Goal: Task Accomplishment & Management: Complete application form

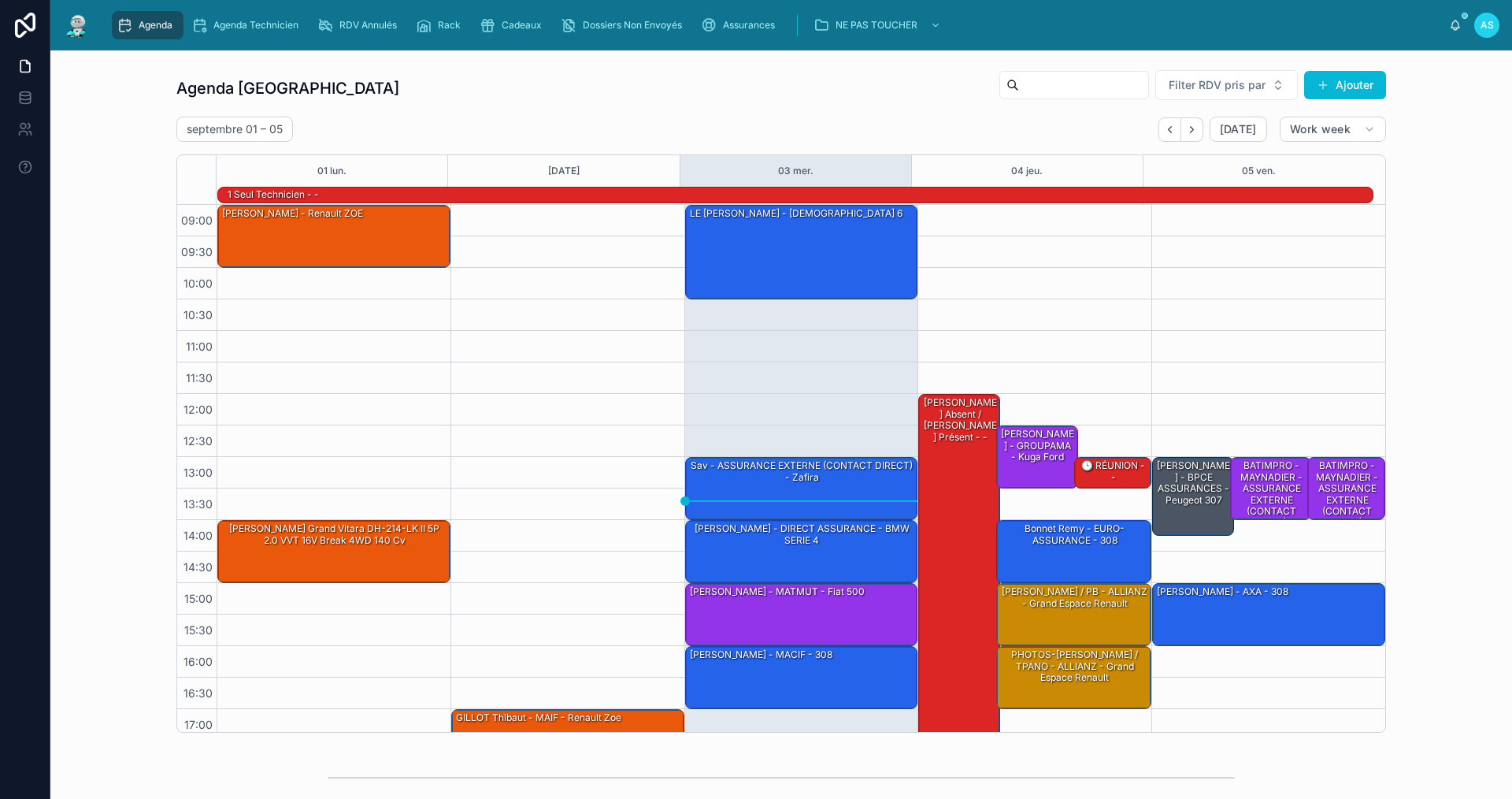
scroll to position [158, 0]
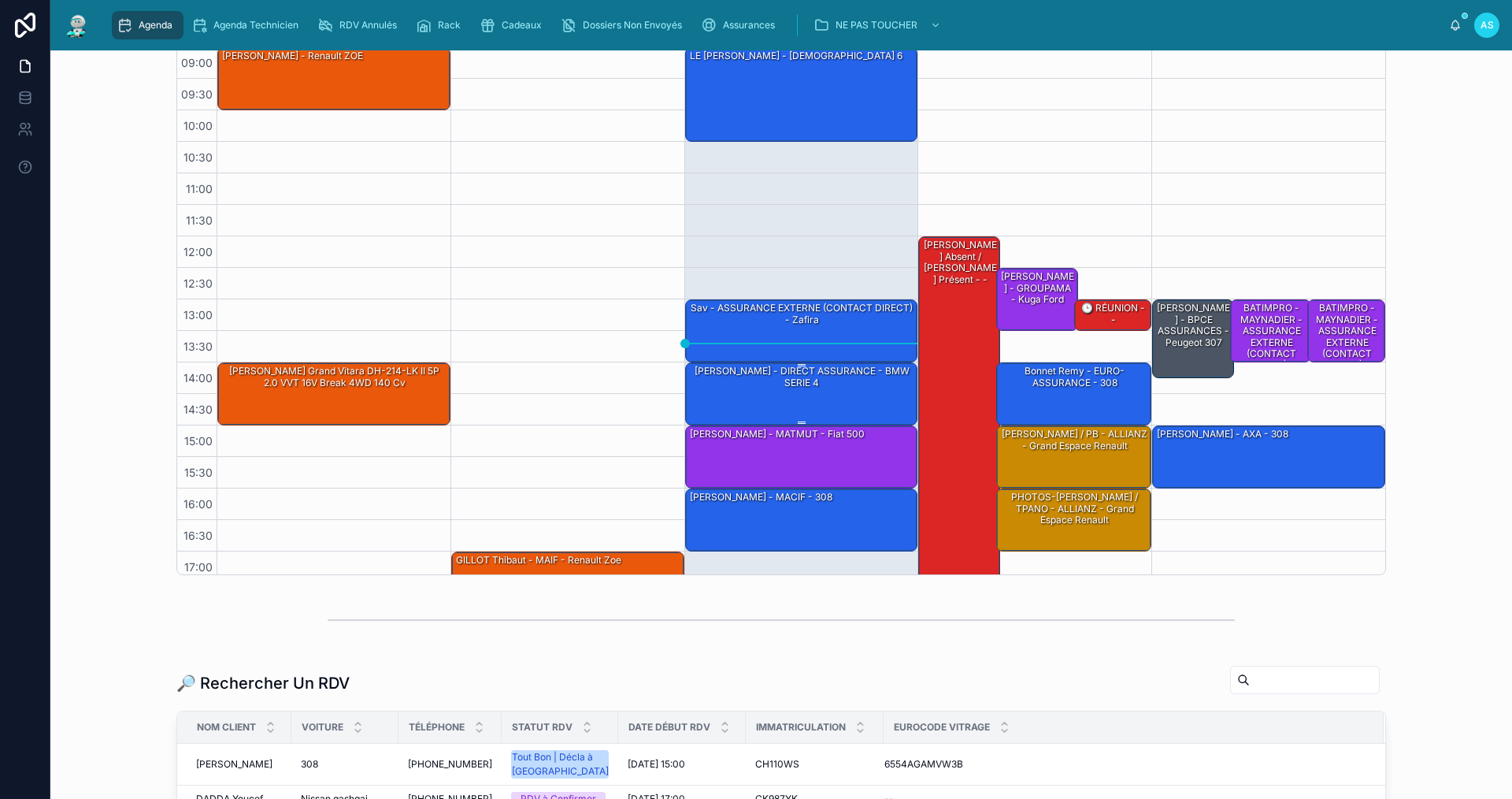
click at [818, 378] on div "[PERSON_NAME] - DIRECT ASSURANCE - BMW SERIE 4" at bounding box center [803, 377] width 228 height 26
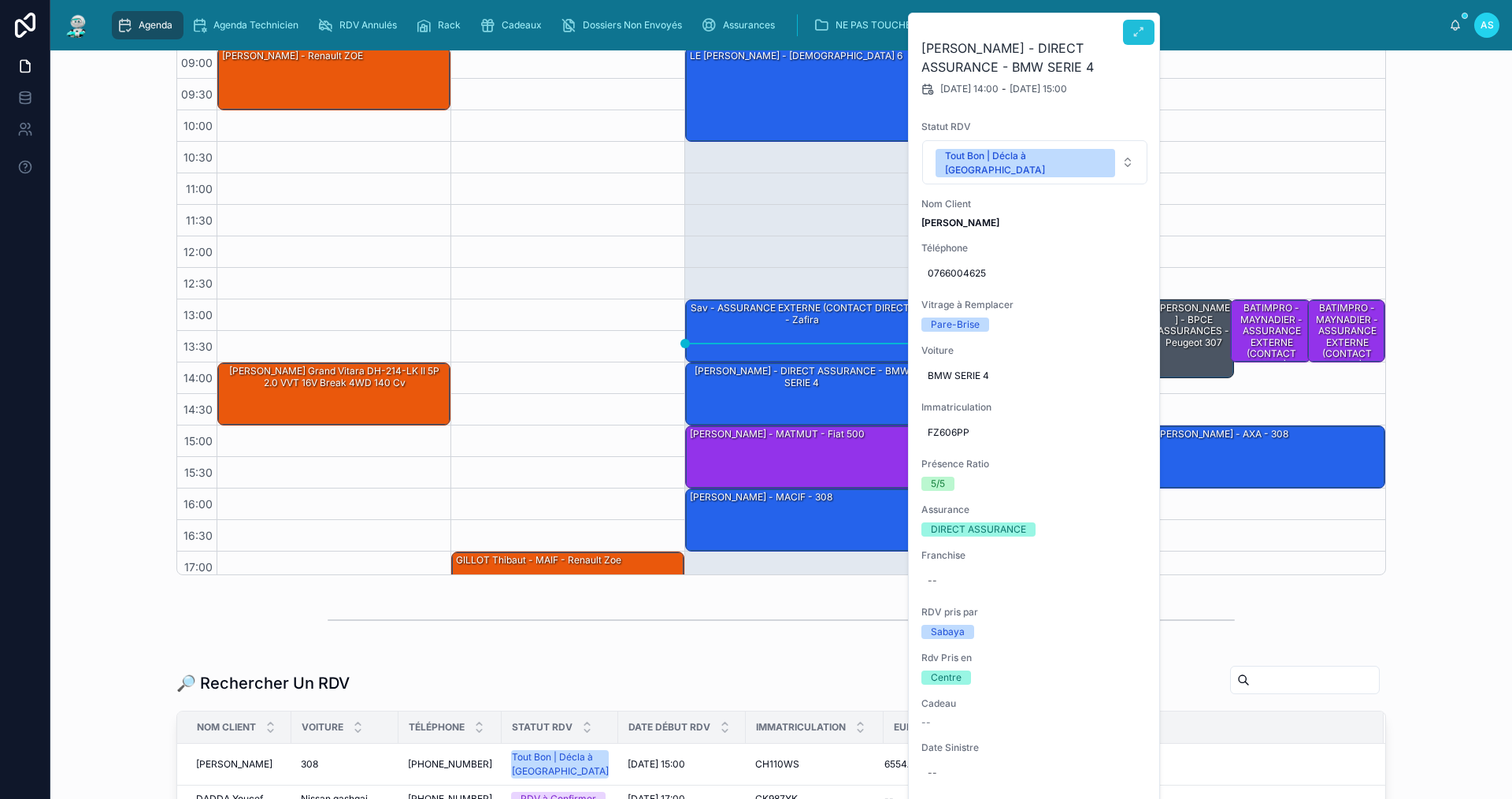
click at [1135, 33] on icon at bounding box center [1138, 32] width 13 height 13
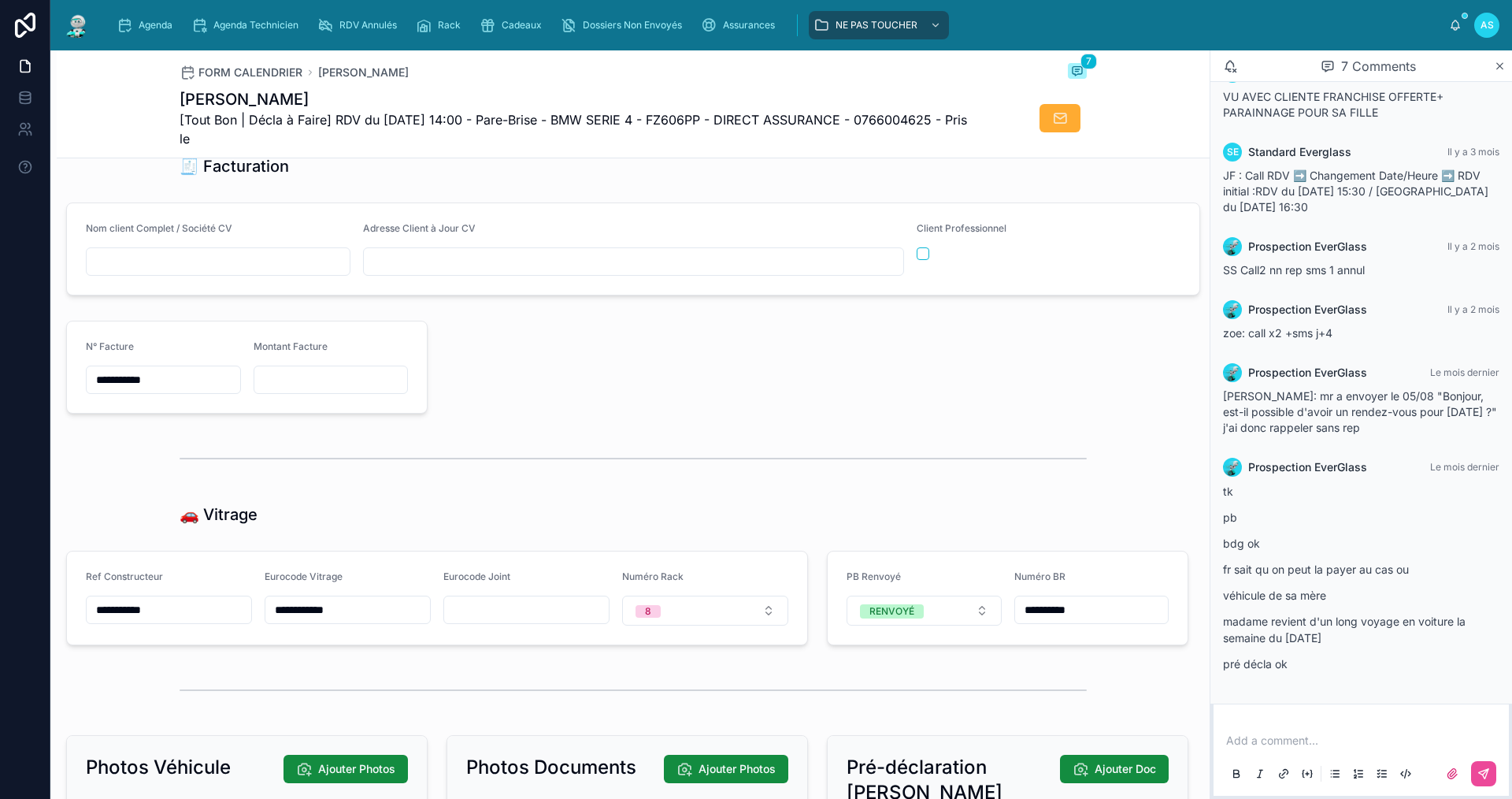
scroll to position [1575, 0]
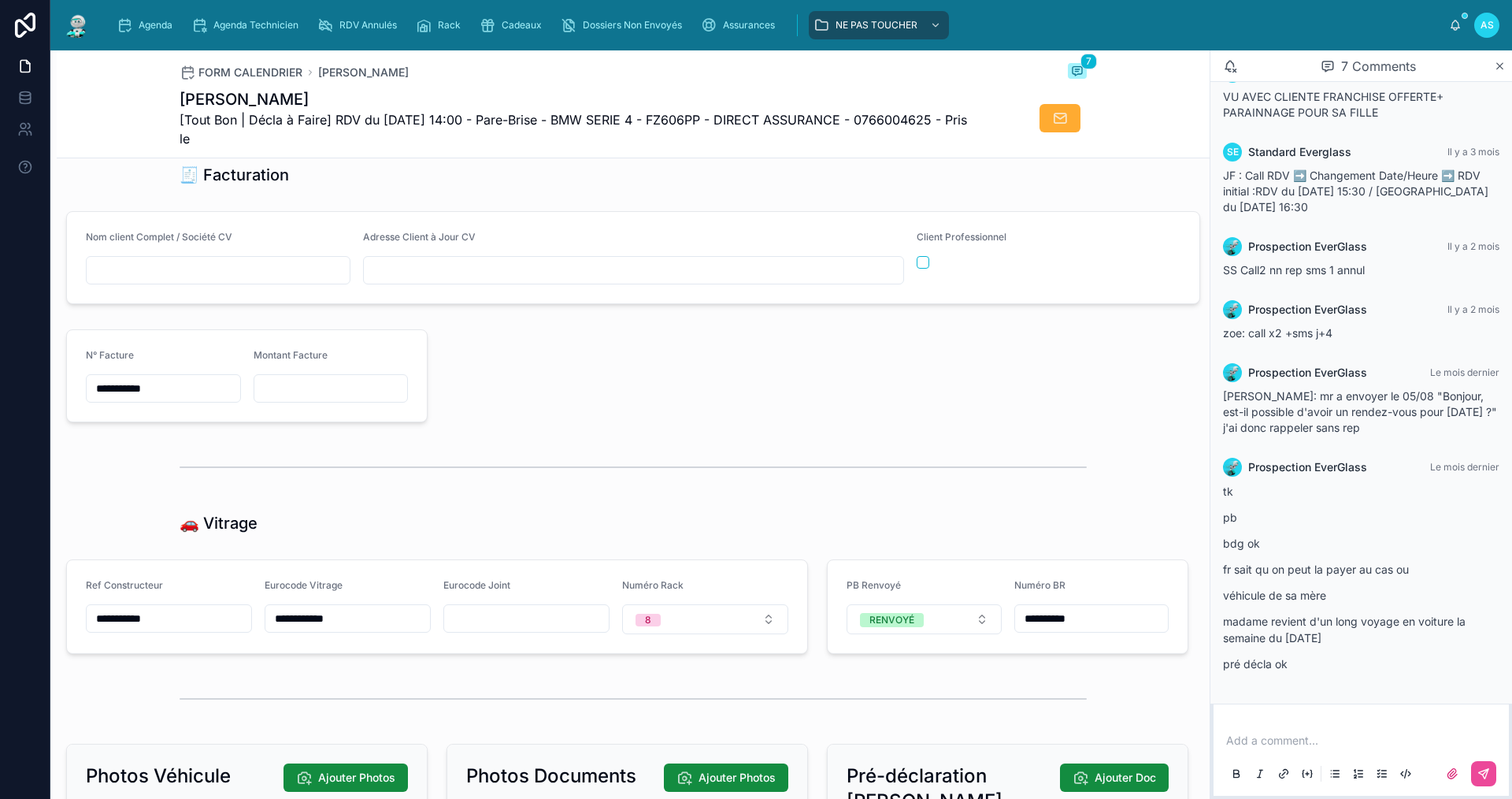
drag, startPoint x: 216, startPoint y: 108, endPoint x: 169, endPoint y: 103, distance: 47.3
click at [169, 103] on div "FORM CALENDRIER [PERSON_NAME] 7 [PERSON_NAME] [Tout Bon | Décla à Faire] RDV du…" at bounding box center [633, 104] width 1152 height 108
click at [150, 25] on span "Agenda" at bounding box center [155, 25] width 34 height 13
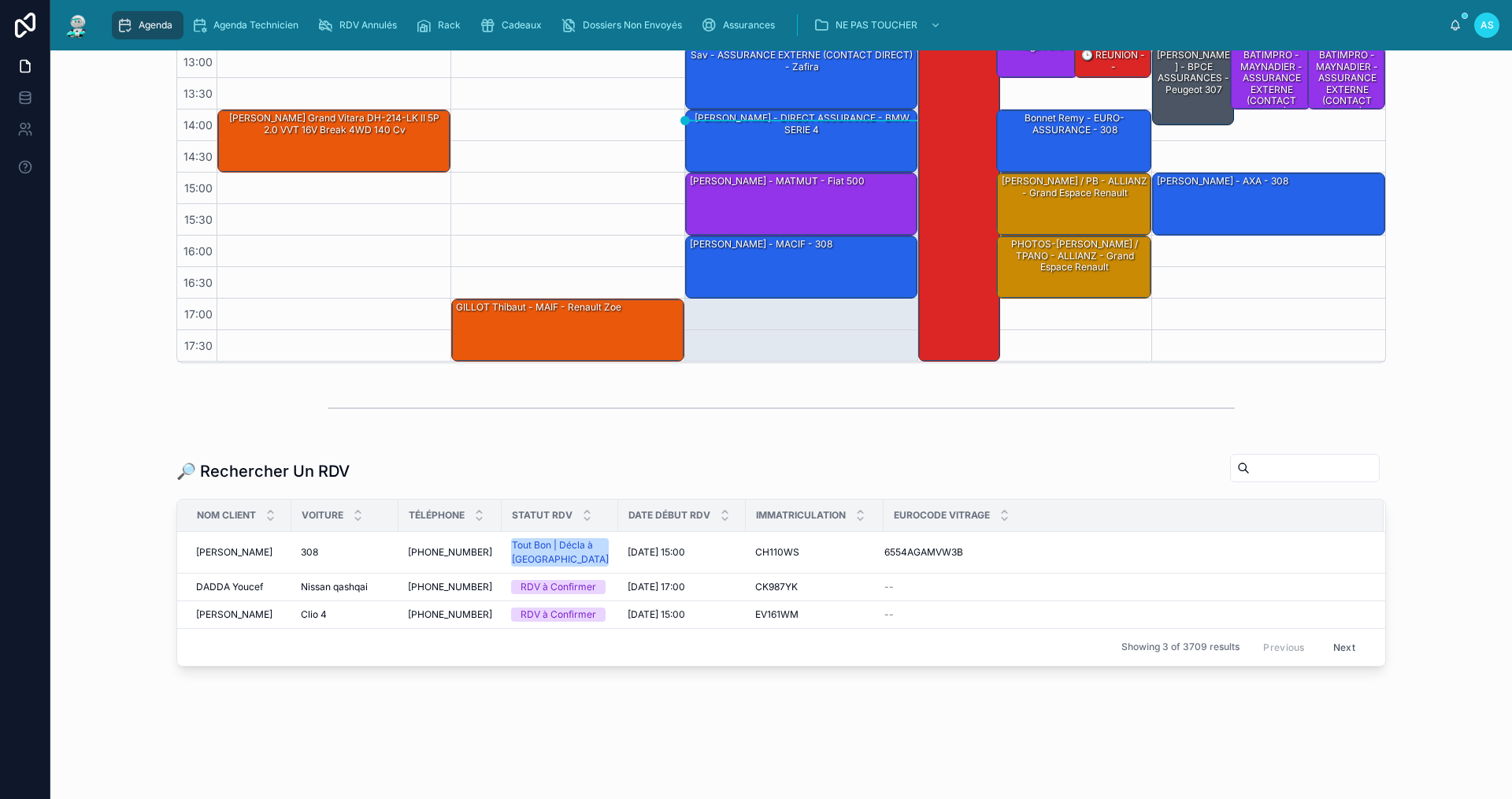
scroll to position [394, 0]
click at [1250, 457] on input "text" at bounding box center [1314, 468] width 129 height 22
paste input "**********"
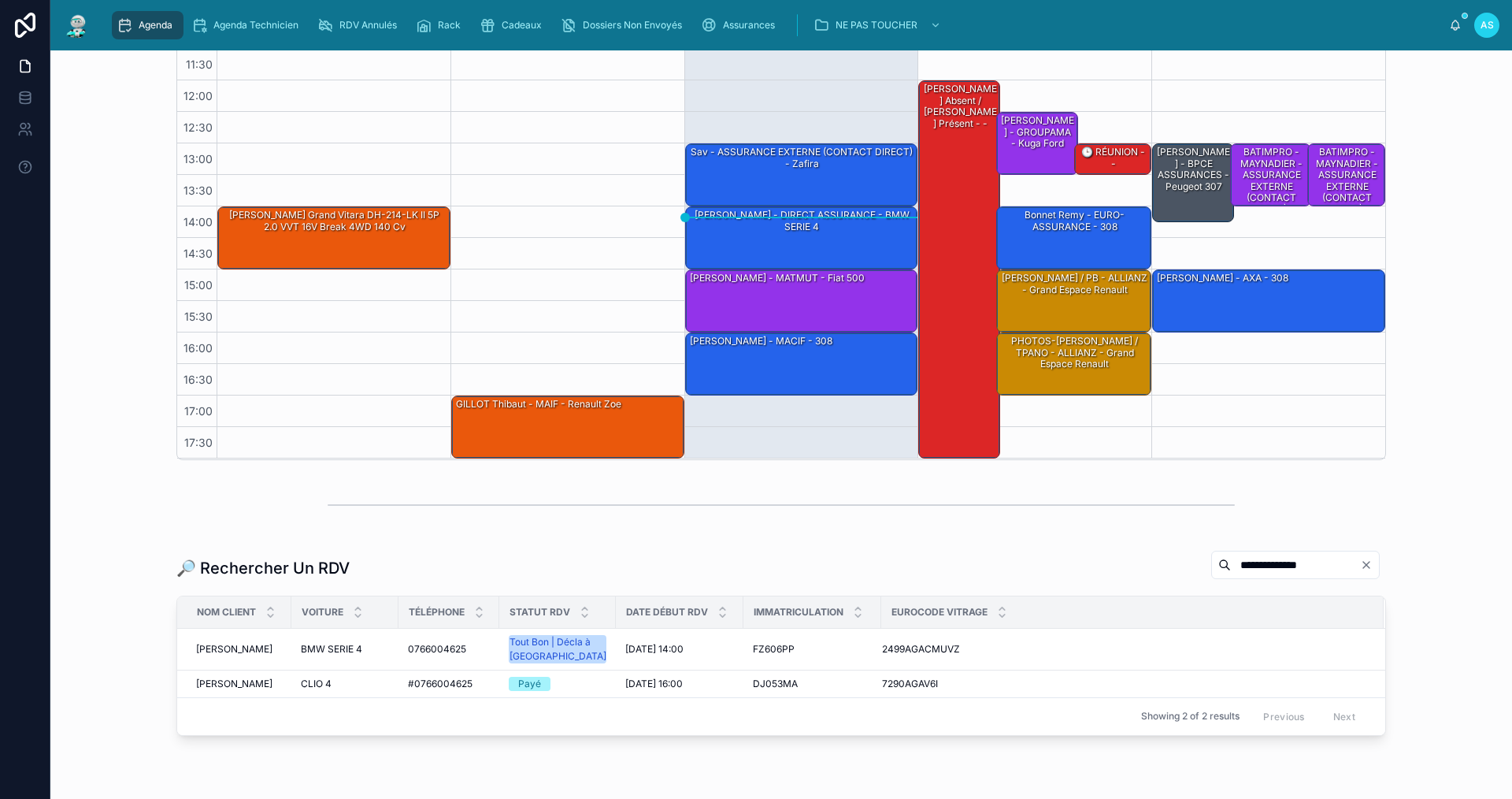
scroll to position [342, 0]
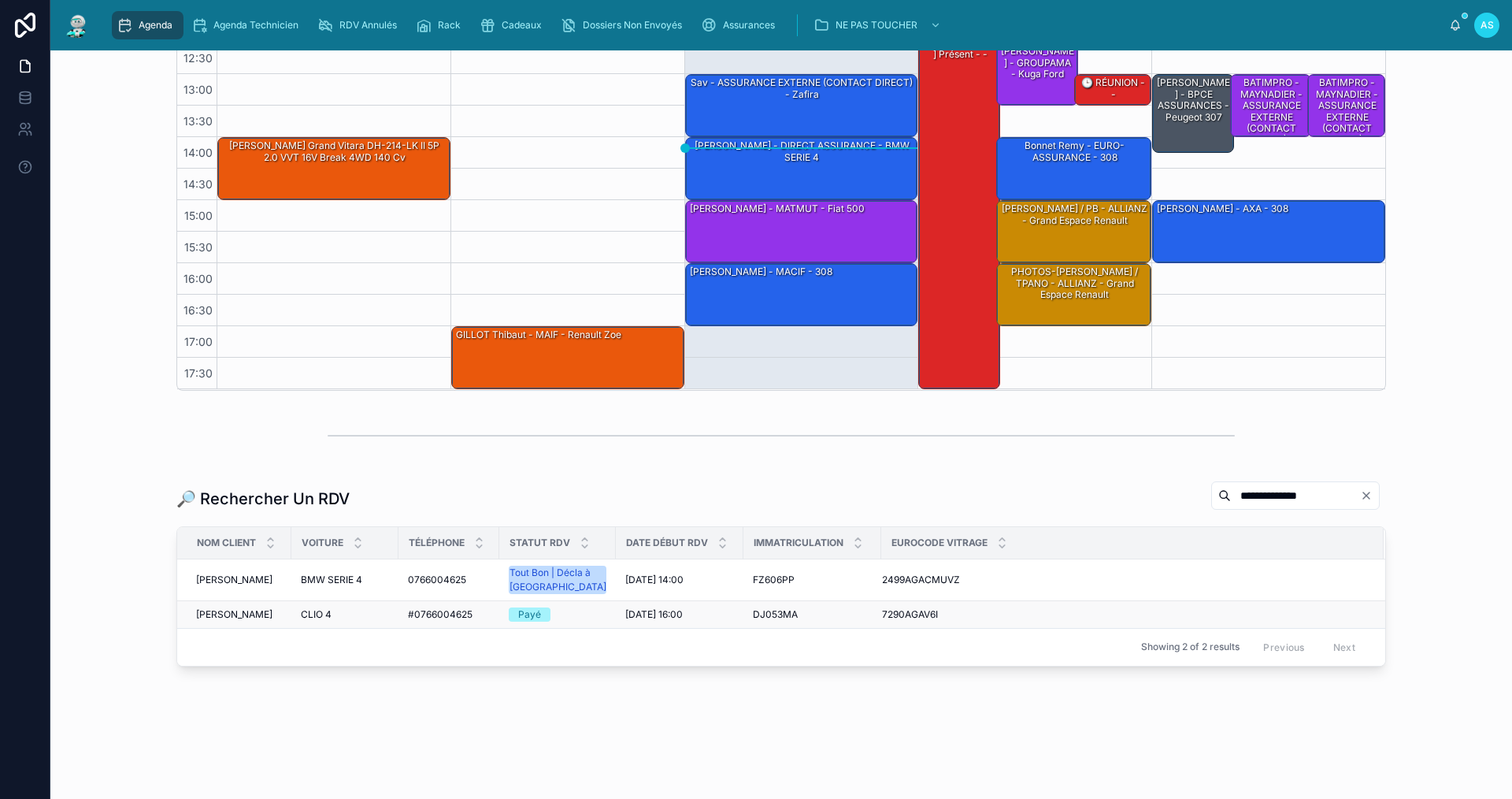
type input "**********"
click at [454, 610] on span "#0766004625" at bounding box center [440, 614] width 65 height 13
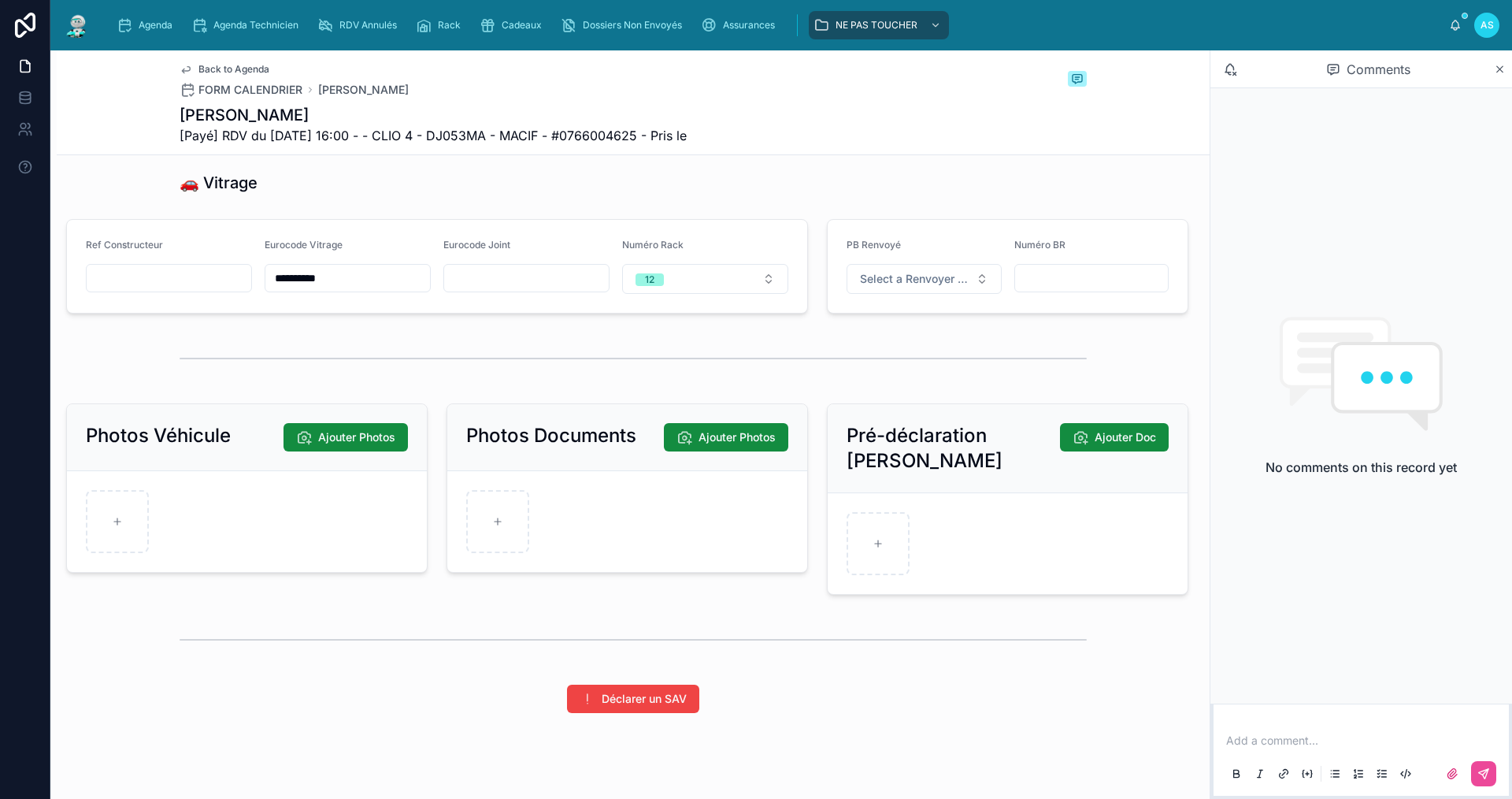
scroll to position [2506, 0]
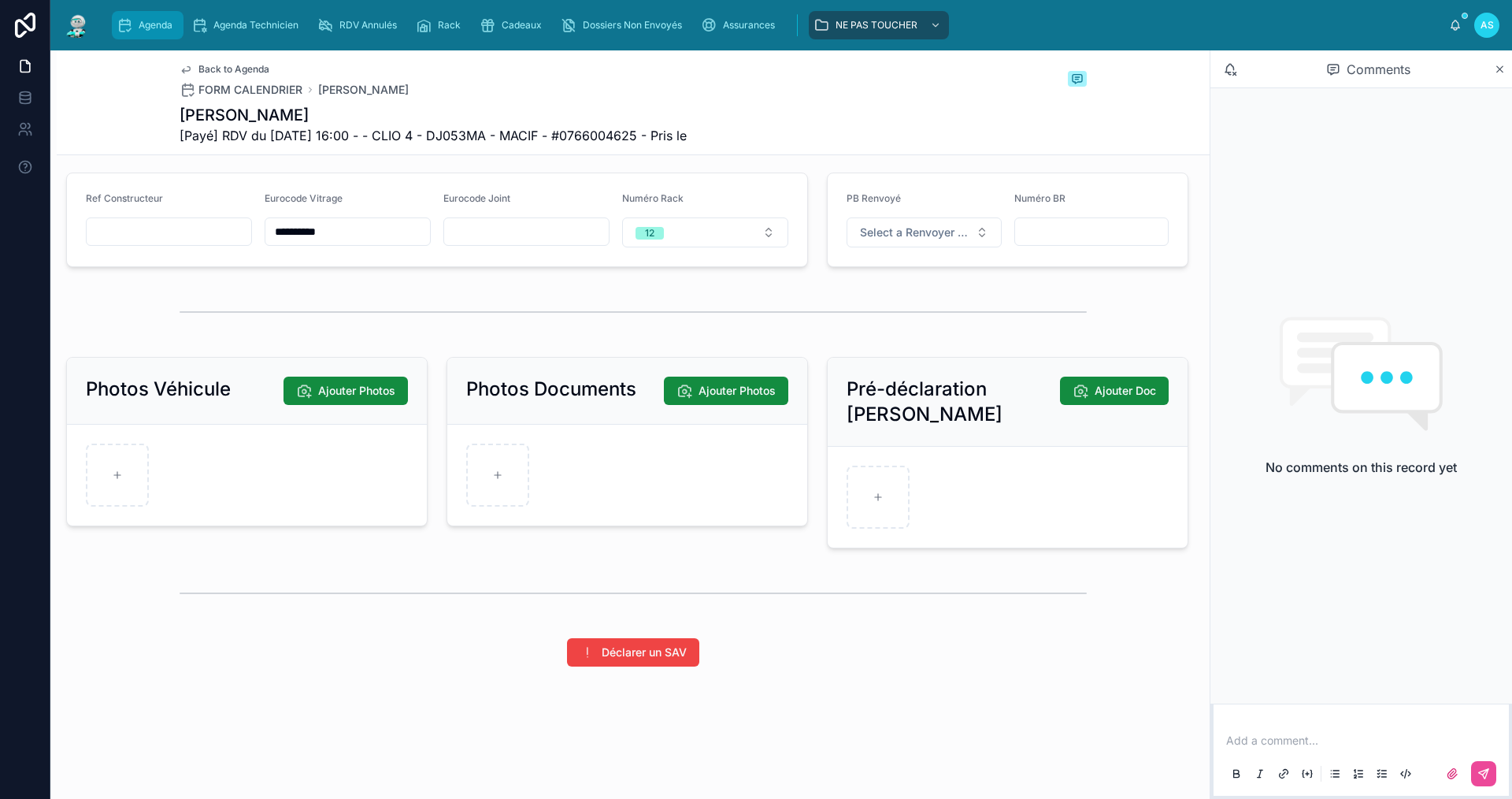
click at [158, 34] on div "Agenda" at bounding box center [147, 25] width 63 height 25
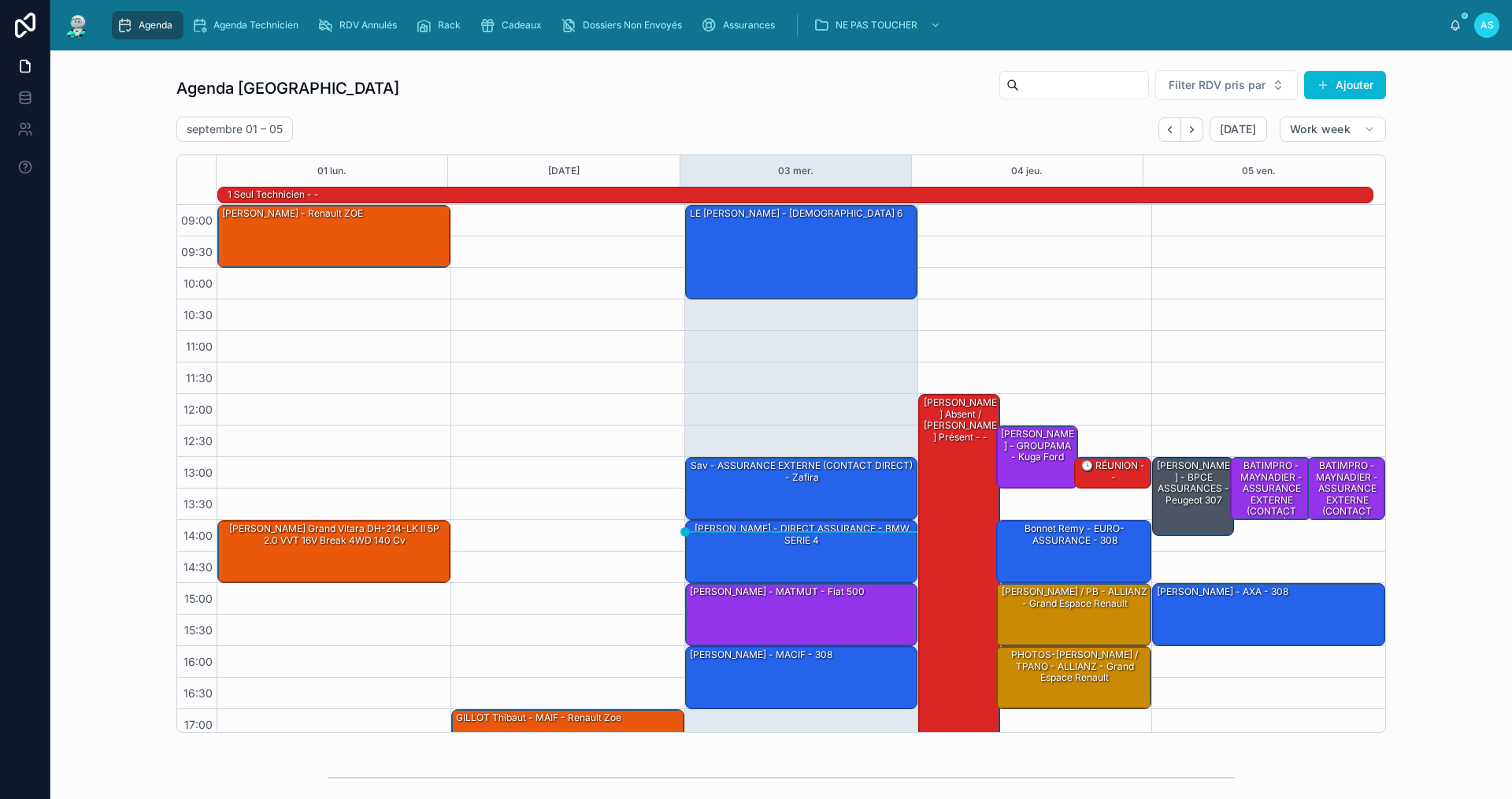
scroll to position [41, 0]
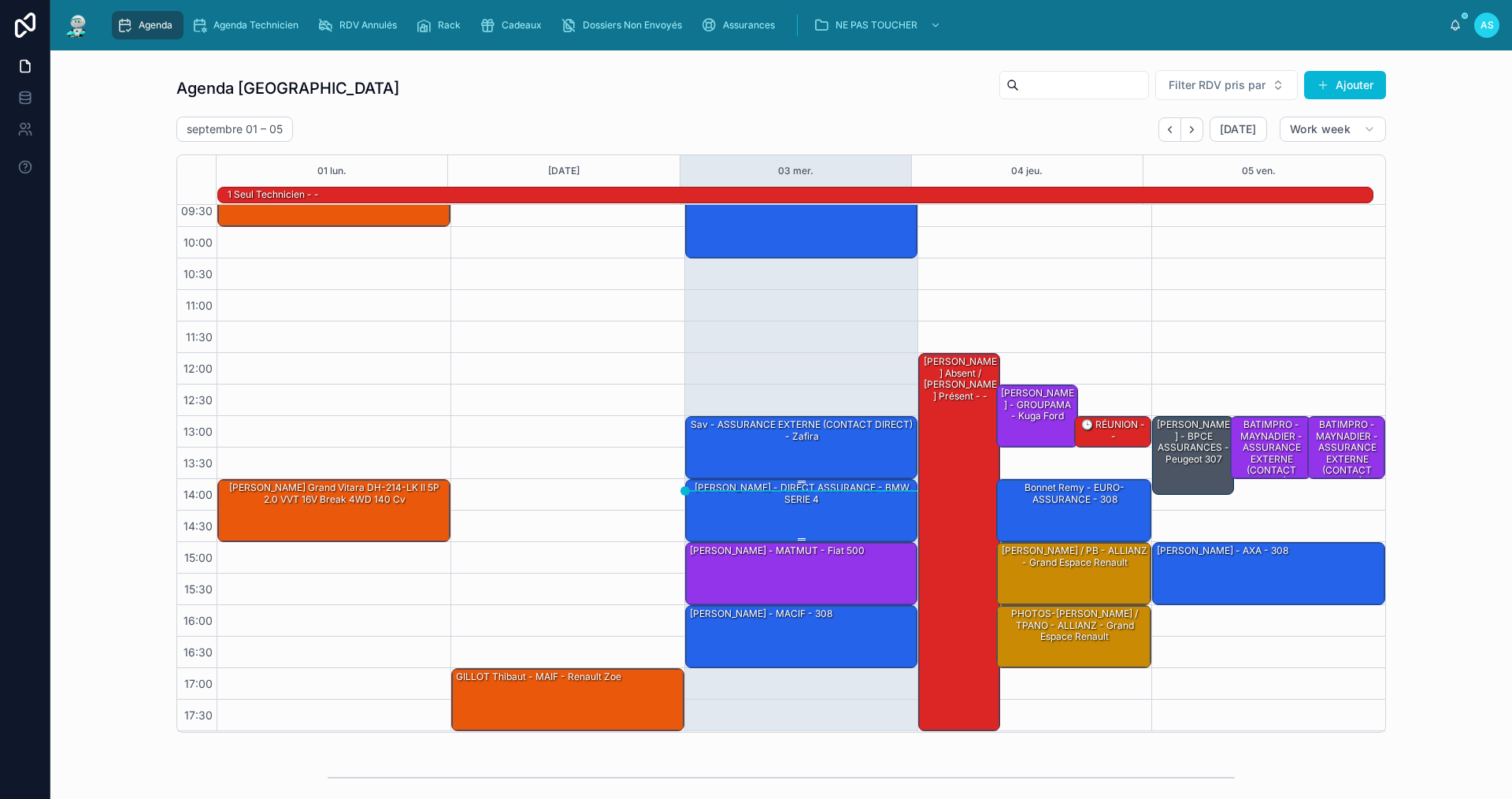
click at [821, 507] on div "[PERSON_NAME] - DIRECT ASSURANCE - BMW SERIE 4" at bounding box center [803, 494] width 228 height 28
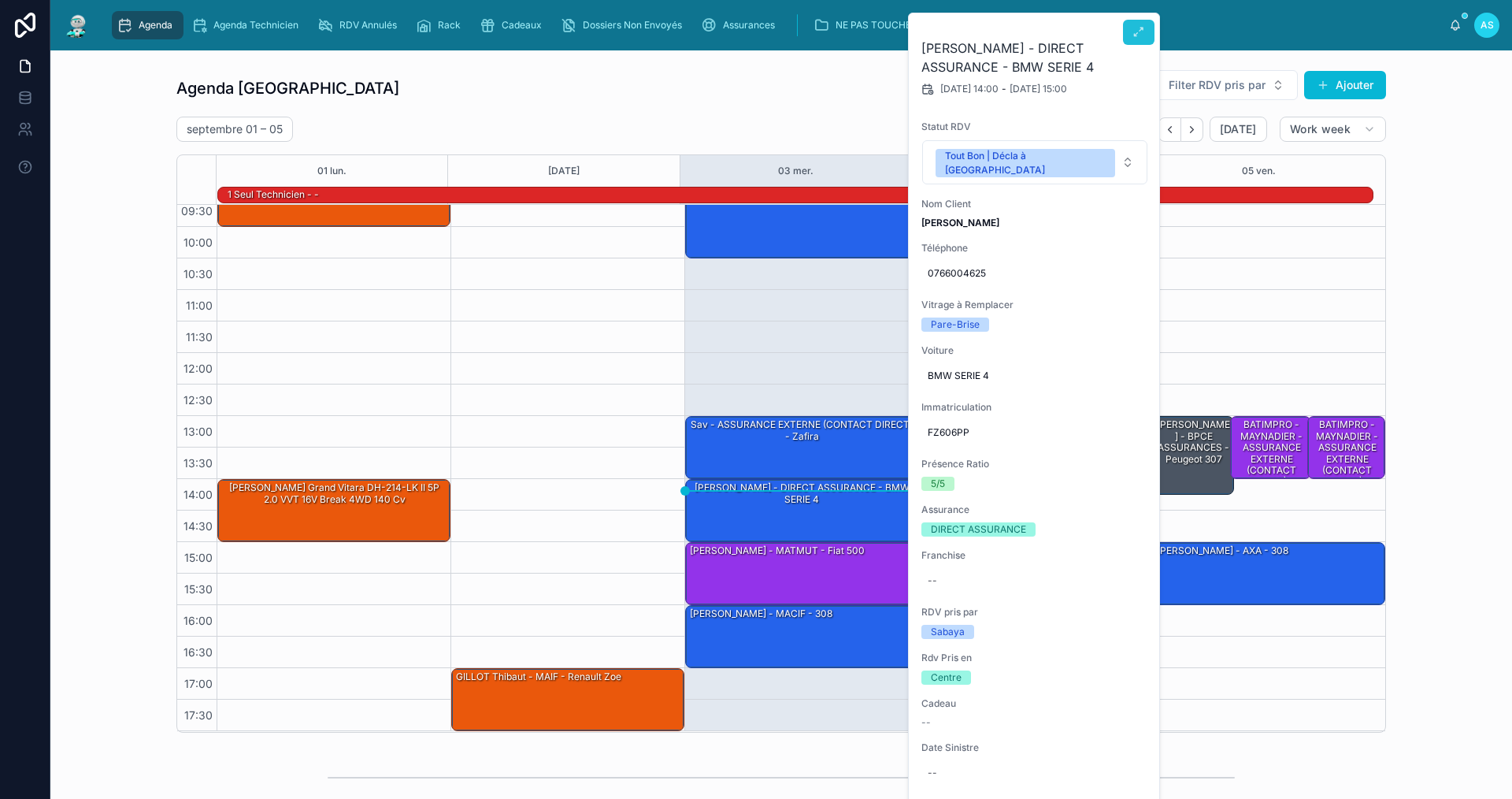
click at [1144, 36] on icon at bounding box center [1138, 32] width 13 height 13
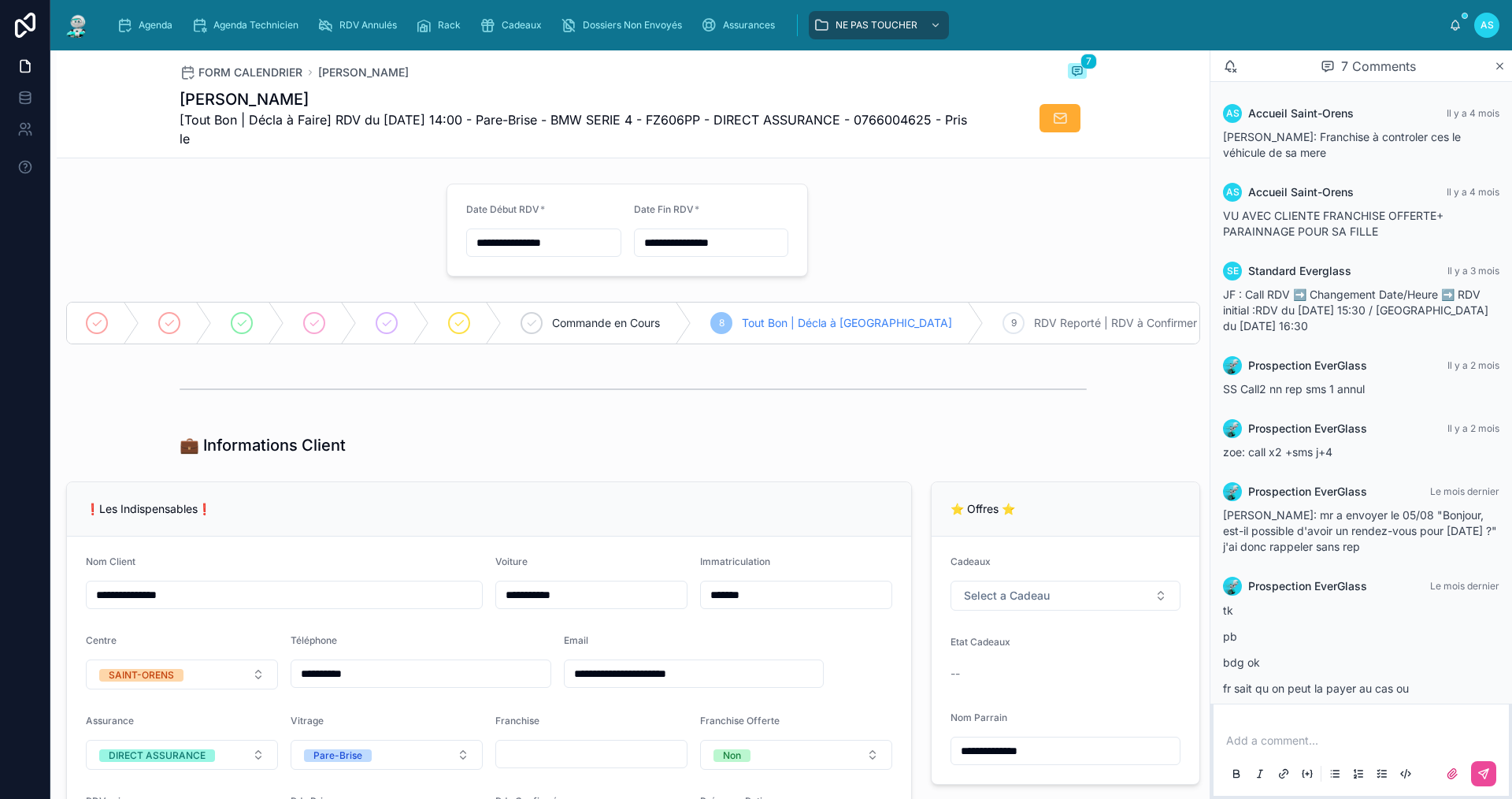
scroll to position [119, 0]
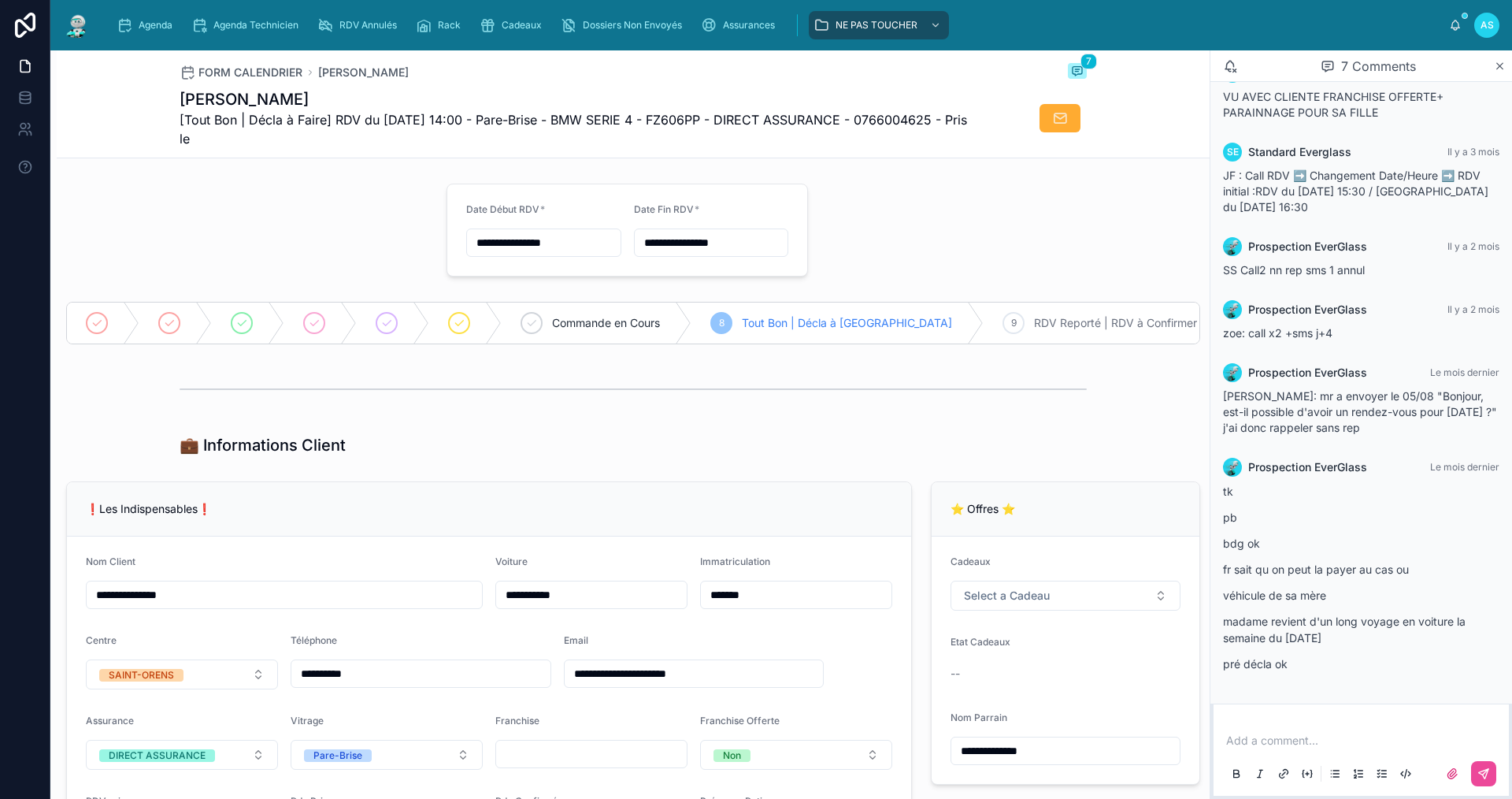
click at [1289, 735] on p at bounding box center [1364, 740] width 276 height 16
click at [1489, 776] on button at bounding box center [1482, 773] width 25 height 25
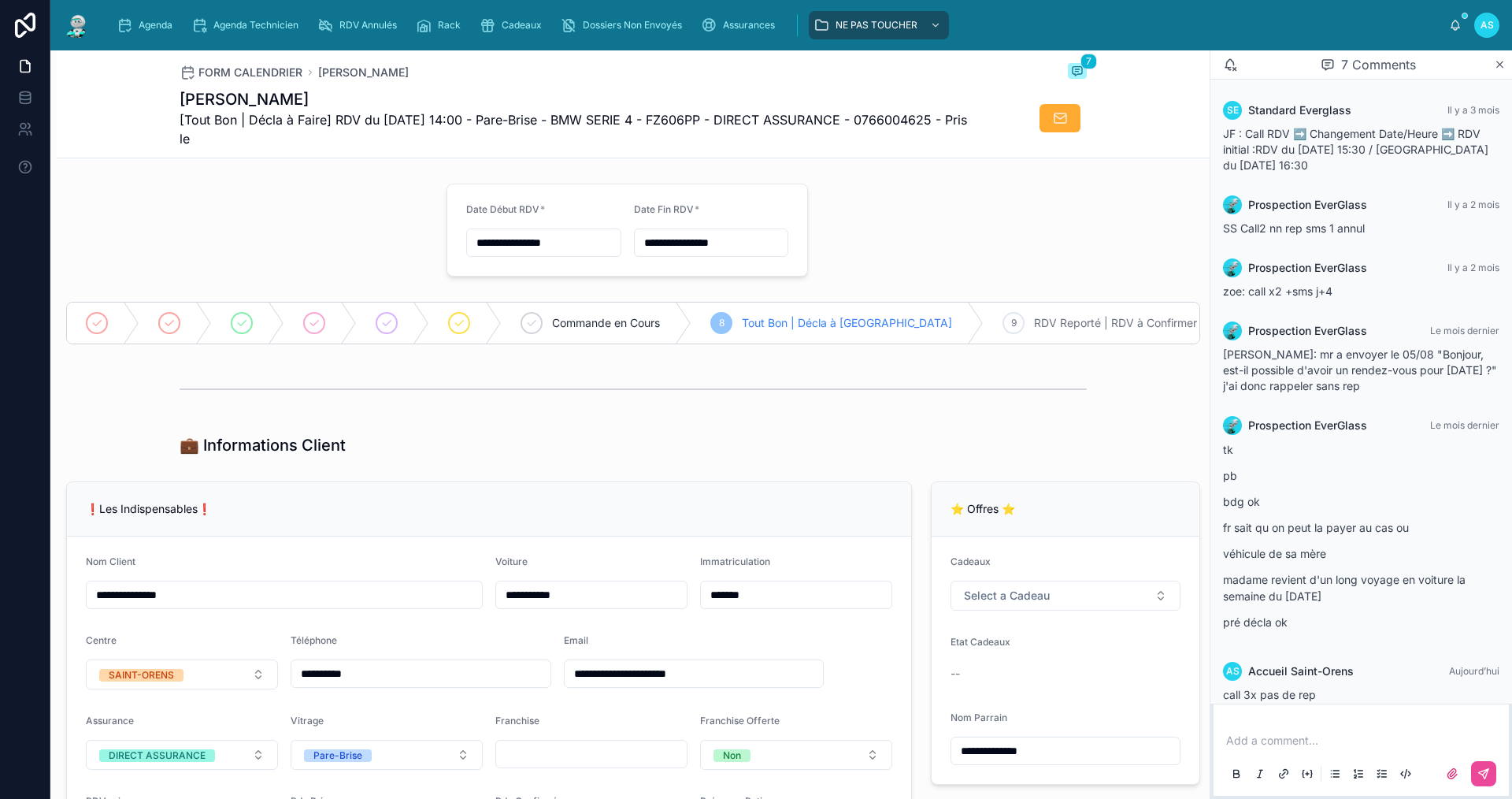
scroll to position [180, 0]
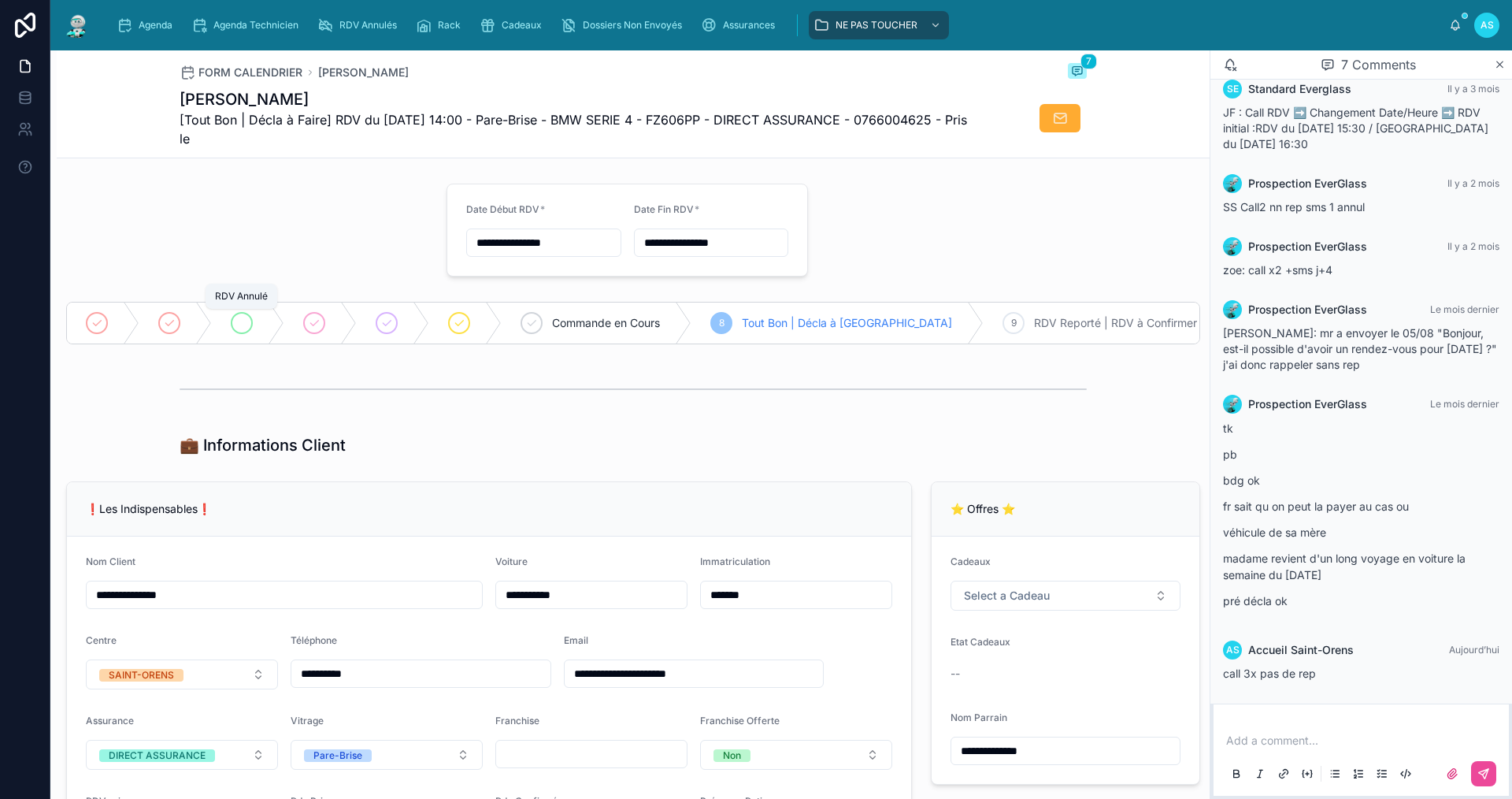
click at [244, 323] on icon at bounding box center [241, 323] width 13 height 13
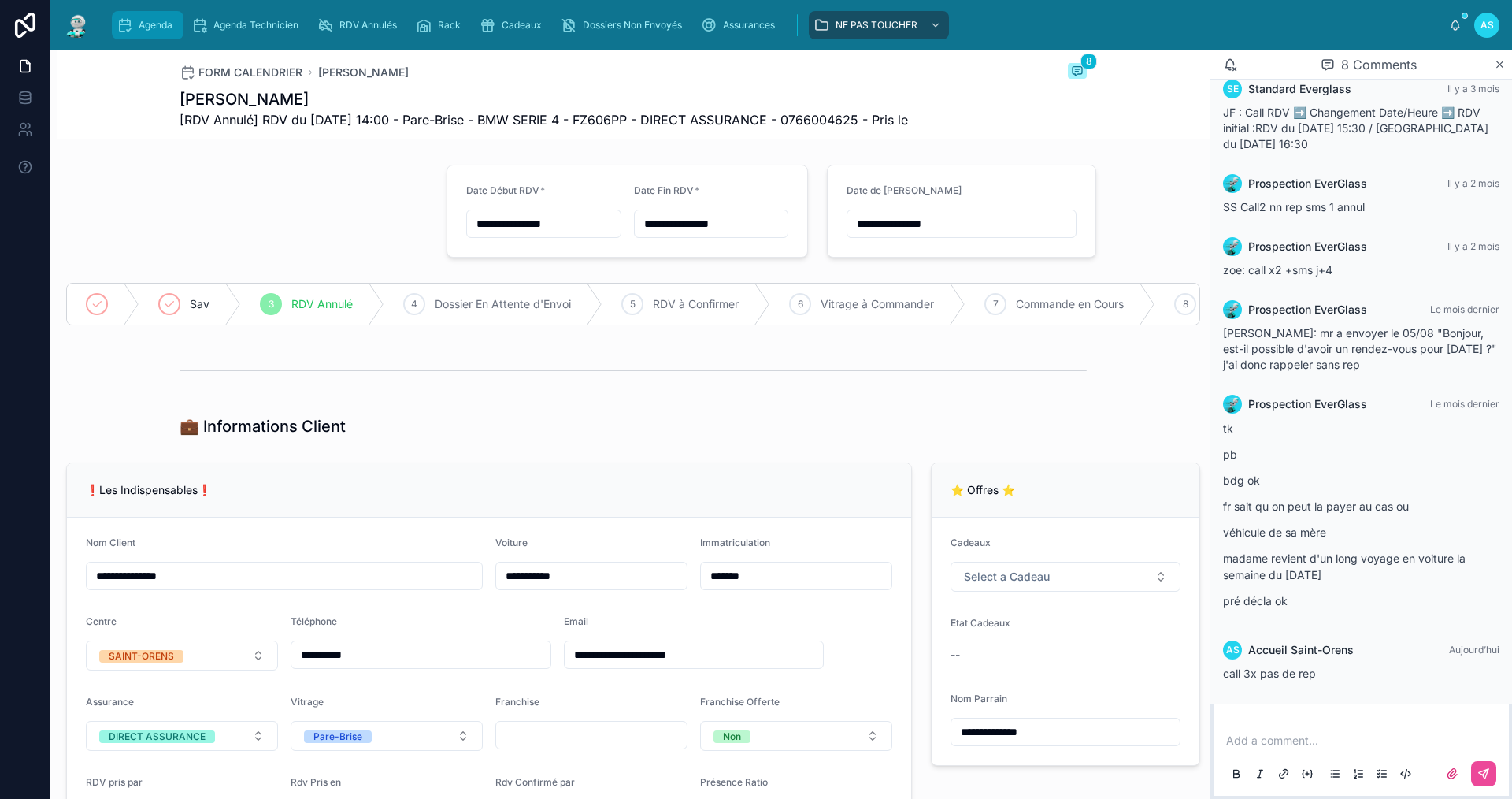
click at [162, 37] on div "Agenda" at bounding box center [147, 25] width 63 height 25
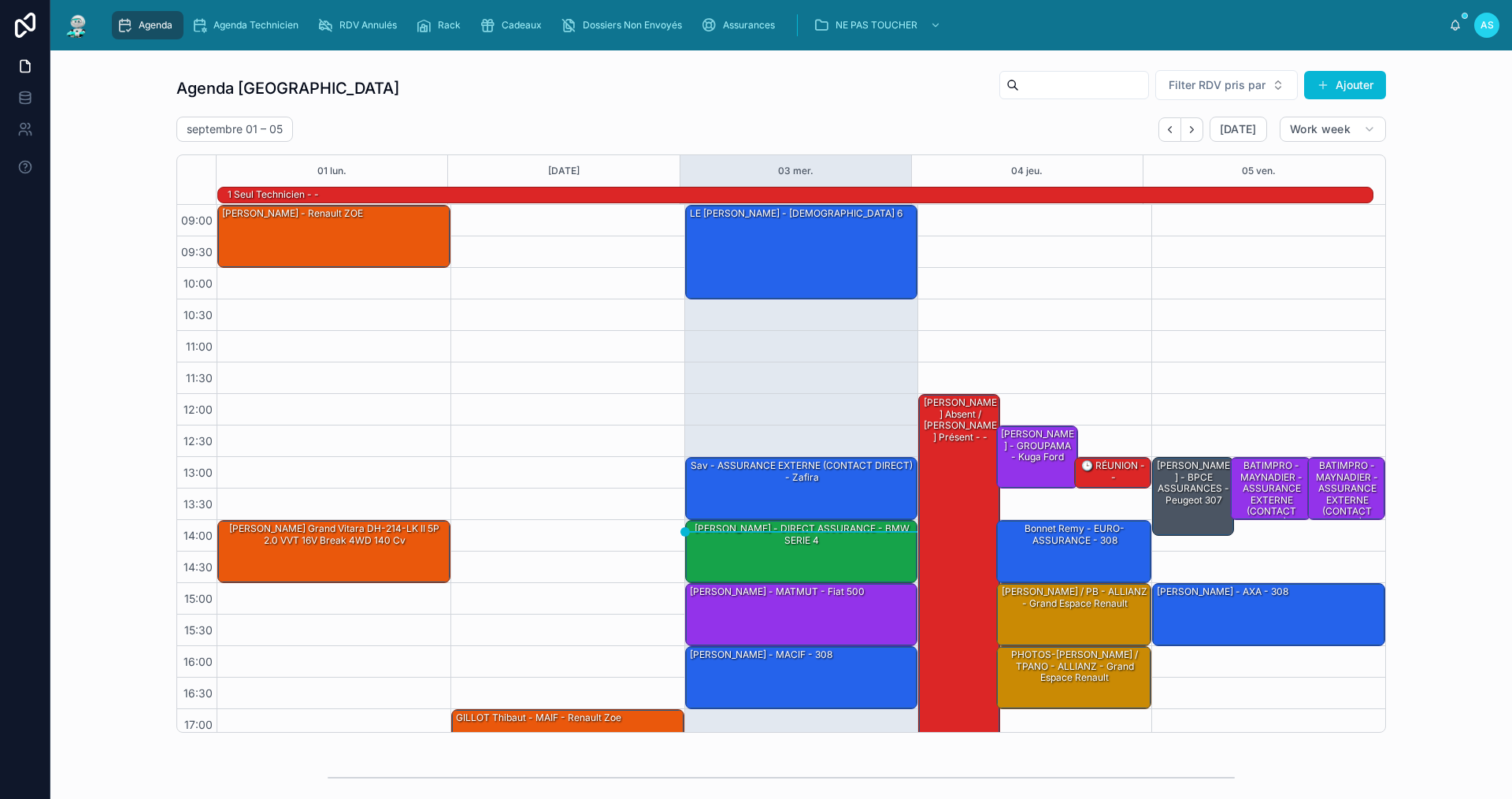
scroll to position [41, 0]
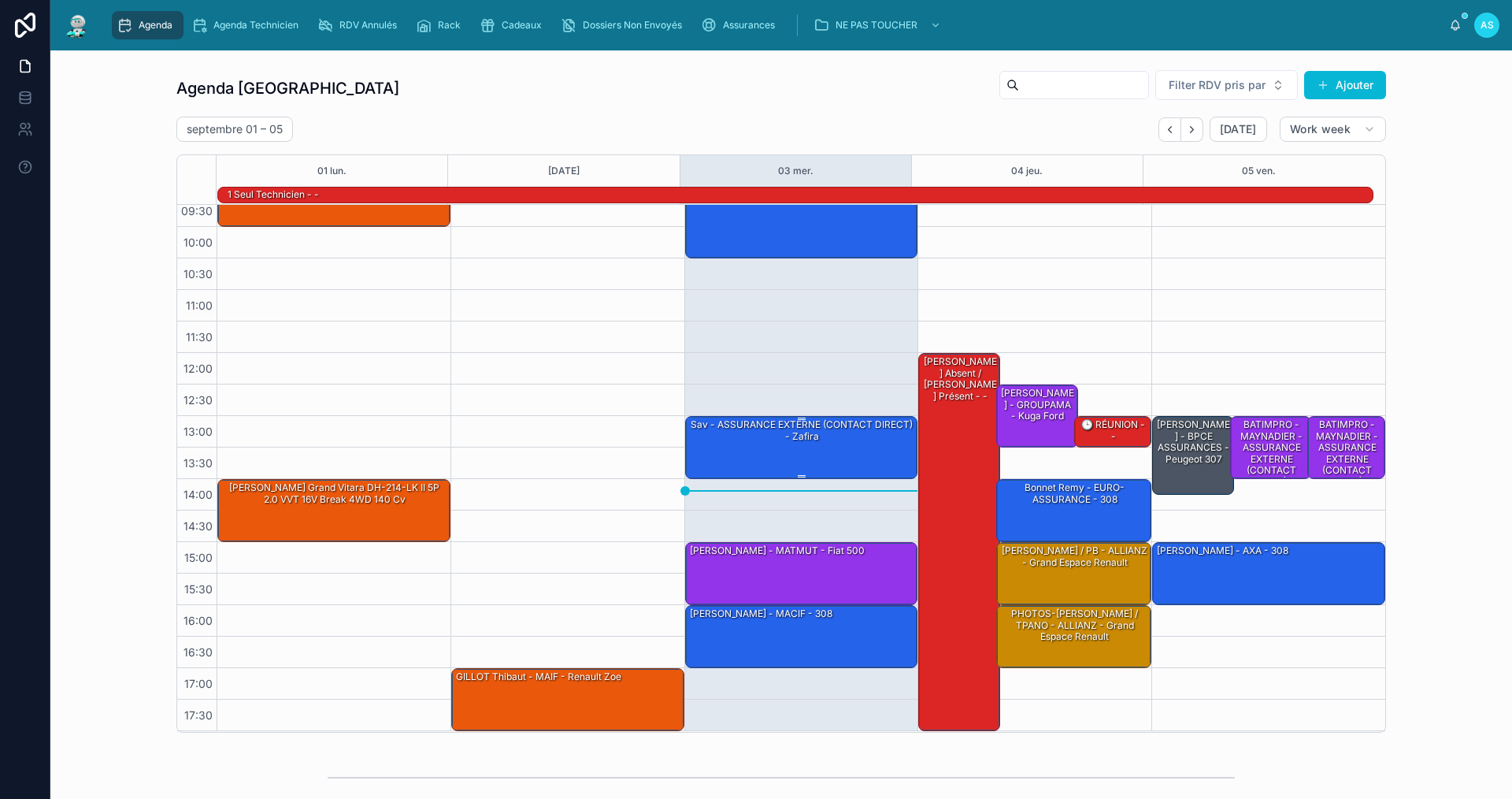
click at [765, 446] on div "sav - ASSURANCE EXTERNE (CONTACT DIRECT) - zafira" at bounding box center [803, 446] width 228 height 60
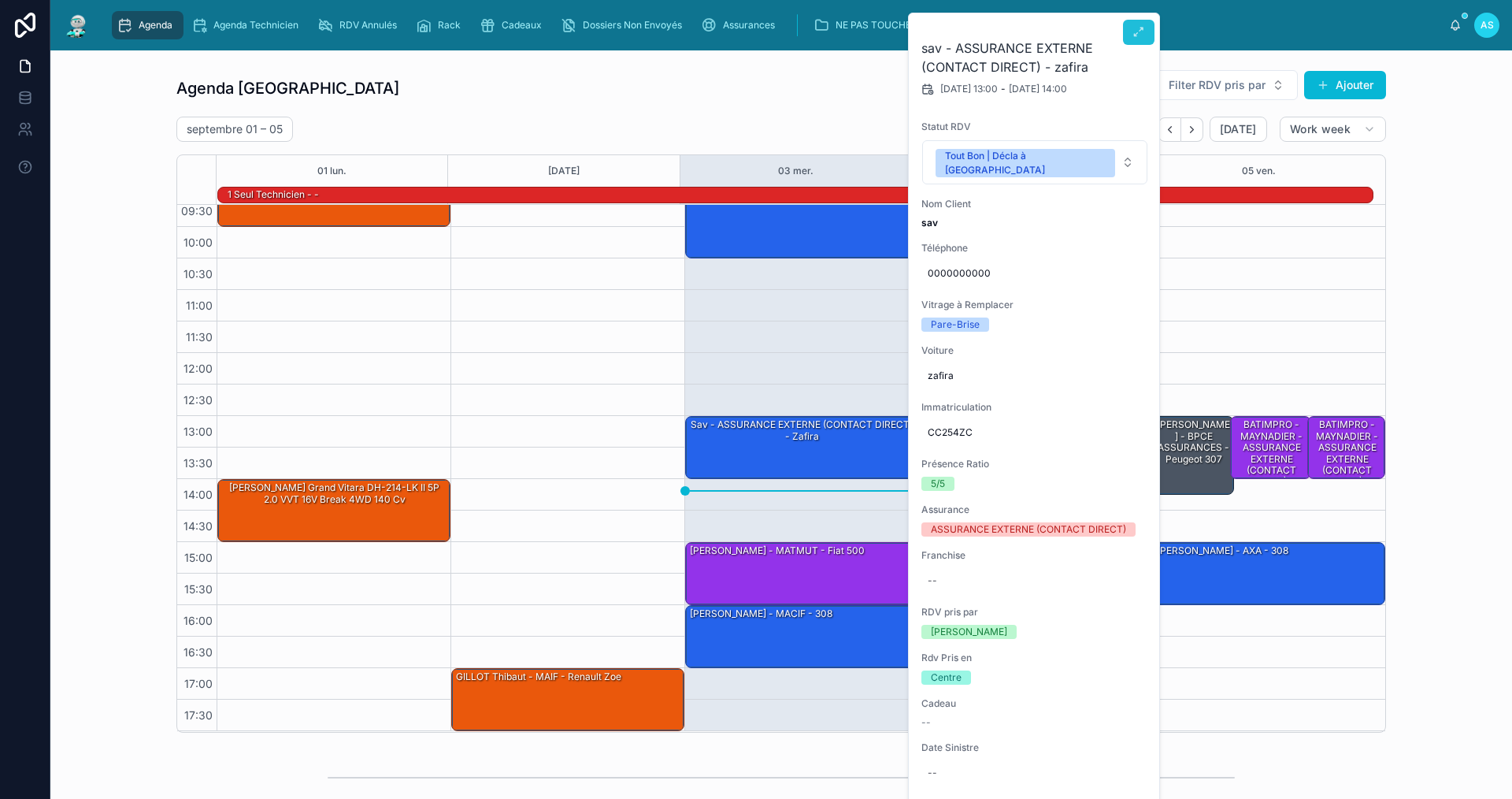
click at [1136, 28] on icon at bounding box center [1138, 32] width 13 height 13
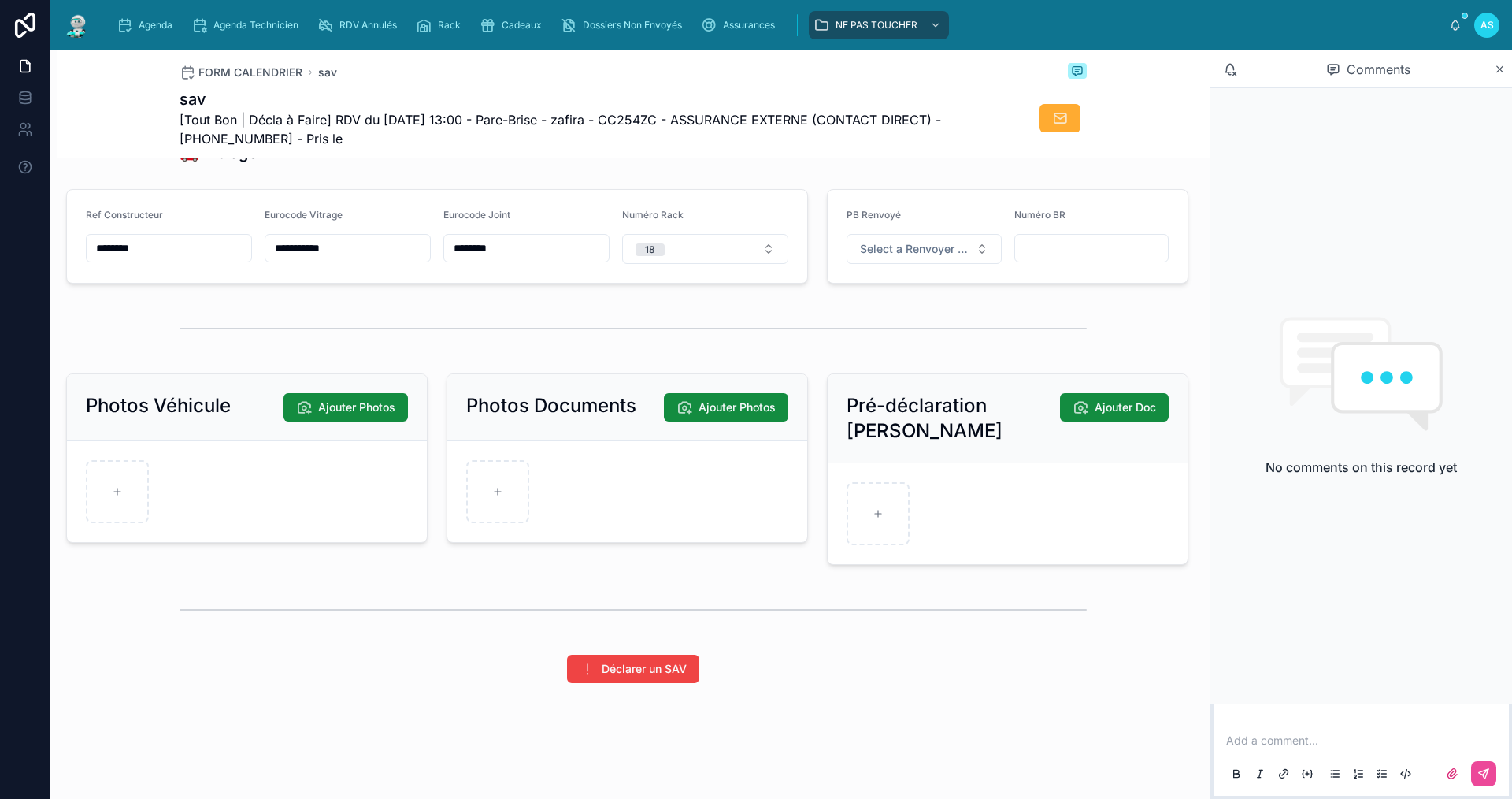
scroll to position [1998, 0]
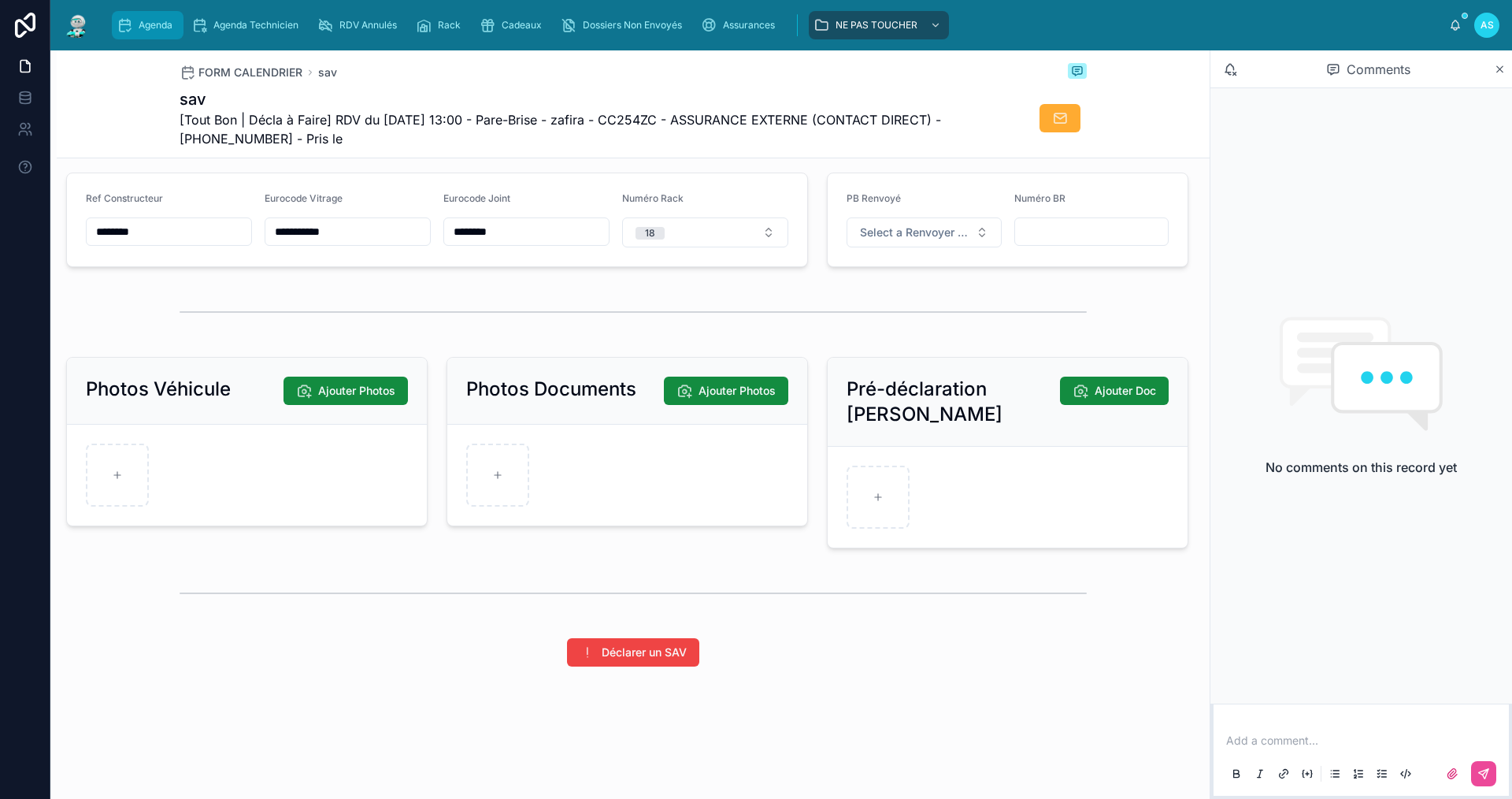
click at [127, 22] on icon "scrollable content" at bounding box center [124, 25] width 16 height 16
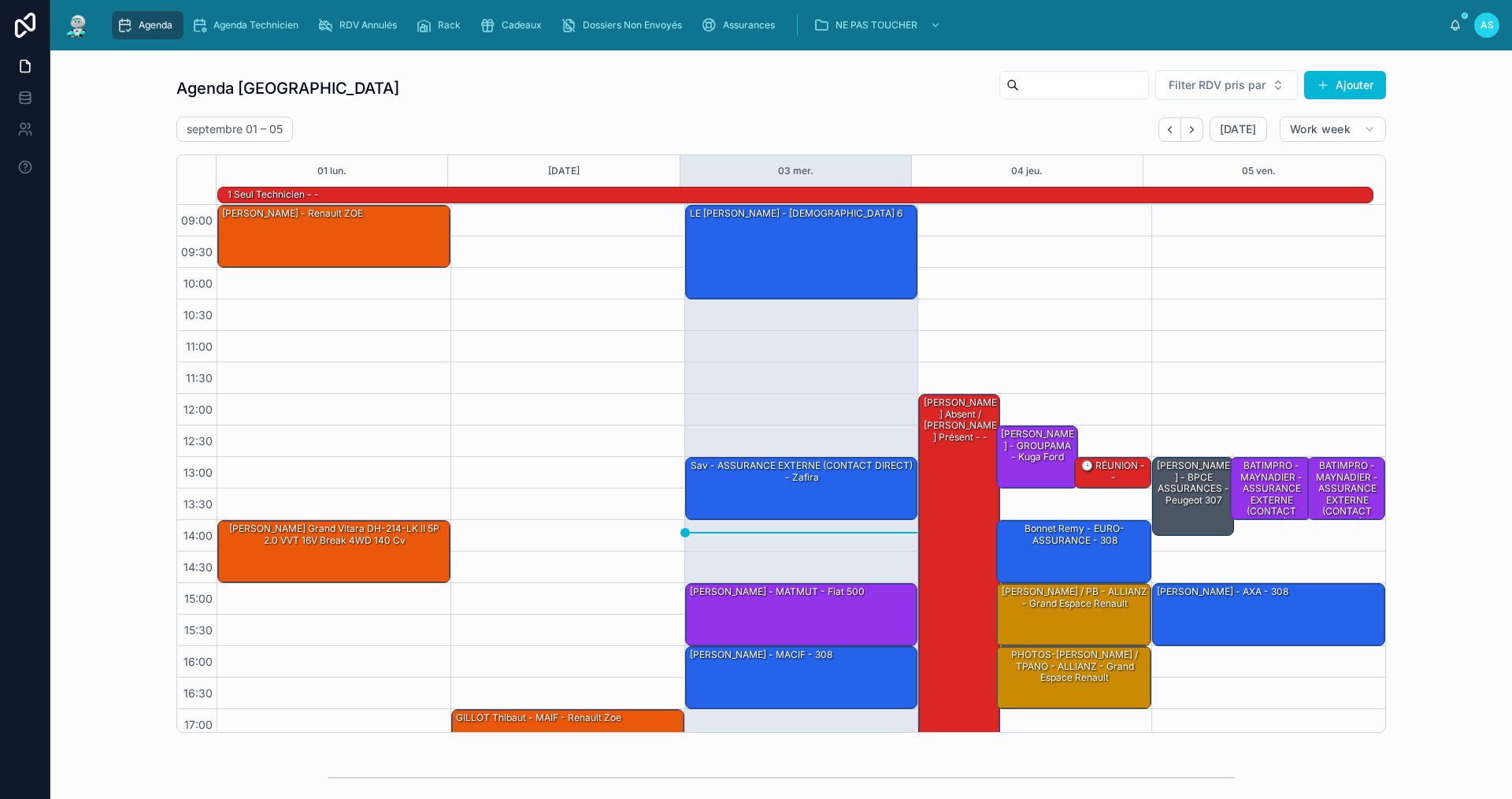
scroll to position [41, 0]
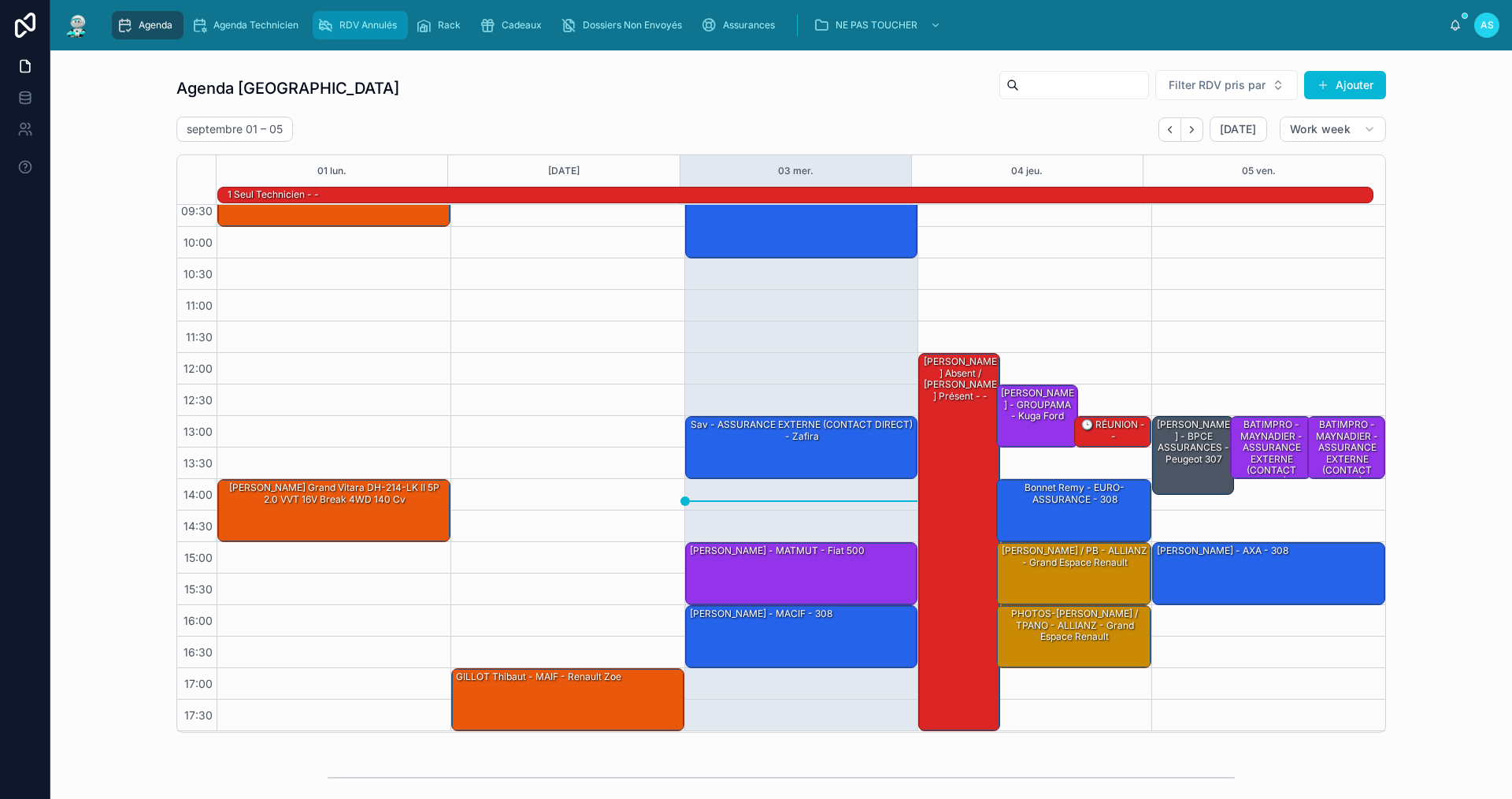
click at [358, 25] on span "RDV Annulés" at bounding box center [369, 25] width 58 height 13
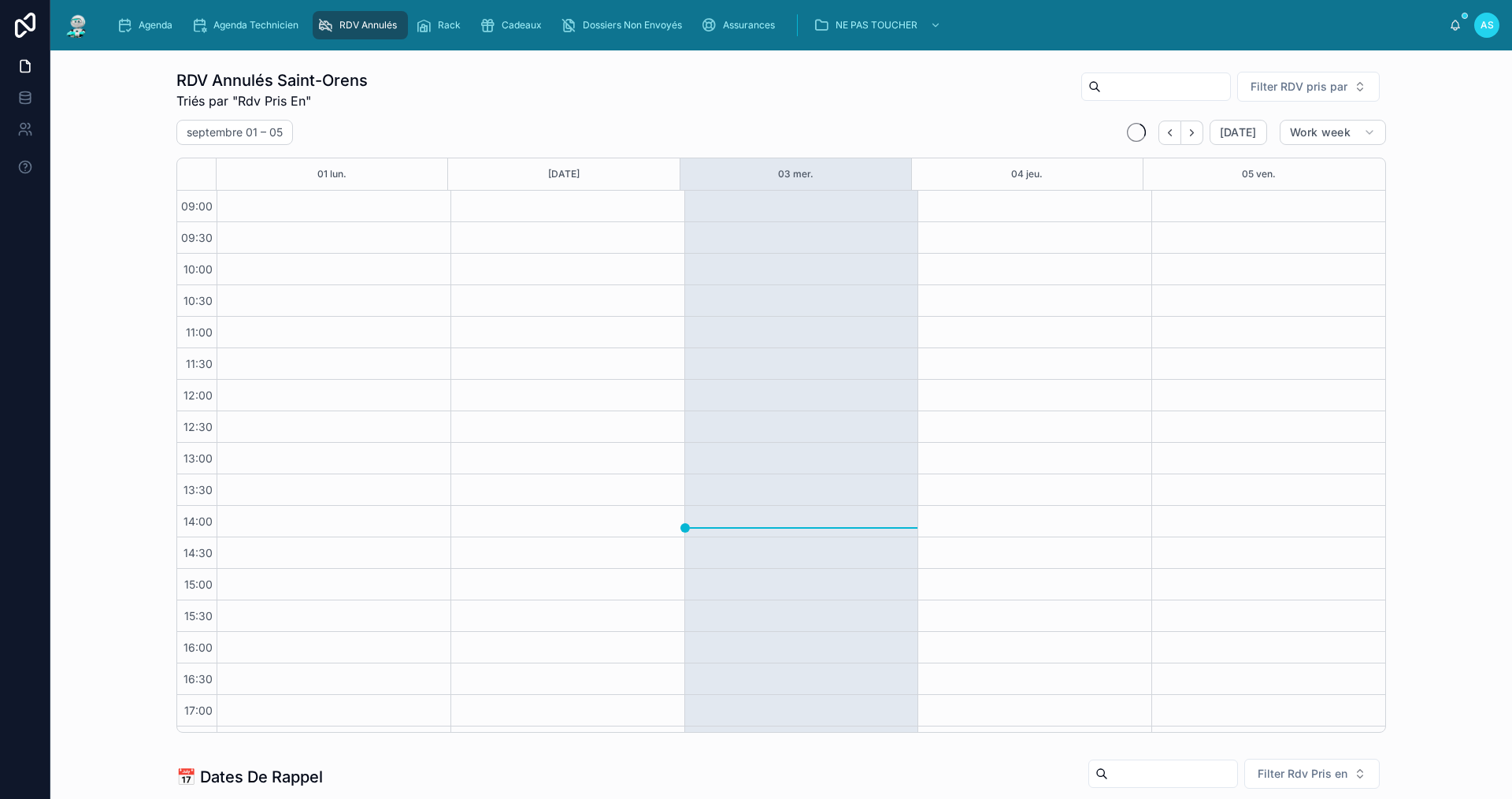
scroll to position [26, 0]
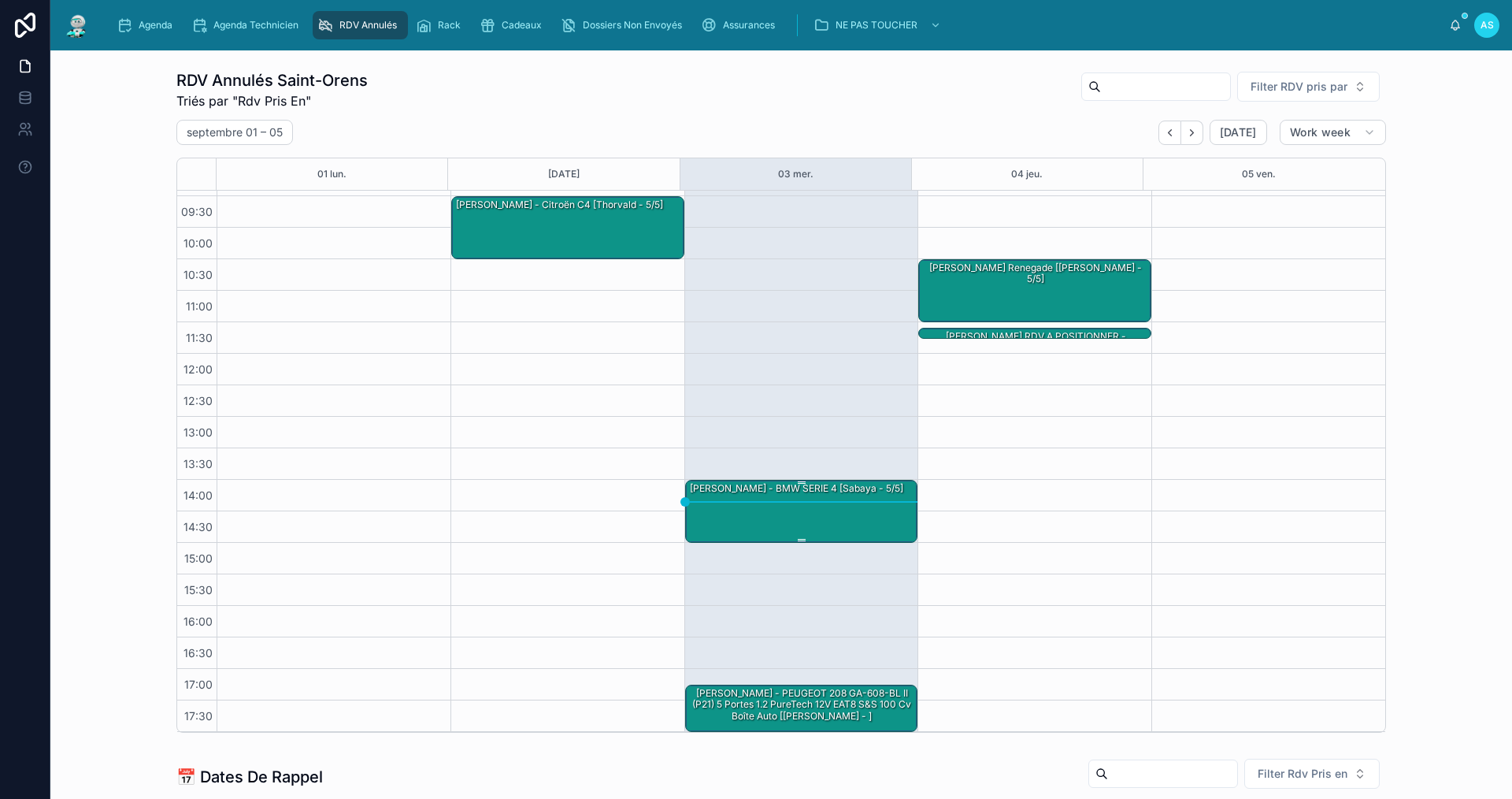
click at [730, 515] on div "[PERSON_NAME] - BMW SERIE 4 [Sabaya - 5/5]" at bounding box center [803, 510] width 228 height 60
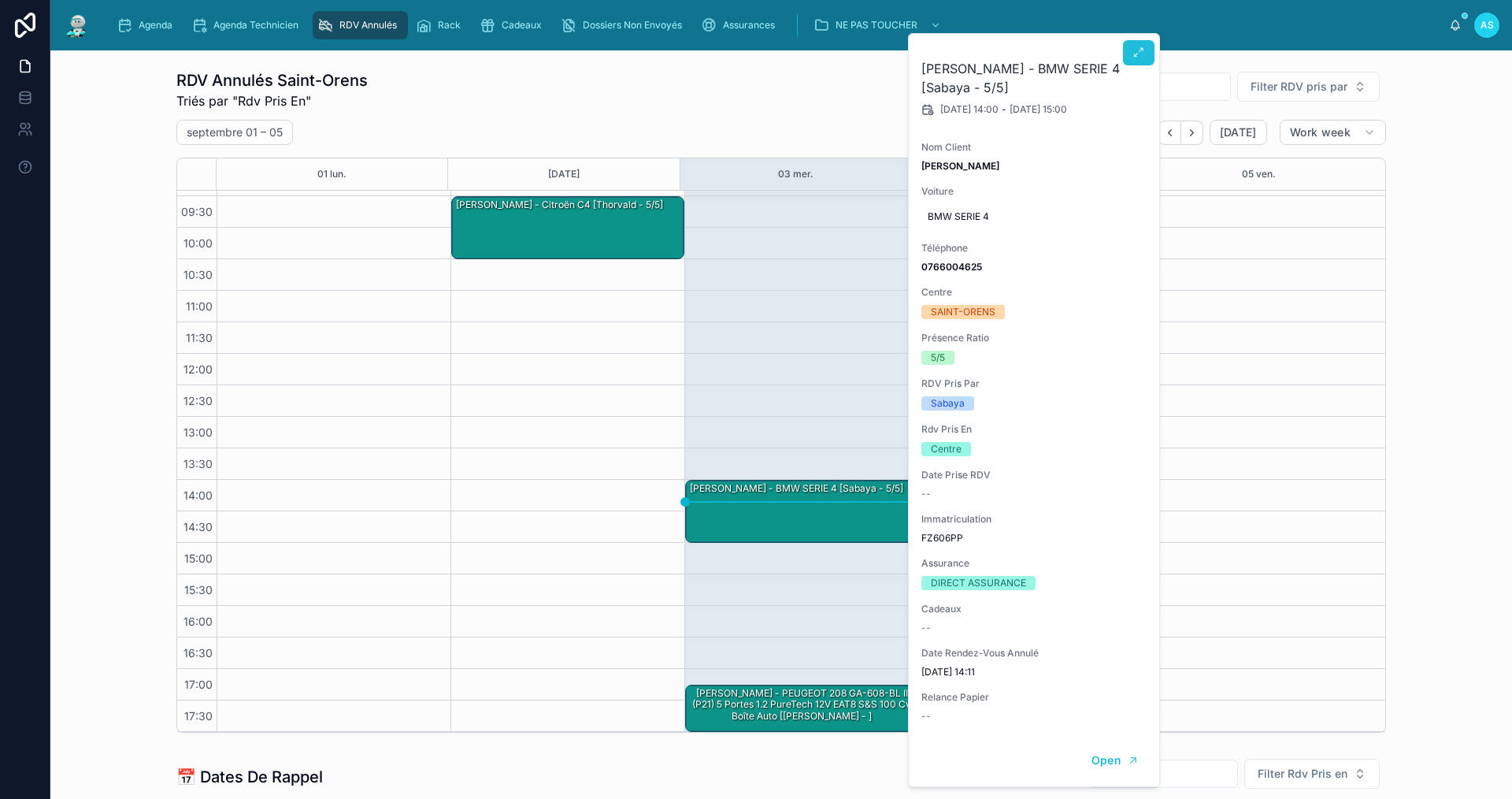
click at [1131, 53] on button at bounding box center [1138, 52] width 32 height 25
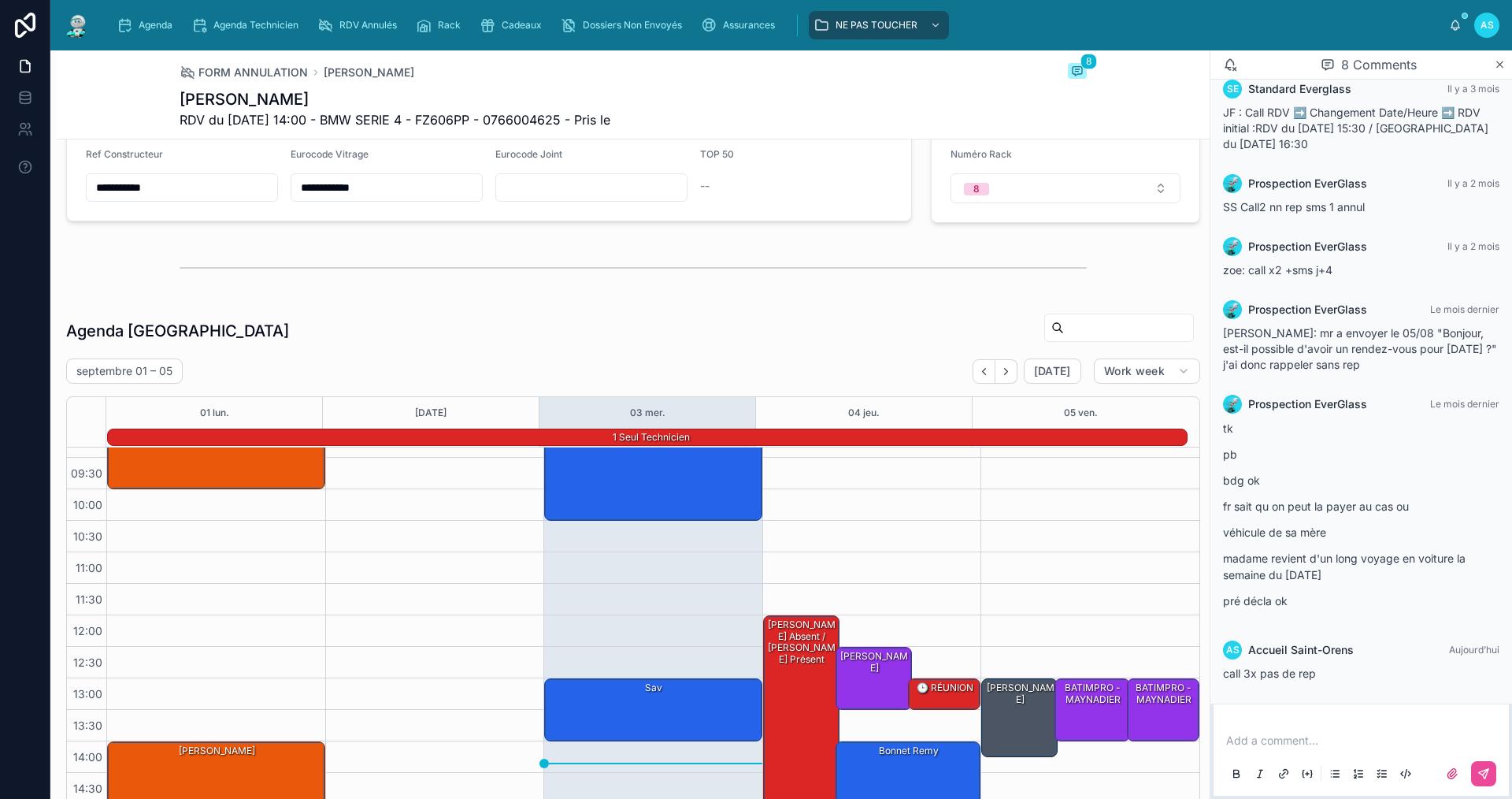
scroll to position [1890, 0]
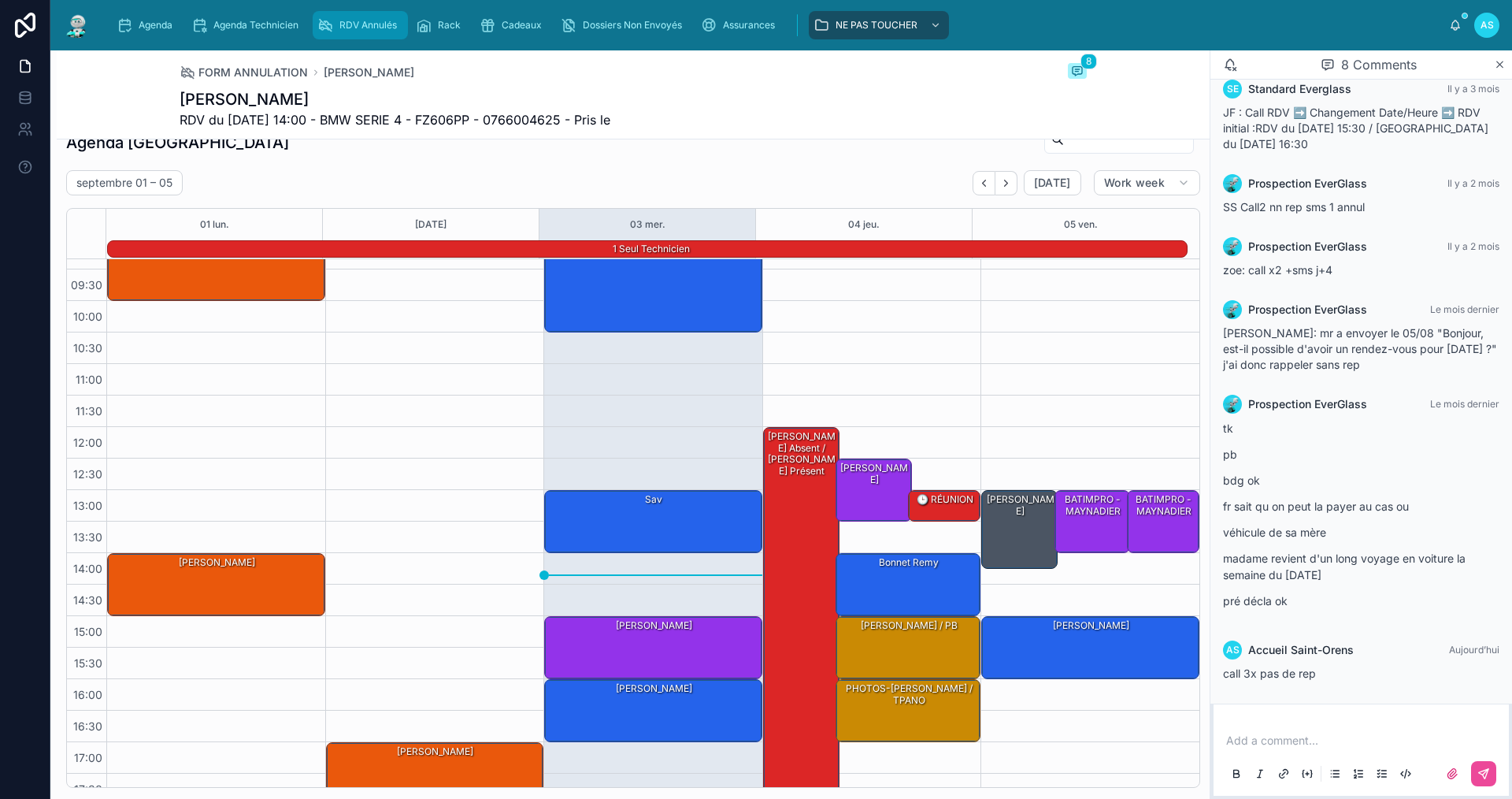
click at [336, 26] on div "RDV Annulés" at bounding box center [360, 25] width 85 height 25
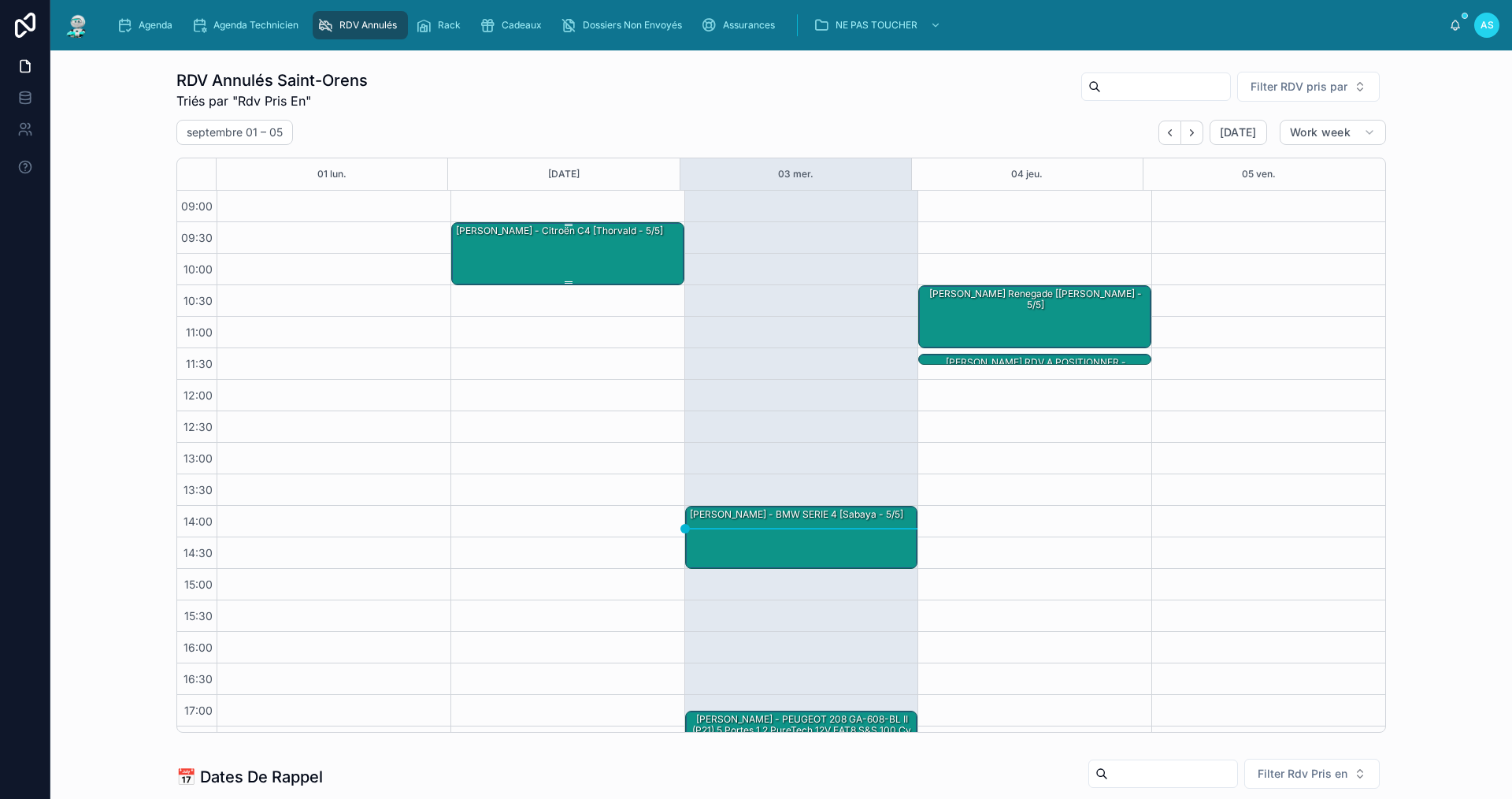
scroll to position [26, 0]
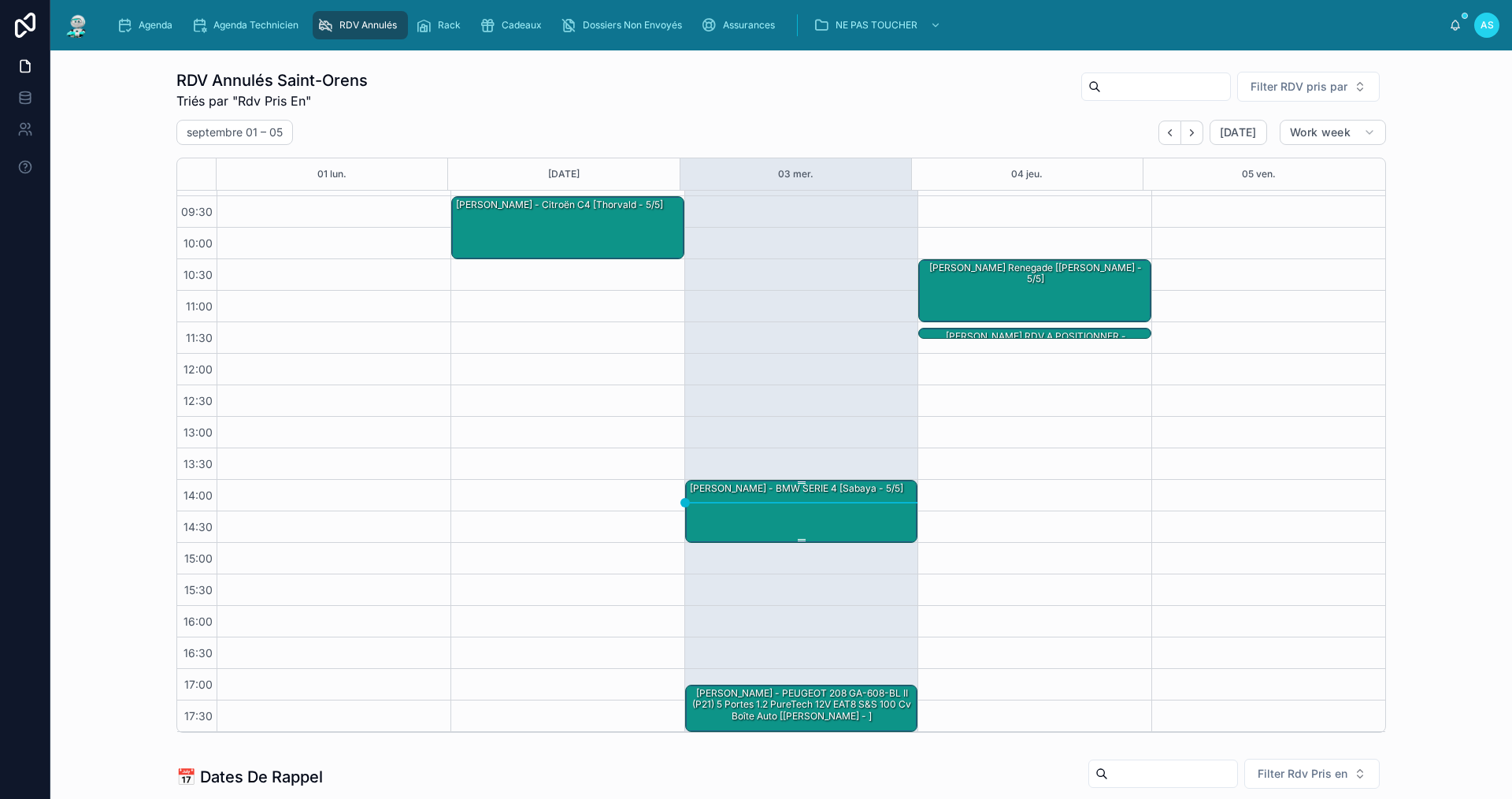
click at [776, 482] on div at bounding box center [803, 482] width 228 height 2
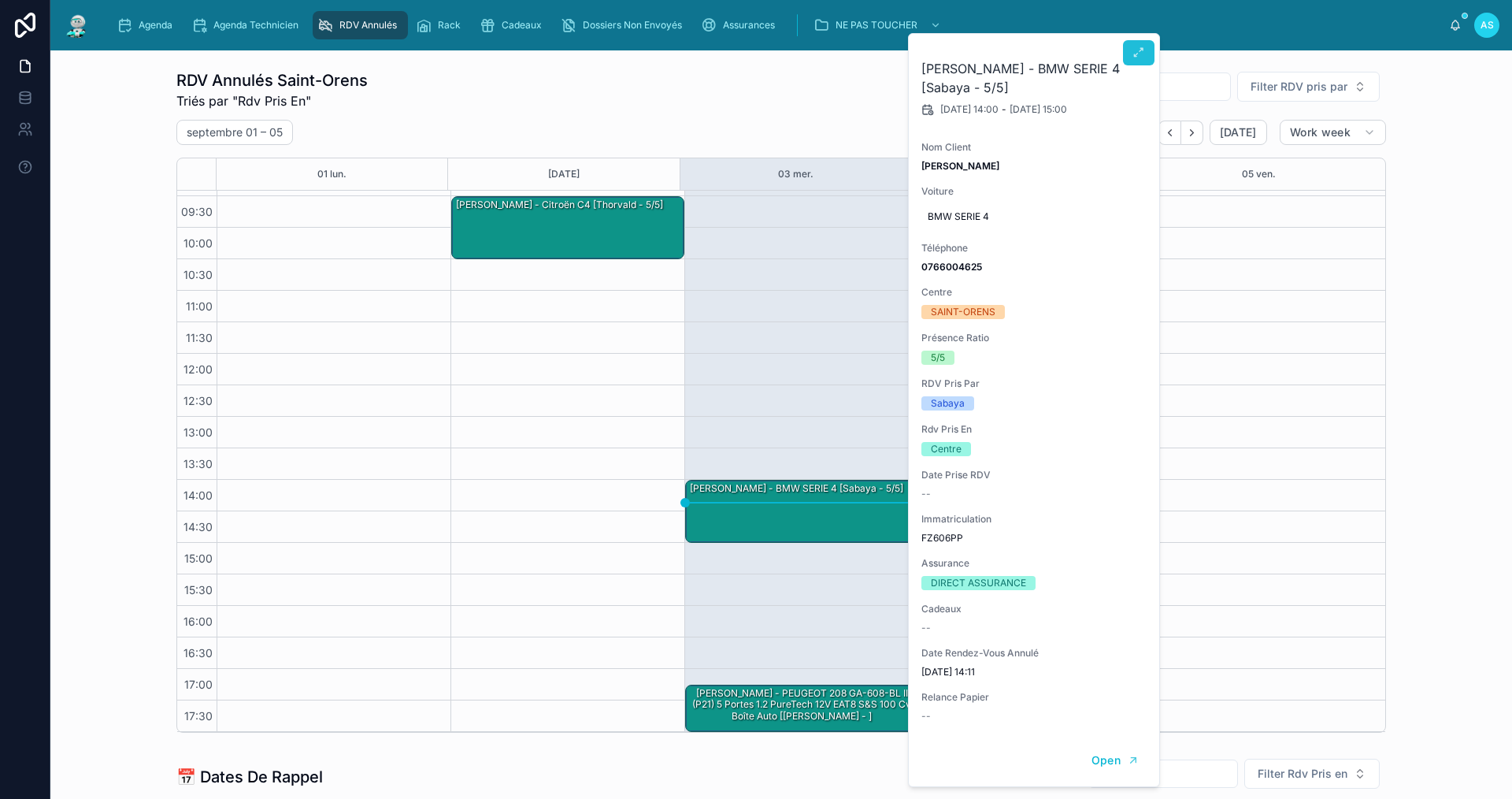
click at [1140, 53] on icon at bounding box center [1138, 53] width 13 height 13
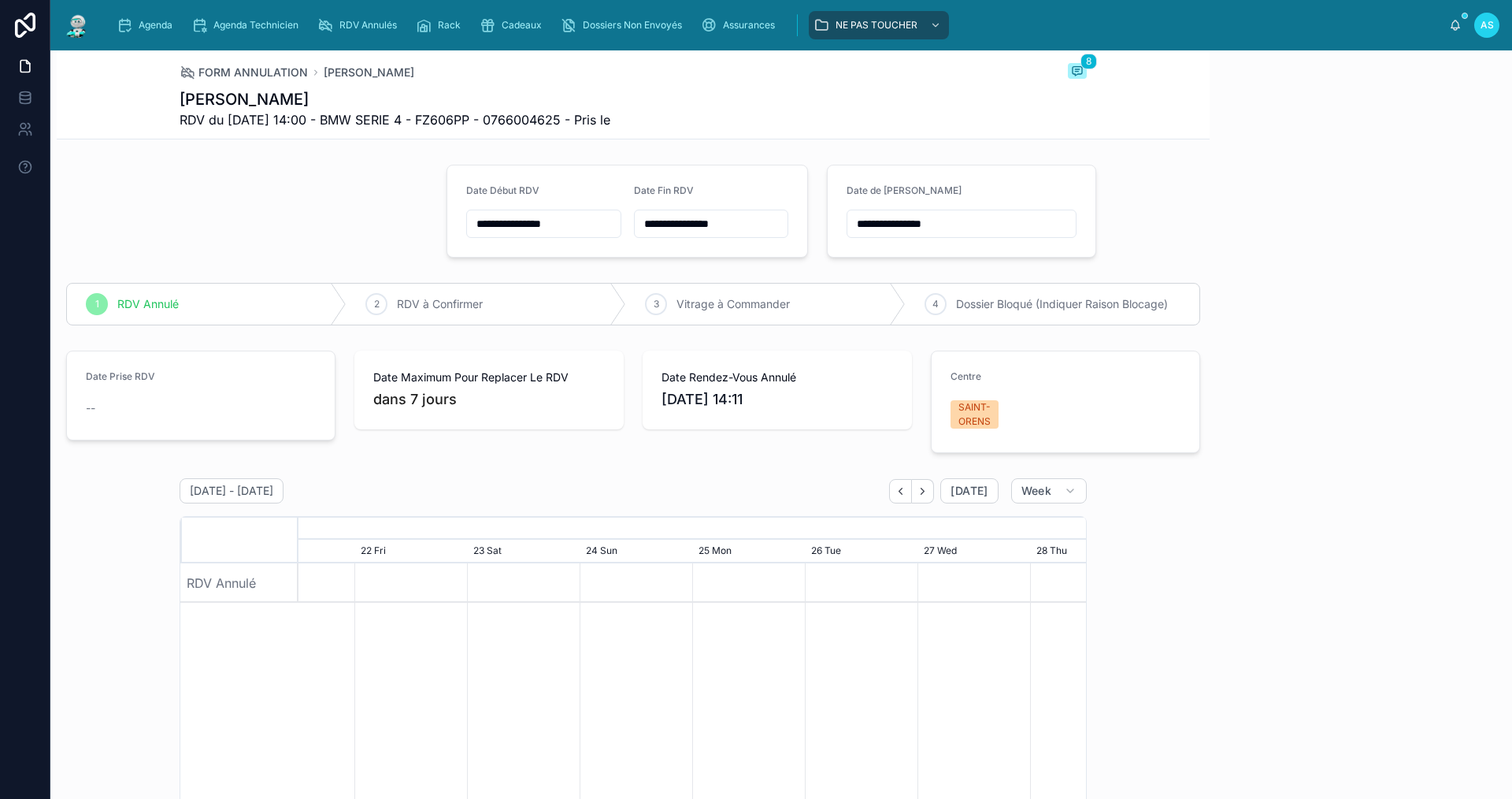
scroll to position [40, 0]
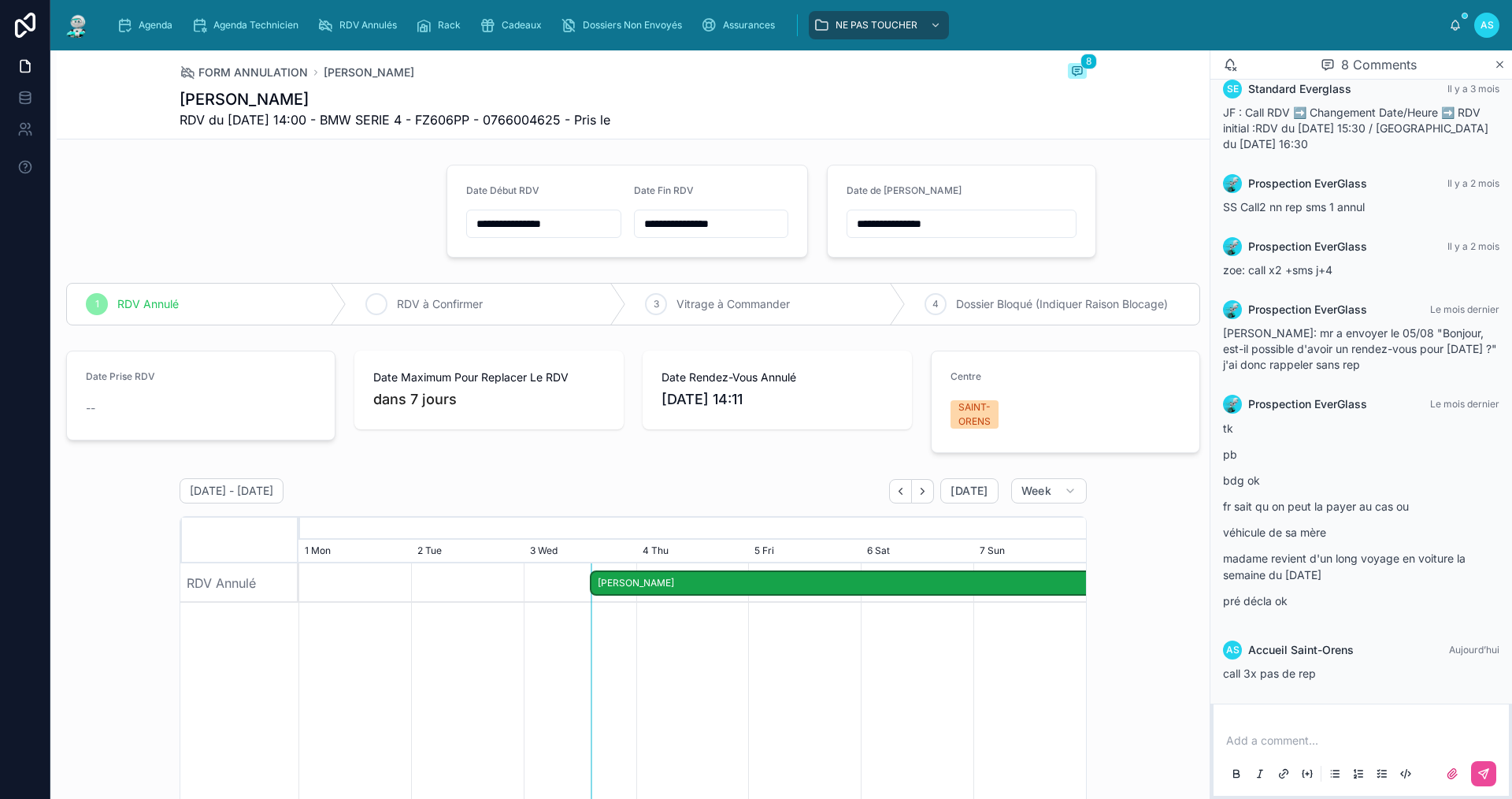
click at [370, 300] on icon at bounding box center [376, 304] width 13 height 13
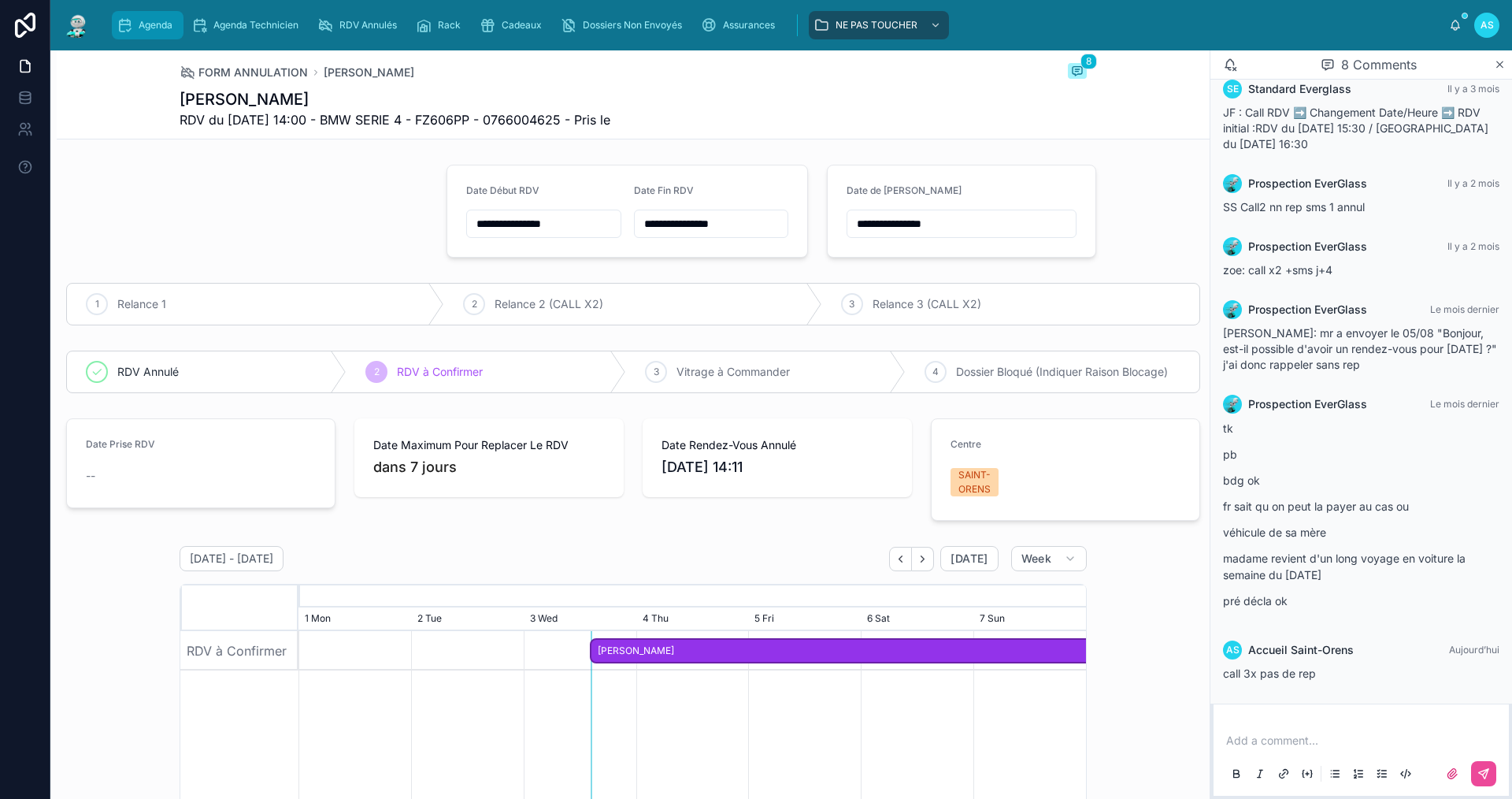
click at [140, 18] on div "Agenda" at bounding box center [147, 25] width 63 height 25
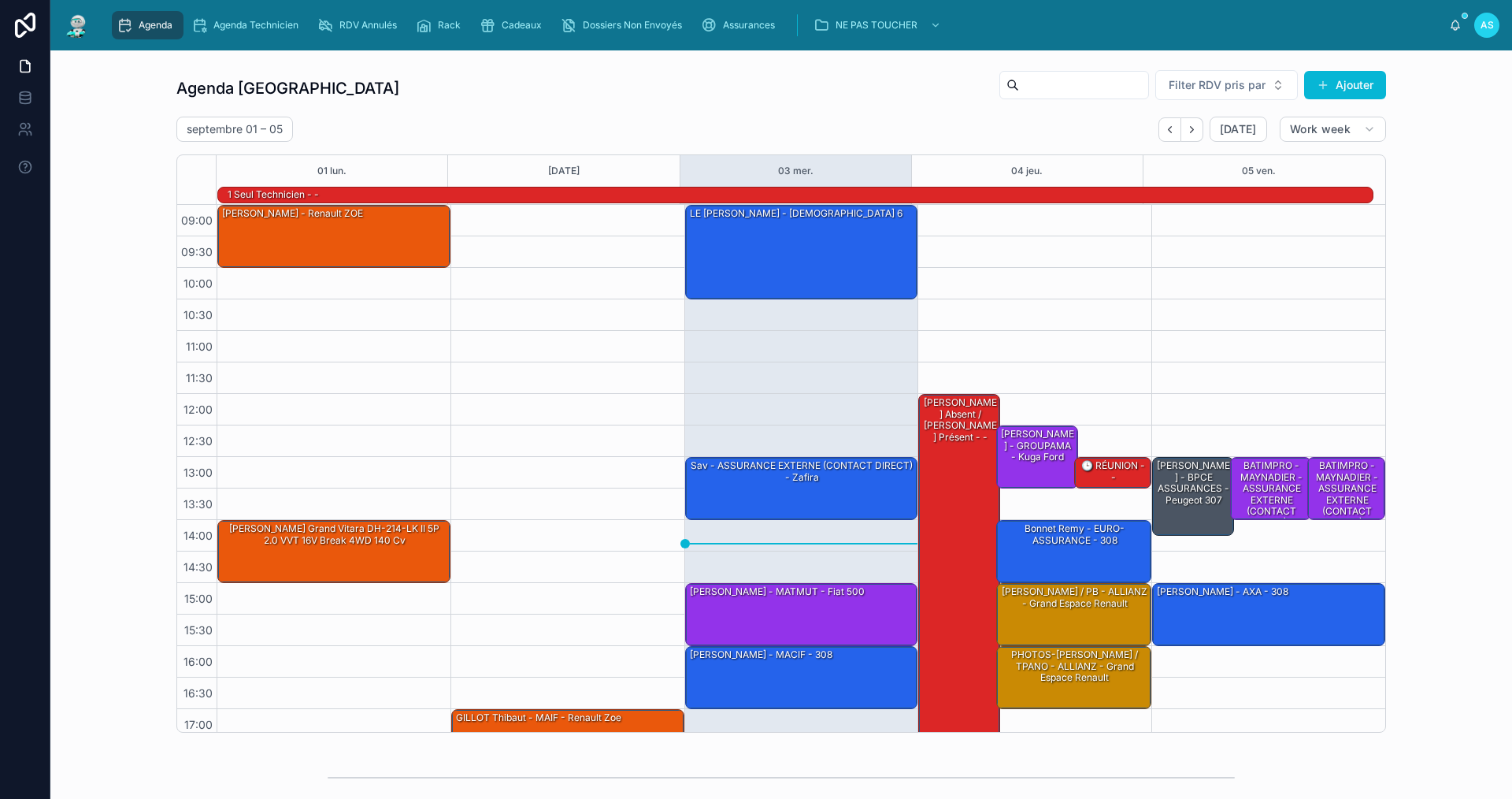
scroll to position [41, 0]
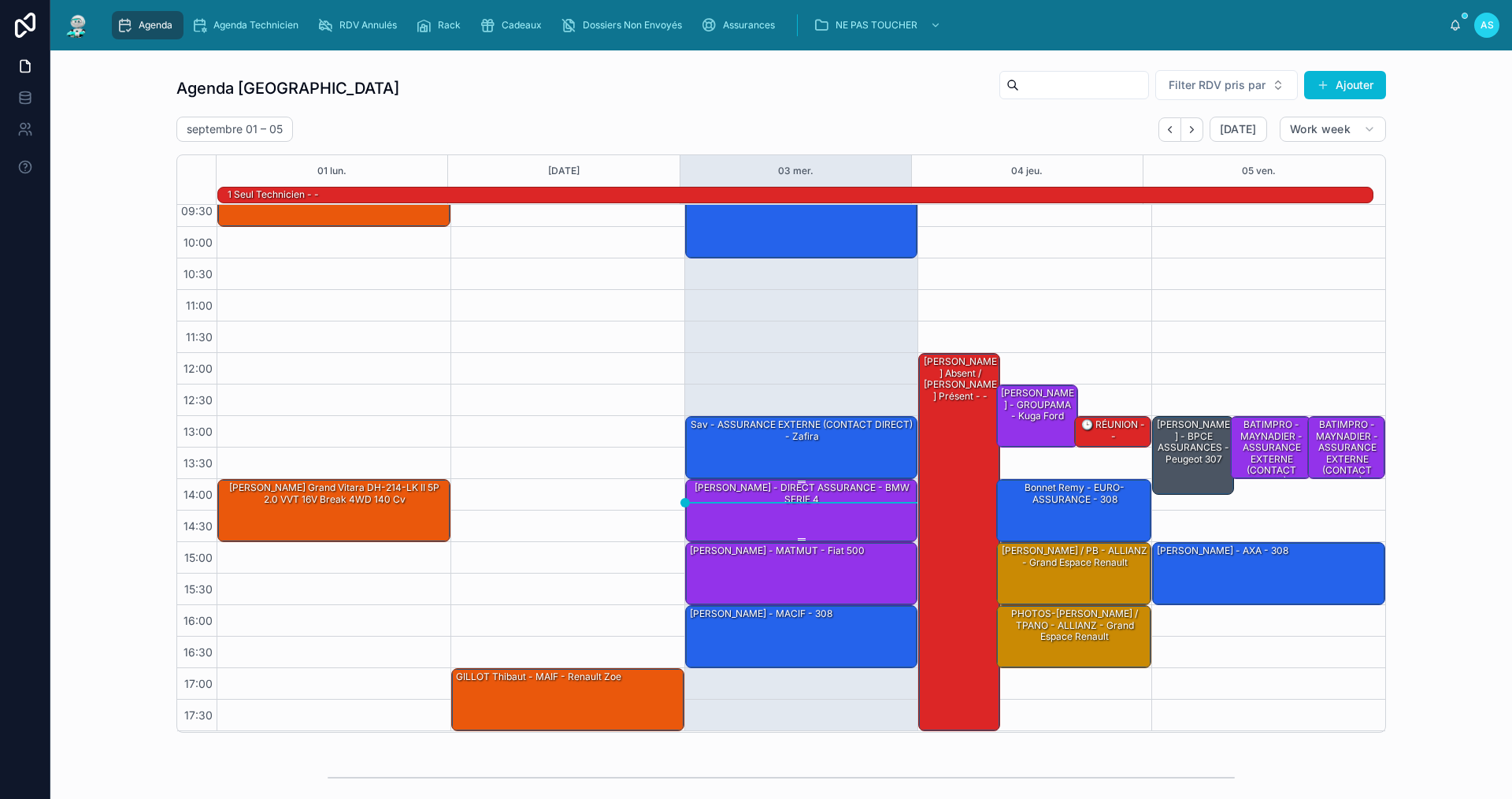
click at [788, 503] on div "[PERSON_NAME] - DIRECT ASSURANCE - BMW SERIE 4" at bounding box center [803, 493] width 228 height 26
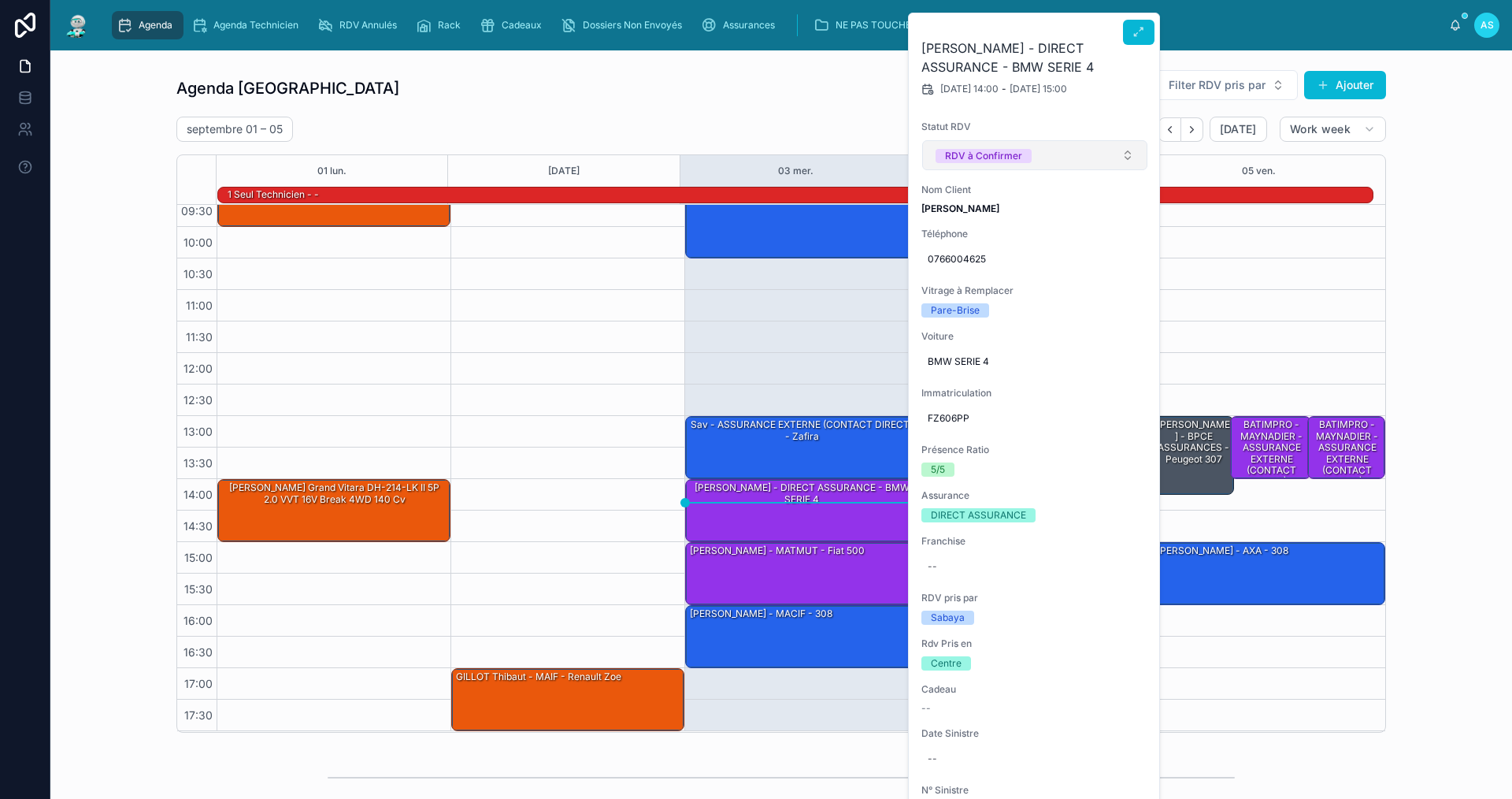
click at [1017, 153] on div "RDV à Confirmer" at bounding box center [983, 156] width 77 height 14
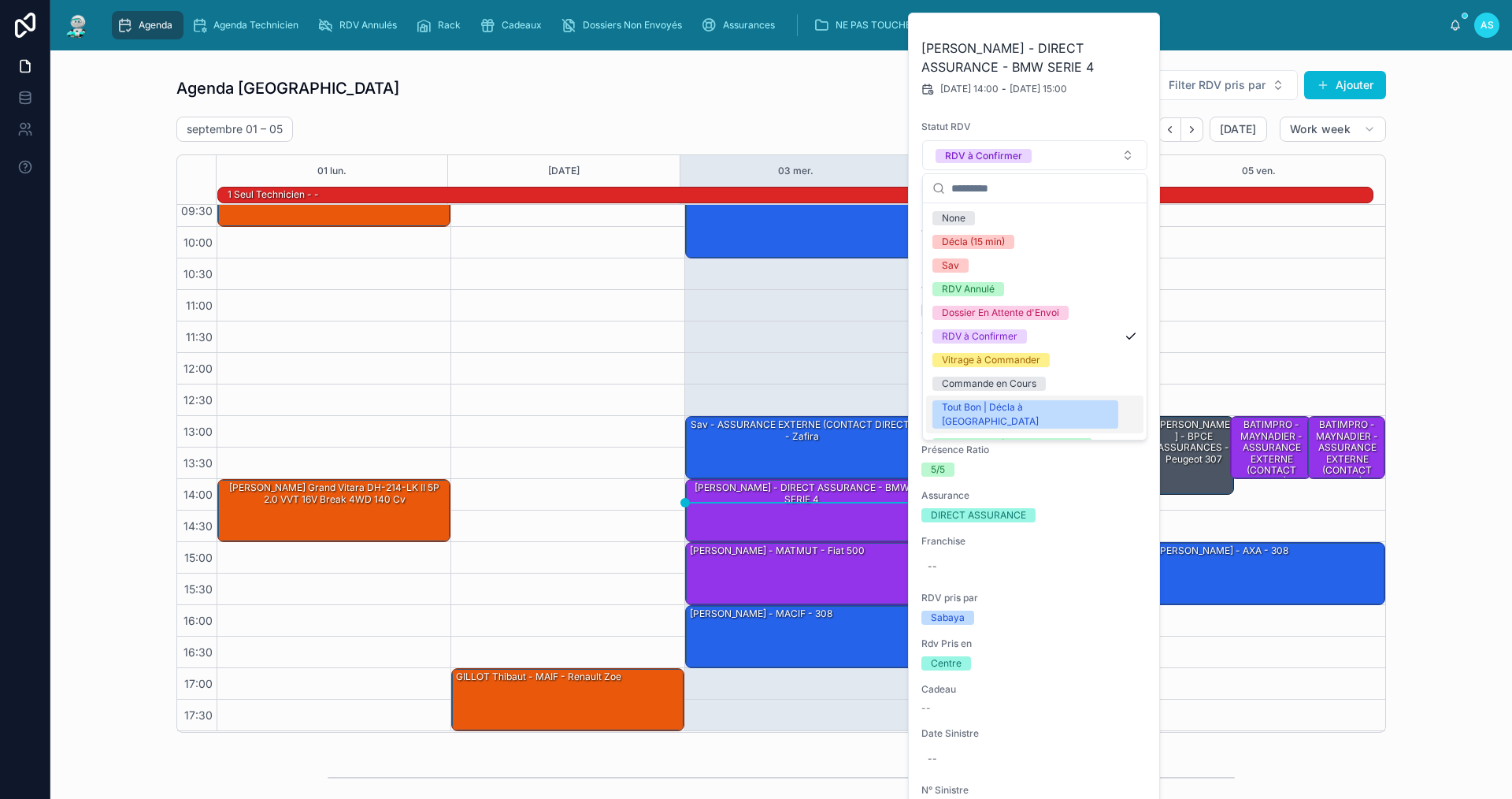
click at [1011, 399] on div "Tout Bon | Décla à [GEOGRAPHIC_DATA]" at bounding box center [1034, 414] width 218 height 38
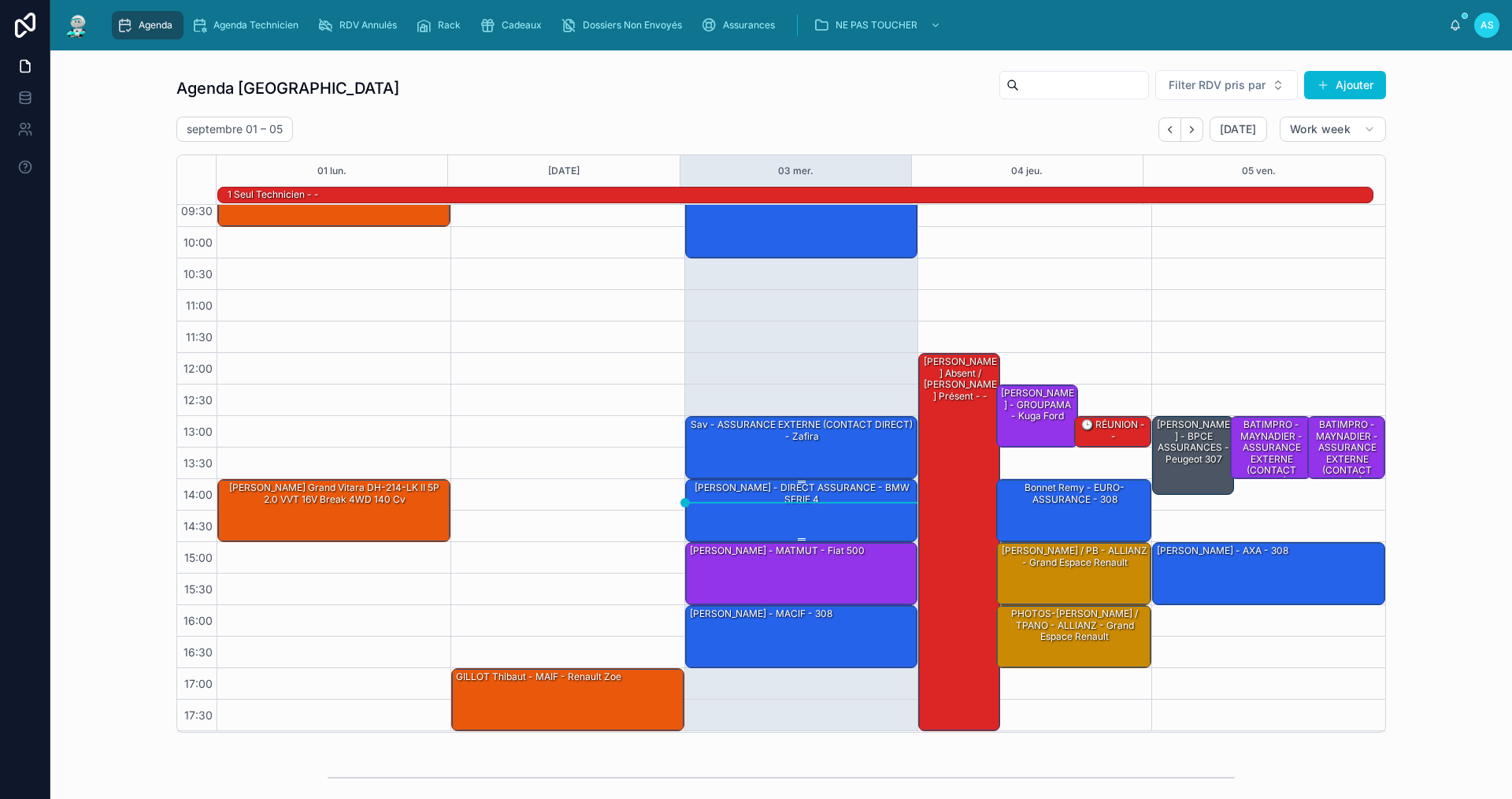
click at [827, 500] on div "[PERSON_NAME] - DIRECT ASSURANCE - BMW SERIE 4" at bounding box center [803, 493] width 228 height 26
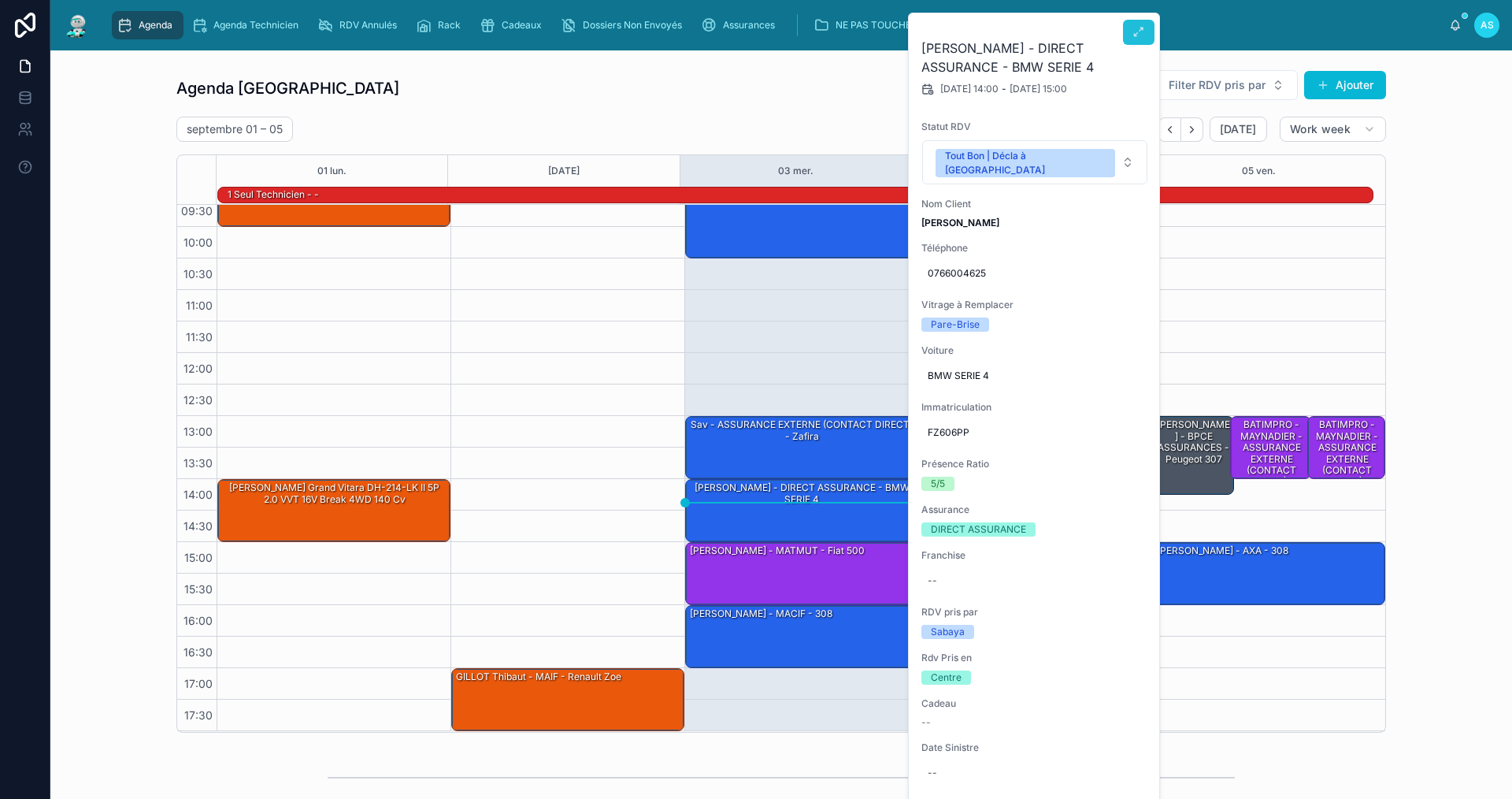
click at [1133, 28] on icon at bounding box center [1138, 32] width 13 height 13
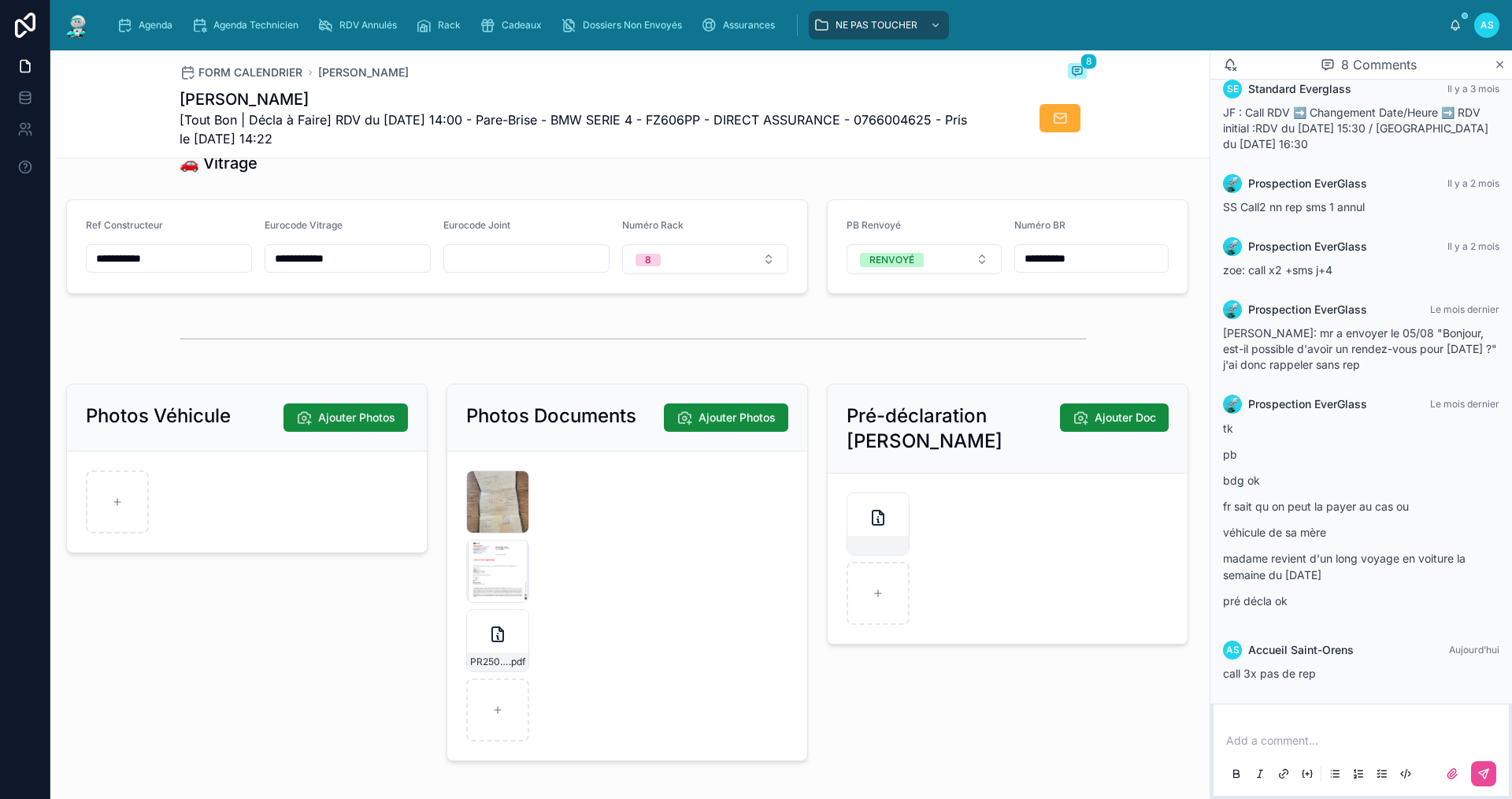
scroll to position [2048, 0]
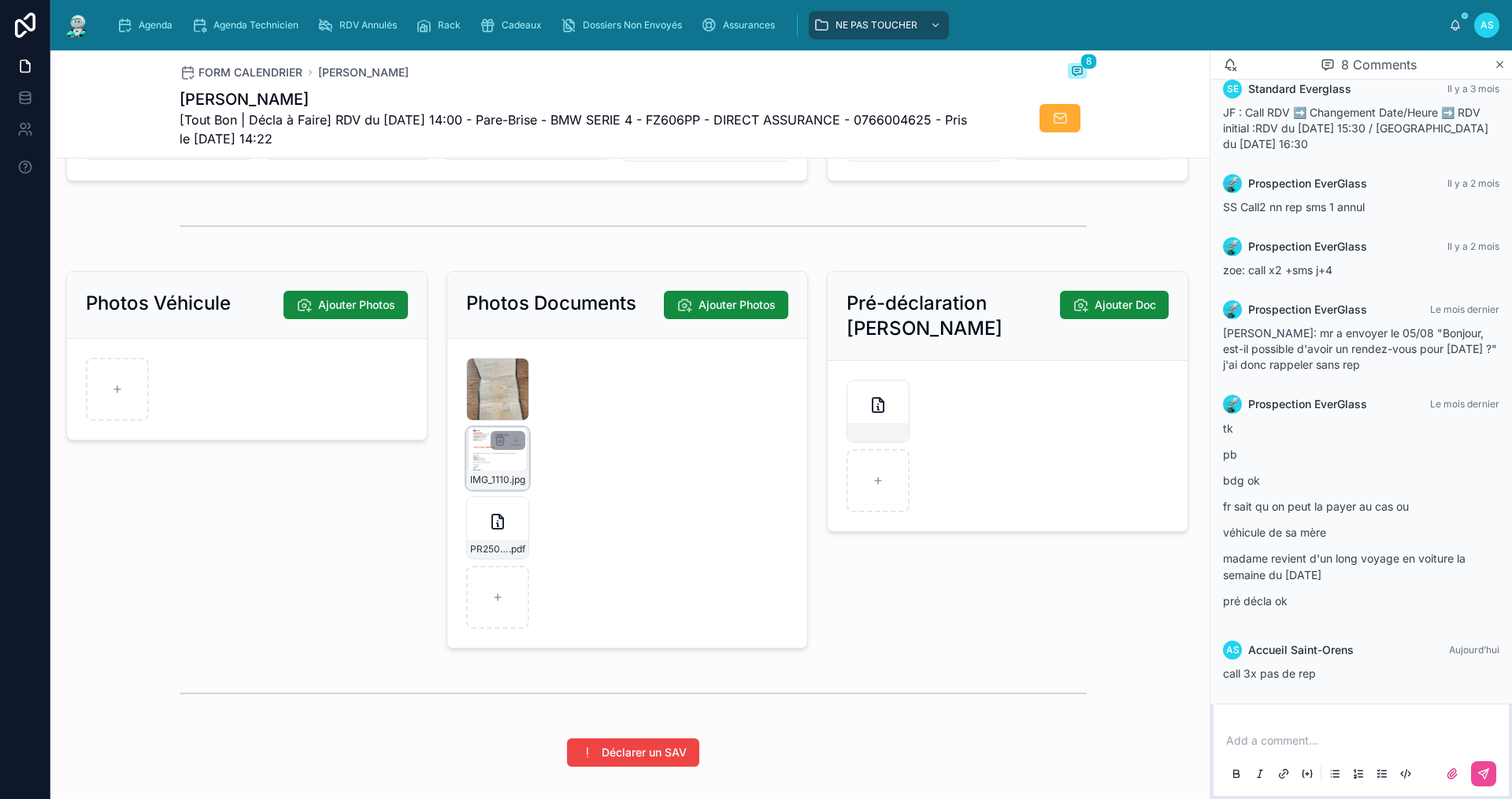
click at [503, 482] on div "IMG_1110 .jpg" at bounding box center [498, 479] width 62 height 19
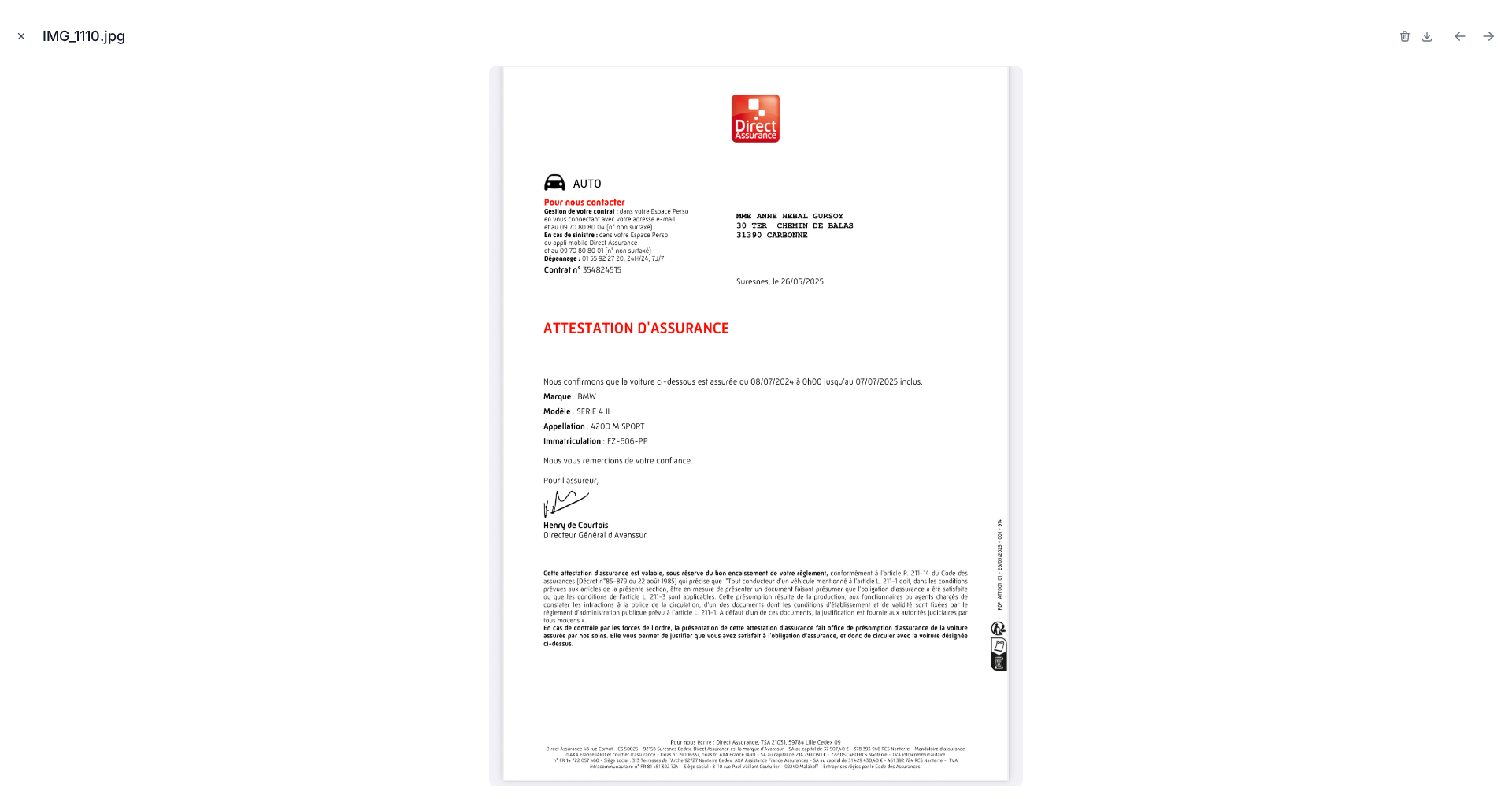
click at [19, 35] on icon "Close modal" at bounding box center [21, 36] width 11 height 11
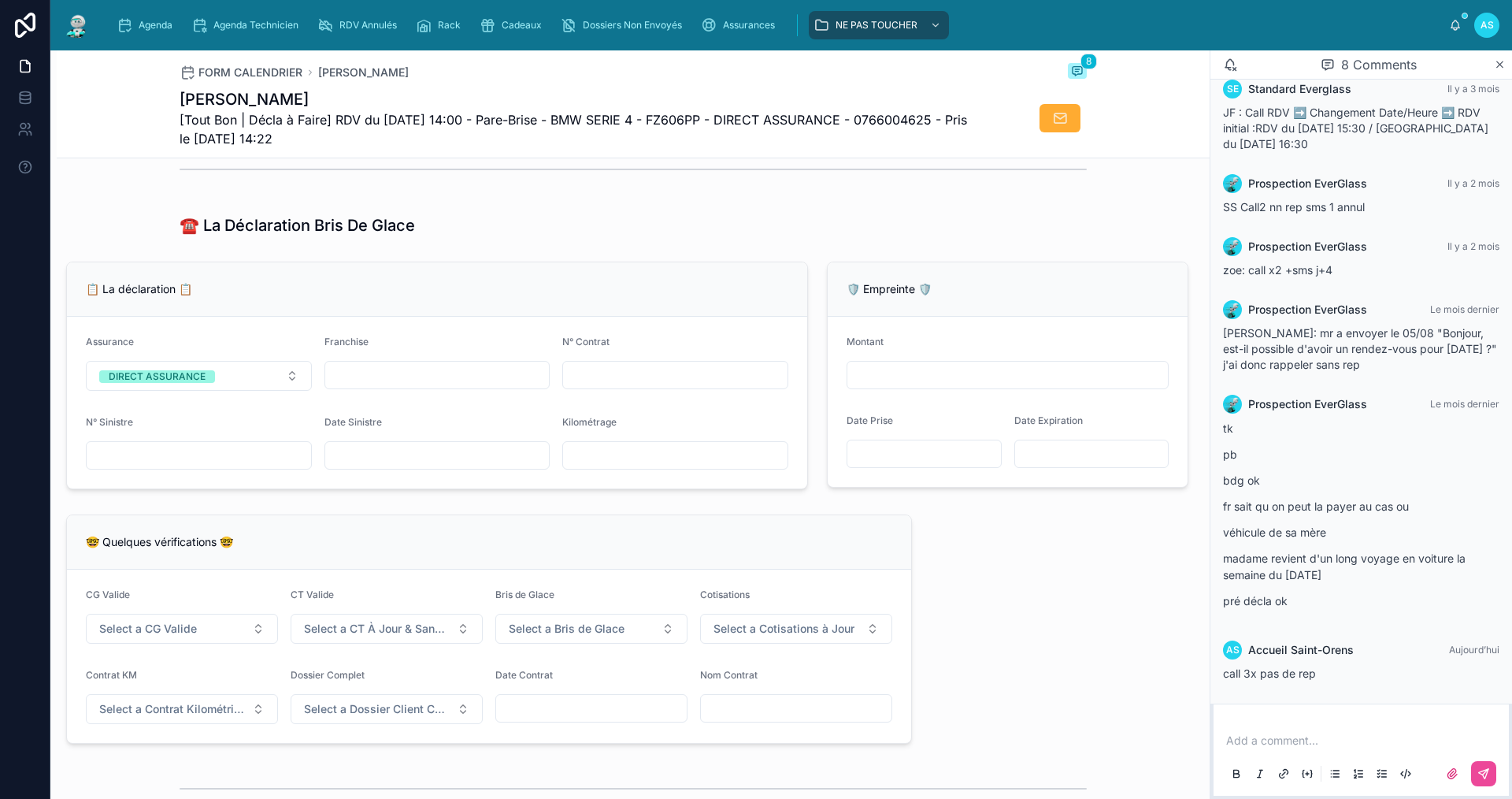
scroll to position [867, 0]
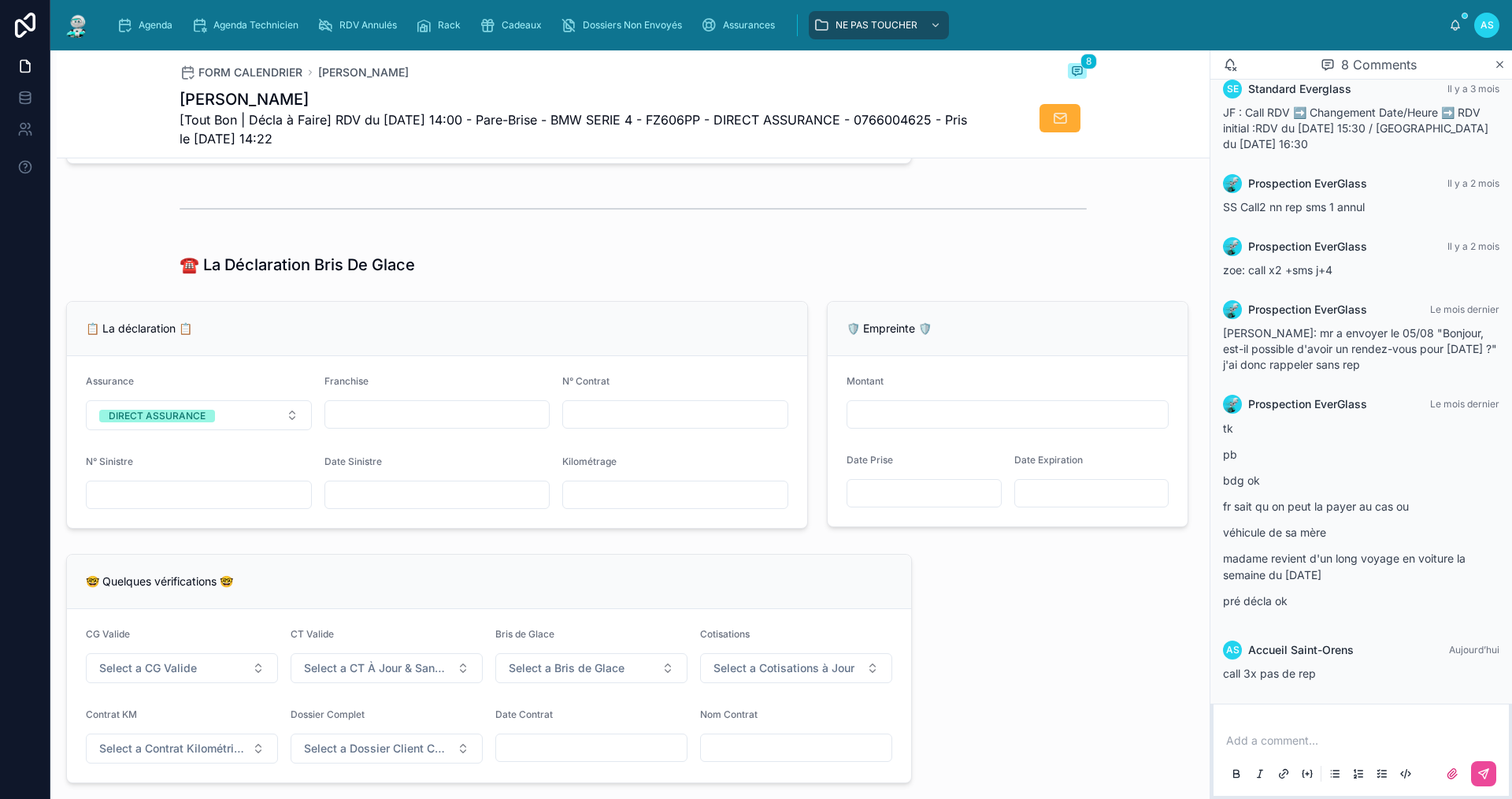
click at [618, 425] on input "text" at bounding box center [676, 414] width 225 height 22
click at [615, 420] on input "text" at bounding box center [676, 414] width 225 height 22
type input "*********"
click at [439, 451] on form "Assurance DIRECT ASSURANCE Franchise N° Contrat ********* N° Sinistre Date Sini…" at bounding box center [436, 441] width 740 height 172
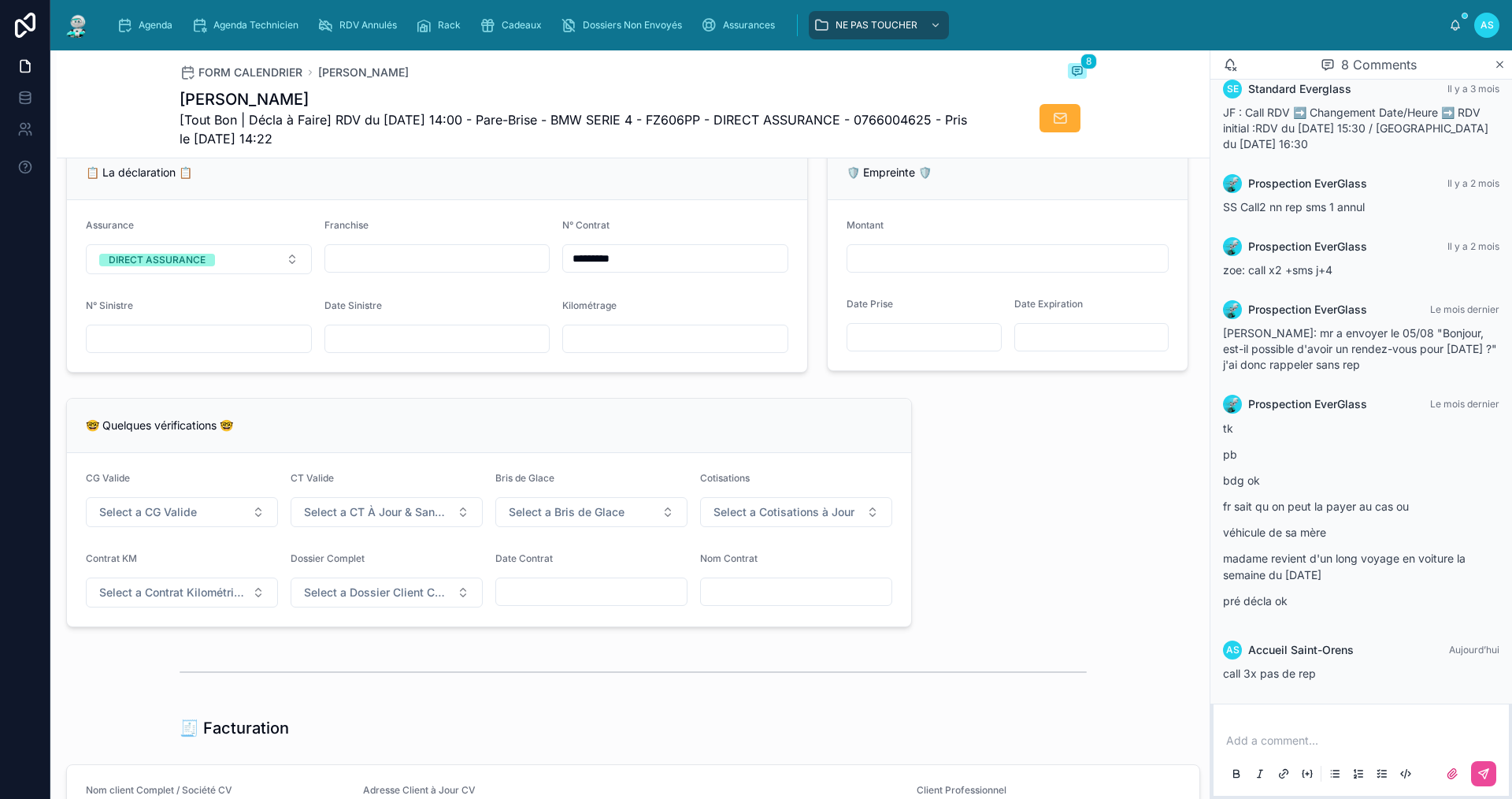
scroll to position [1024, 0]
click at [206, 517] on button "Select a CG Valide" at bounding box center [181, 510] width 192 height 30
click at [196, 583] on div "✅ Oui" at bounding box center [181, 584] width 189 height 22
click at [344, 518] on span "Select a CT À Jour & Sans BDG" at bounding box center [377, 511] width 146 height 16
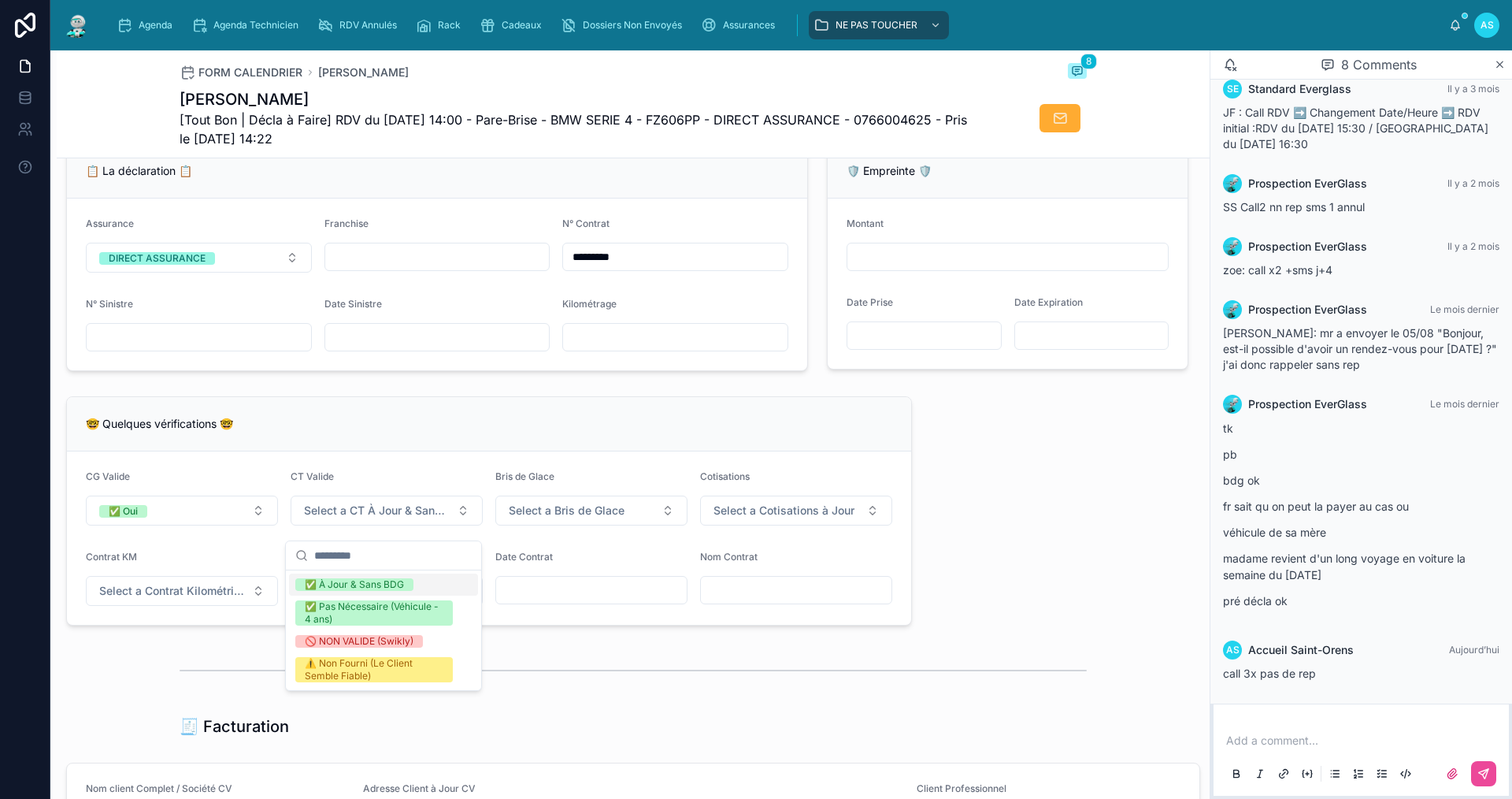
click at [356, 585] on div "✅ À Jour & Sans BDG" at bounding box center [355, 584] width 99 height 13
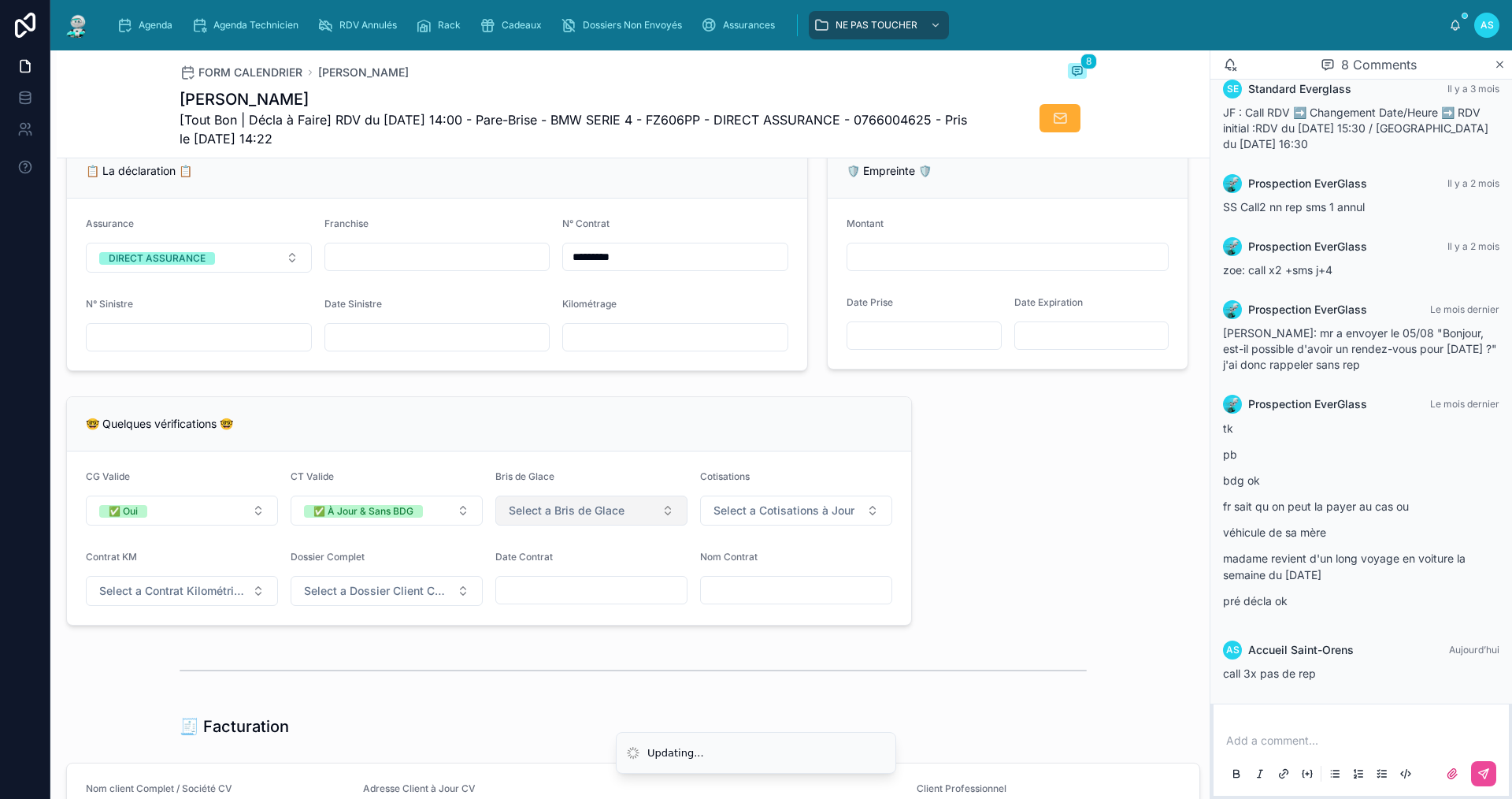
click at [544, 515] on span "Select a Bris de Glace" at bounding box center [566, 511] width 116 height 16
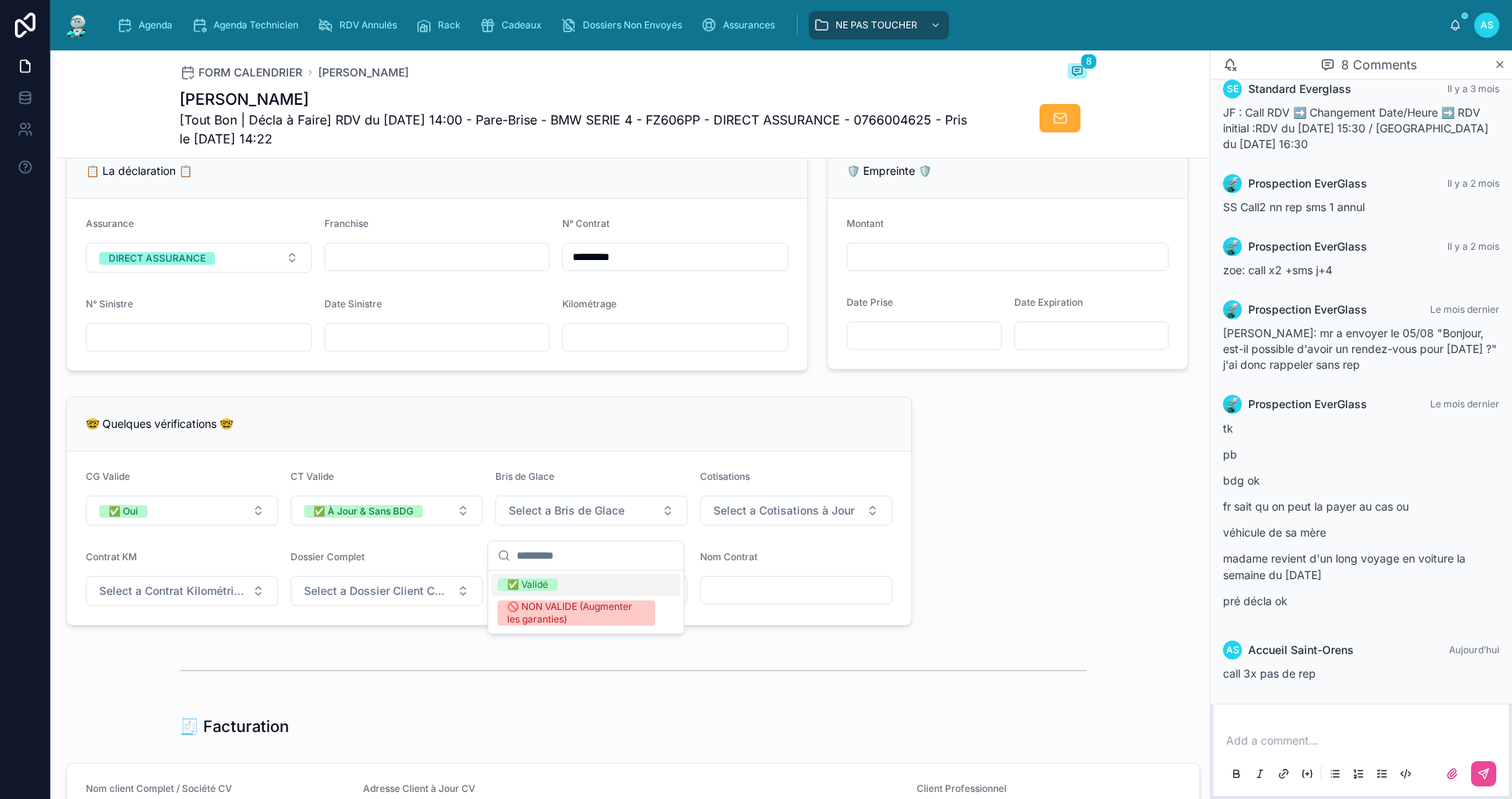
click at [547, 586] on div "✅ Validé" at bounding box center [527, 584] width 41 height 13
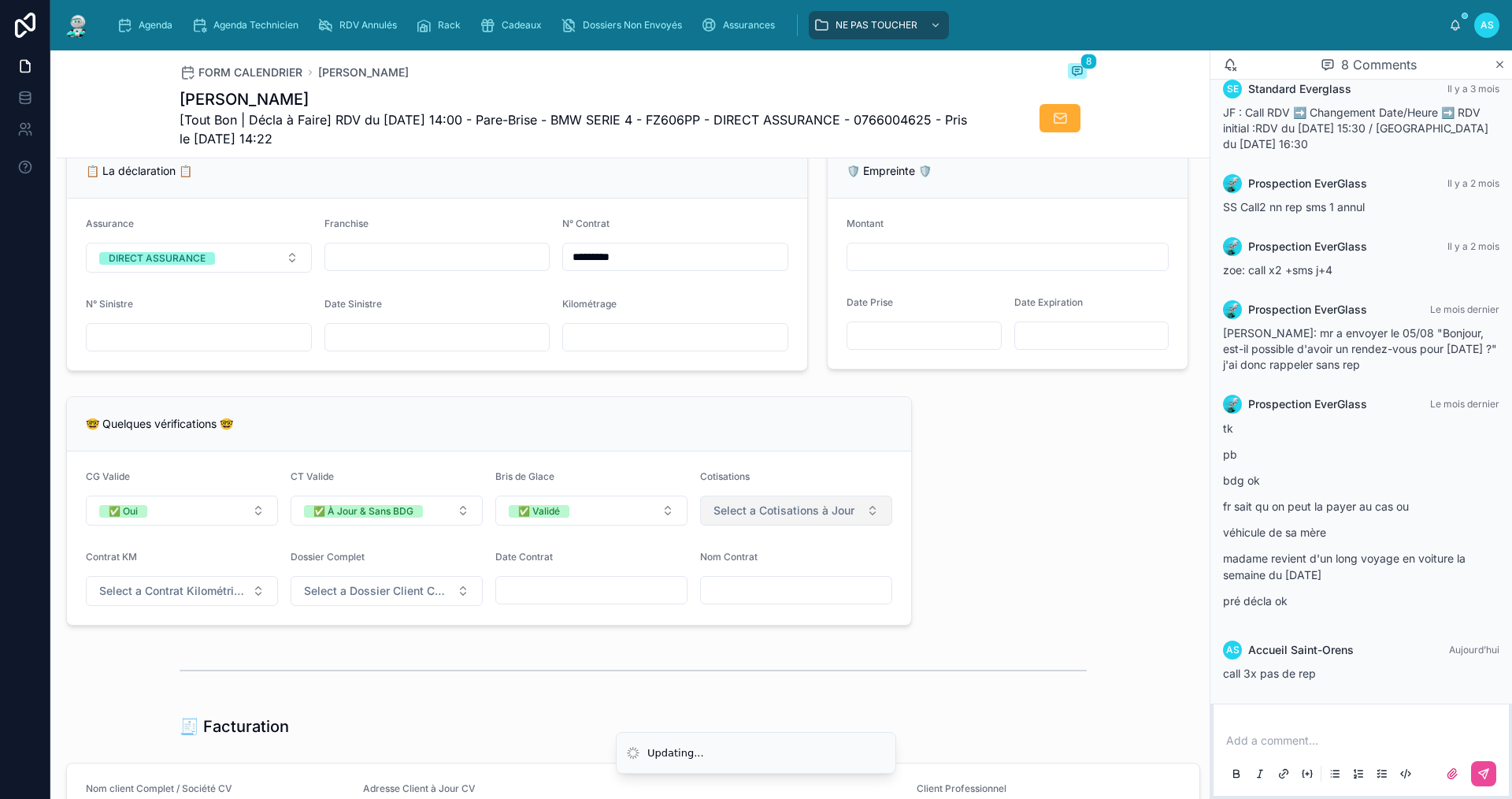
click at [734, 513] on button "Select a Cotisations à Jour" at bounding box center [796, 510] width 192 height 30
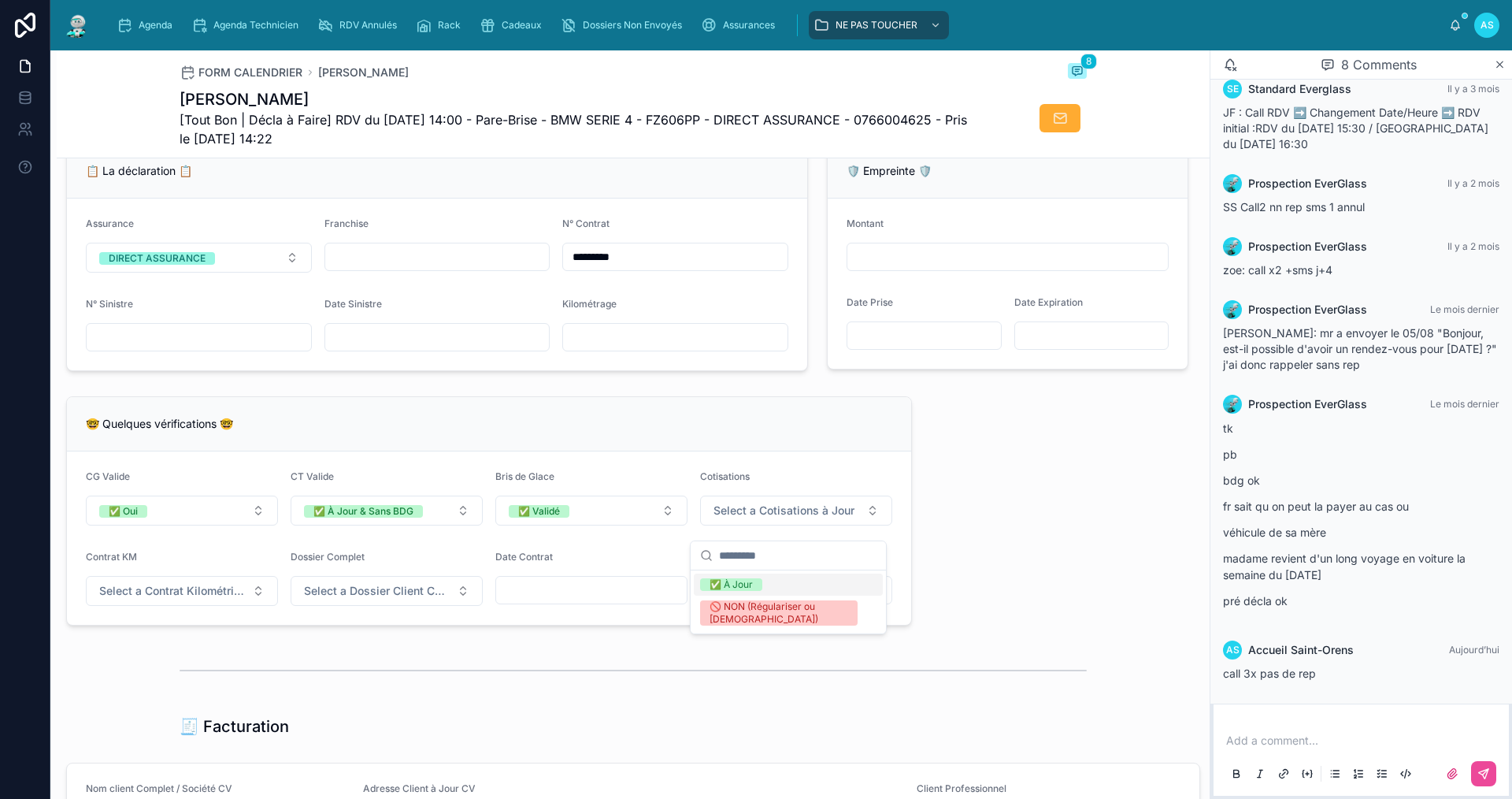
click at [720, 579] on div "✅ À Jour" at bounding box center [731, 584] width 44 height 13
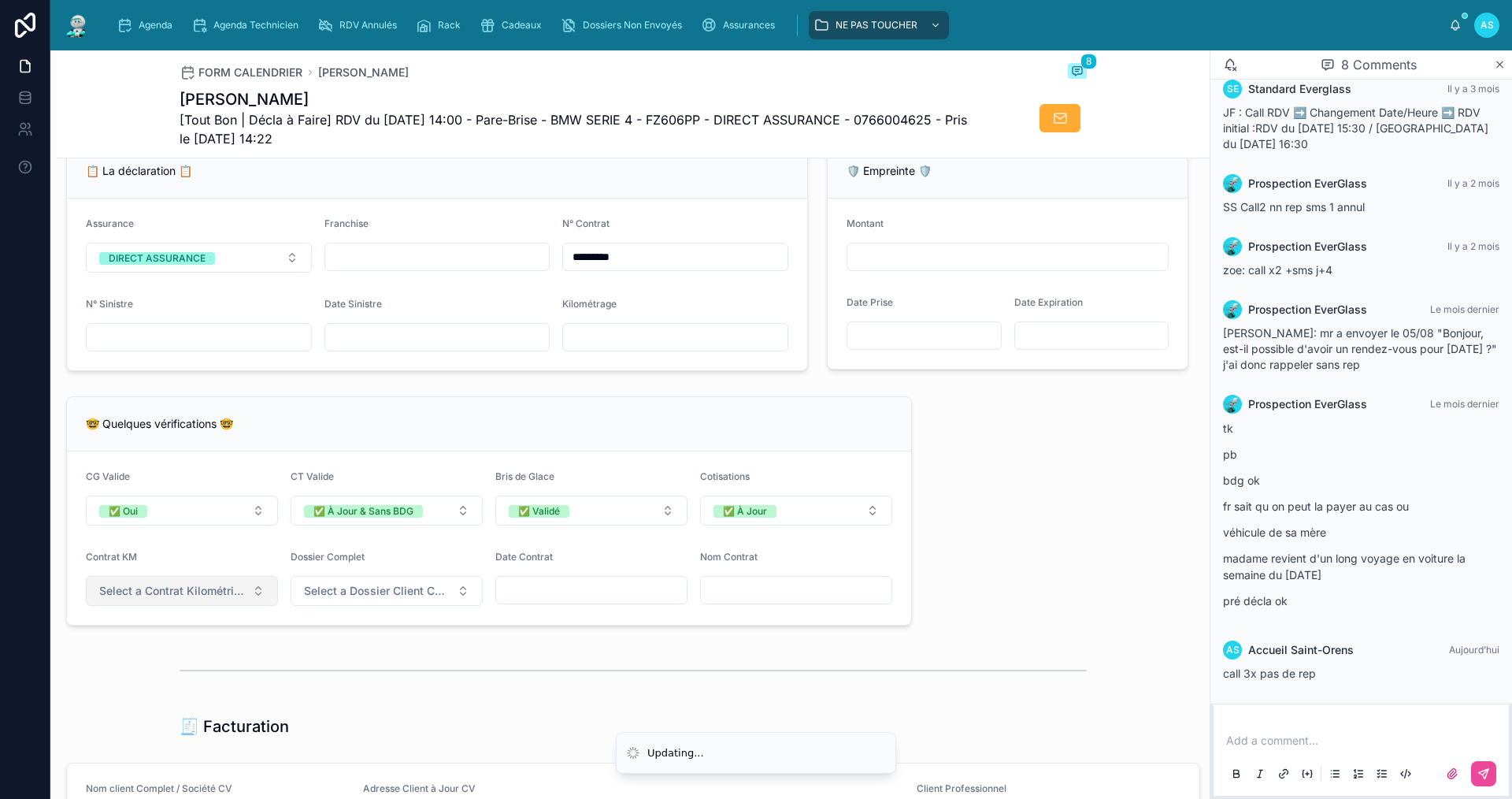
click at [165, 605] on button "Select a Contrat Kilométrique" at bounding box center [181, 590] width 192 height 30
click at [192, 666] on div "✅ Non" at bounding box center [181, 665] width 189 height 22
click at [365, 582] on div "Dossier Complet Select a Dossier Client Complet" at bounding box center [385, 577] width 192 height 55
click at [363, 605] on button "Select a Dossier Client Complet" at bounding box center [385, 590] width 192 height 30
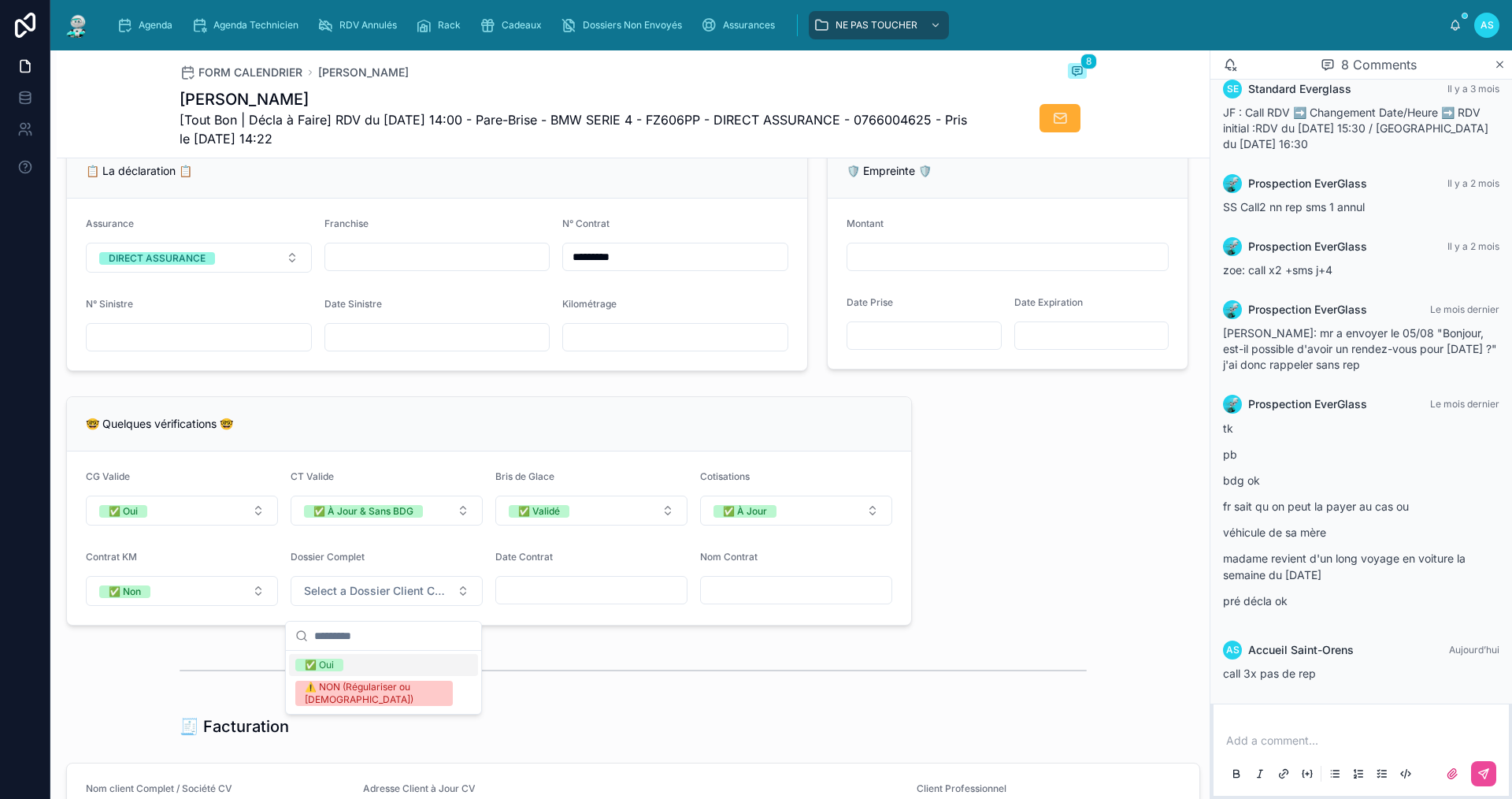
click at [351, 663] on div "✅ Oui" at bounding box center [383, 665] width 189 height 22
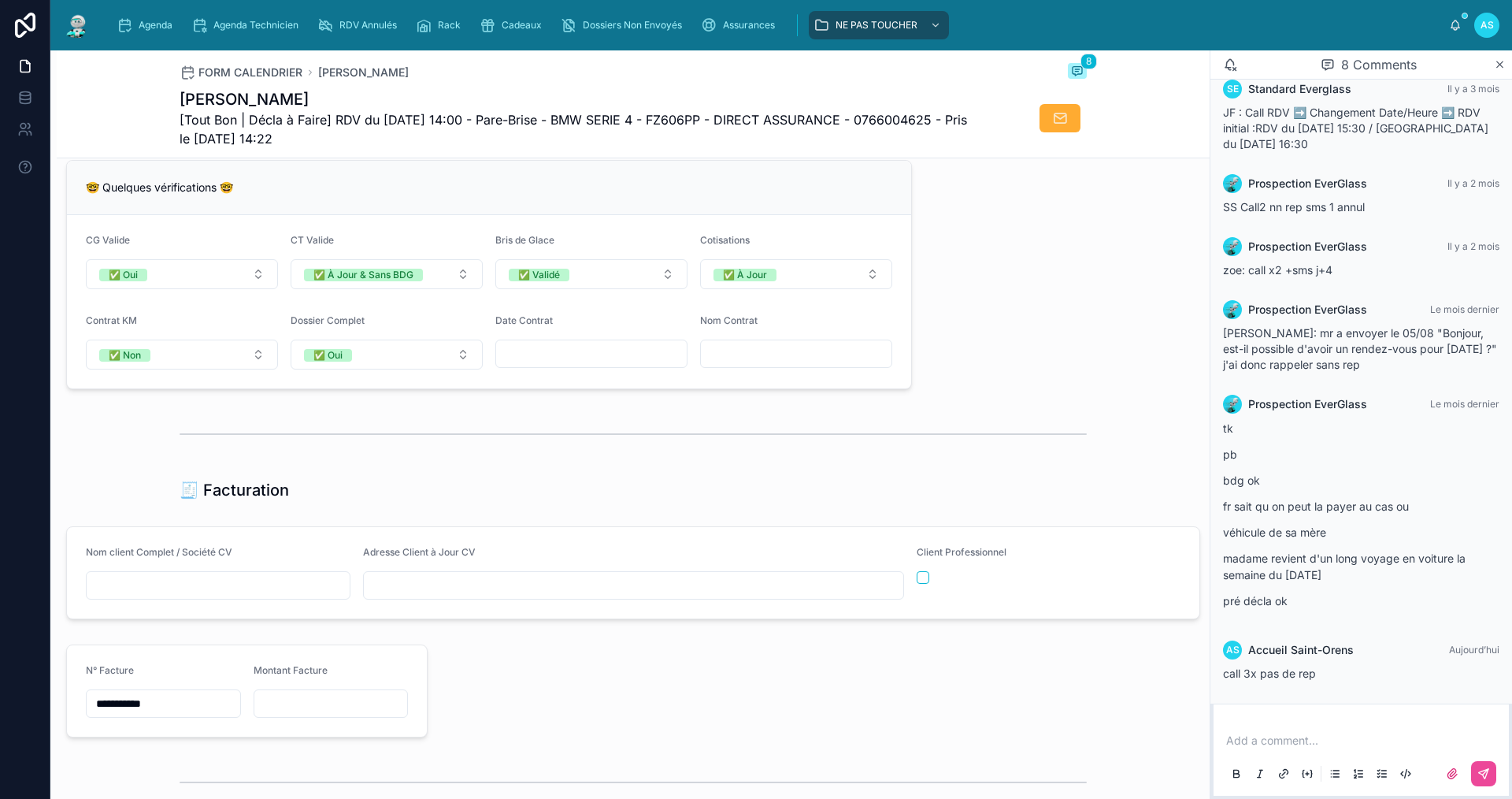
scroll to position [1418, 0]
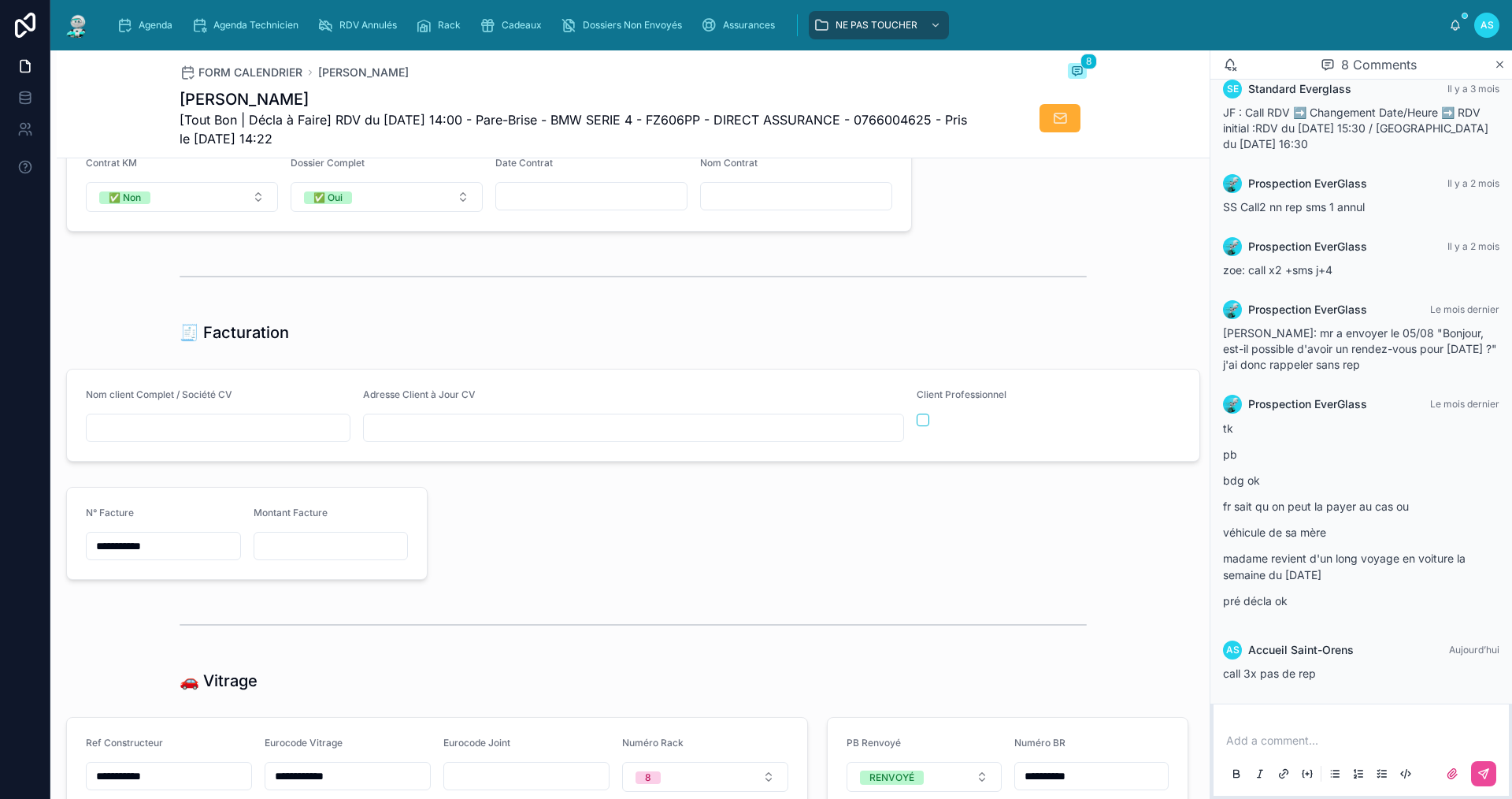
click at [227, 434] on input "text" at bounding box center [218, 427] width 263 height 22
type input "*"
type input "**********"
click at [411, 437] on input "text" at bounding box center [633, 427] width 539 height 22
type input "**********"
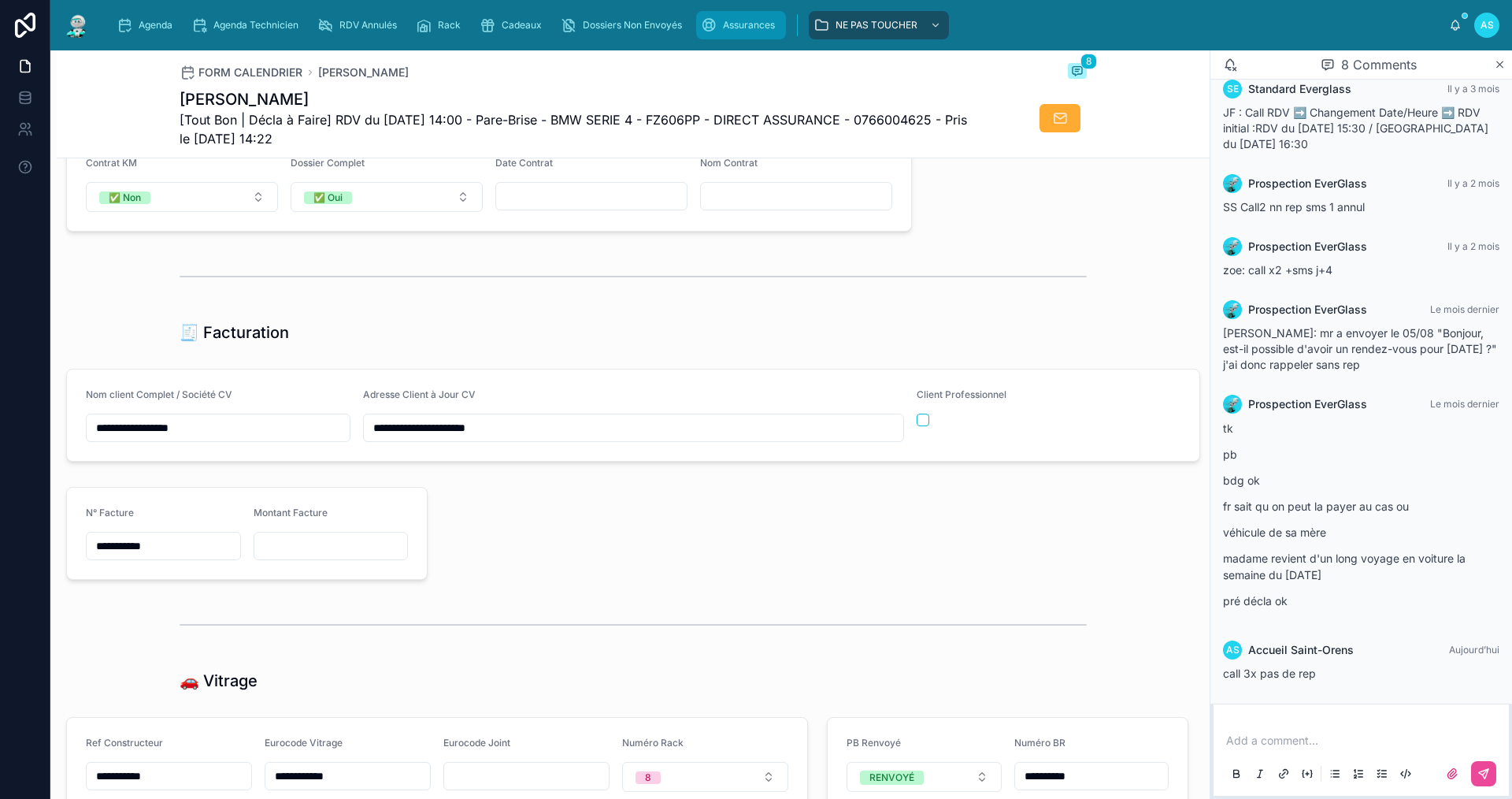
click at [742, 23] on span "Assurances" at bounding box center [749, 25] width 52 height 13
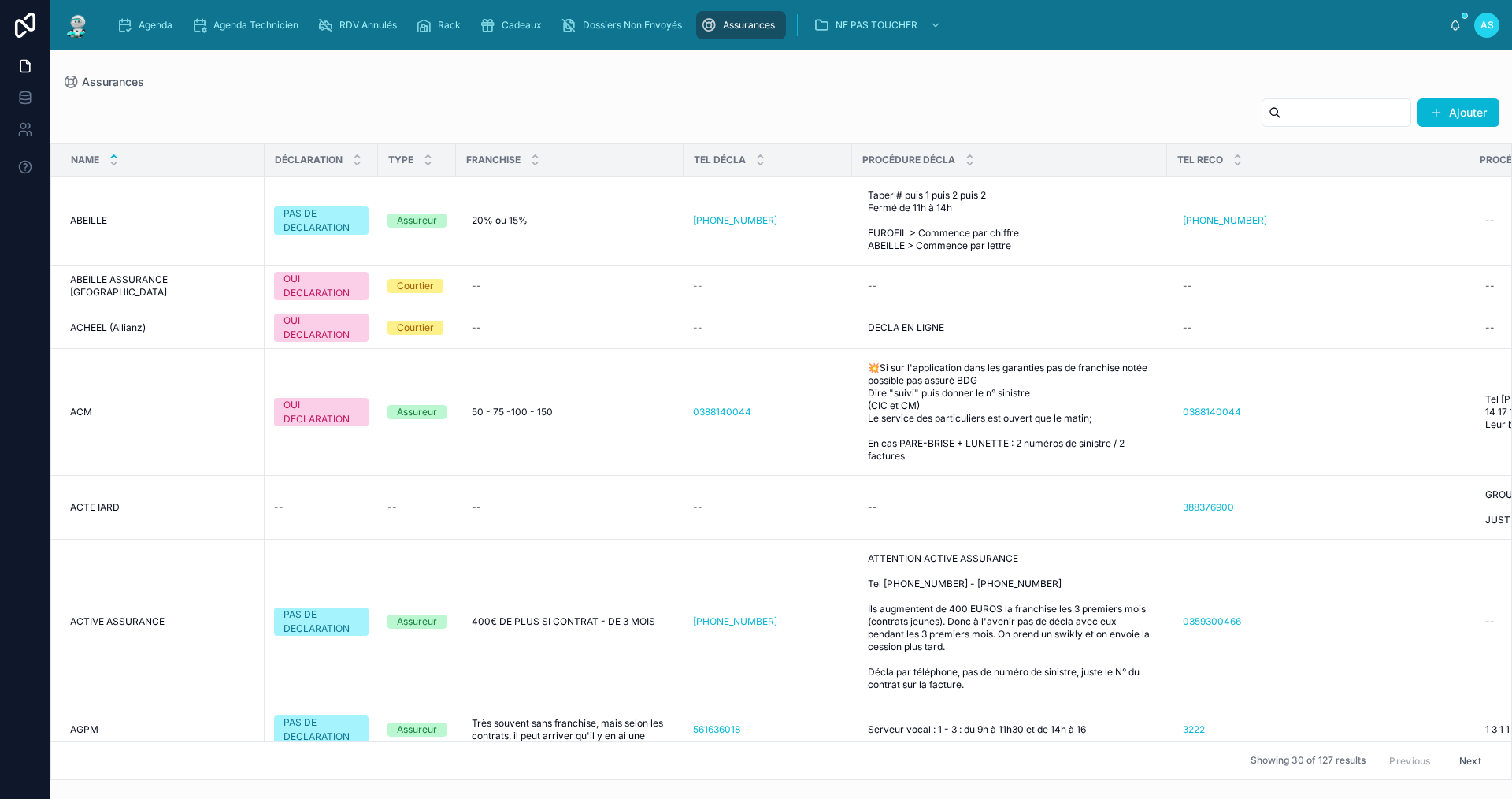
click at [1281, 117] on input "text" at bounding box center [1345, 112] width 129 height 22
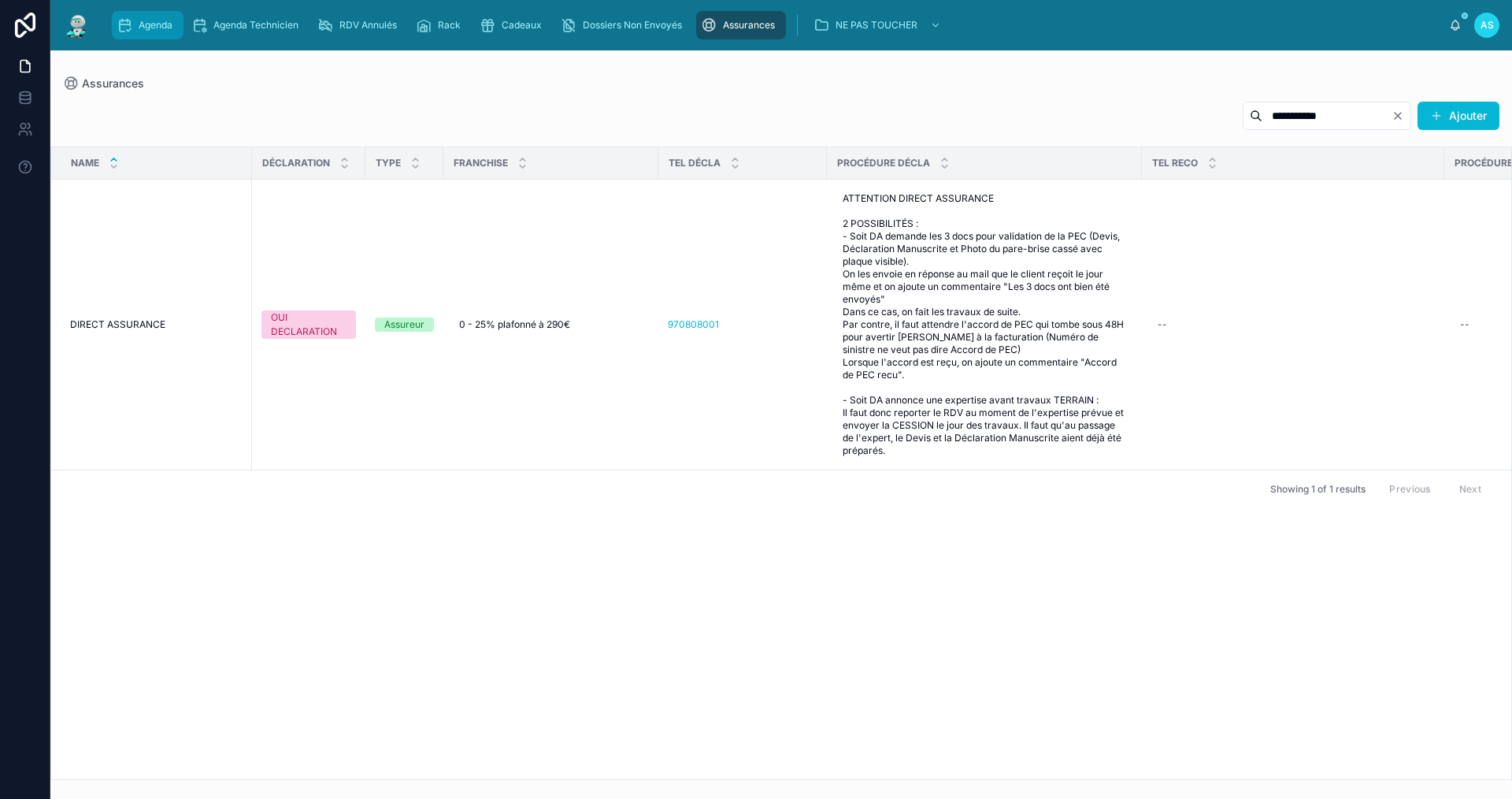
type input "**********"
click at [158, 31] on span "Agenda" at bounding box center [155, 25] width 34 height 13
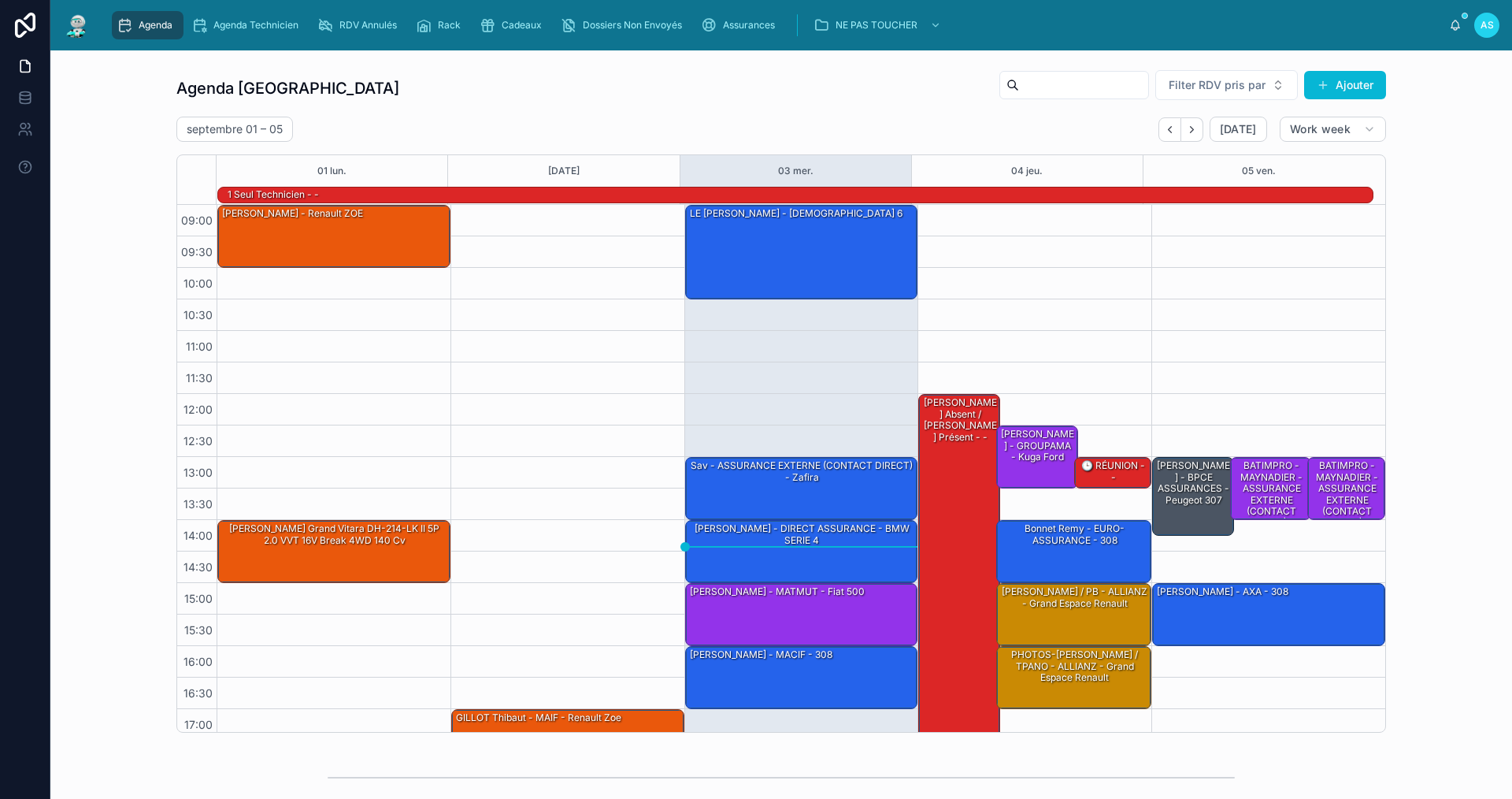
scroll to position [41, 0]
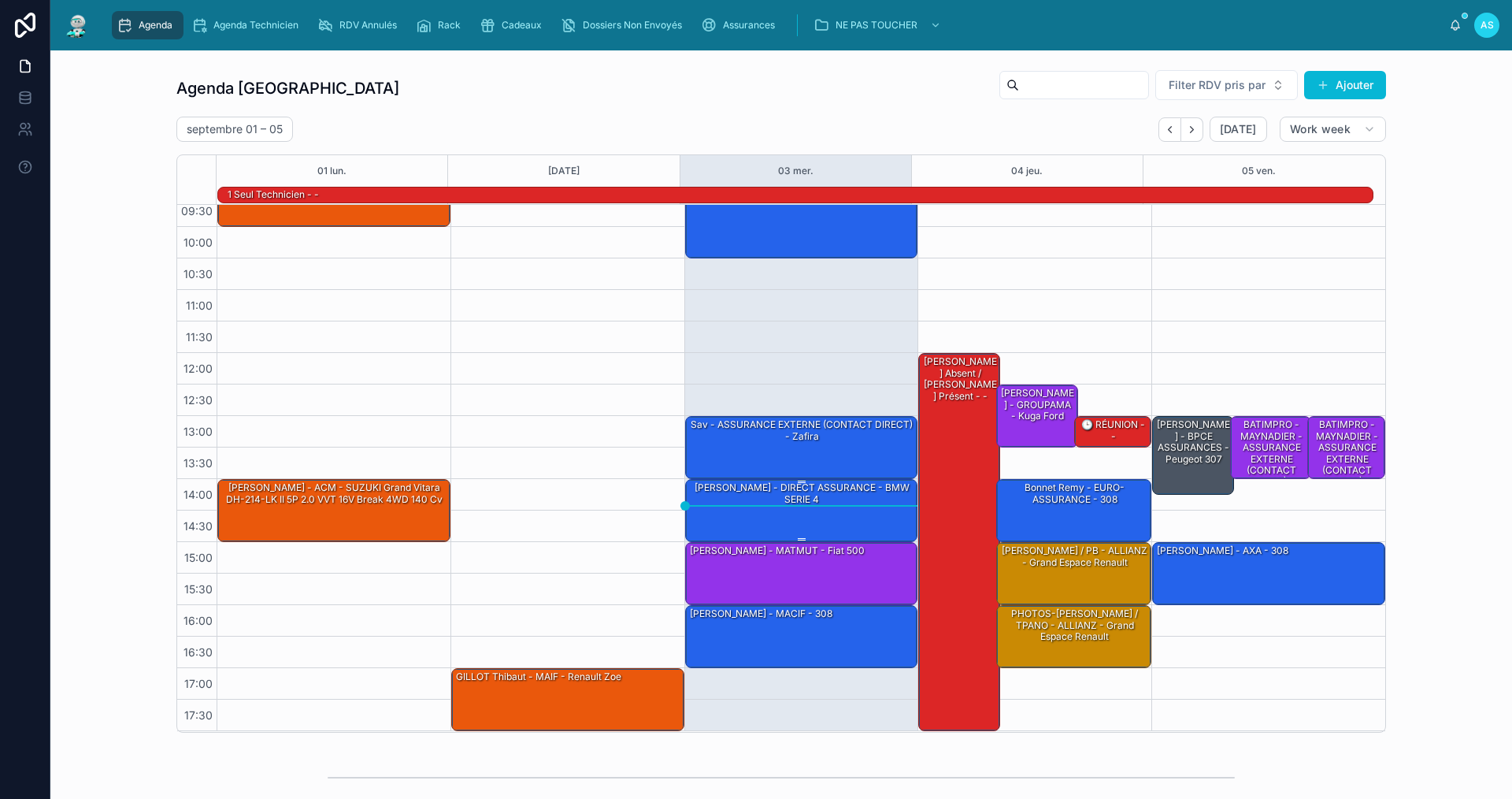
click at [846, 496] on div "[PERSON_NAME] - DIRECT ASSURANCE - BMW SERIE 4" at bounding box center [803, 493] width 228 height 26
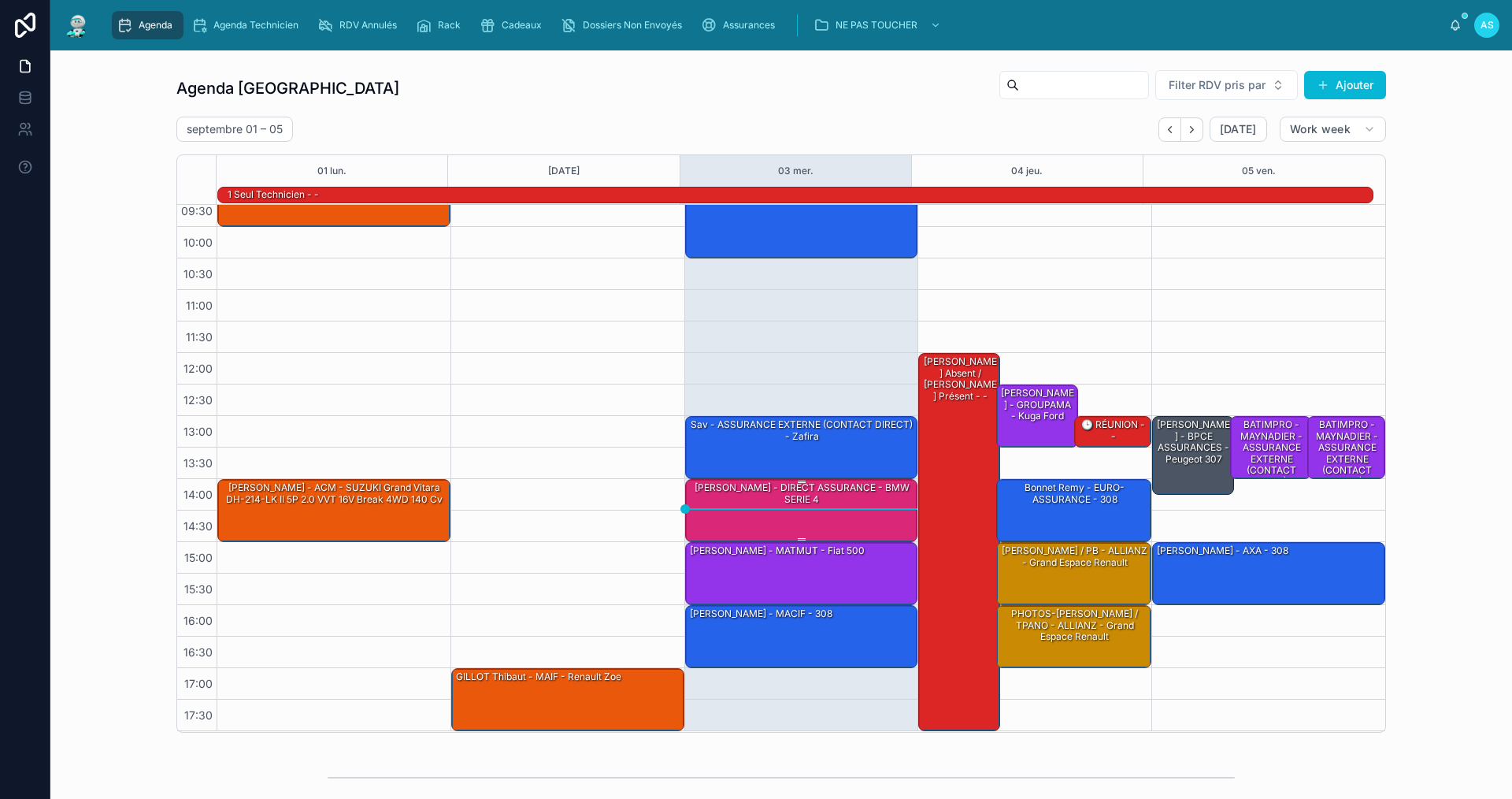
click at [759, 493] on div "[PERSON_NAME] - DIRECT ASSURANCE - BMW SERIE 4" at bounding box center [803, 493] width 228 height 26
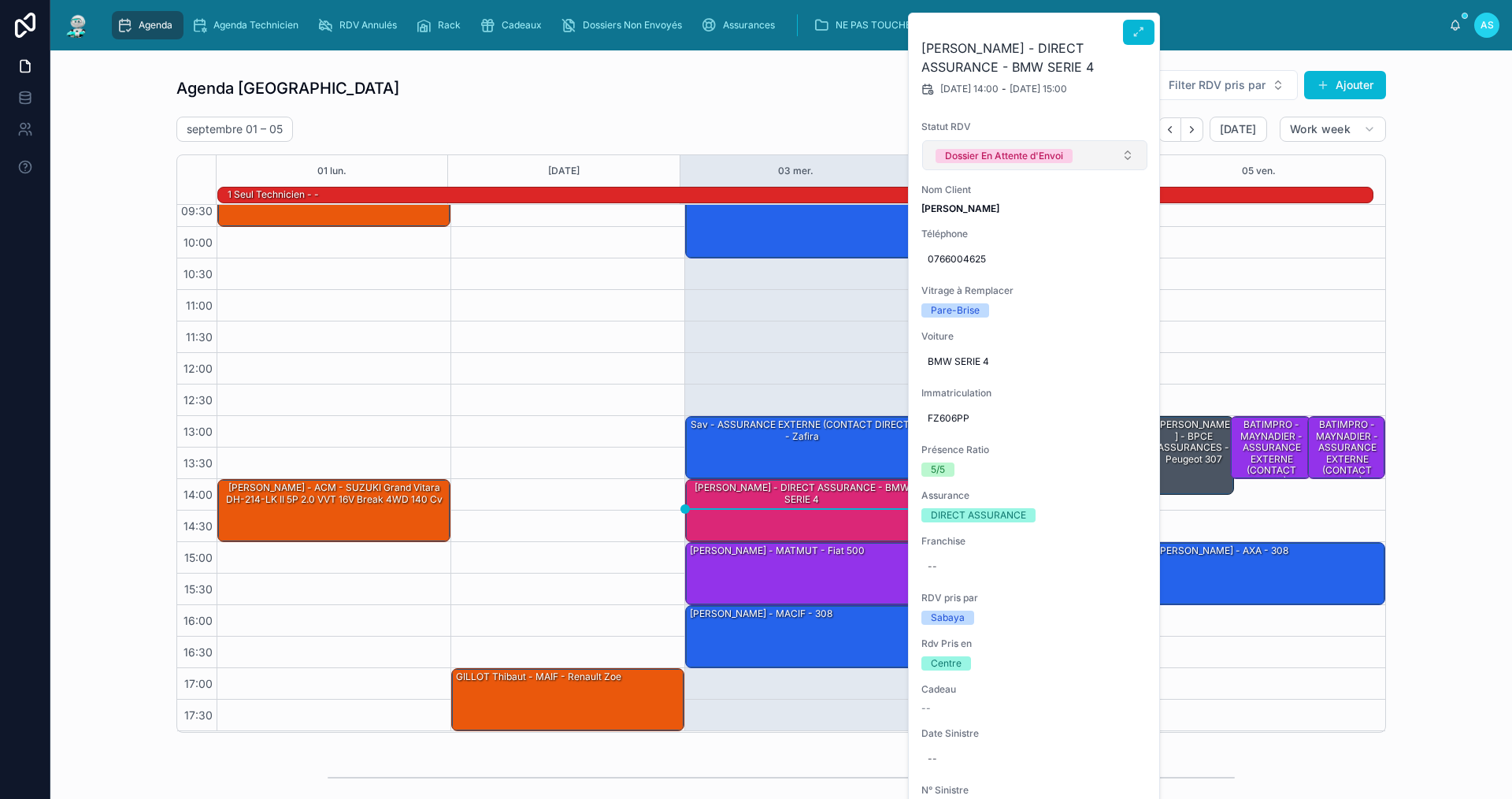
click at [1045, 148] on span "Dossier En Attente d'Envoi" at bounding box center [1004, 155] width 137 height 16
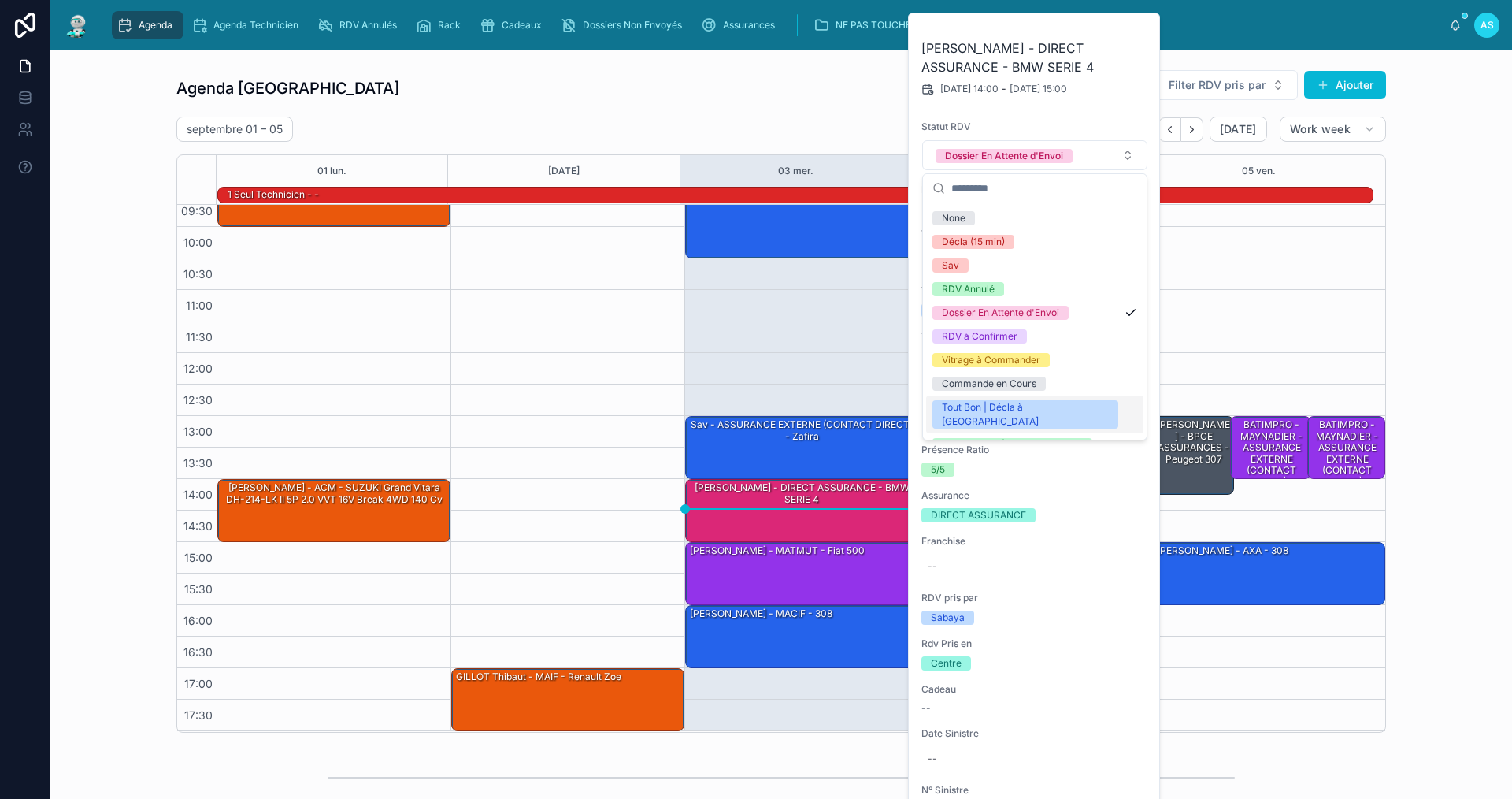
click at [1010, 401] on div "Tout Bon | Décla à [GEOGRAPHIC_DATA]" at bounding box center [1025, 414] width 167 height 29
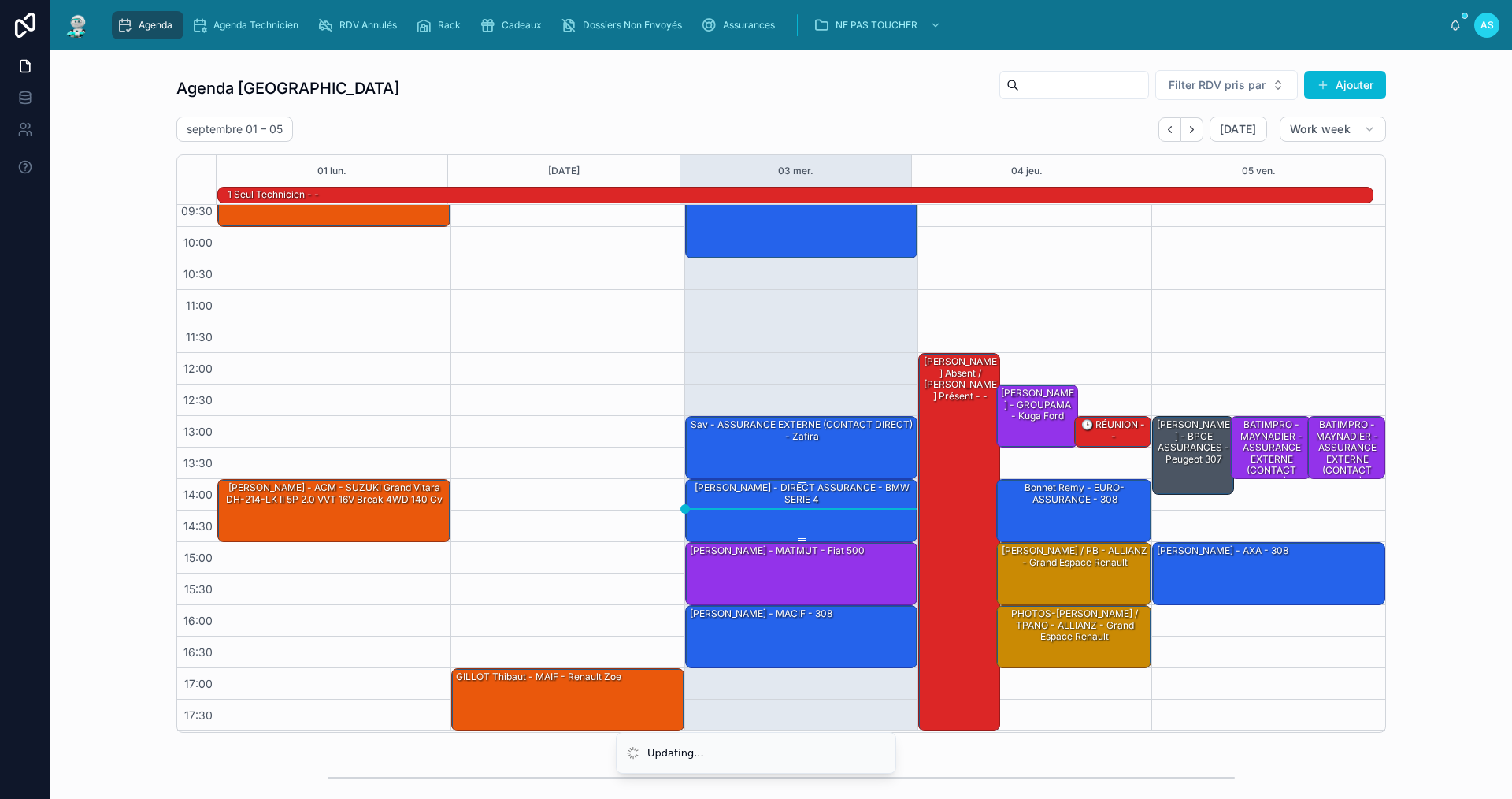
click at [845, 514] on div "[PERSON_NAME] - DIRECT ASSURANCE - BMW SERIE 4" at bounding box center [803, 510] width 228 height 60
click at [1134, 33] on div "Agenda Agenda Technicien RDV Annulés Rack Cadeaux Dossiers Non Envoyés Assuranc…" at bounding box center [777, 25] width 1345 height 35
click at [776, 505] on div "[PERSON_NAME] - DIRECT ASSURANCE - BMW SERIE 4" at bounding box center [803, 493] width 228 height 26
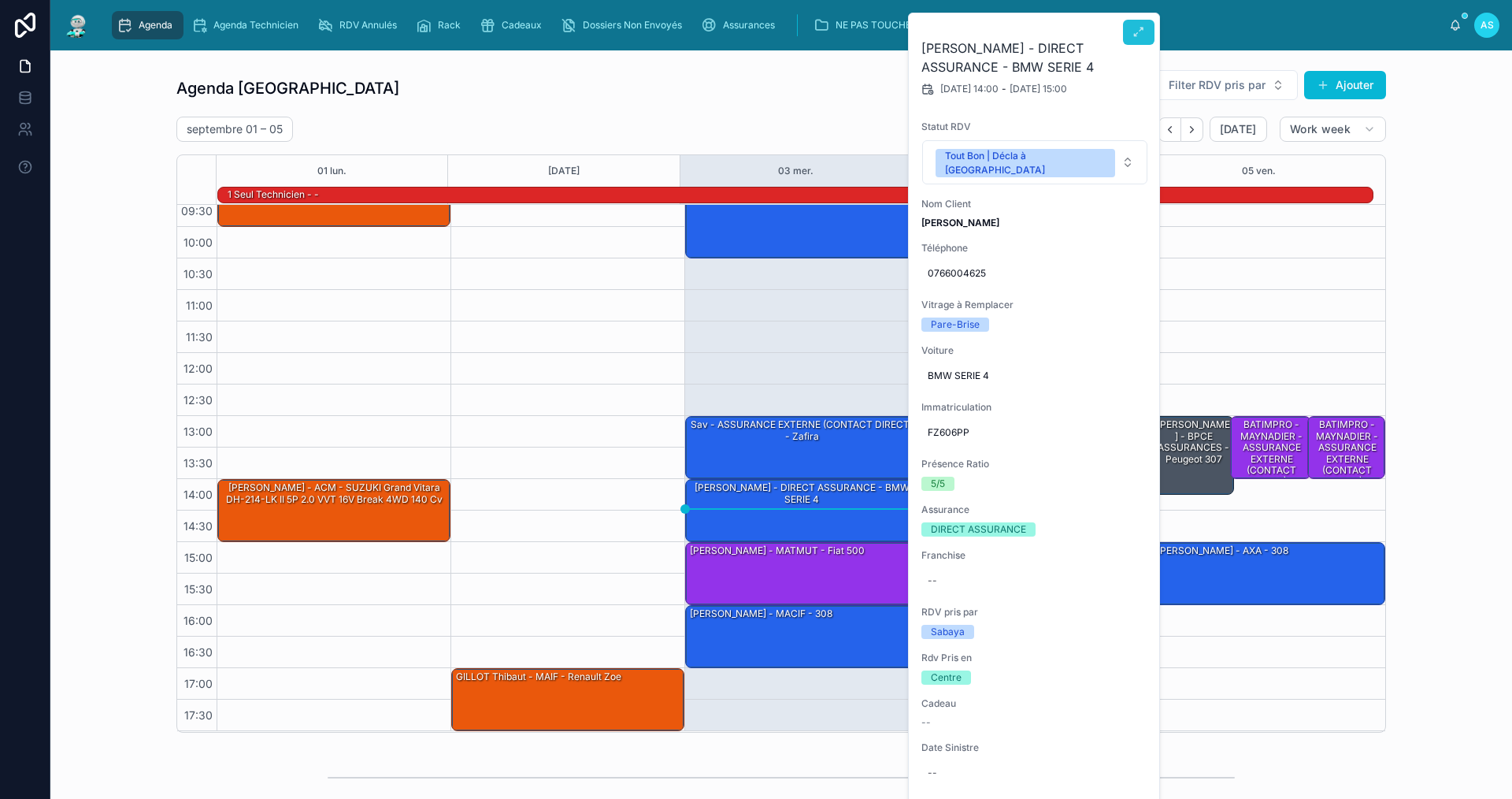
click at [1139, 34] on icon at bounding box center [1138, 32] width 13 height 13
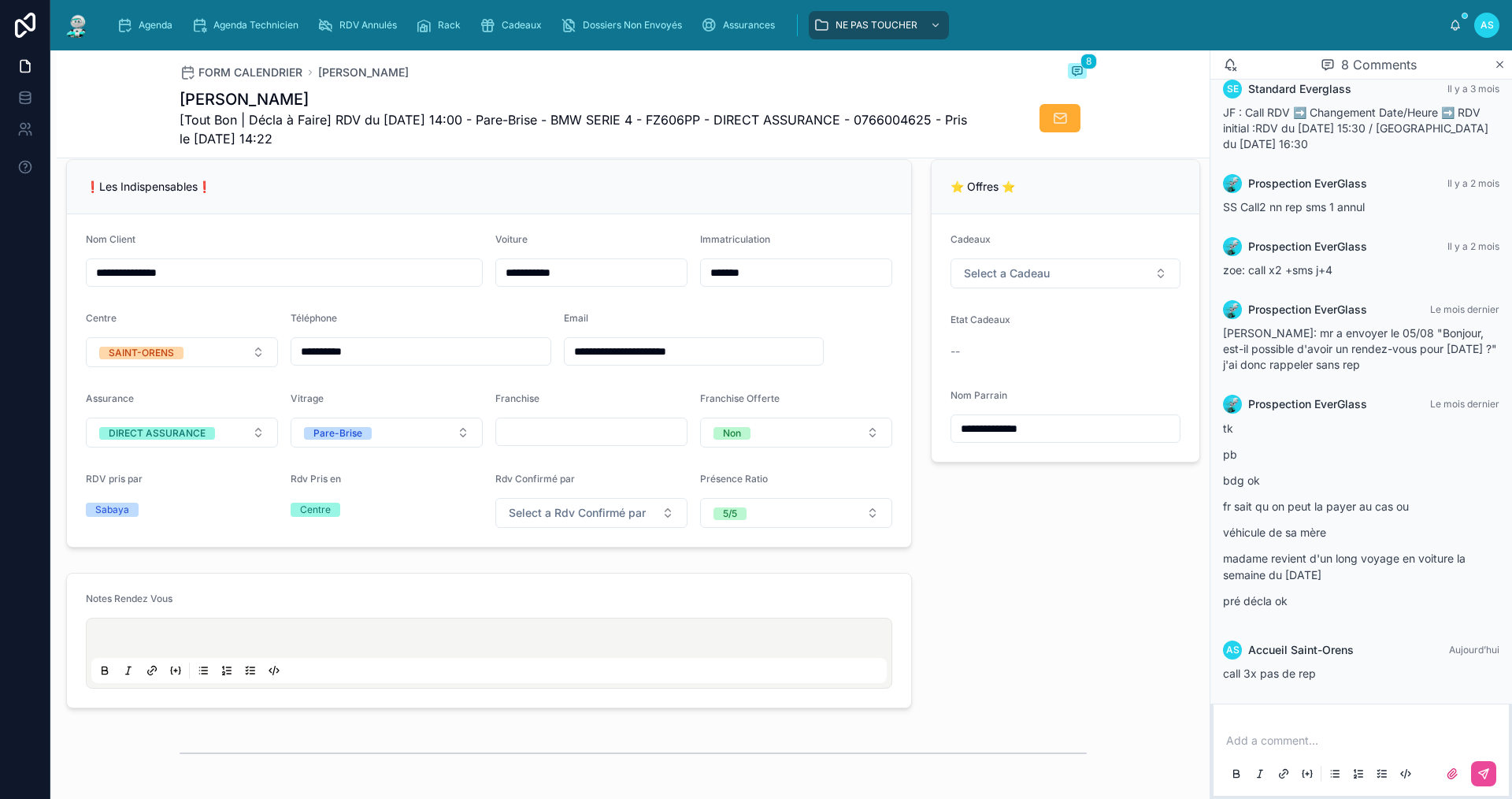
scroll to position [315, 0]
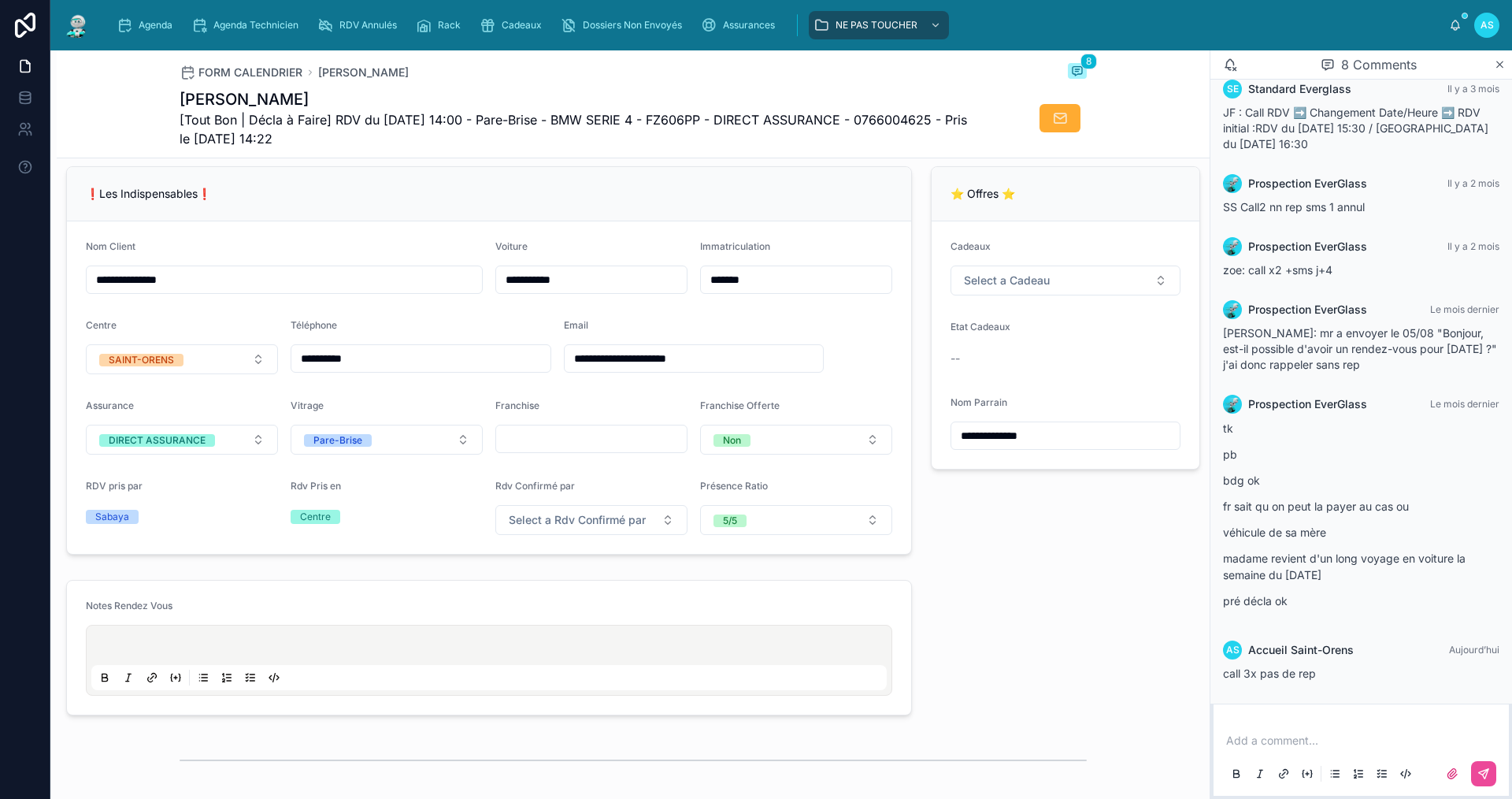
click at [1240, 738] on p at bounding box center [1364, 740] width 276 height 16
click at [1249, 734] on p at bounding box center [1364, 740] width 276 height 16
click at [1325, 745] on p "**********" at bounding box center [1364, 740] width 276 height 16
click at [1478, 774] on icon at bounding box center [1483, 773] width 13 height 13
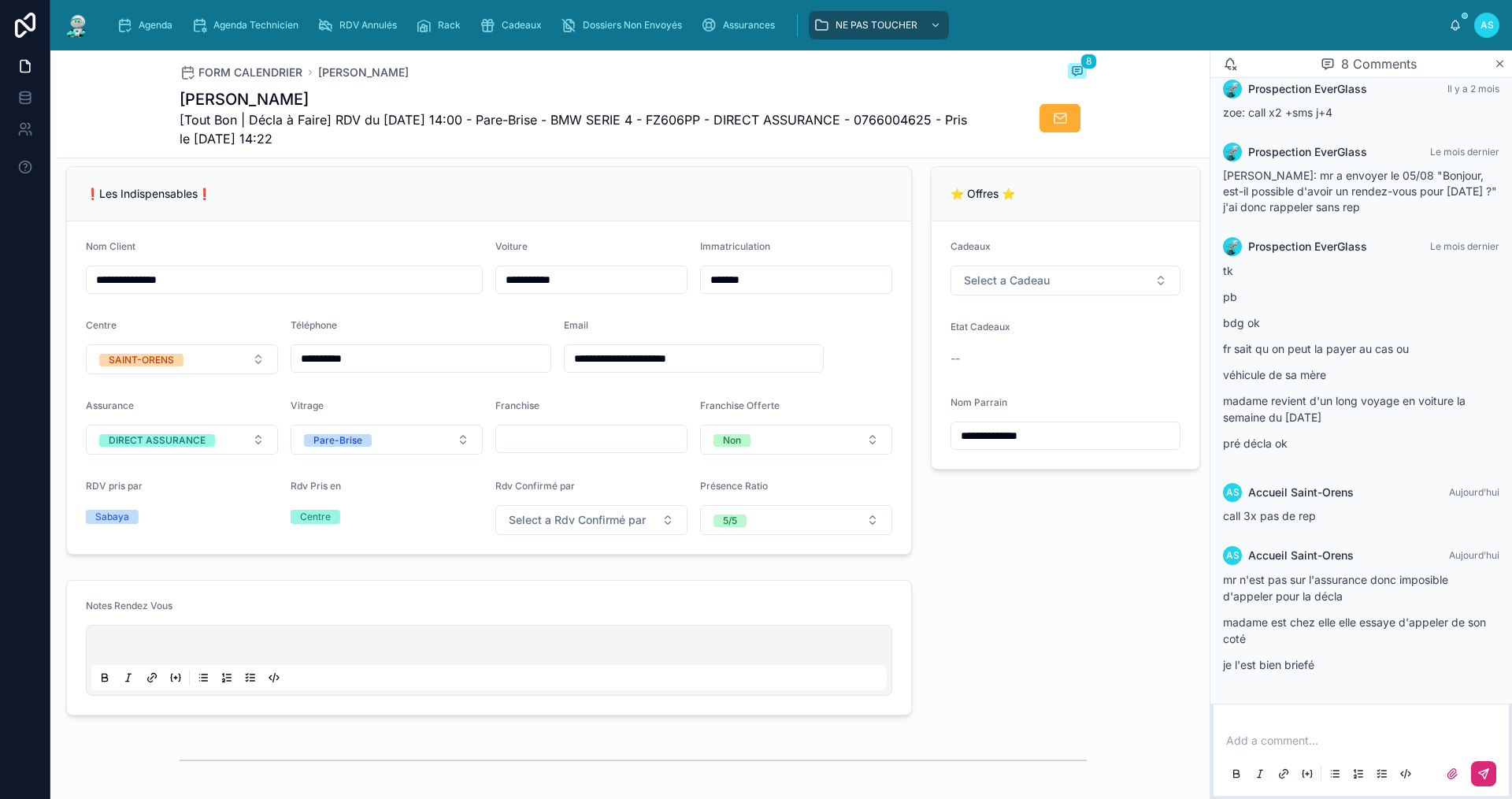
scroll to position [336, 0]
click at [149, 13] on div "Agenda" at bounding box center [147, 25] width 63 height 25
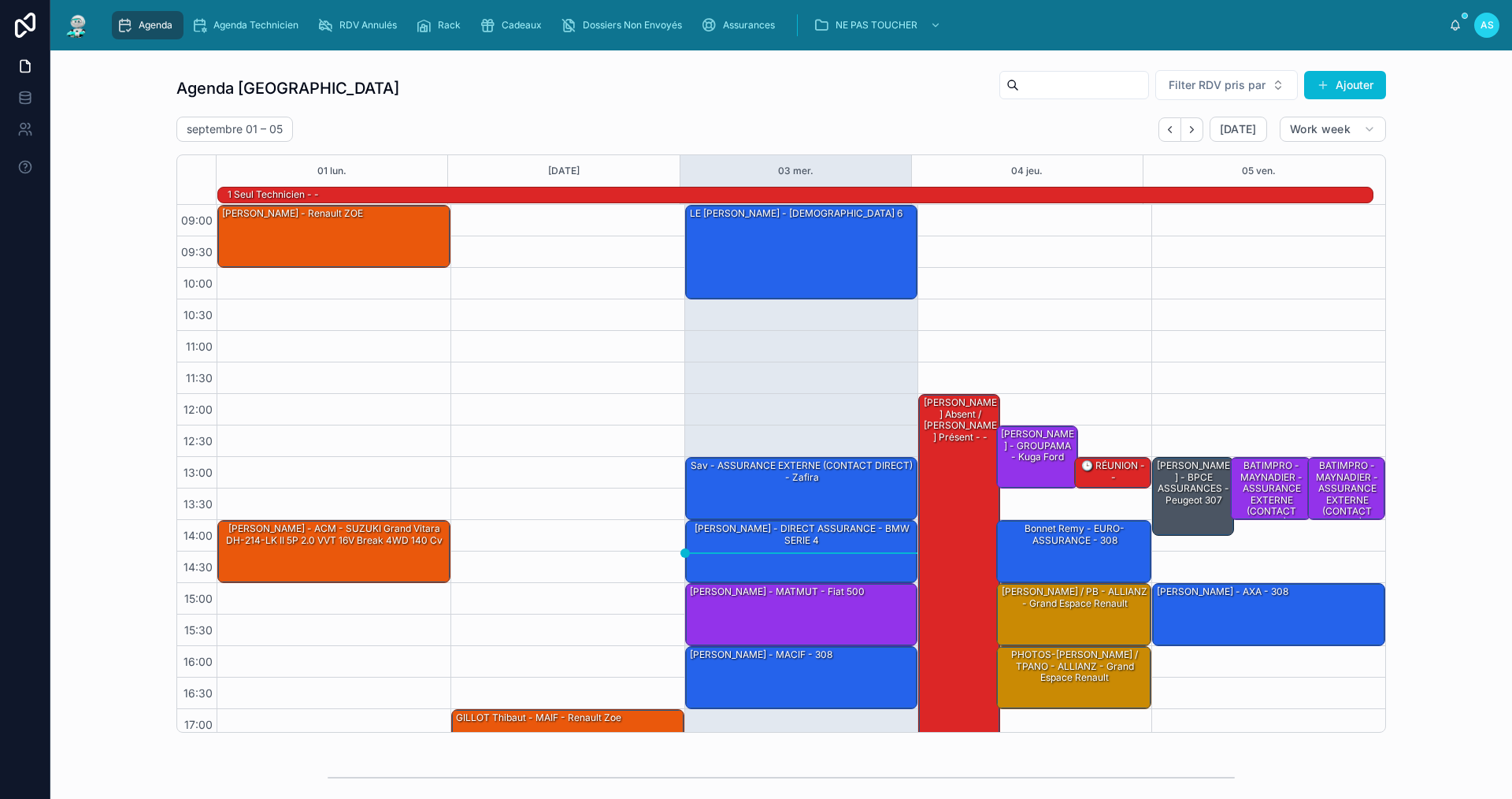
scroll to position [41, 0]
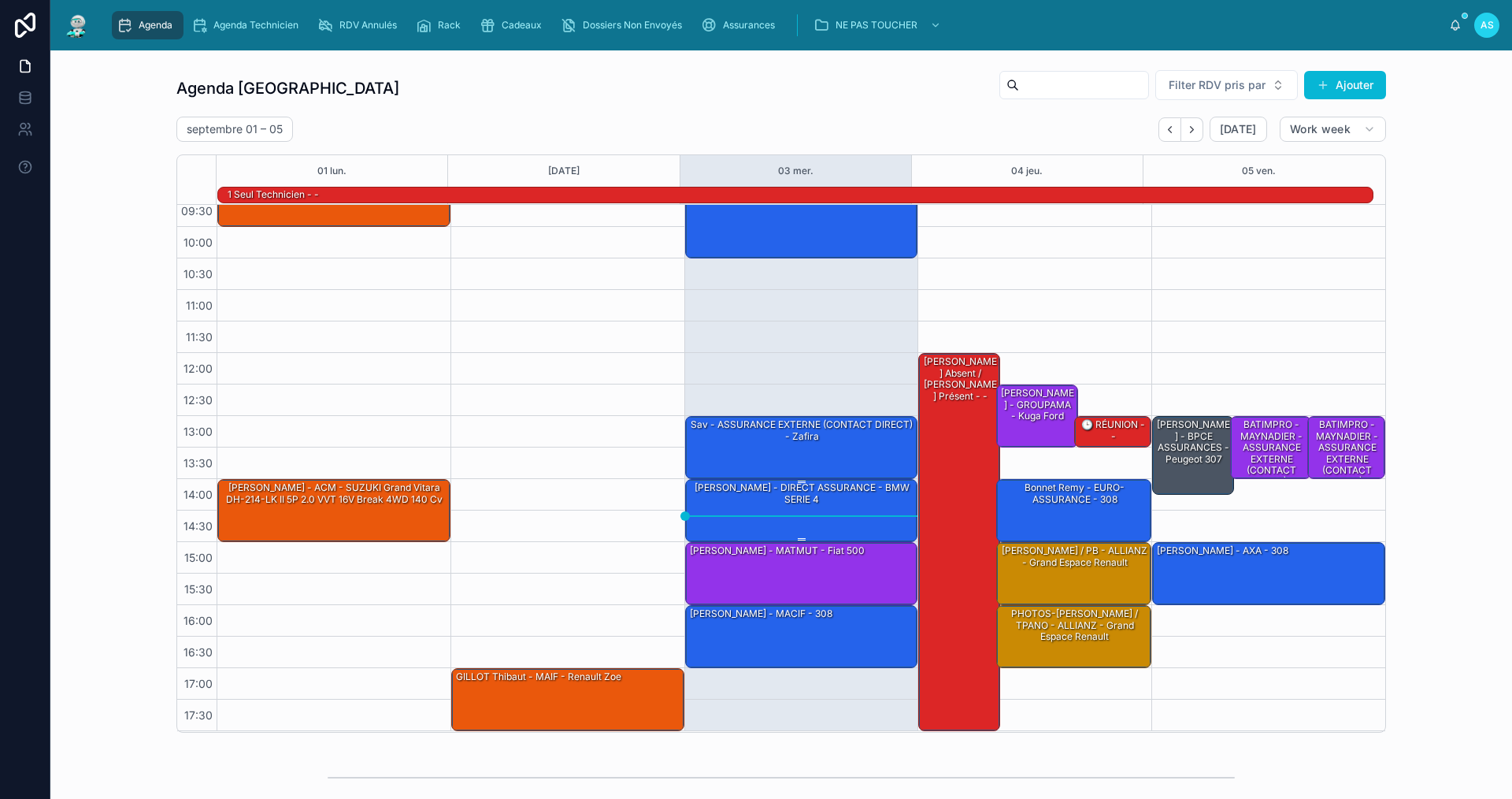
click at [784, 496] on div "[PERSON_NAME] - DIRECT ASSURANCE - BMW SERIE 4" at bounding box center [803, 493] width 228 height 26
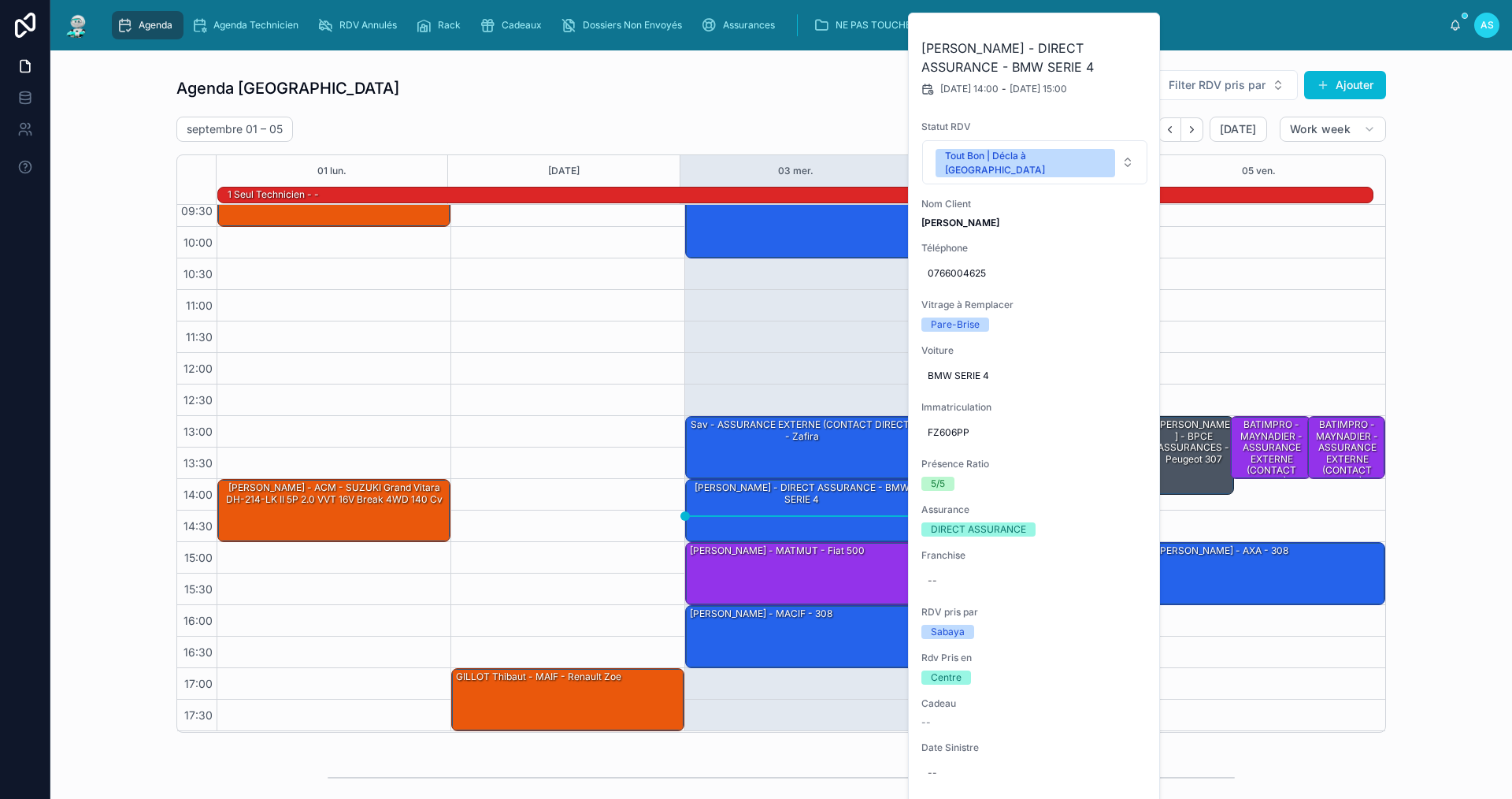
drag, startPoint x: 1136, startPoint y: 35, endPoint x: 1122, endPoint y: 48, distance: 19.1
click at [0, 0] on icon at bounding box center [0, 0] width 0 height 0
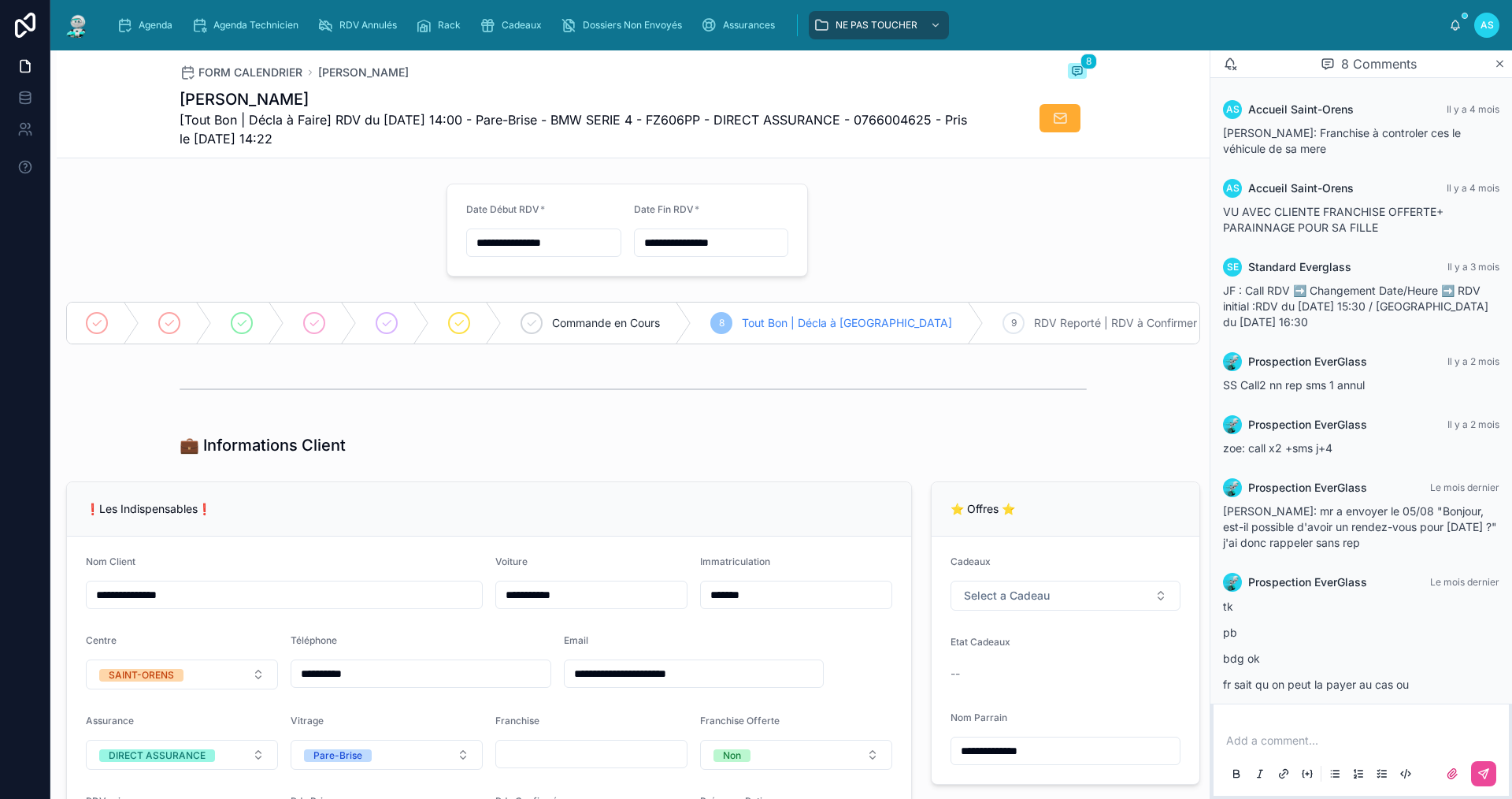
scroll to position [336, 0]
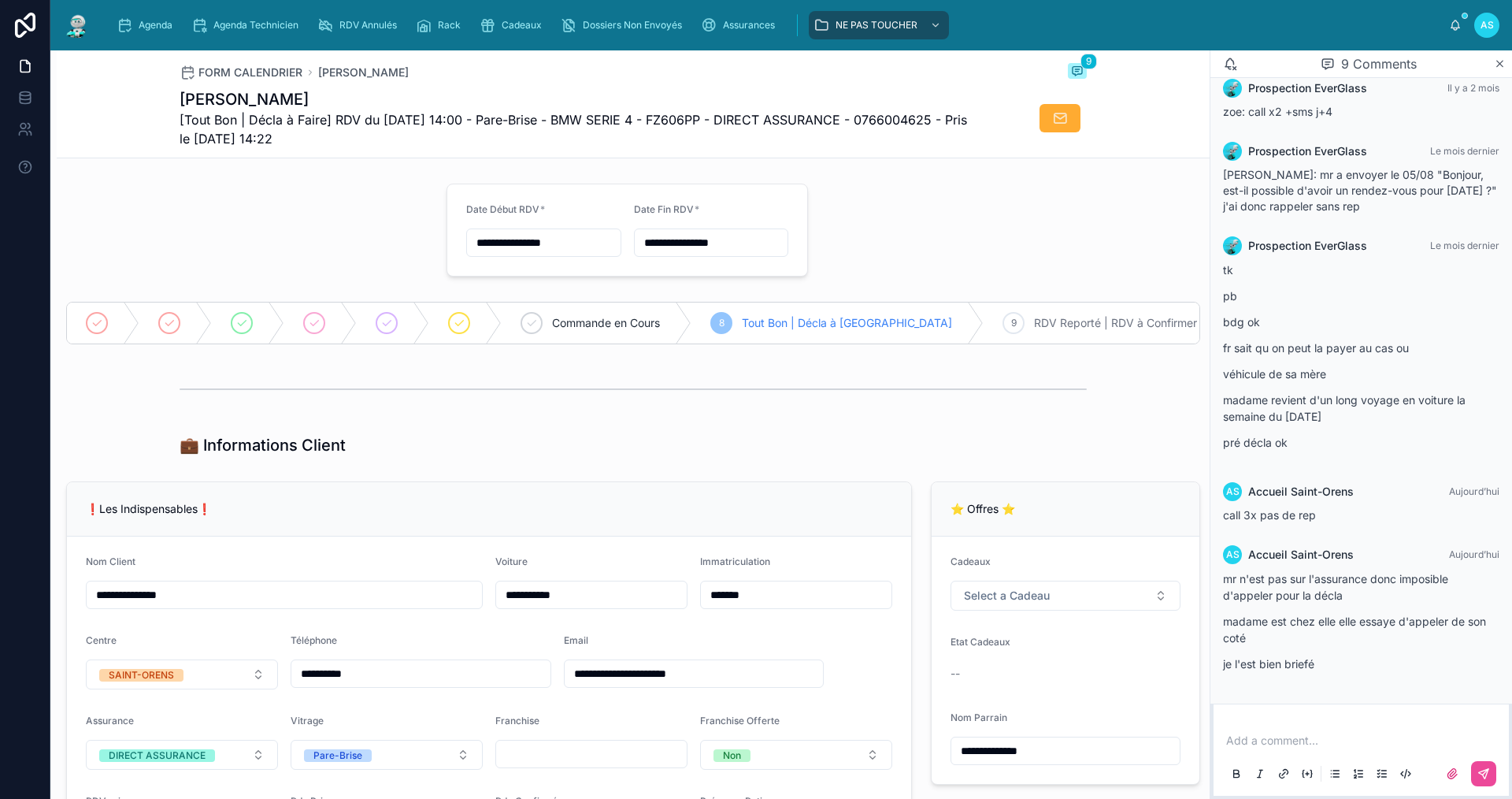
drag, startPoint x: 689, startPoint y: 453, endPoint x: 688, endPoint y: 443, distance: 10.0
click at [692, 446] on div "💼 Informations Client" at bounding box center [633, 445] width 907 height 22
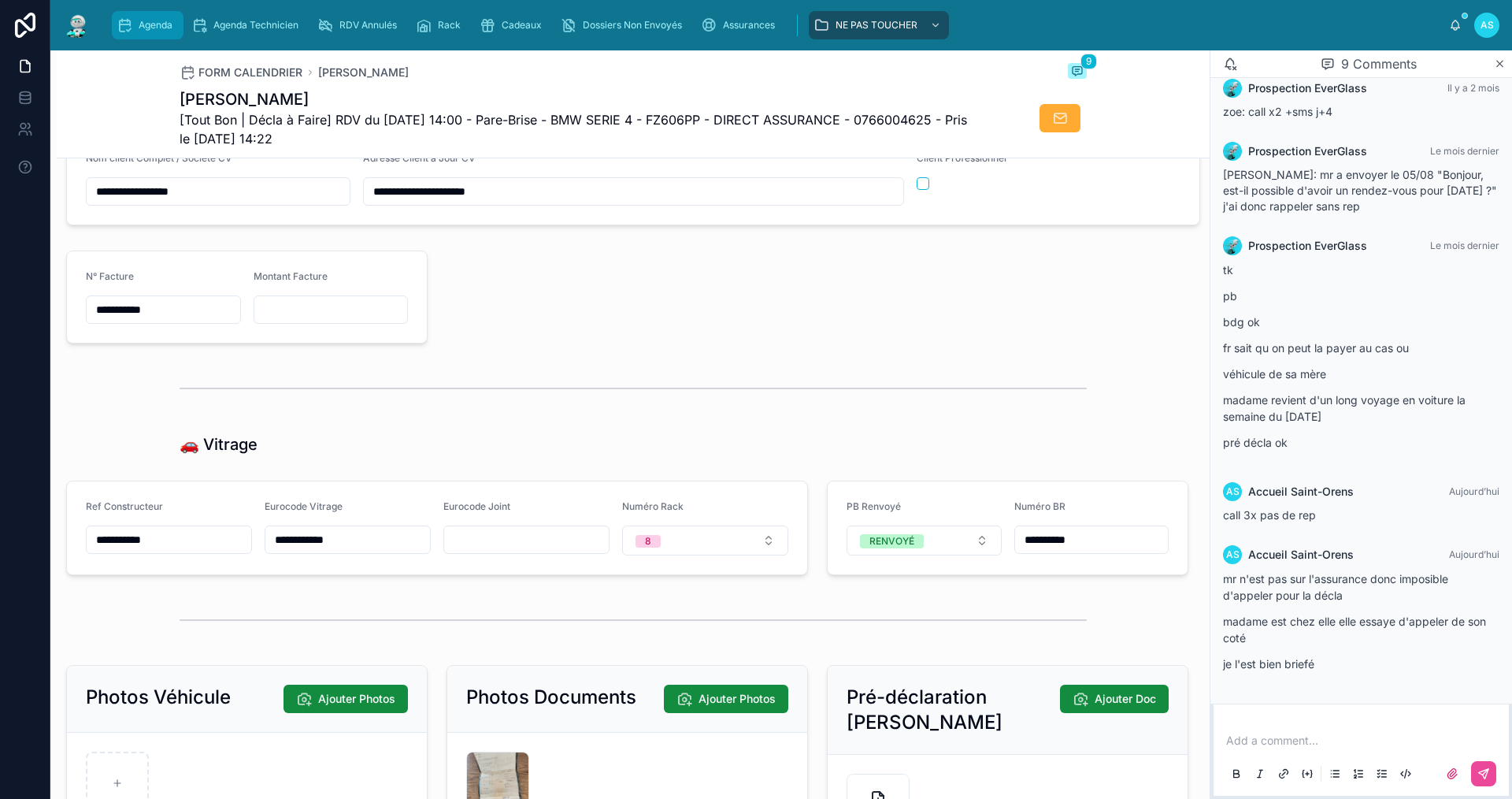
click at [135, 17] on div "Agenda" at bounding box center [147, 25] width 63 height 25
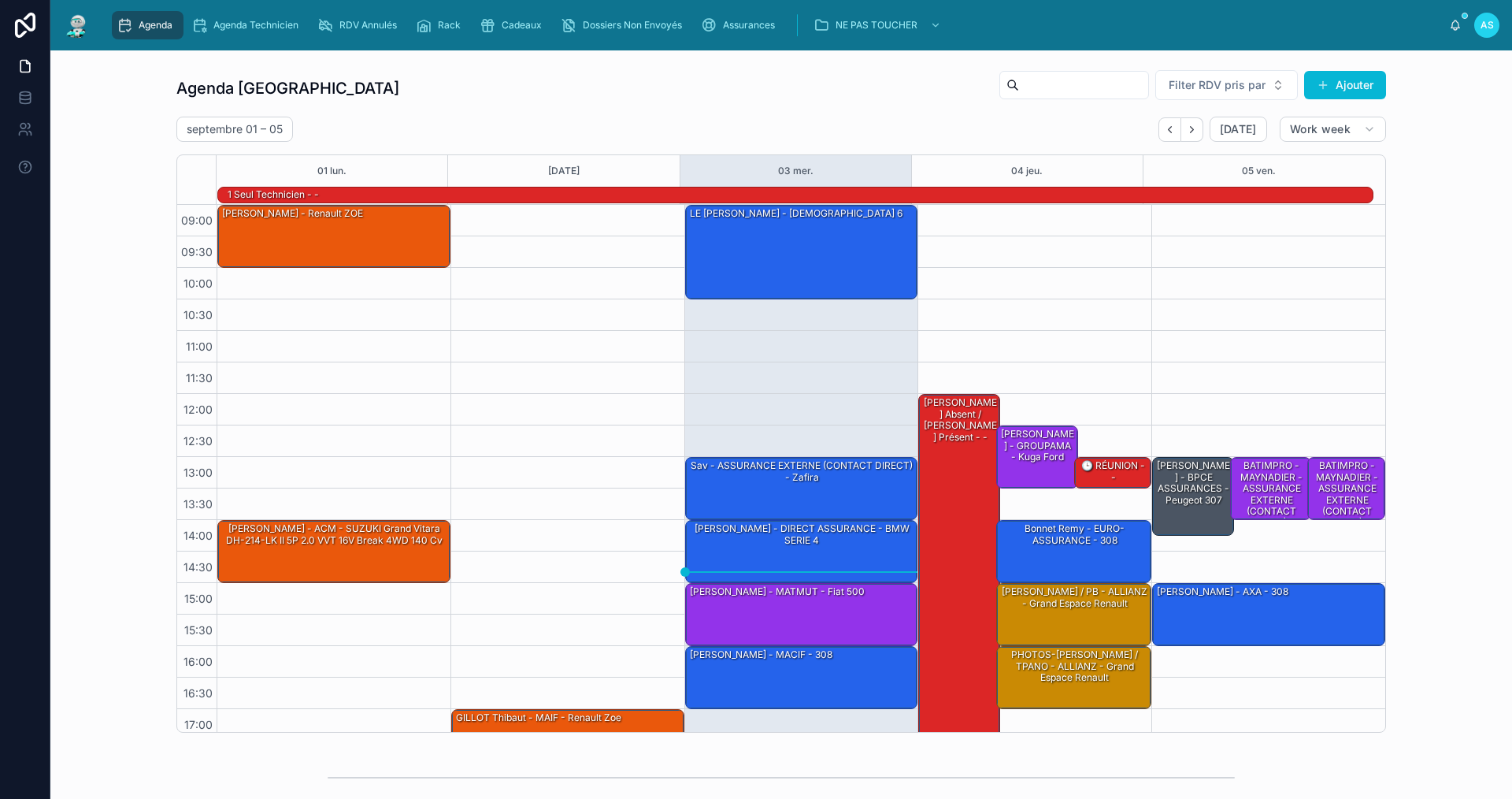
scroll to position [41, 0]
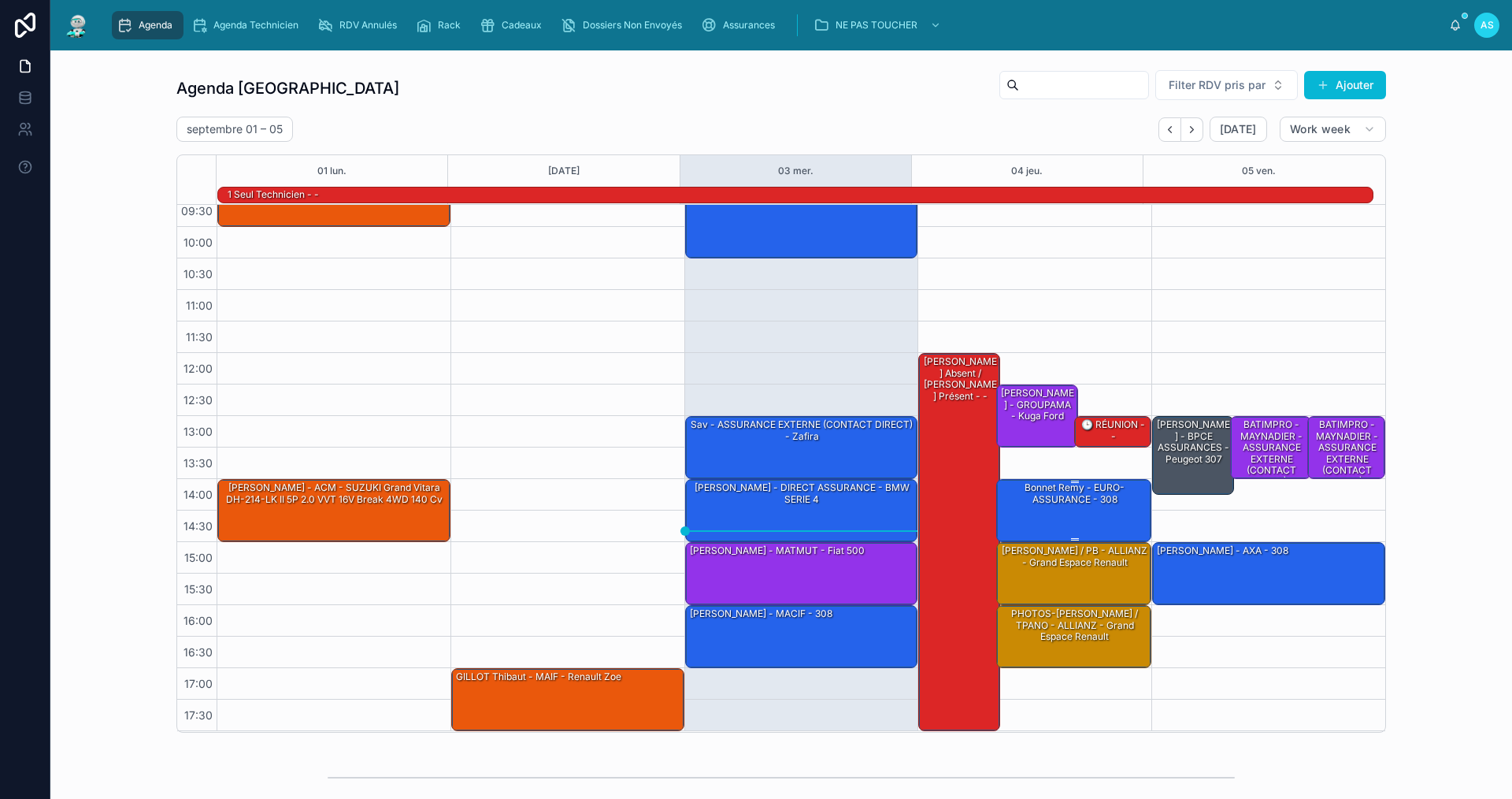
click at [1053, 499] on div "Bonnet Remy - EURO-ASSURANCE - 308" at bounding box center [1074, 493] width 150 height 26
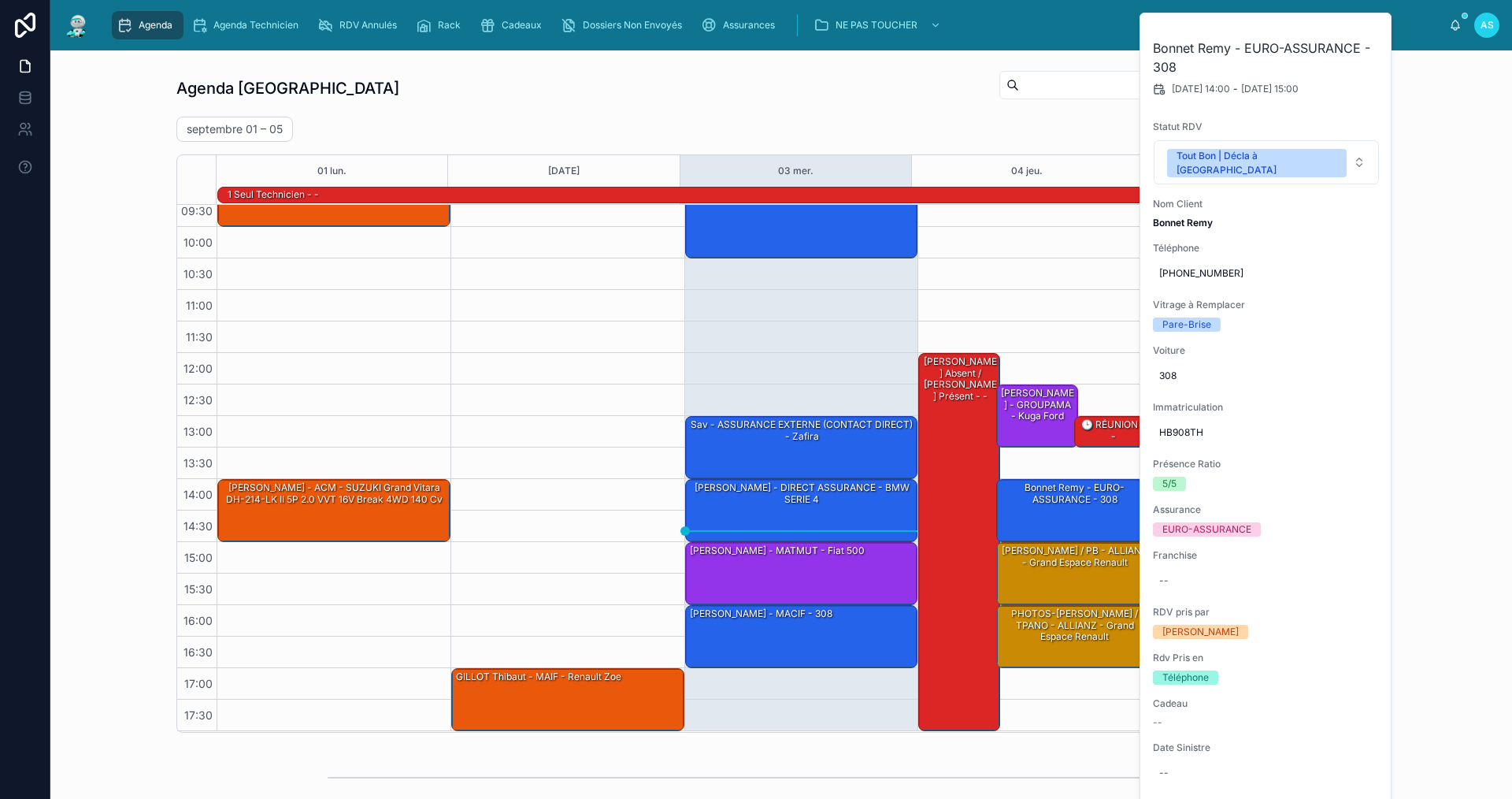
click at [0, 0] on icon at bounding box center [0, 0] width 0 height 0
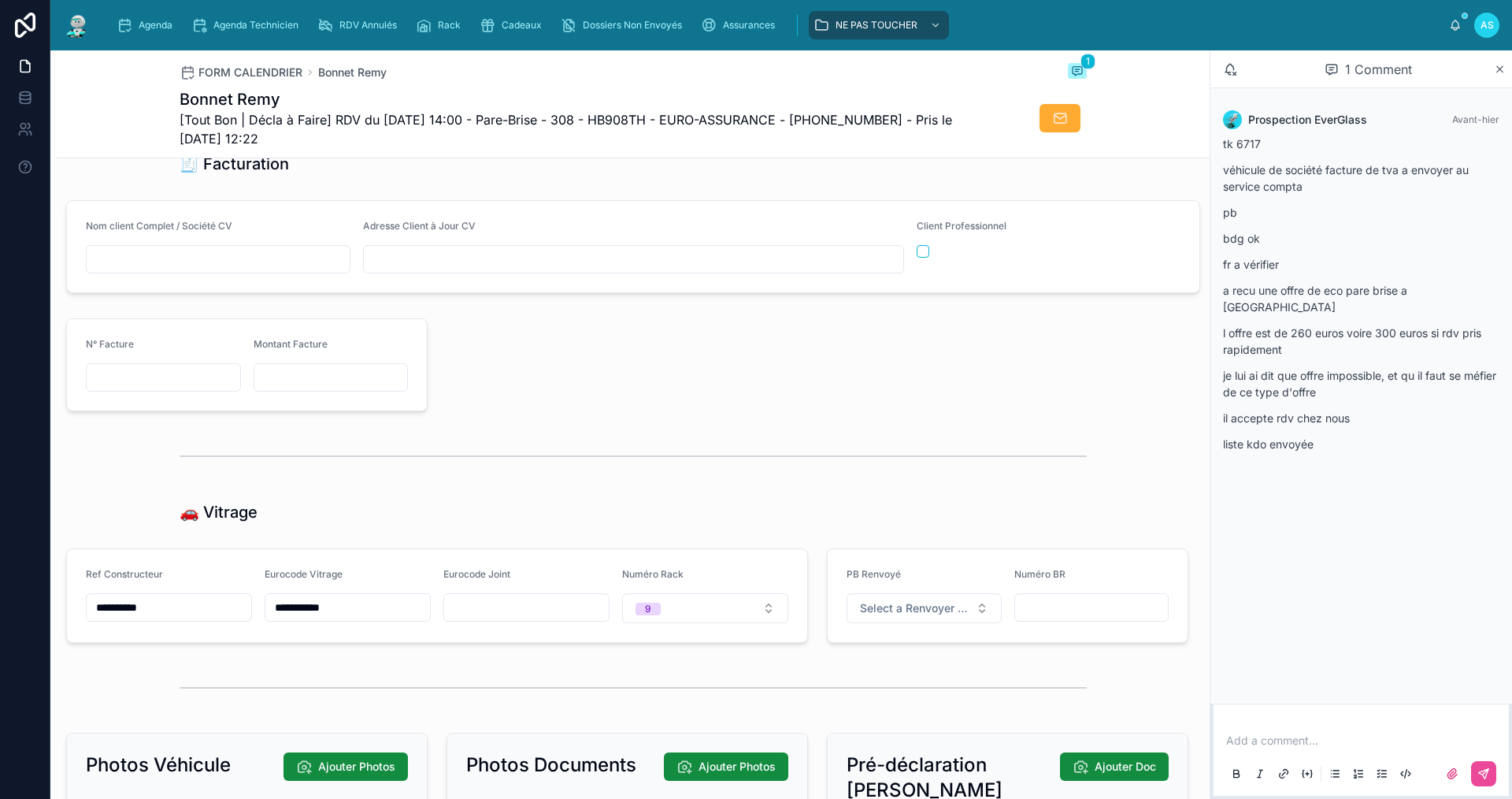
scroll to position [1497, 0]
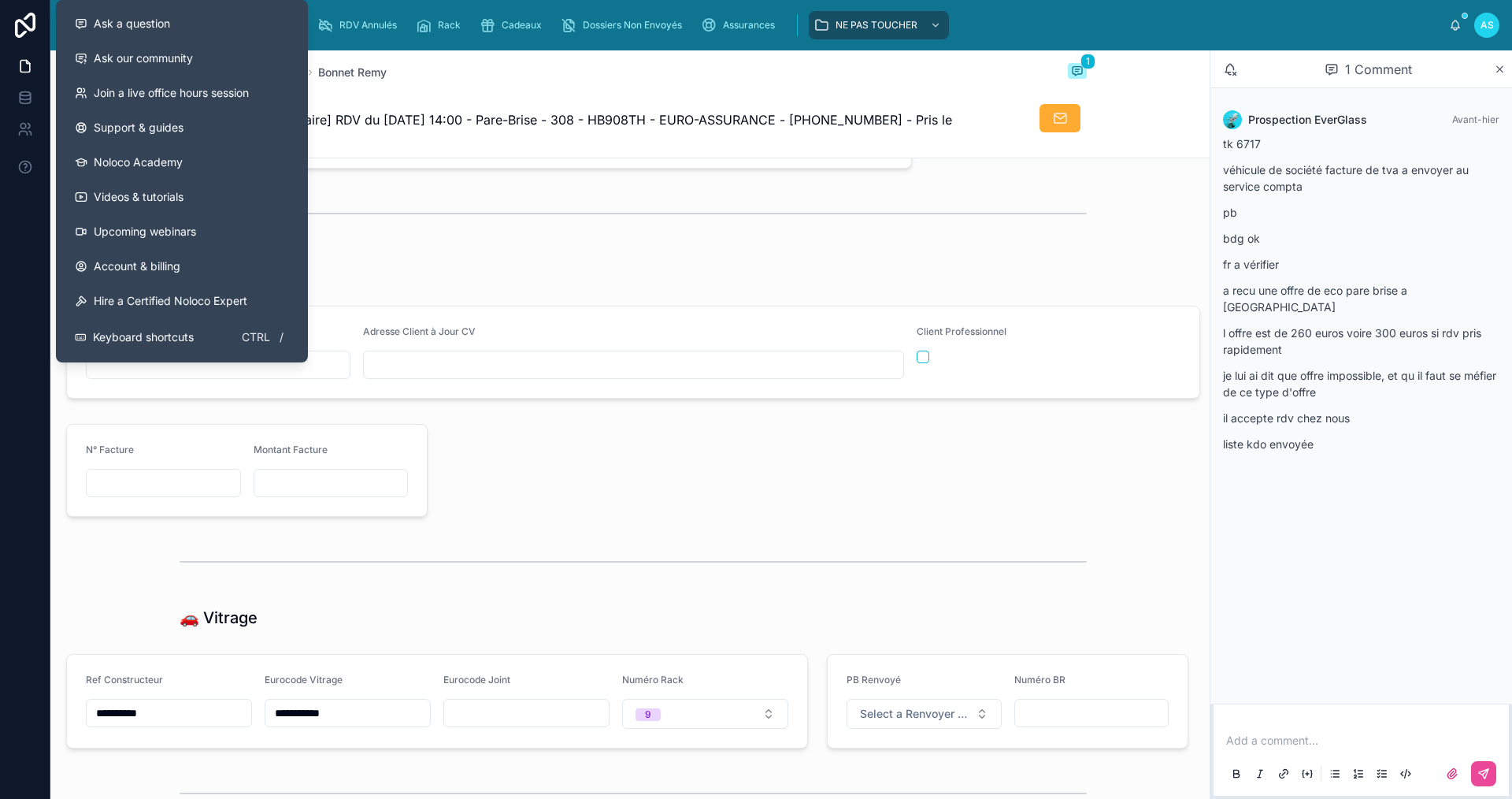
click at [428, 69] on div "FORM CALENDRIER Bonnet Remy 1" at bounding box center [633, 72] width 907 height 19
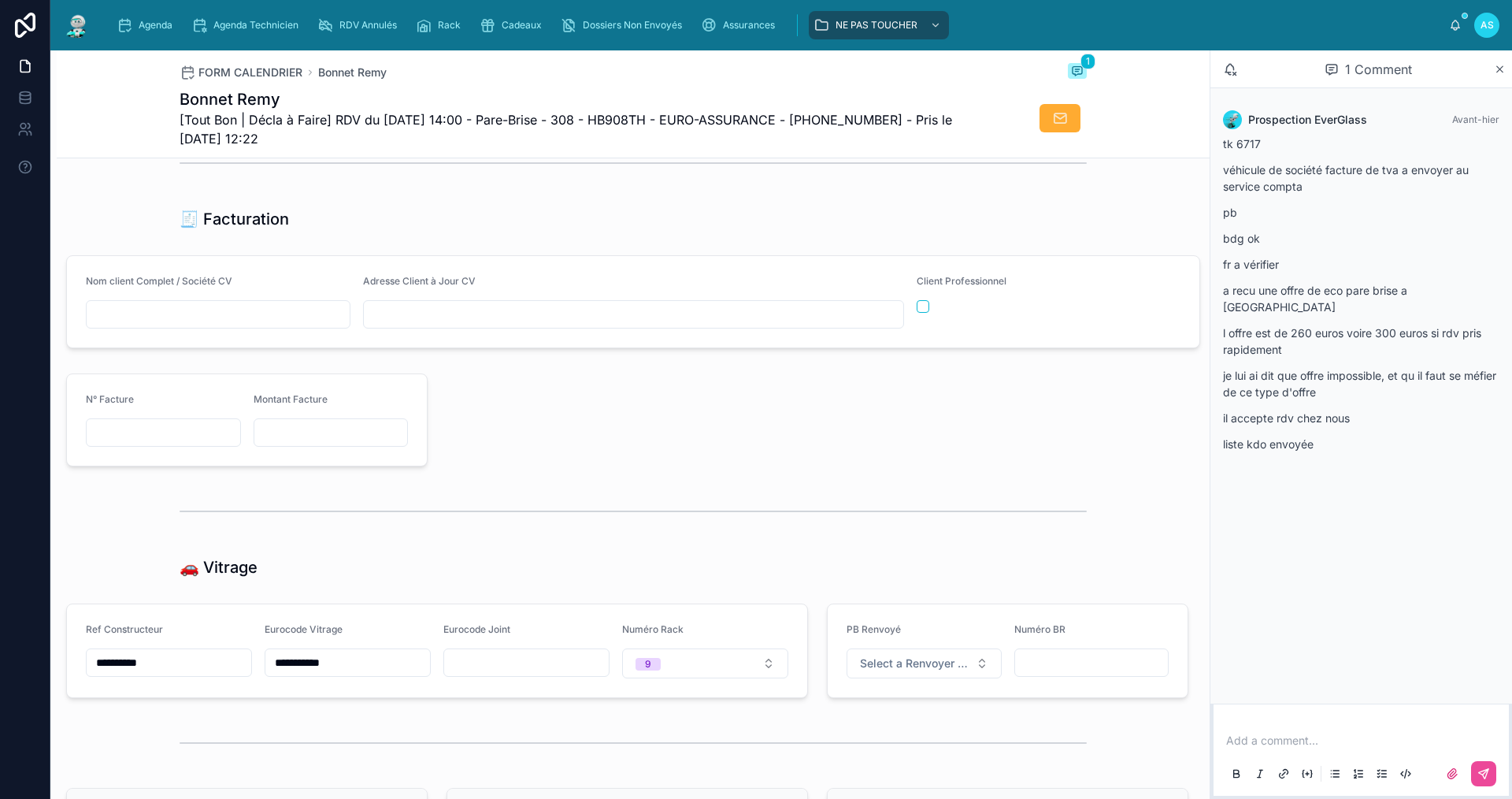
scroll to position [1575, 0]
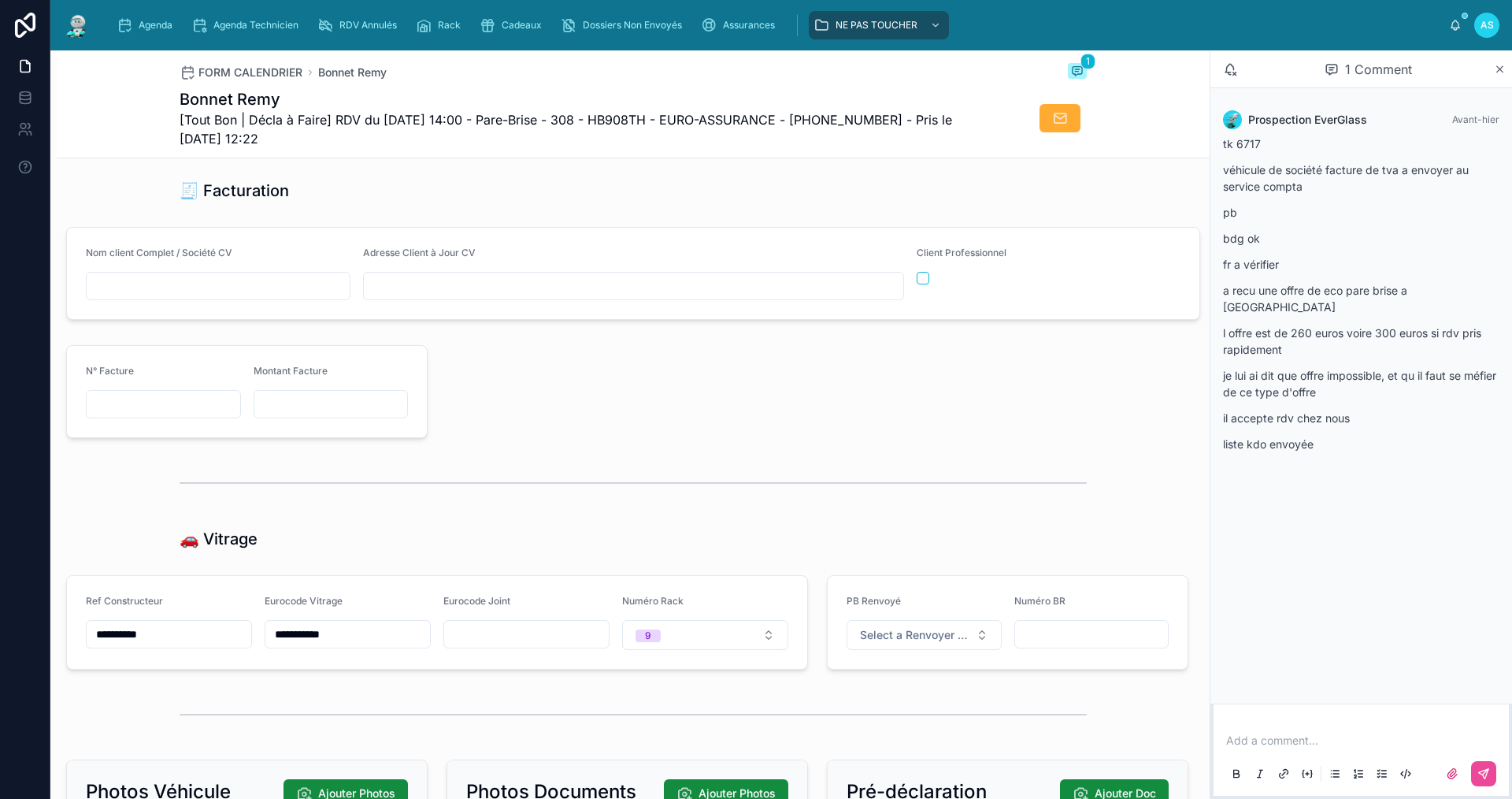
drag, startPoint x: 357, startPoint y: 650, endPoint x: 252, endPoint y: 650, distance: 105.0
click at [252, 651] on form "**********" at bounding box center [436, 622] width 740 height 93
click at [457, 503] on div at bounding box center [633, 483] width 907 height 40
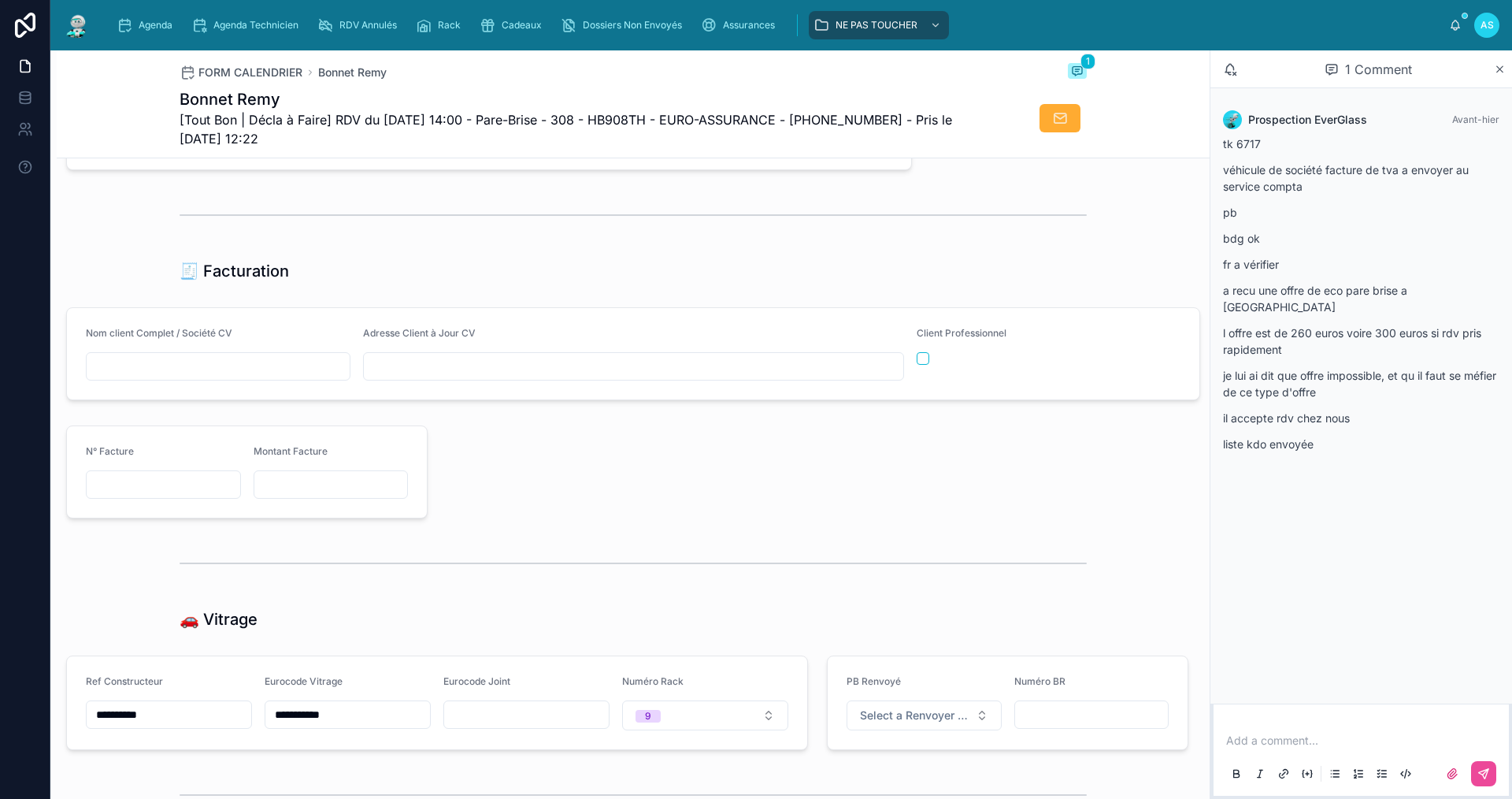
scroll to position [1418, 0]
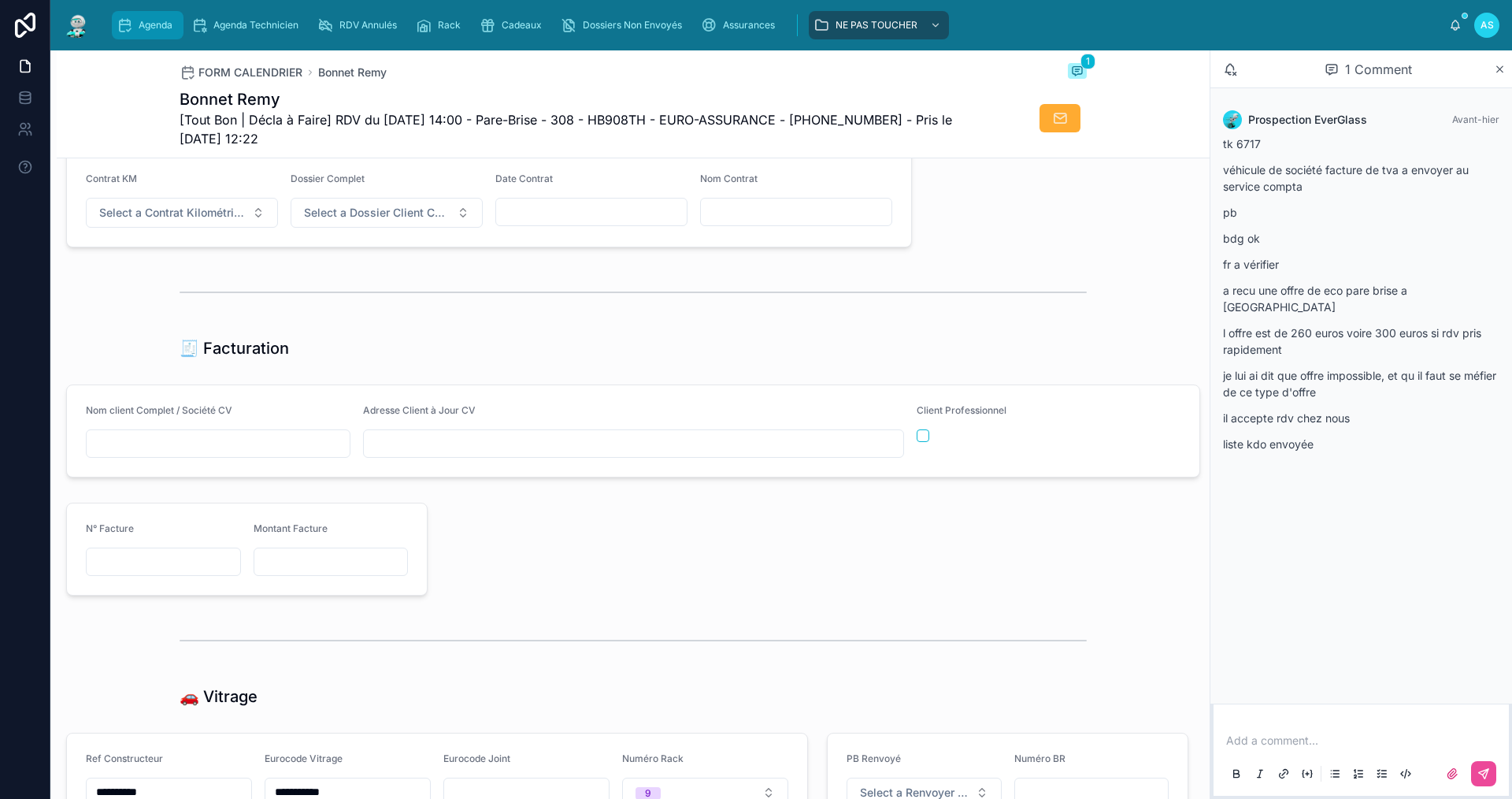
click at [150, 20] on span "Agenda" at bounding box center [155, 25] width 34 height 13
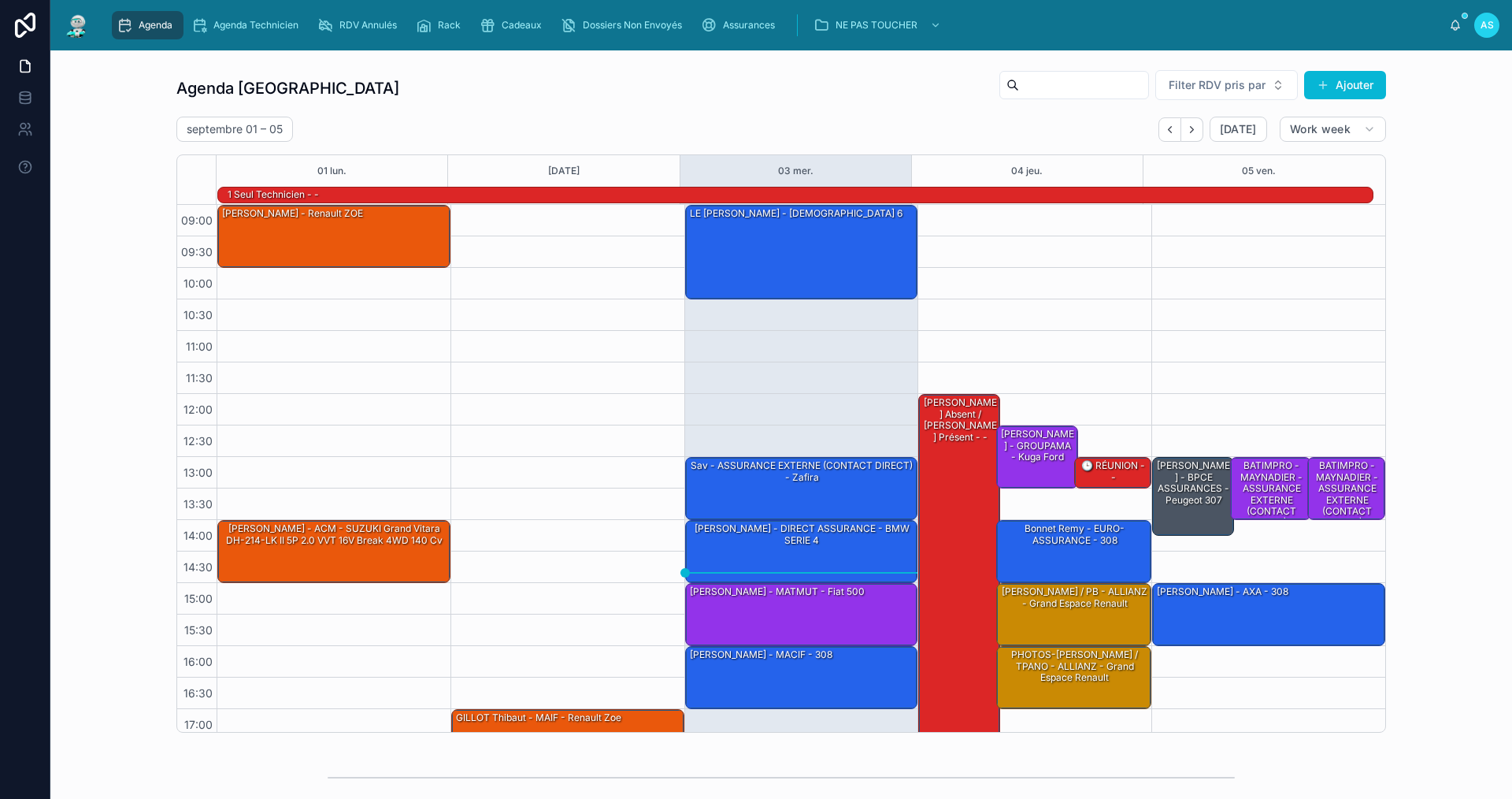
scroll to position [41, 0]
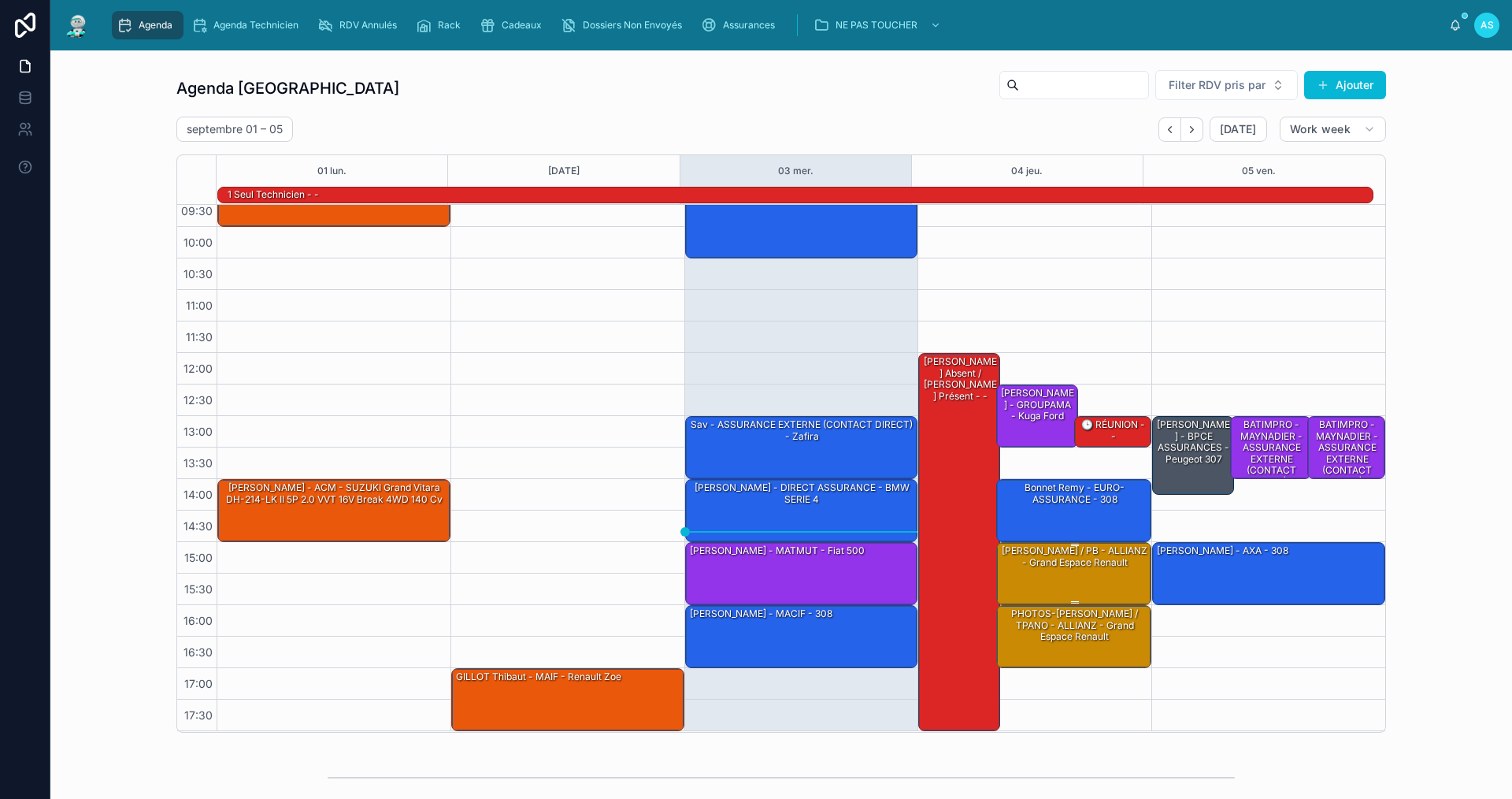
click at [1051, 574] on div "[PERSON_NAME] / PB - ALLIANZ - Grand espace Renault" at bounding box center [1074, 572] width 150 height 60
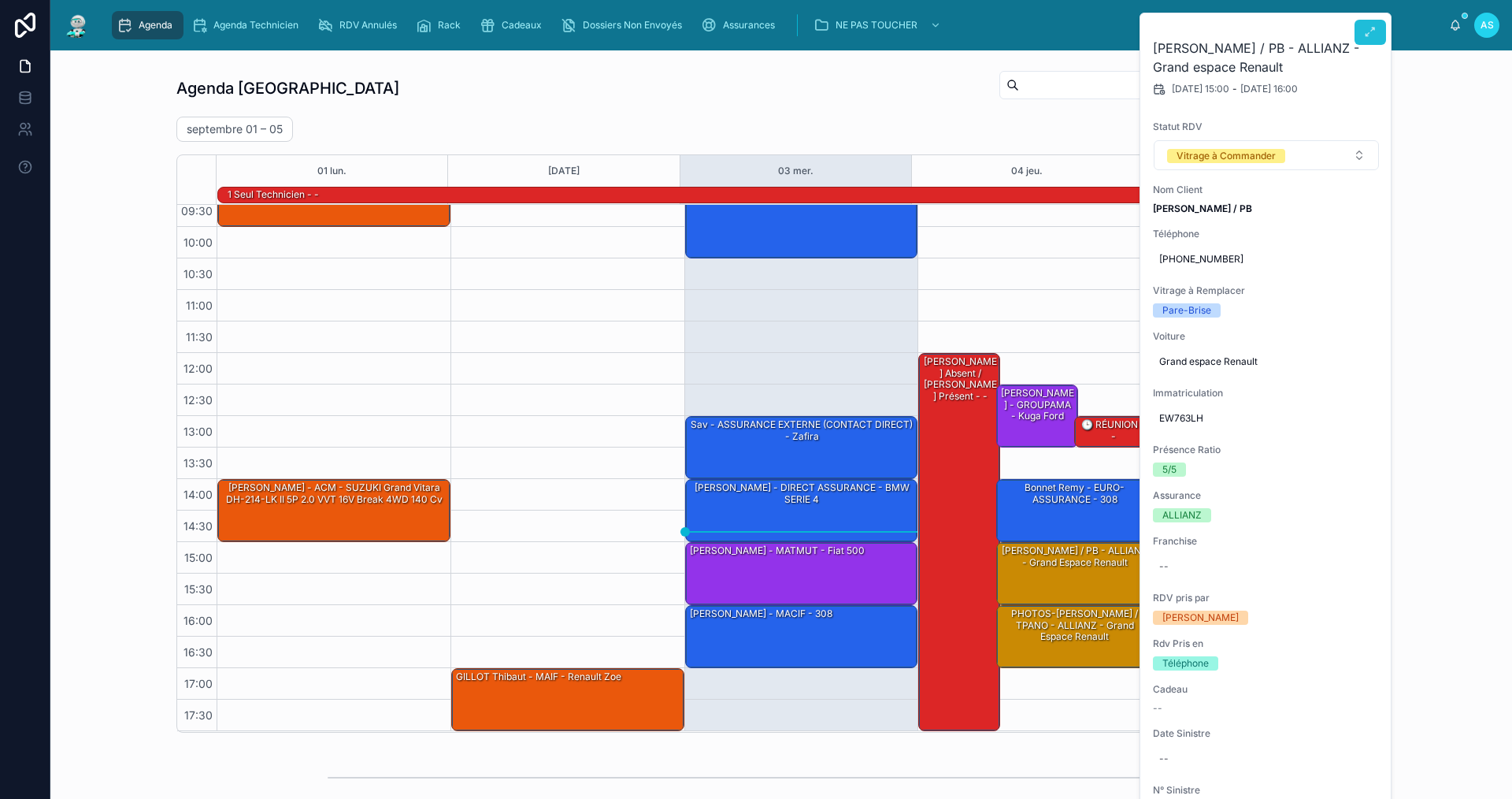
click at [1367, 29] on icon at bounding box center [1370, 32] width 13 height 13
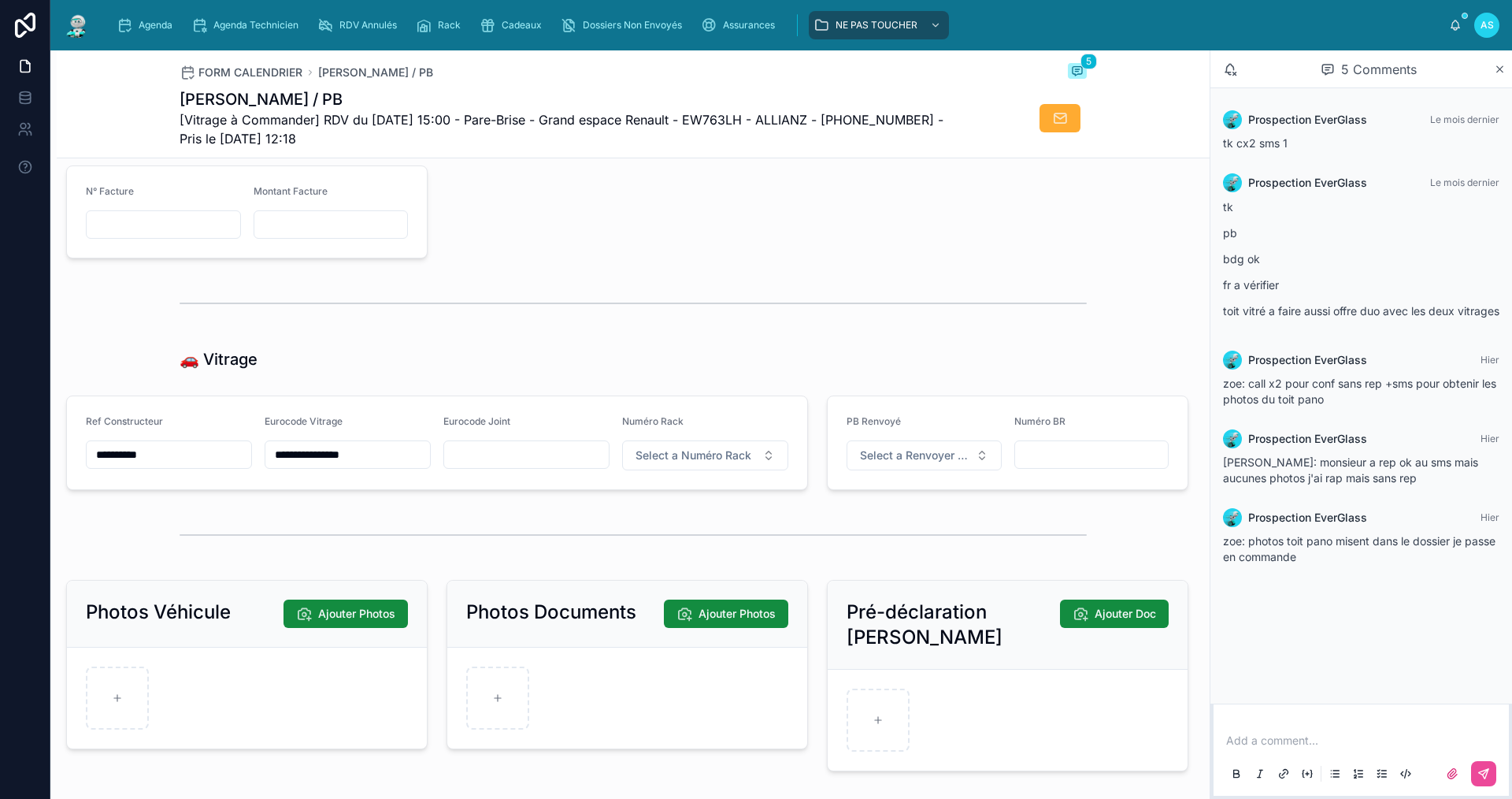
scroll to position [1753, 0]
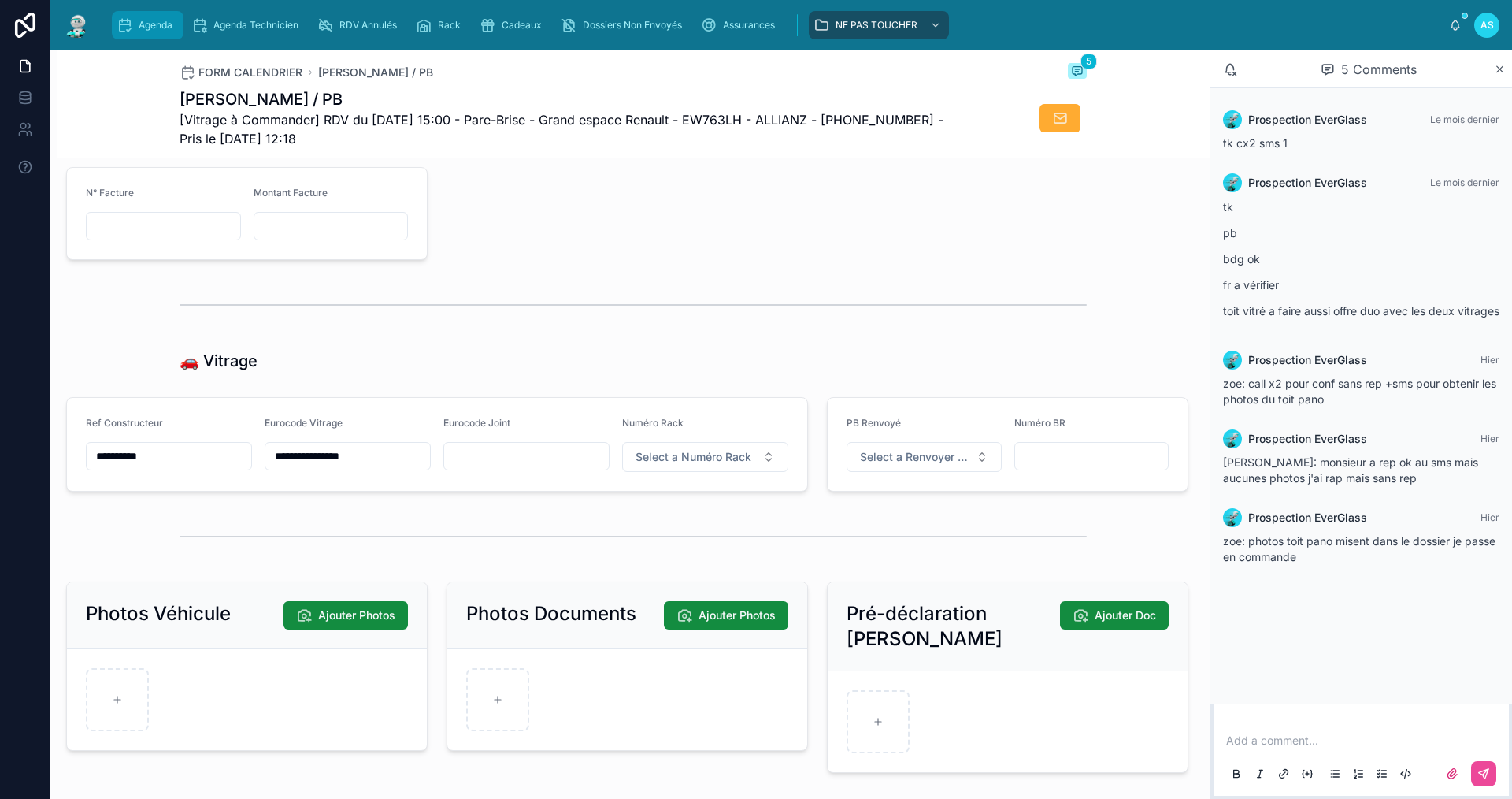
click at [147, 11] on link "Agenda" at bounding box center [148, 25] width 72 height 29
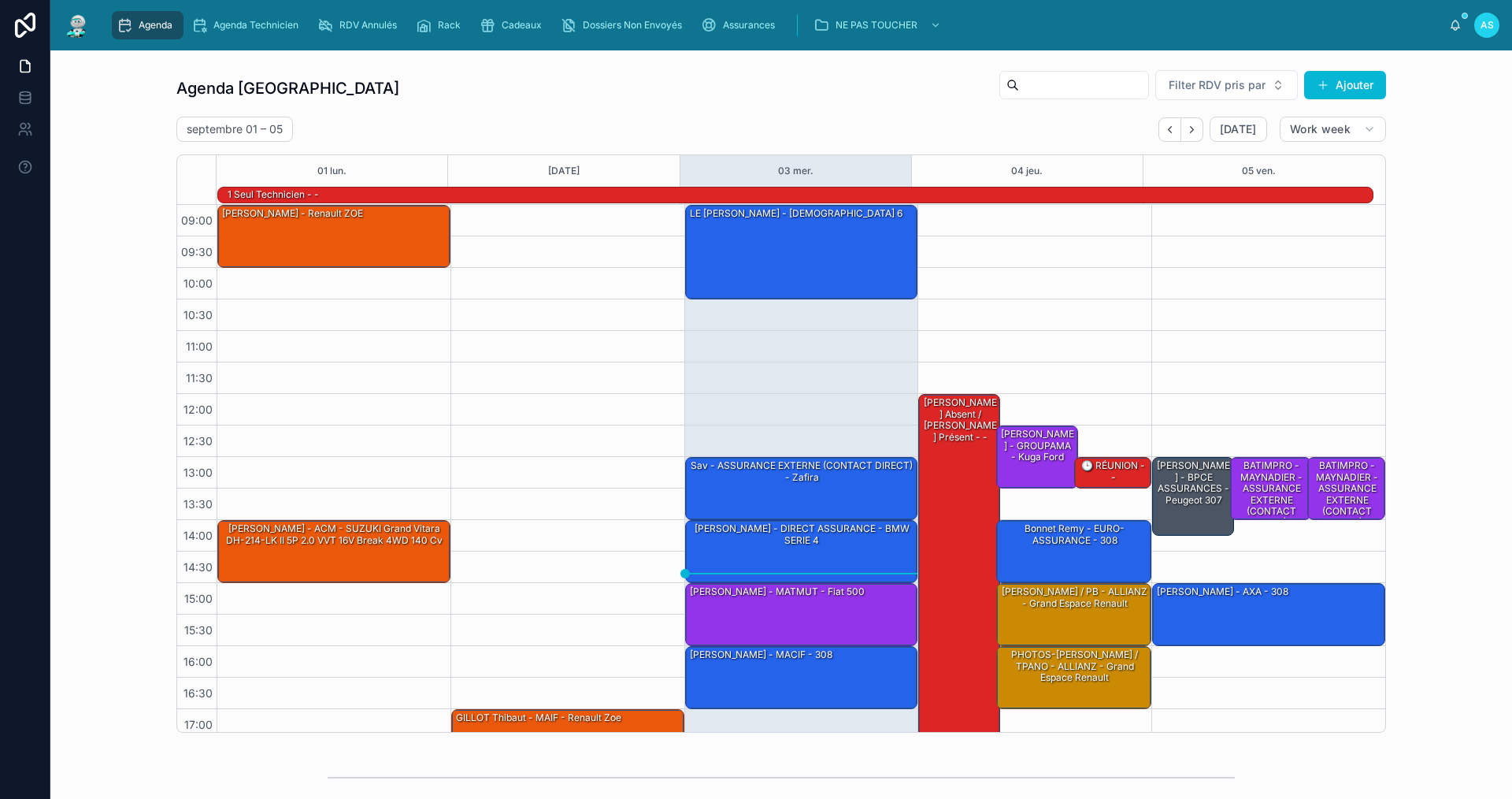
scroll to position [41, 0]
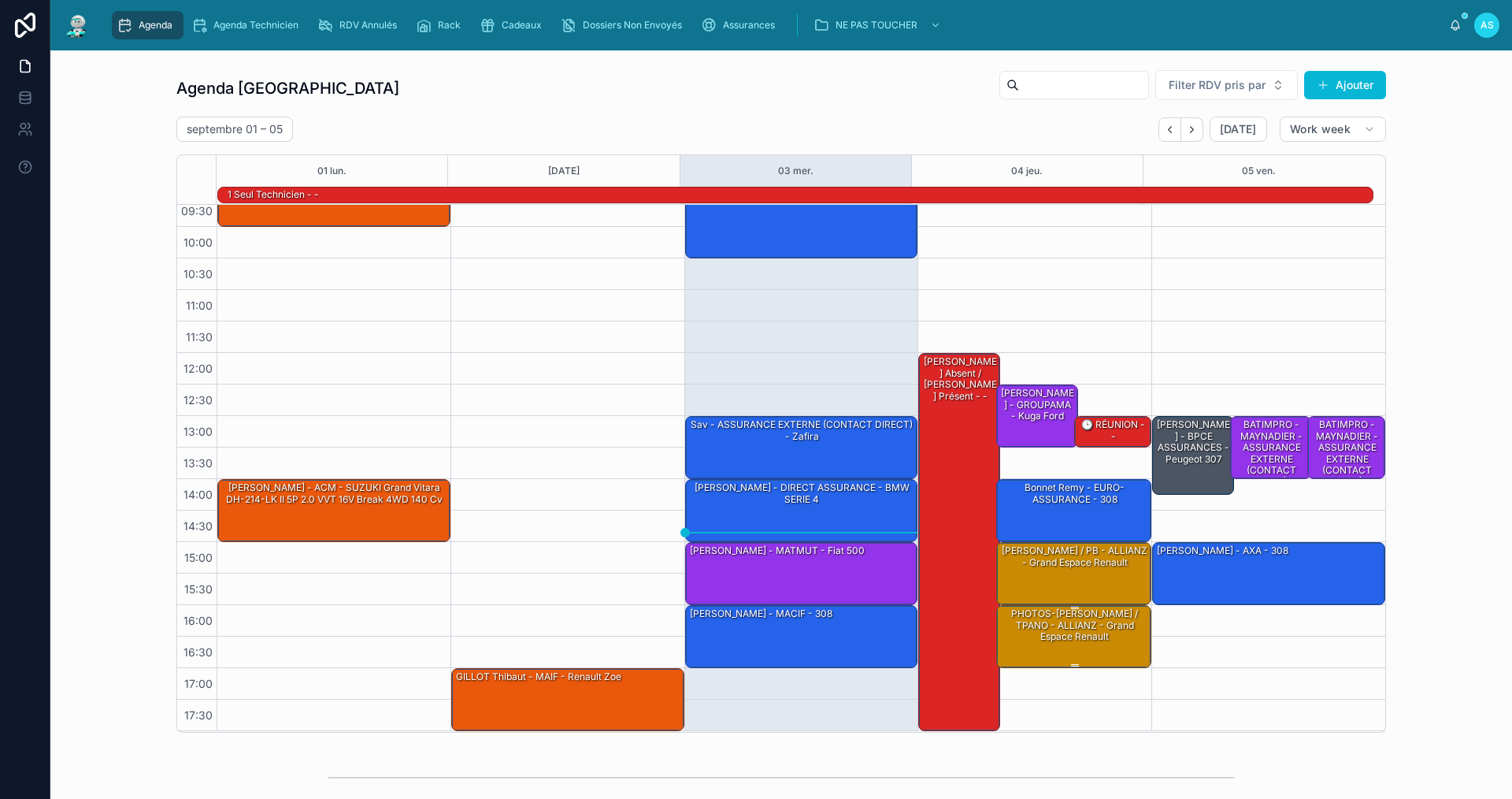
click at [1072, 636] on div "PHOTOS-[PERSON_NAME] / TPANO - ALLIANZ - Grand espace Renault" at bounding box center [1074, 624] width 150 height 37
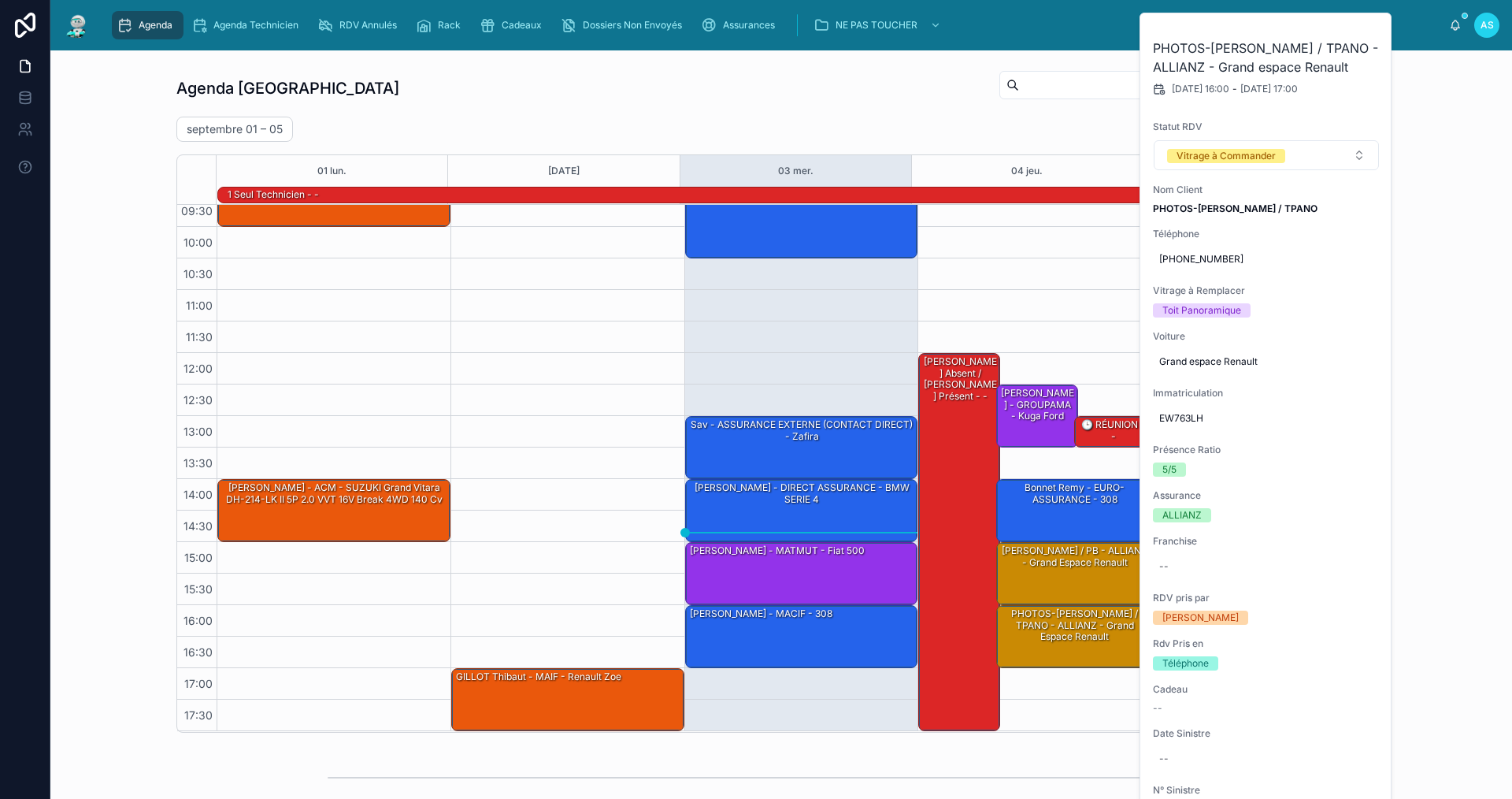
click at [0, 0] on button at bounding box center [0, 0] width 0 height 0
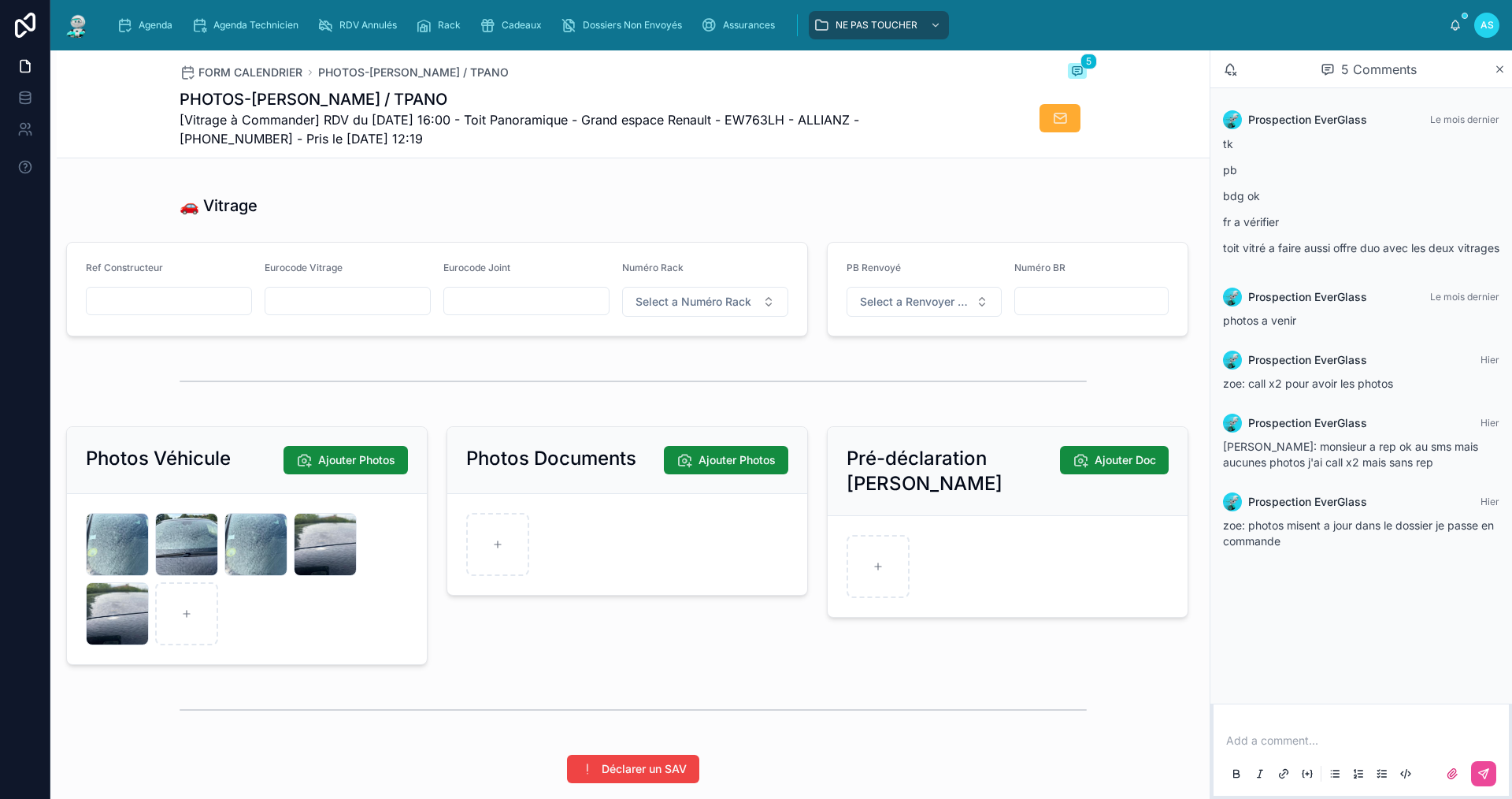
scroll to position [1969, 0]
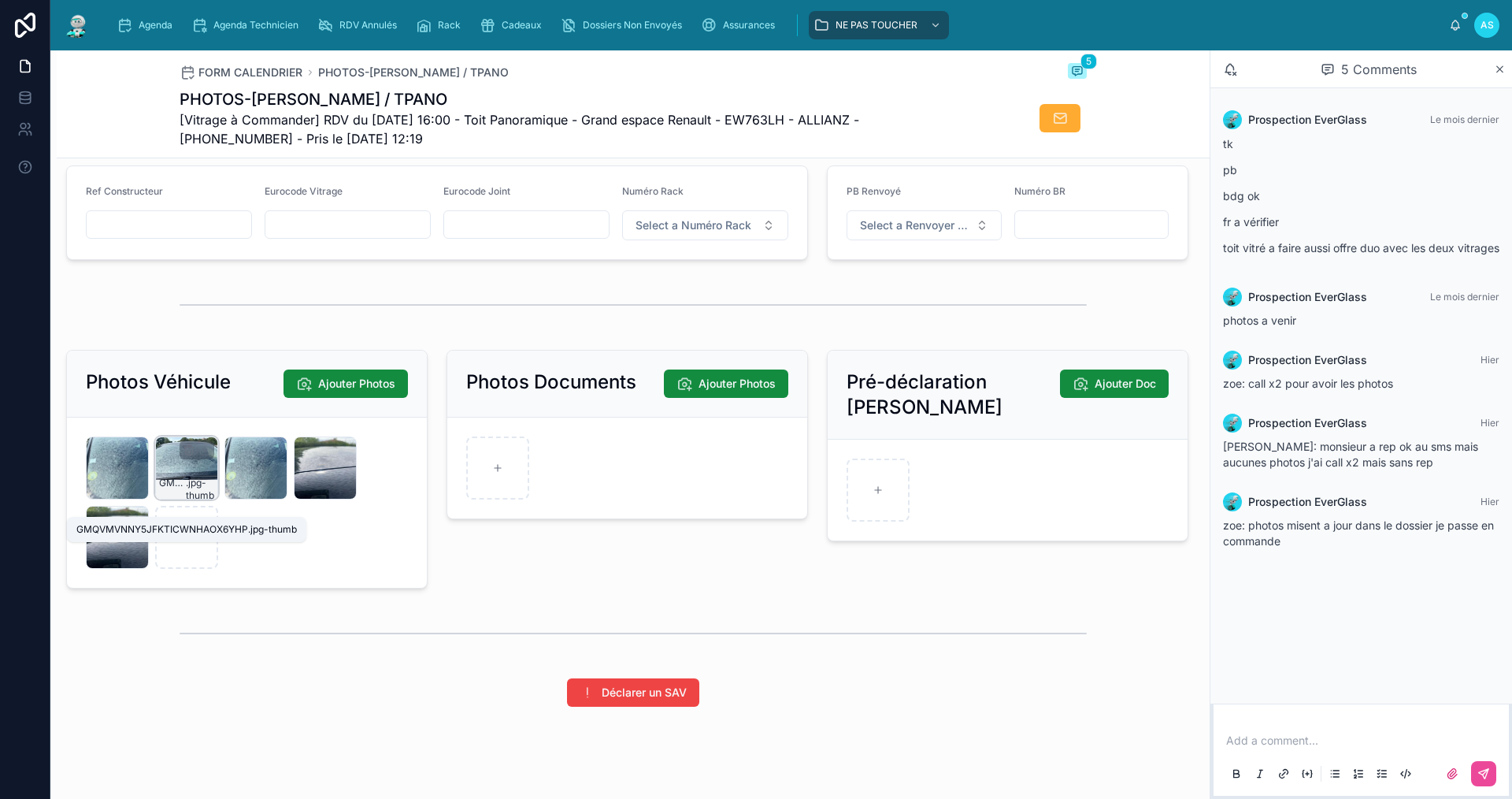
click at [191, 488] on span ".jpg-thumb" at bounding box center [200, 488] width 29 height 25
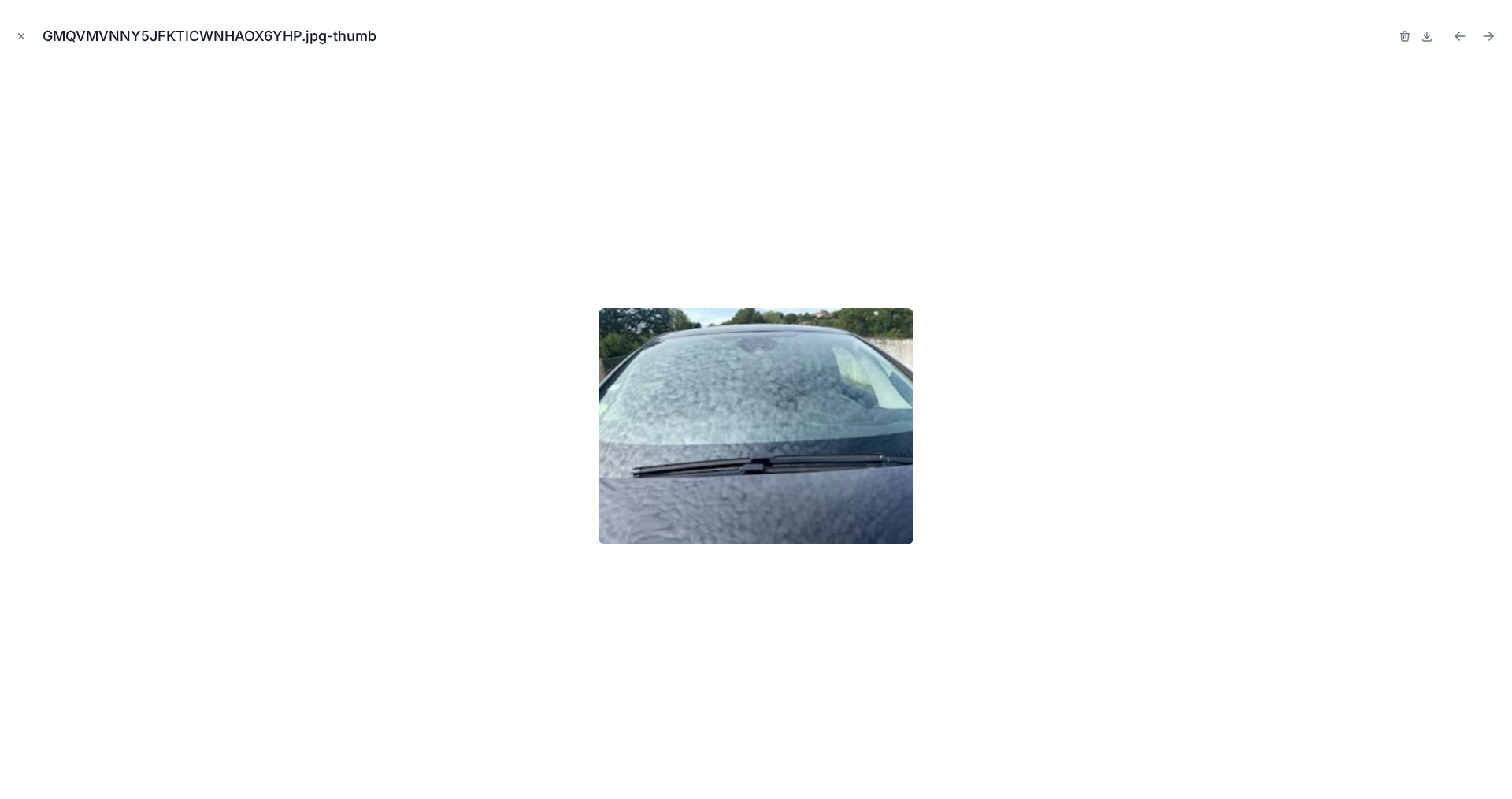
click at [19, 36] on icon "Close modal" at bounding box center [21, 36] width 11 height 11
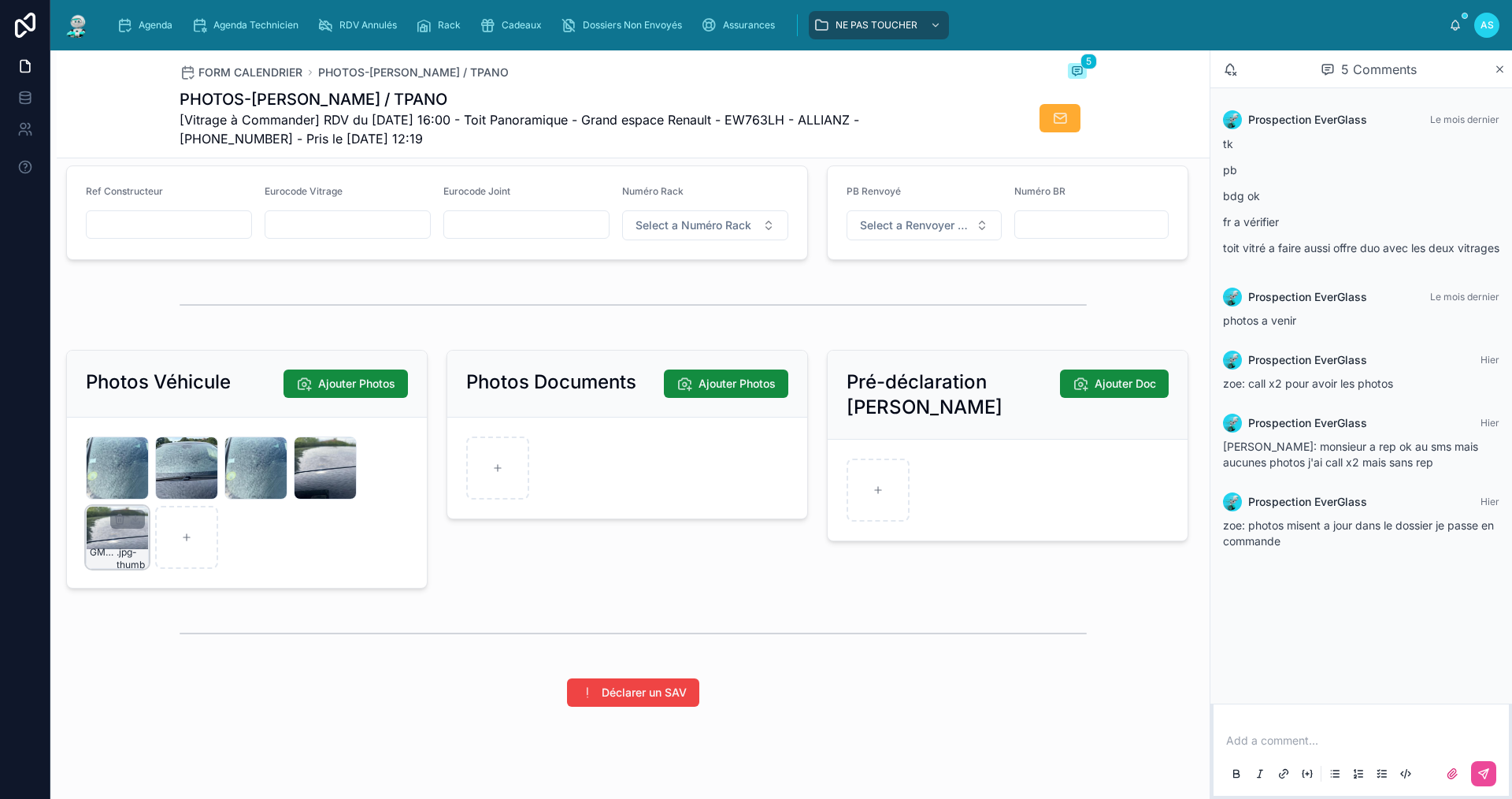
click at [115, 553] on div "GMQVMVZKZ4AOTZVGIFKCILKZJB .jpg-thumb" at bounding box center [116, 537] width 63 height 63
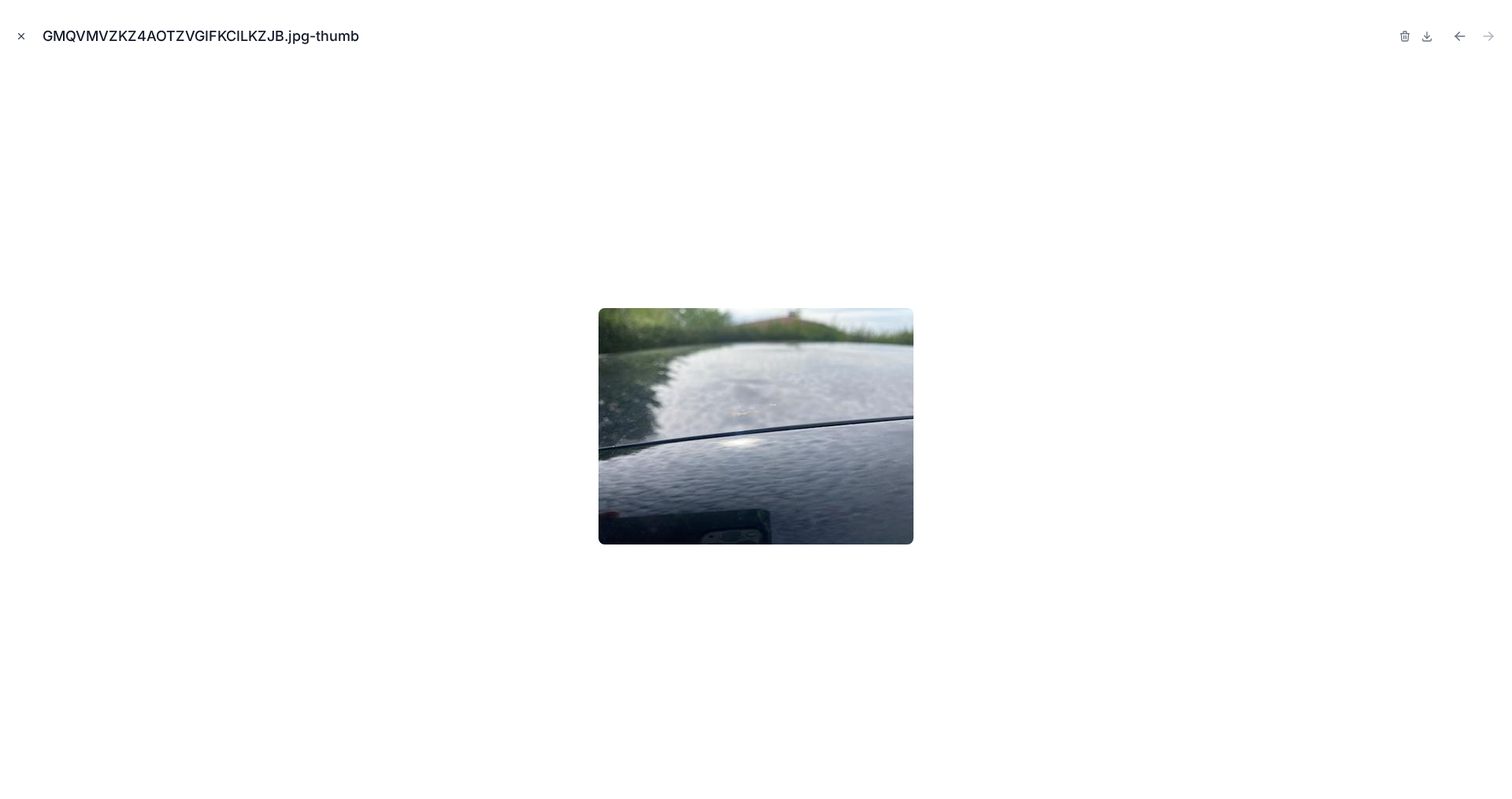
click at [19, 35] on icon "Close modal" at bounding box center [21, 36] width 11 height 11
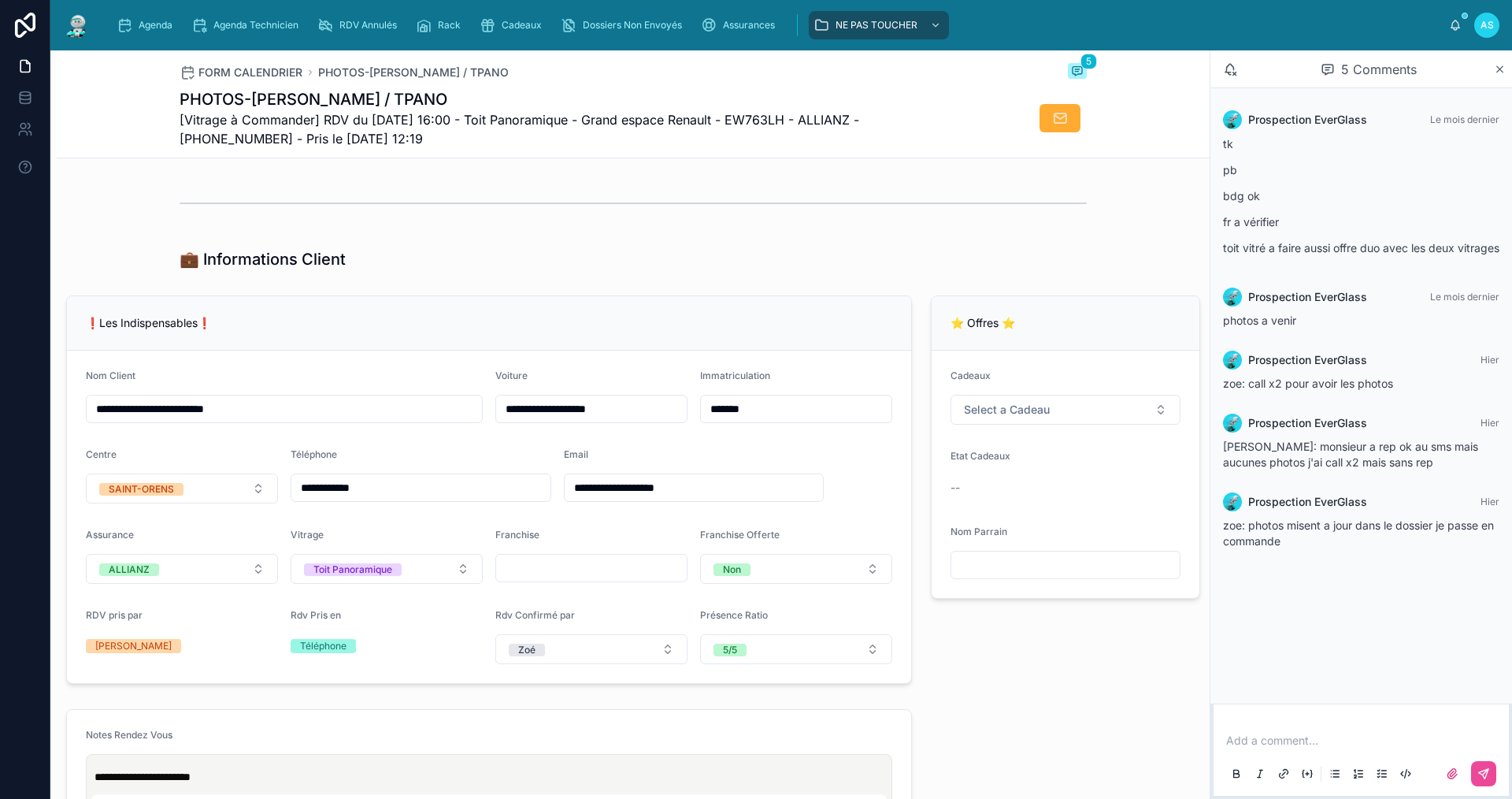
scroll to position [158, 0]
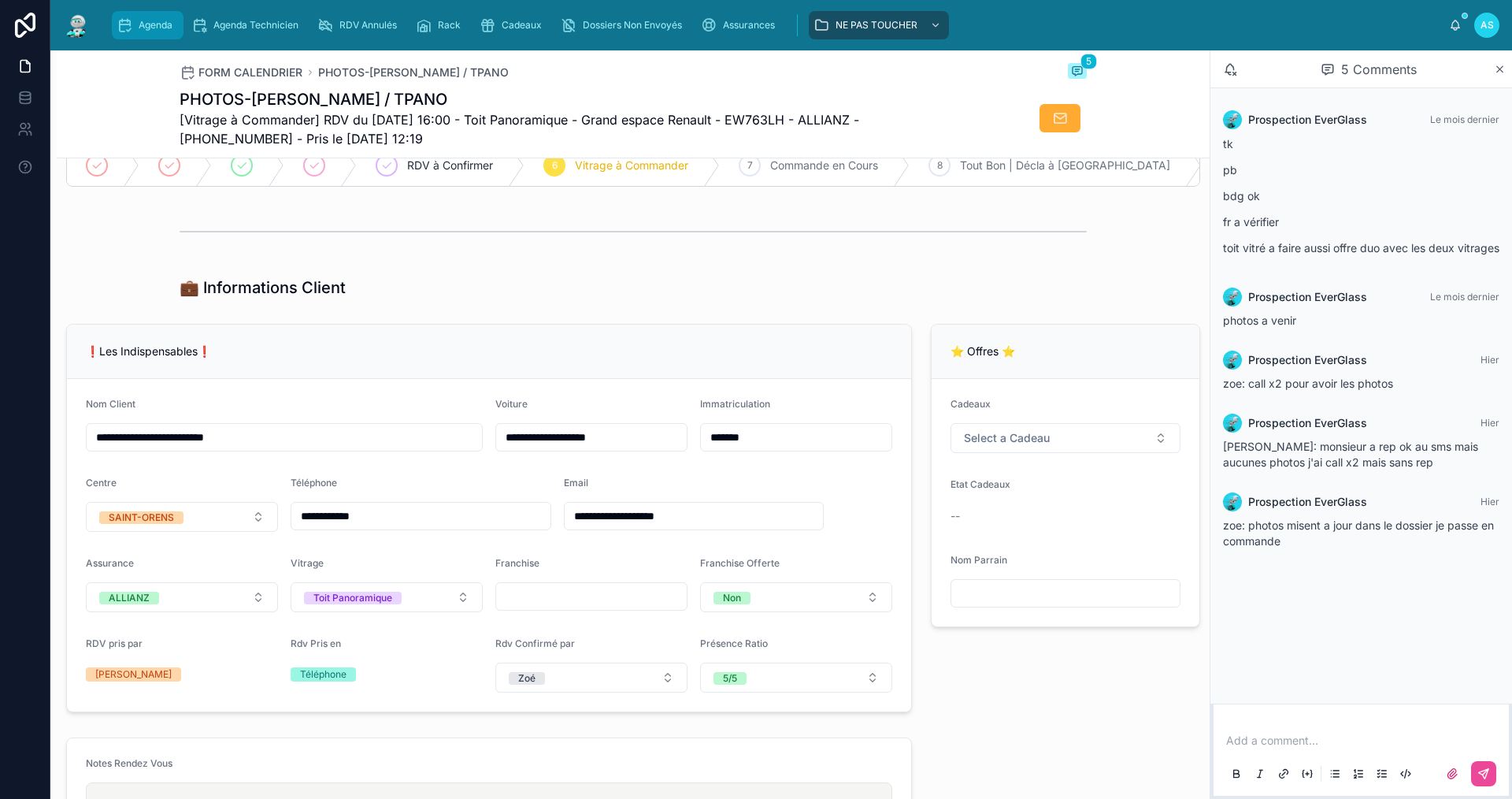
click at [160, 28] on span "Agenda" at bounding box center [155, 25] width 34 height 13
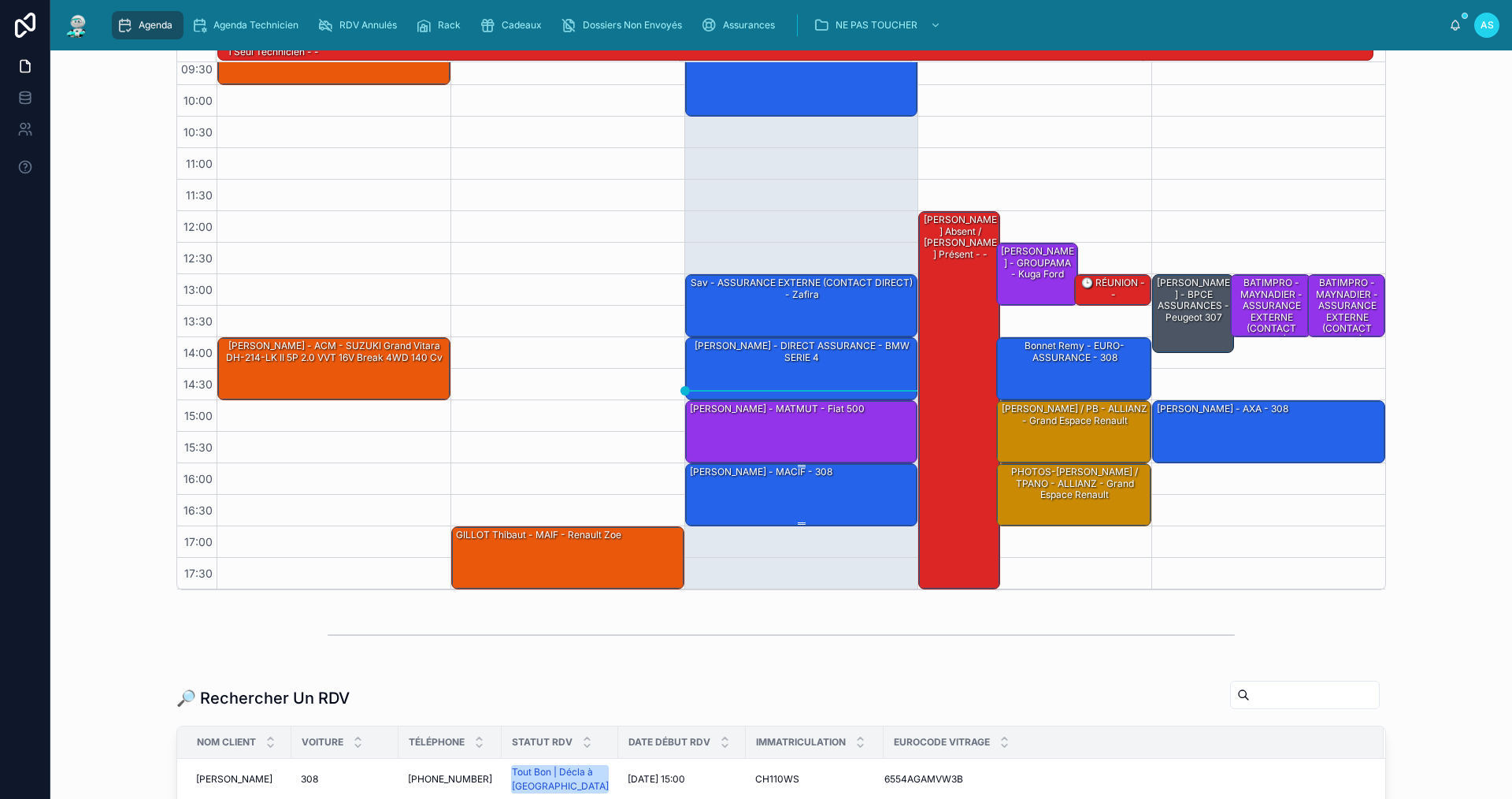
scroll to position [158, 0]
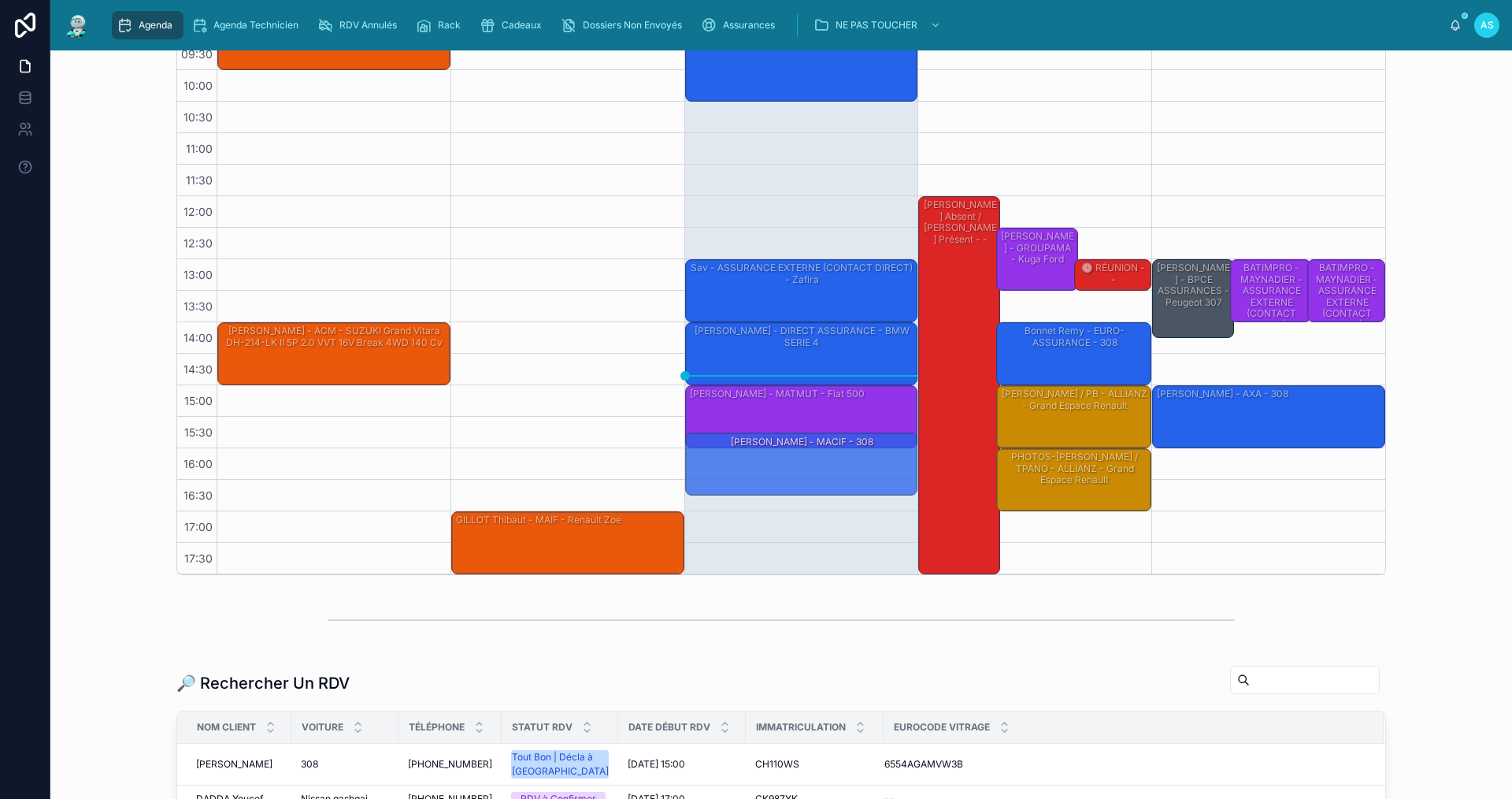
drag, startPoint x: 806, startPoint y: 469, endPoint x: 806, endPoint y: 460, distance: 9.0
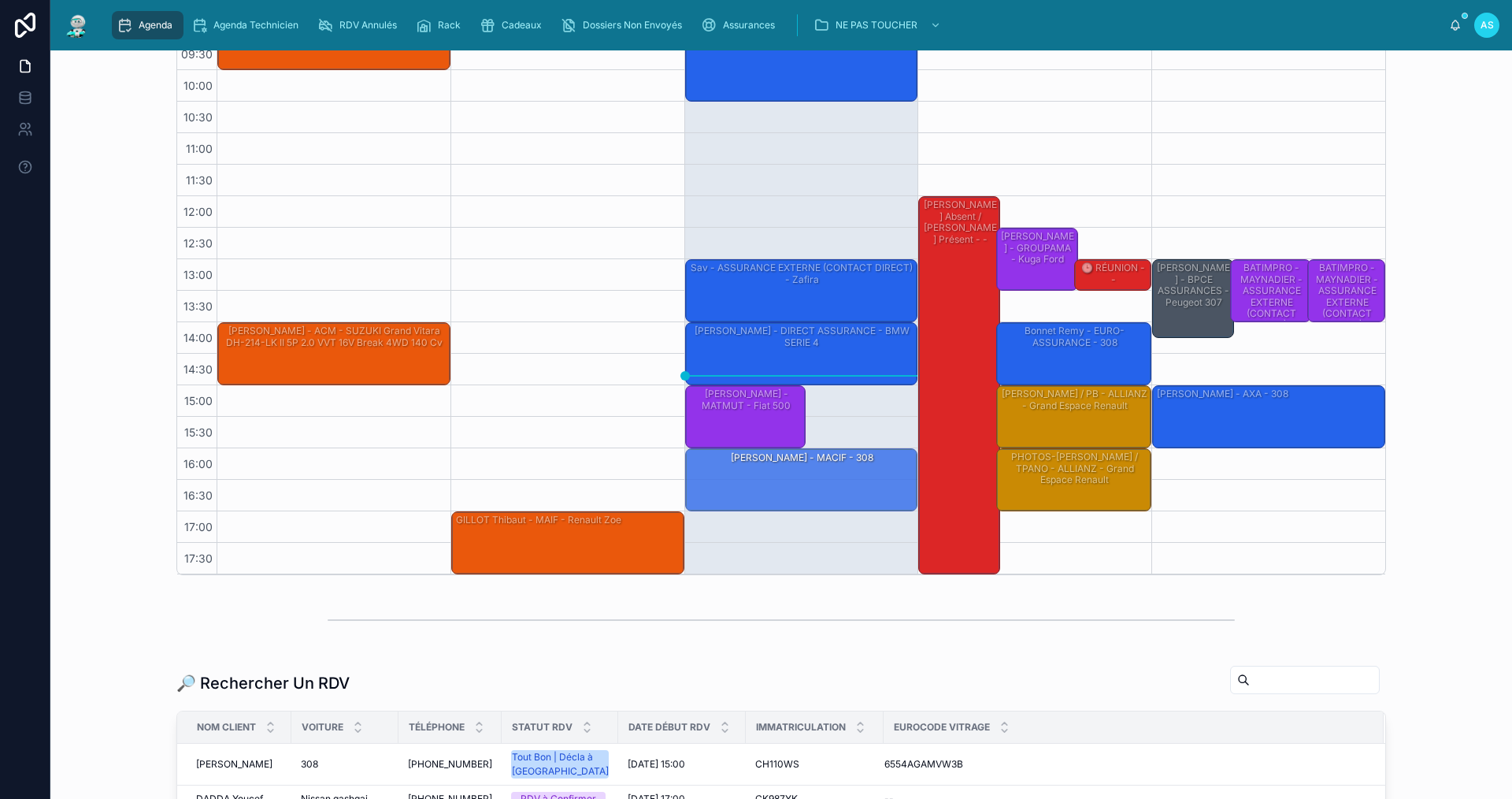
drag, startPoint x: 799, startPoint y: 480, endPoint x: 795, endPoint y: 496, distance: 16.5
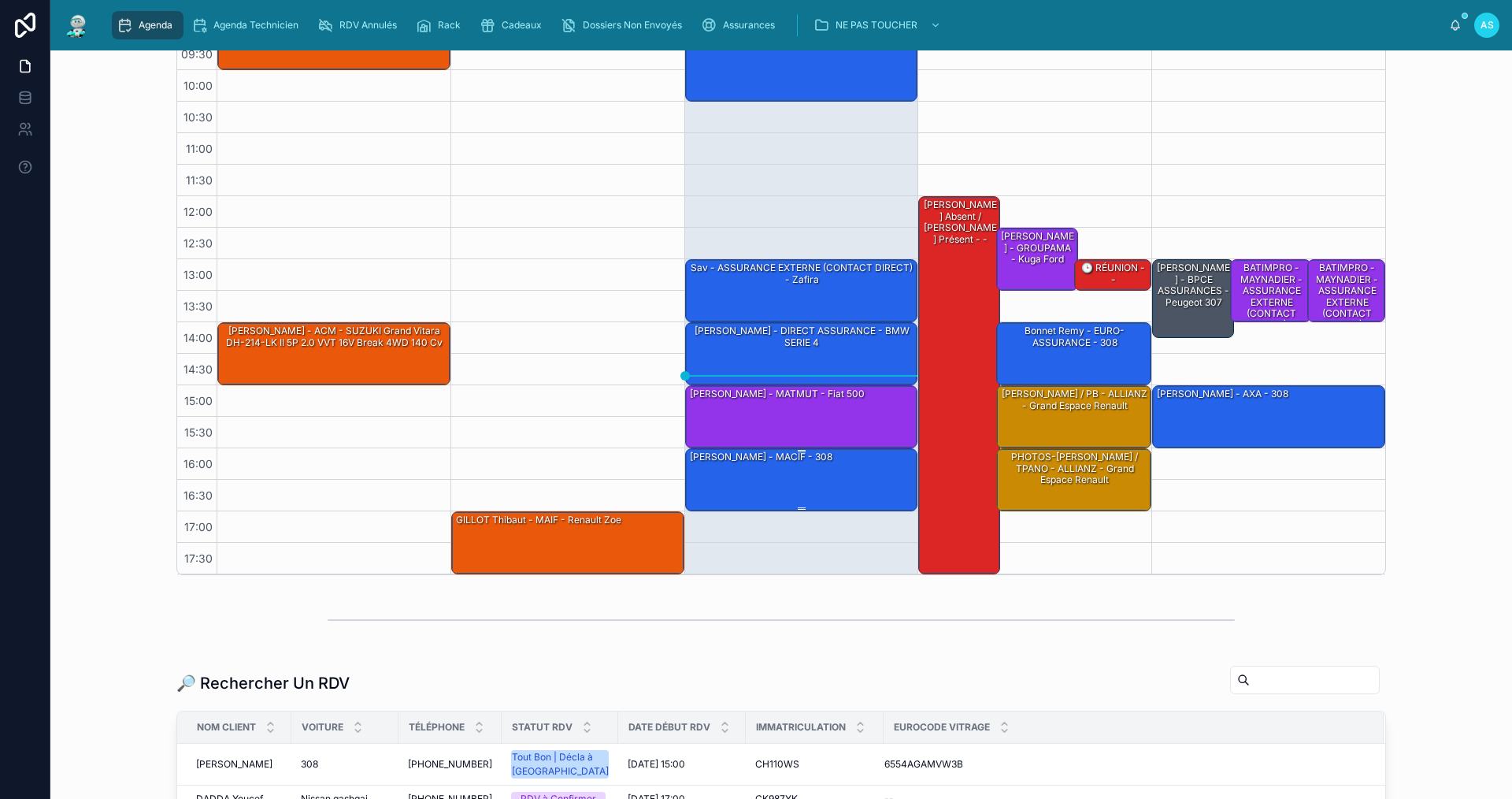
click at [785, 465] on div "[PERSON_NAME] - MACIF - 308" at bounding box center [761, 457] width 146 height 16
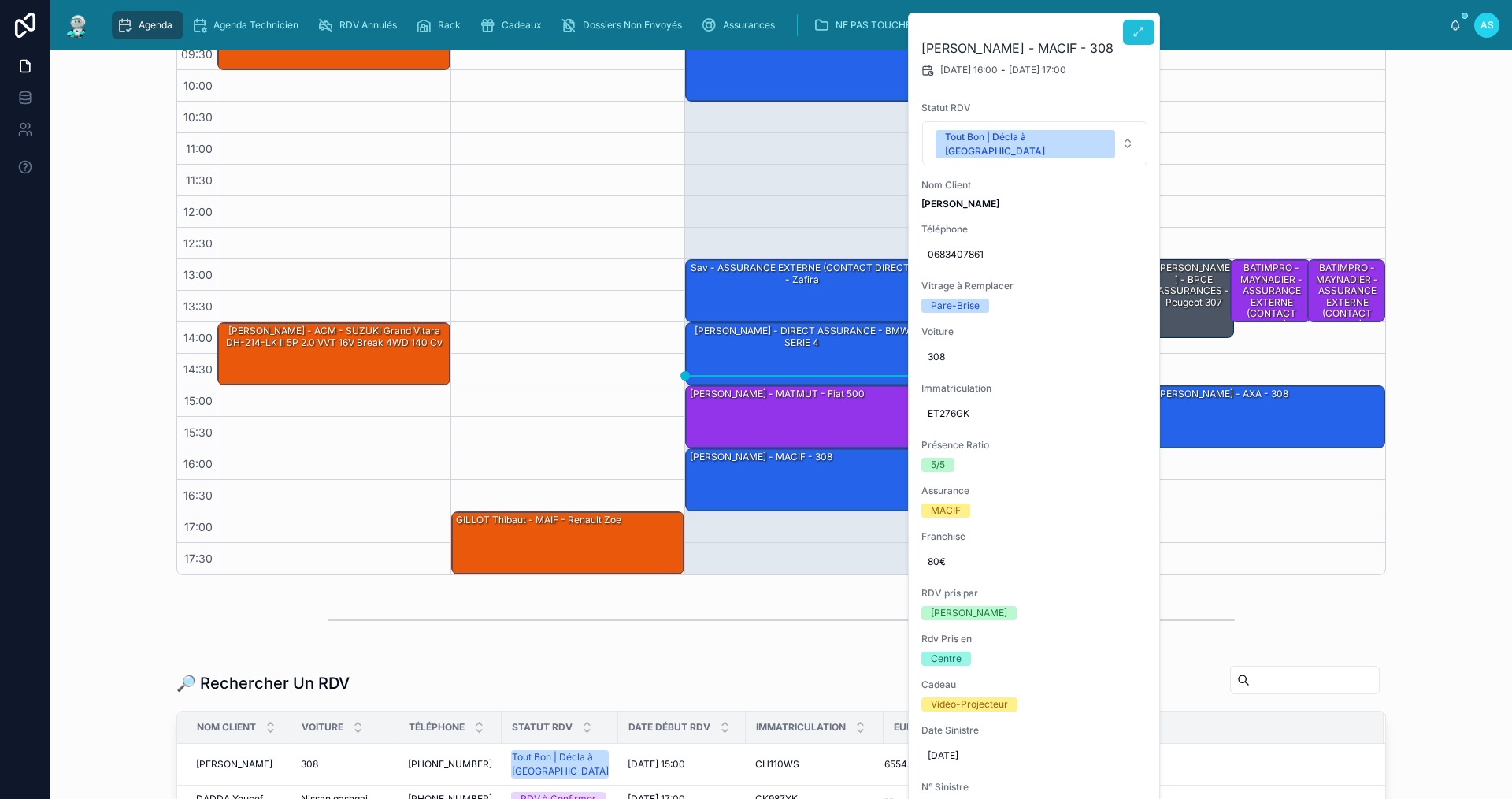
click at [1136, 29] on icon at bounding box center [1138, 32] width 13 height 13
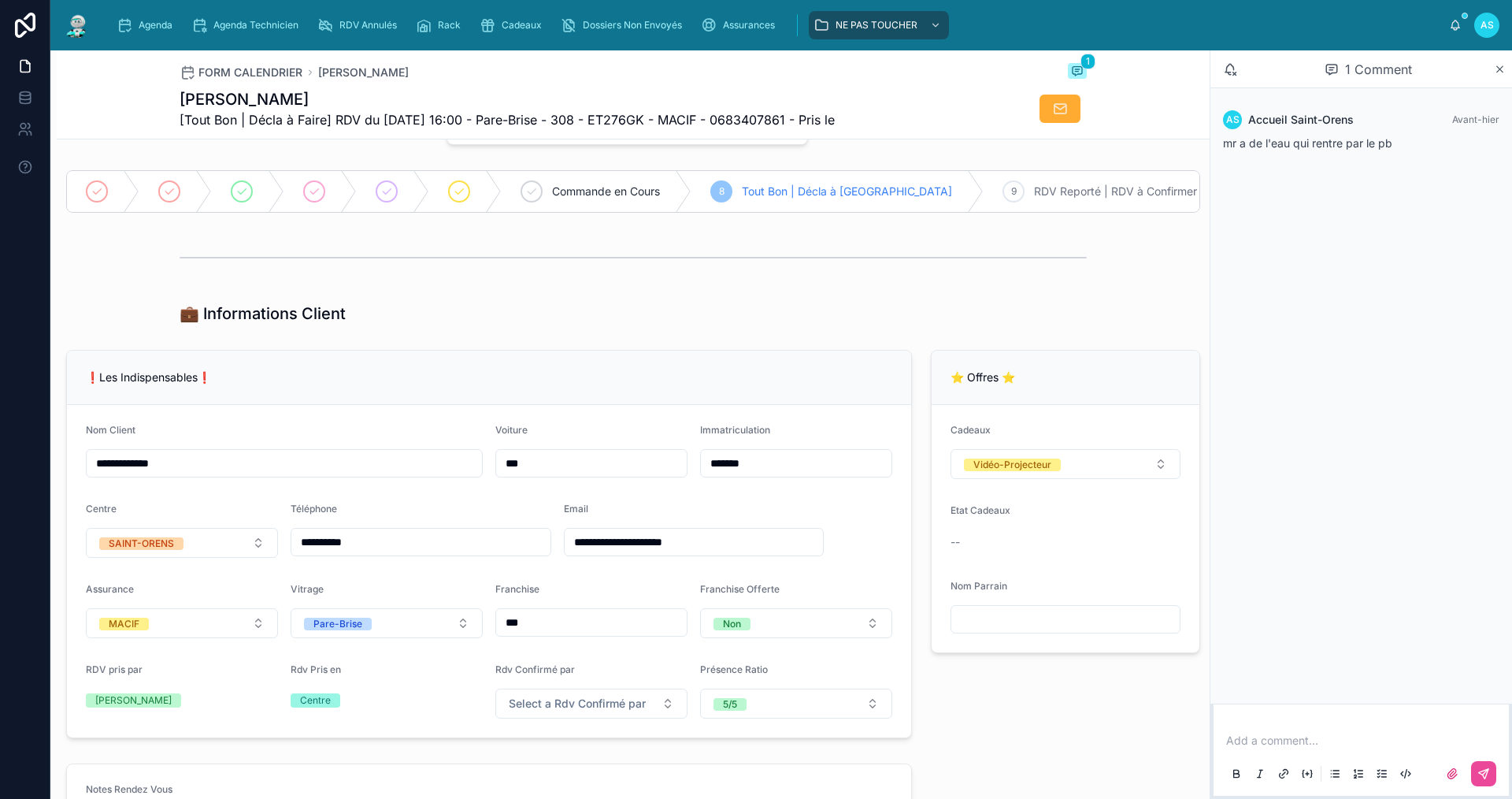
scroll to position [93, 0]
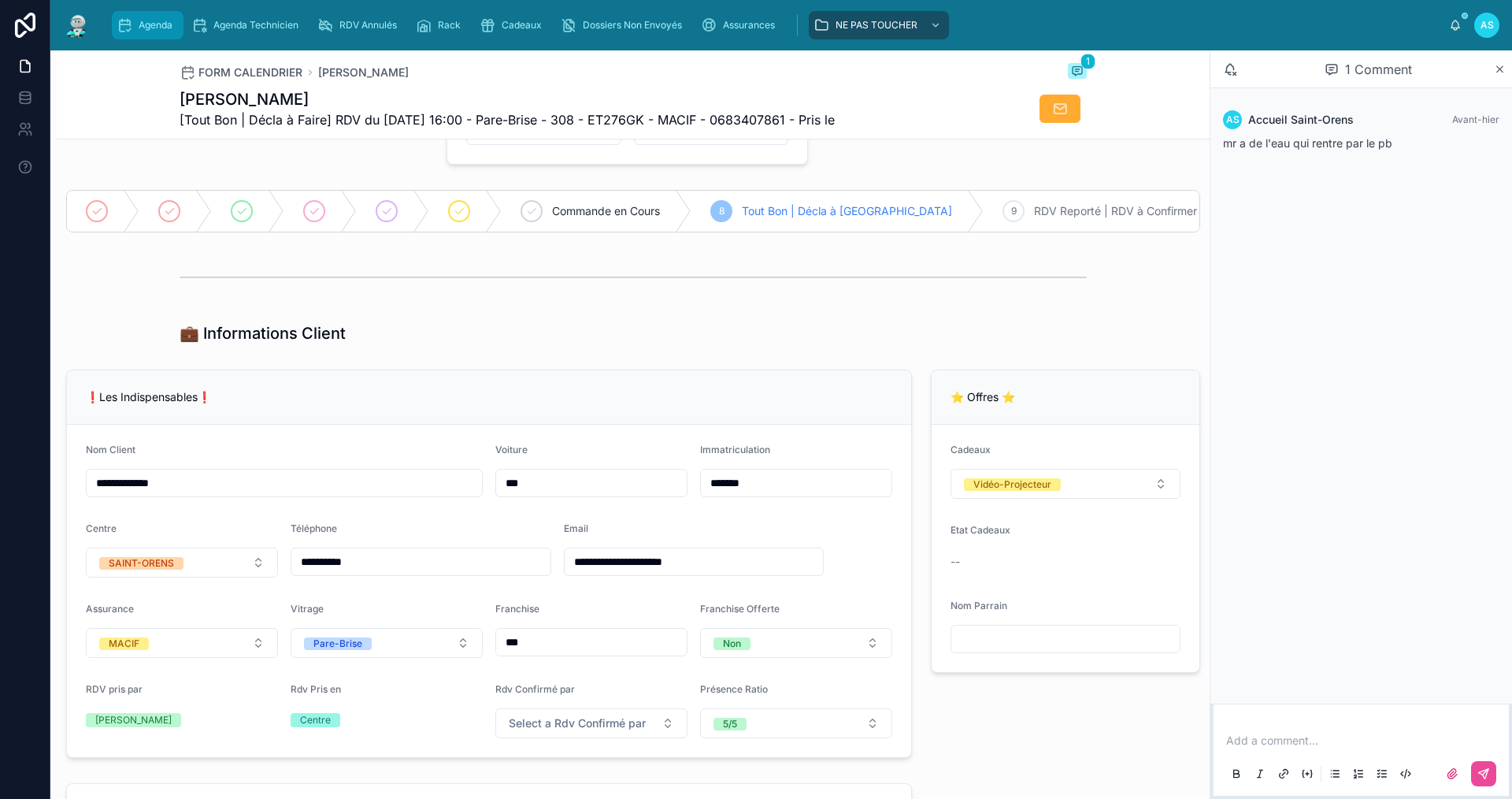
click at [149, 35] on div "Agenda" at bounding box center [147, 25] width 63 height 25
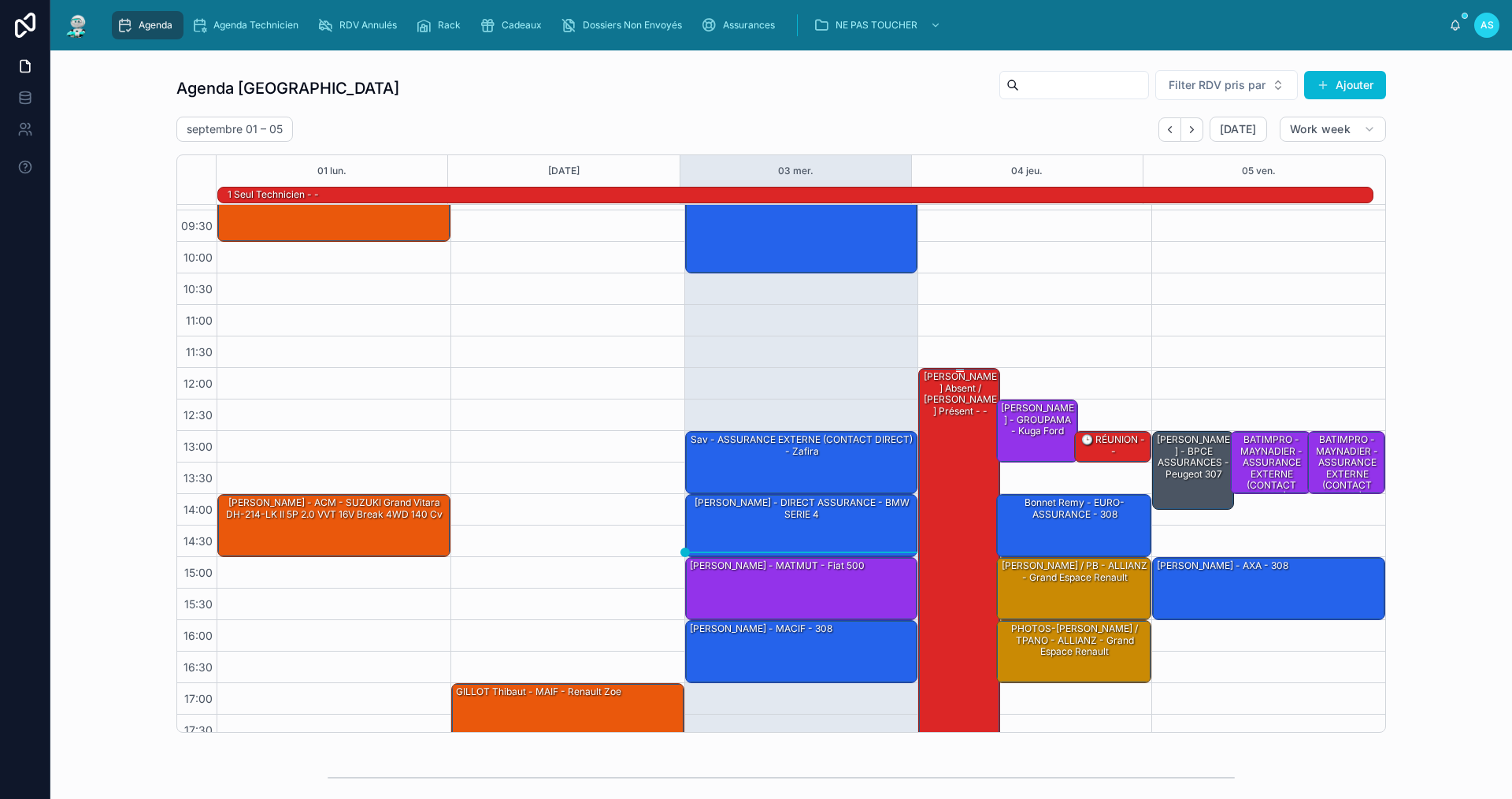
scroll to position [40, 0]
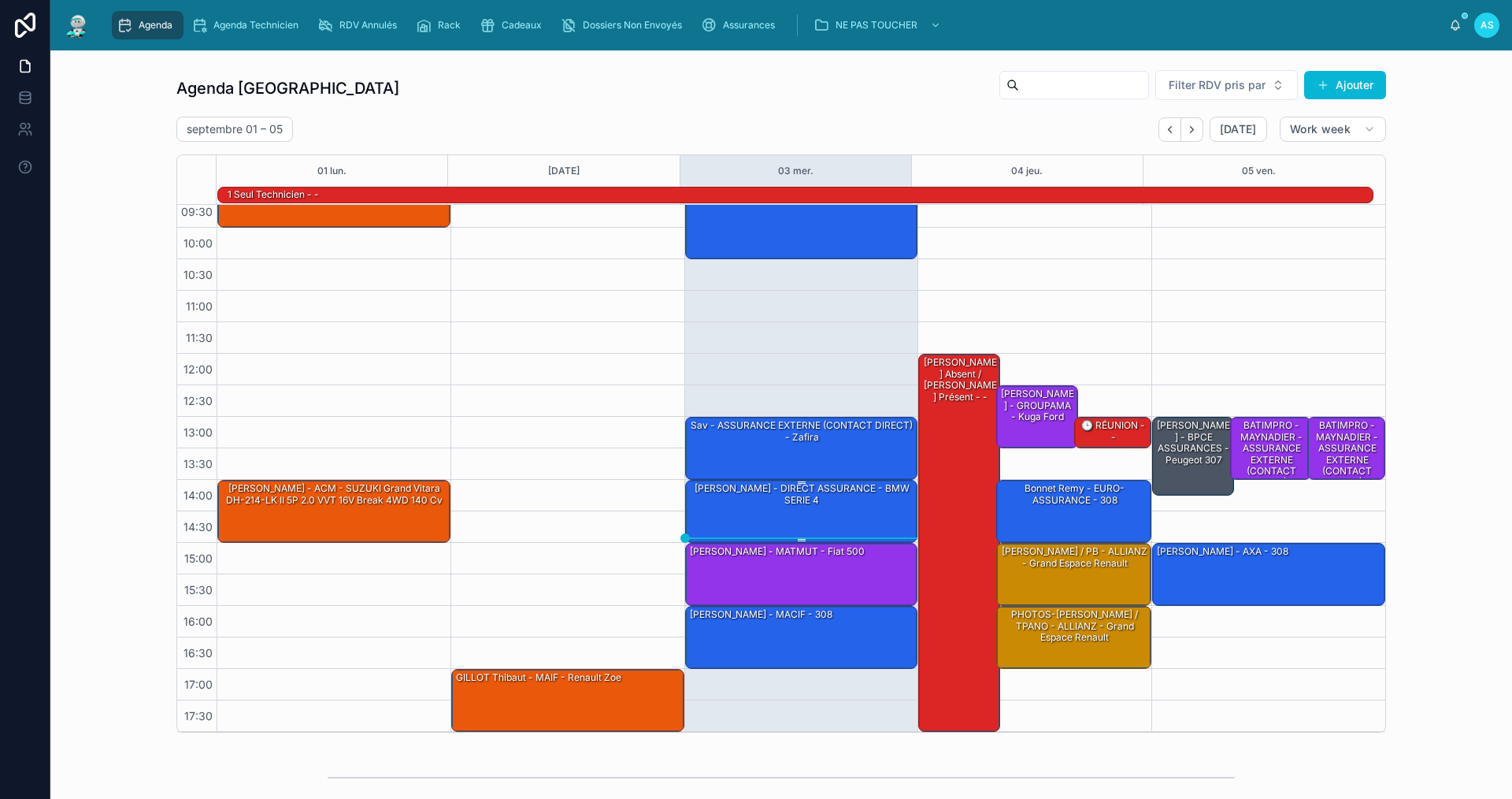
click at [778, 513] on div "[PERSON_NAME] - DIRECT ASSURANCE - BMW SERIE 4" at bounding box center [803, 510] width 228 height 60
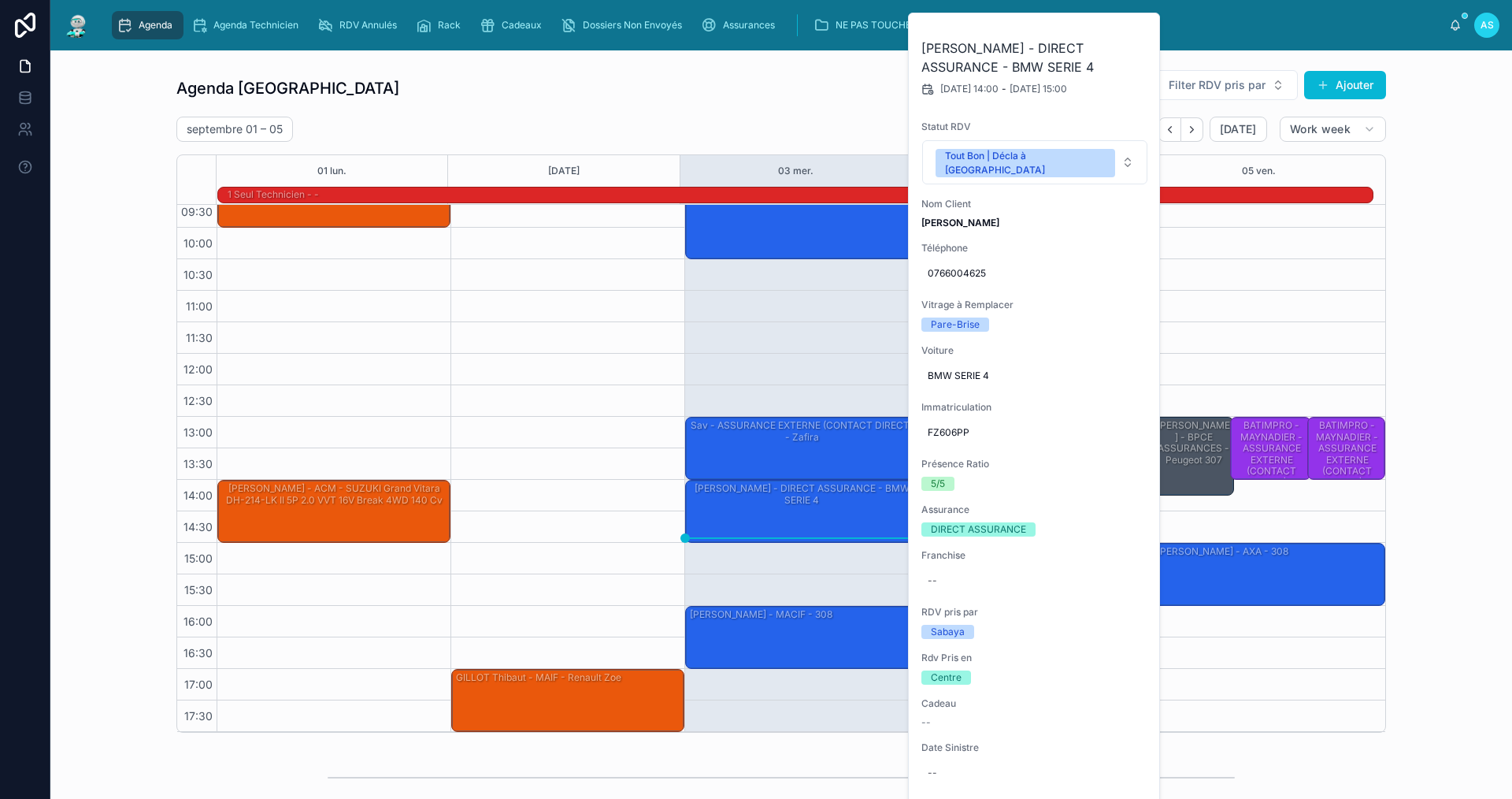
click at [795, 566] on div "[PERSON_NAME] - MATMUT - Fiat 500" at bounding box center [803, 573] width 228 height 60
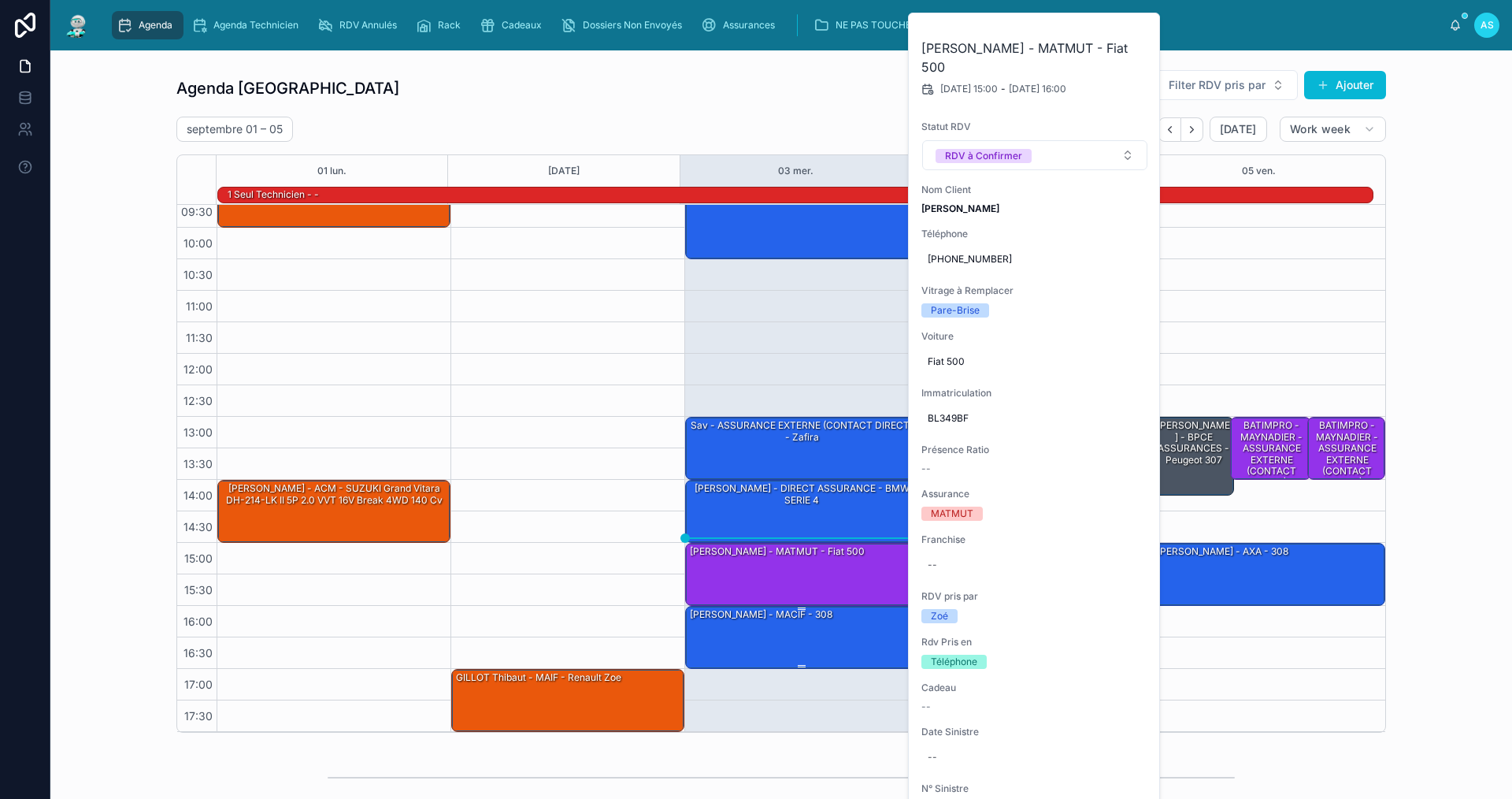
click at [811, 624] on div "[PERSON_NAME] - MACIF - 308" at bounding box center [803, 636] width 228 height 60
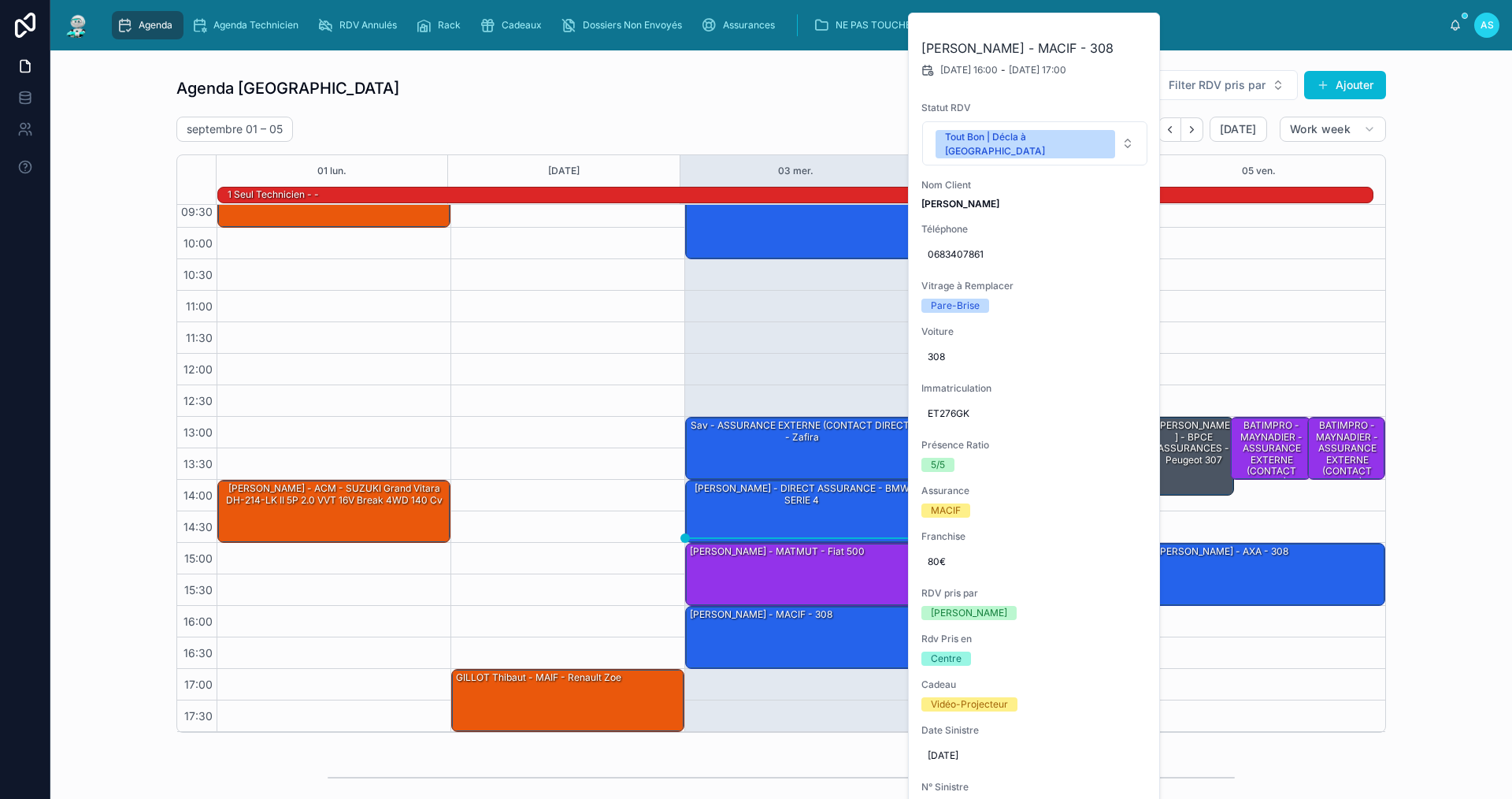
click at [1419, 536] on div "Agenda Saint-Orens Filter RDV pris par Ajouter [DATE] – [DATE] [DATE] Work week…" at bounding box center [781, 400] width 1436 height 676
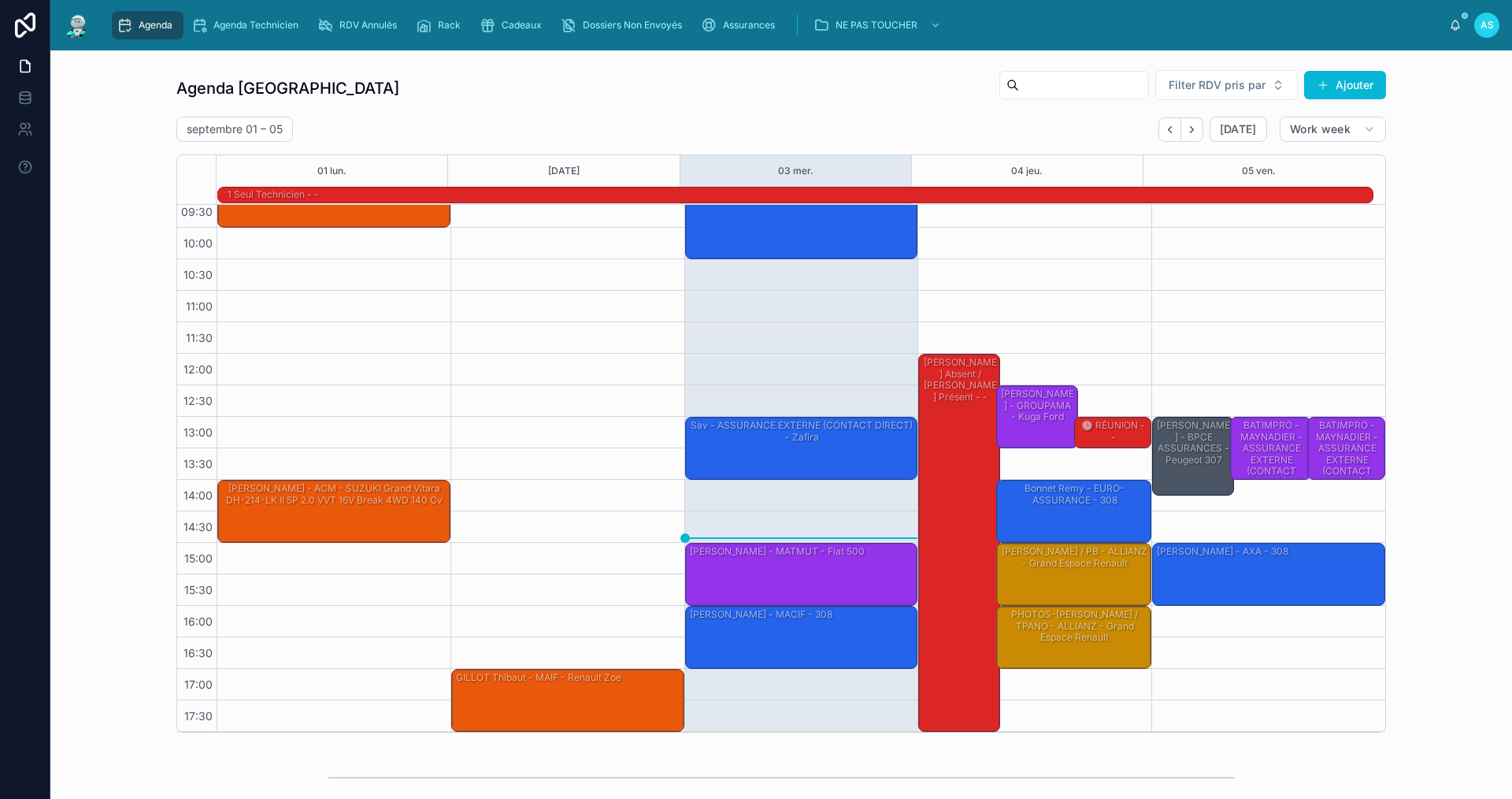
click at [864, 493] on div "[PERSON_NAME] - DIRECT ASSURANCE - BMW SERIE 4" at bounding box center [803, 494] width 228 height 26
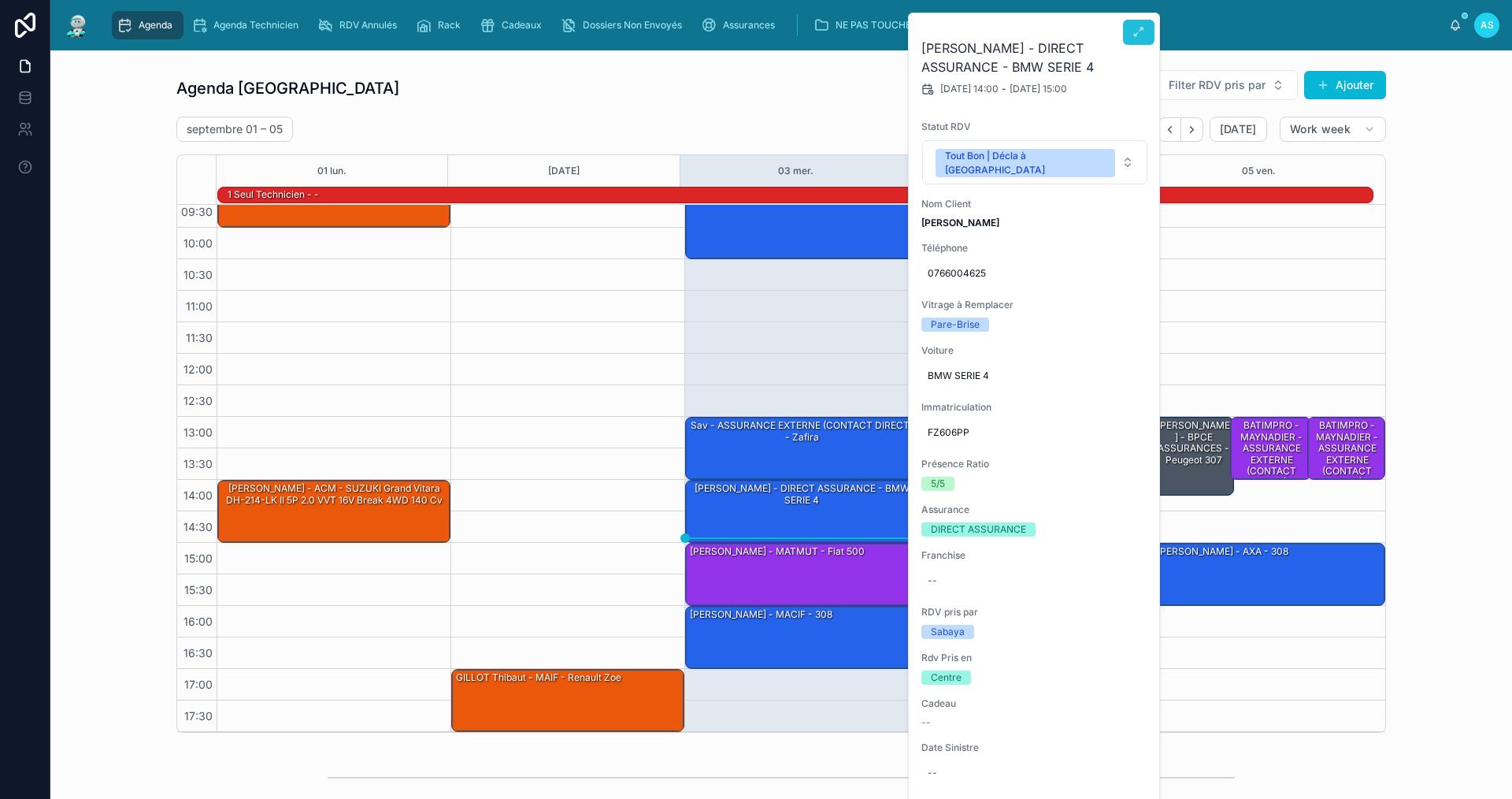
click at [1134, 32] on icon at bounding box center [1138, 32] width 13 height 13
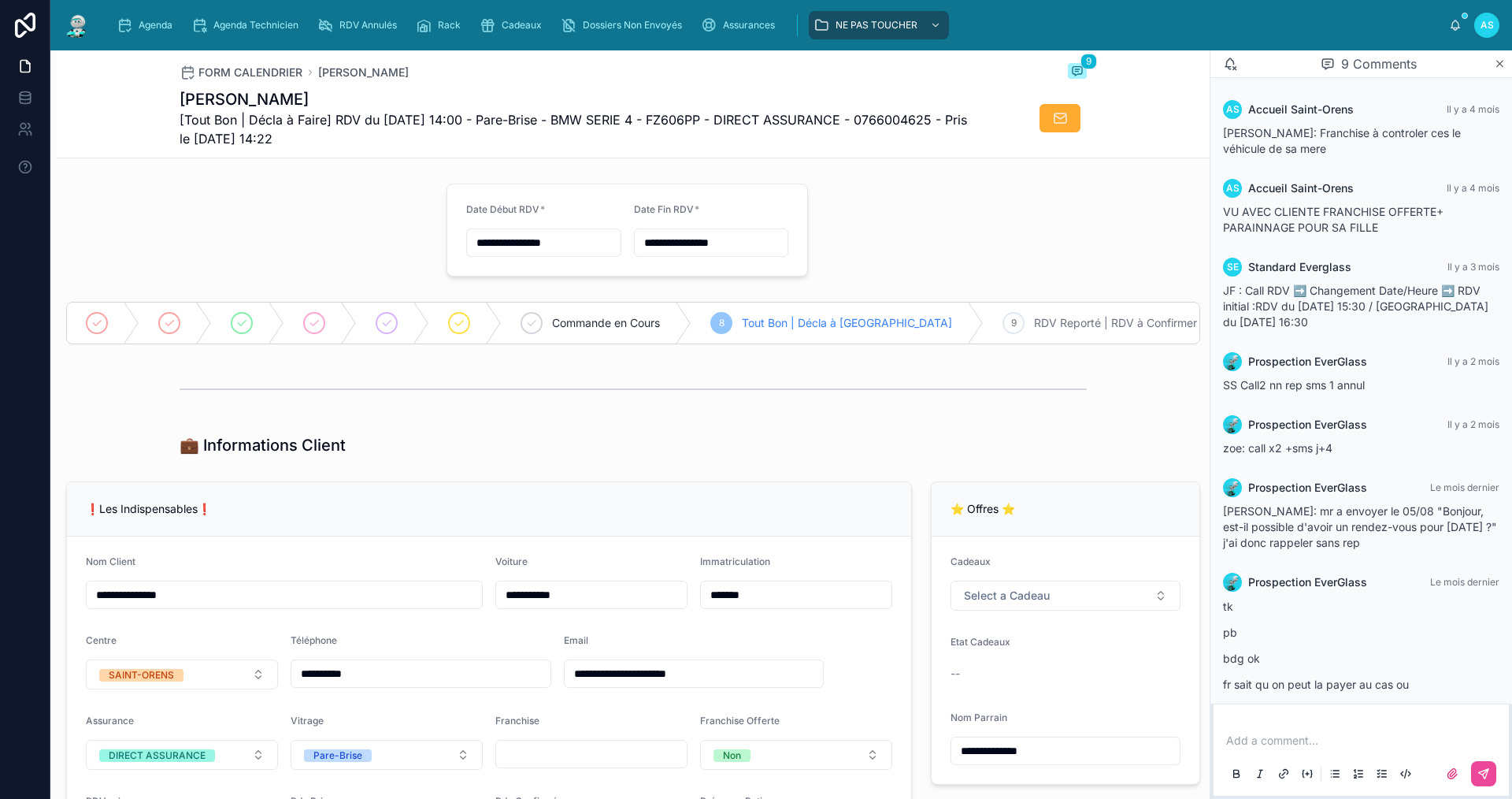
scroll to position [336, 0]
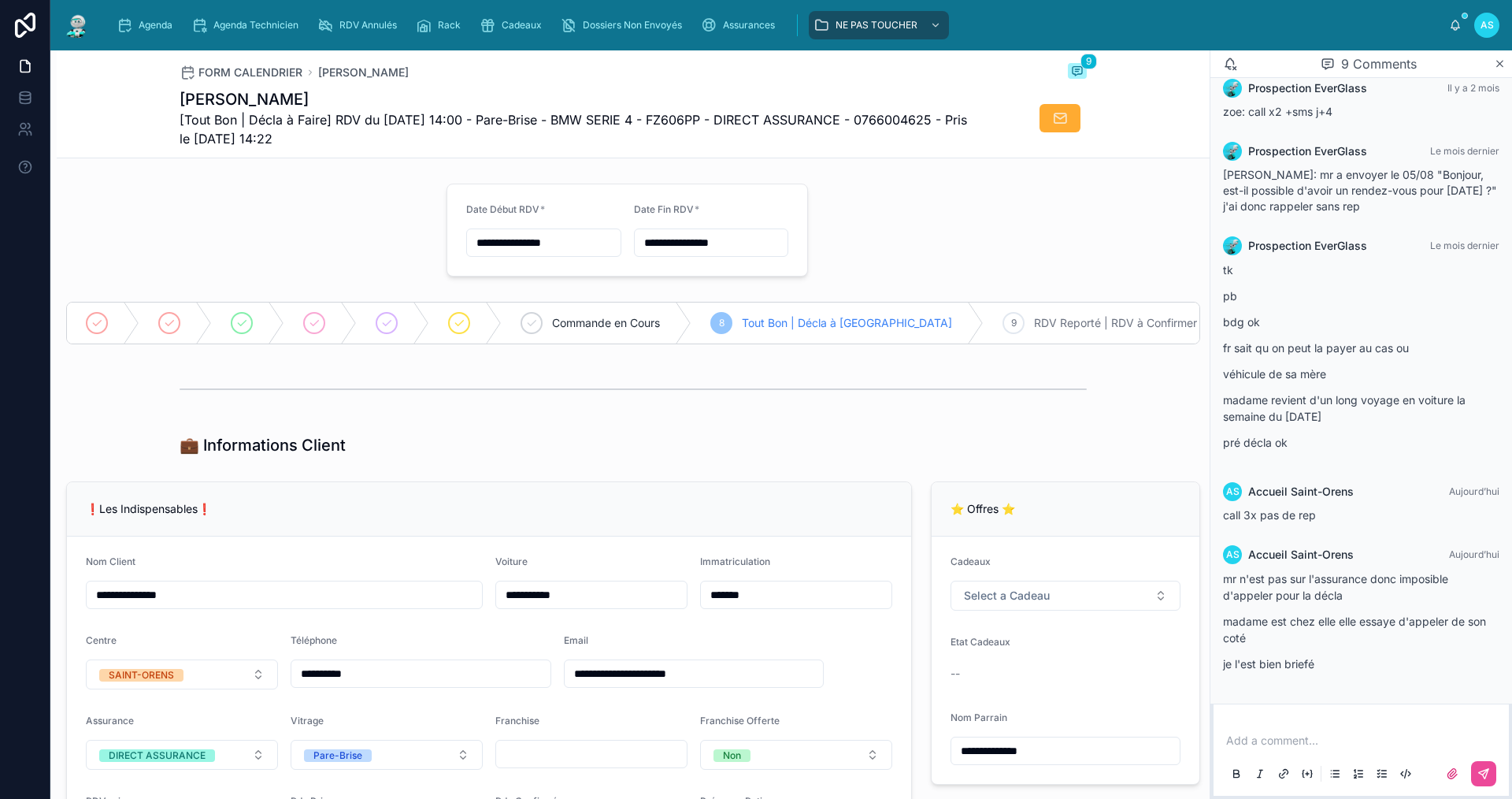
click at [1249, 746] on p at bounding box center [1364, 740] width 276 height 16
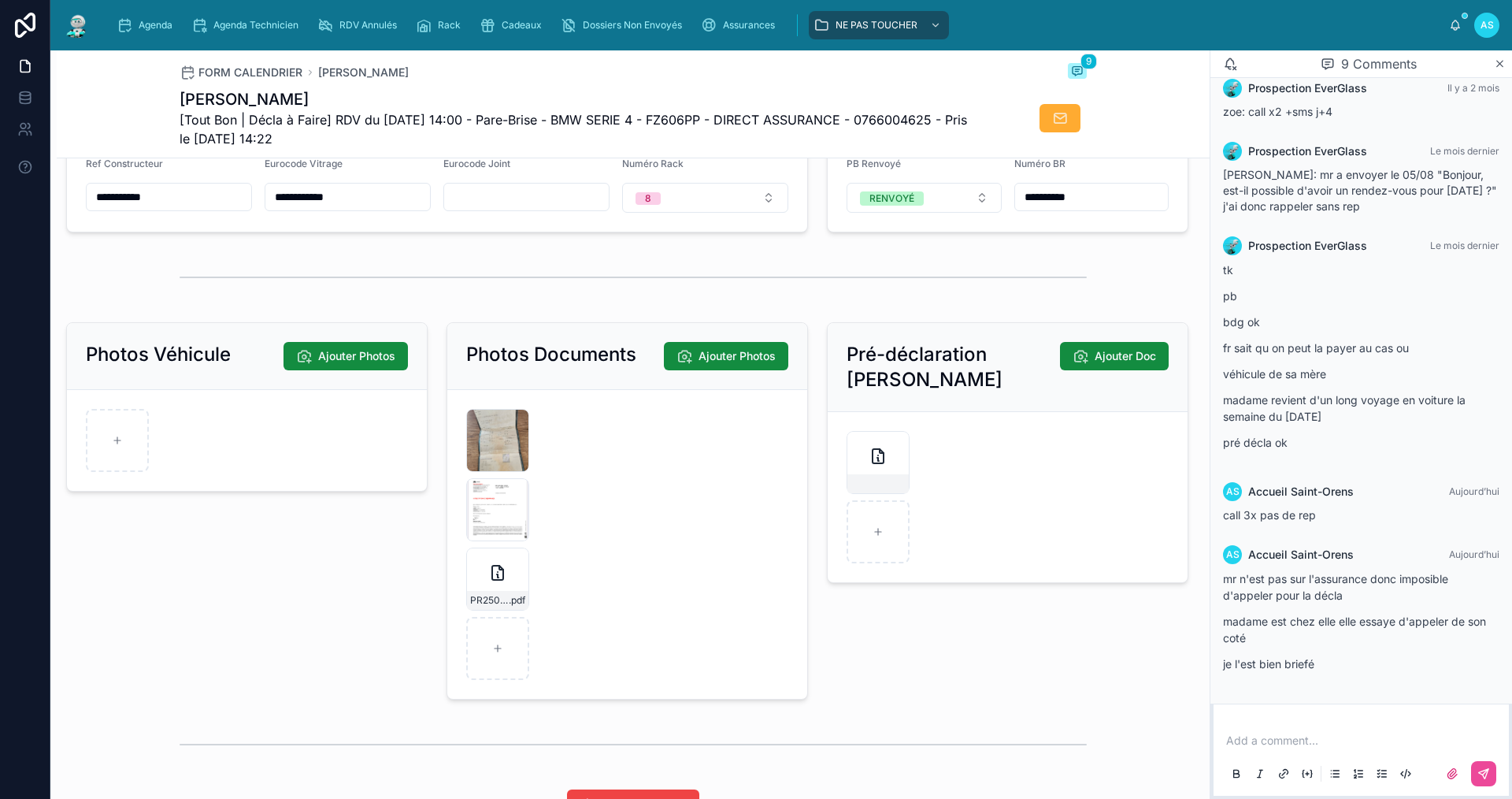
scroll to position [2048, 0]
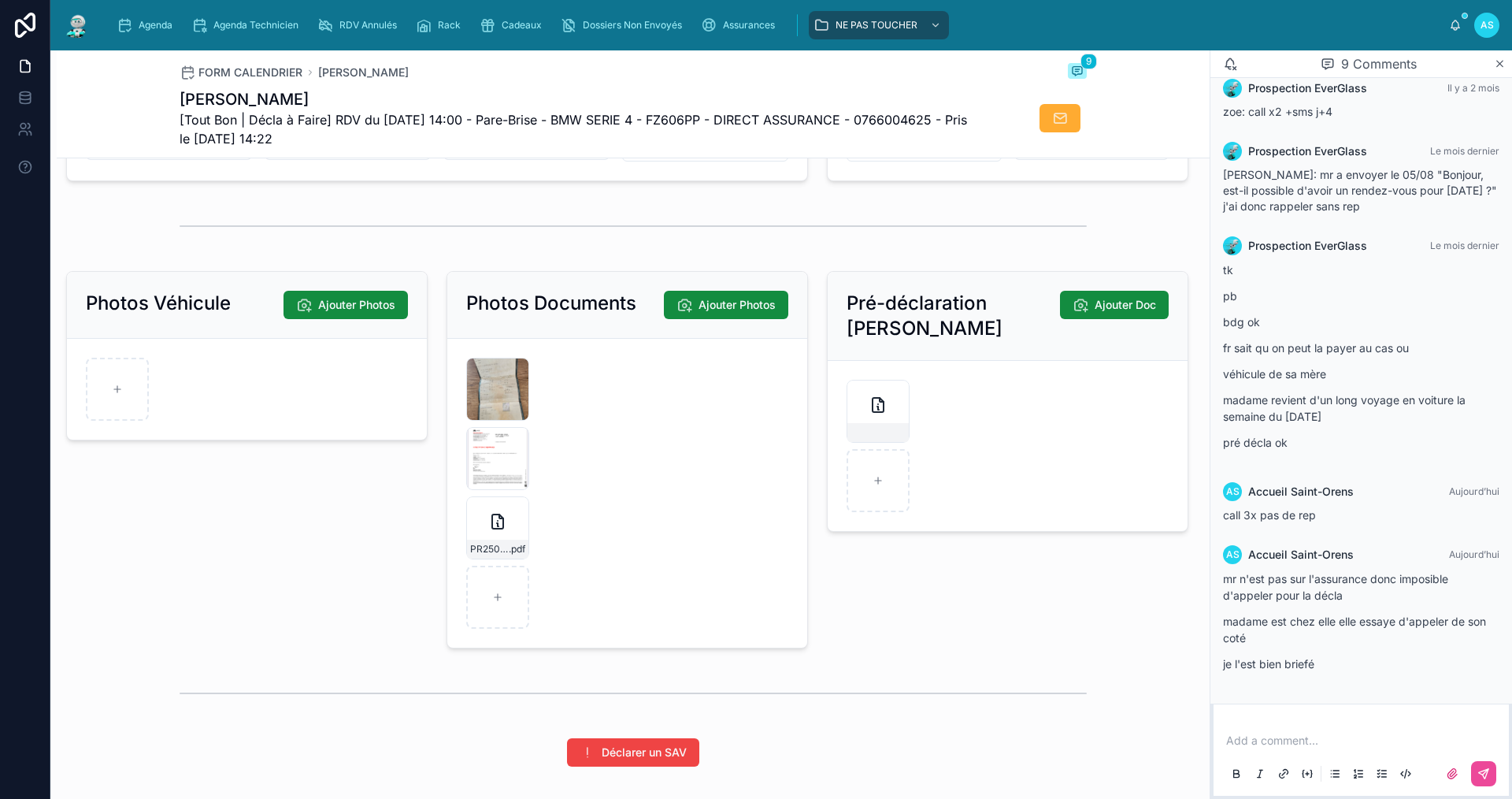
click at [1261, 739] on p at bounding box center [1364, 740] width 276 height 16
click at [1494, 772] on button at bounding box center [1482, 773] width 25 height 25
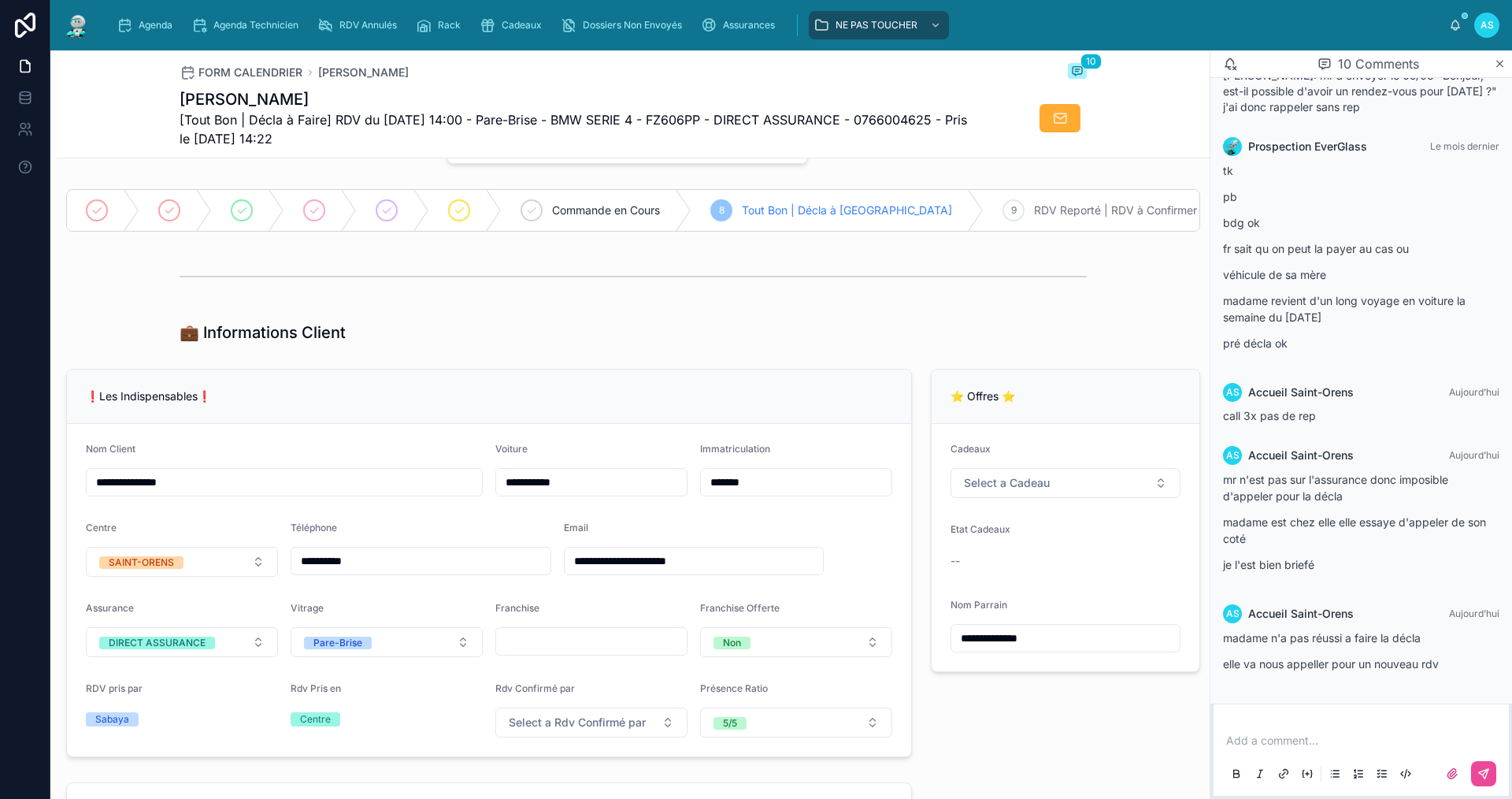
scroll to position [0, 0]
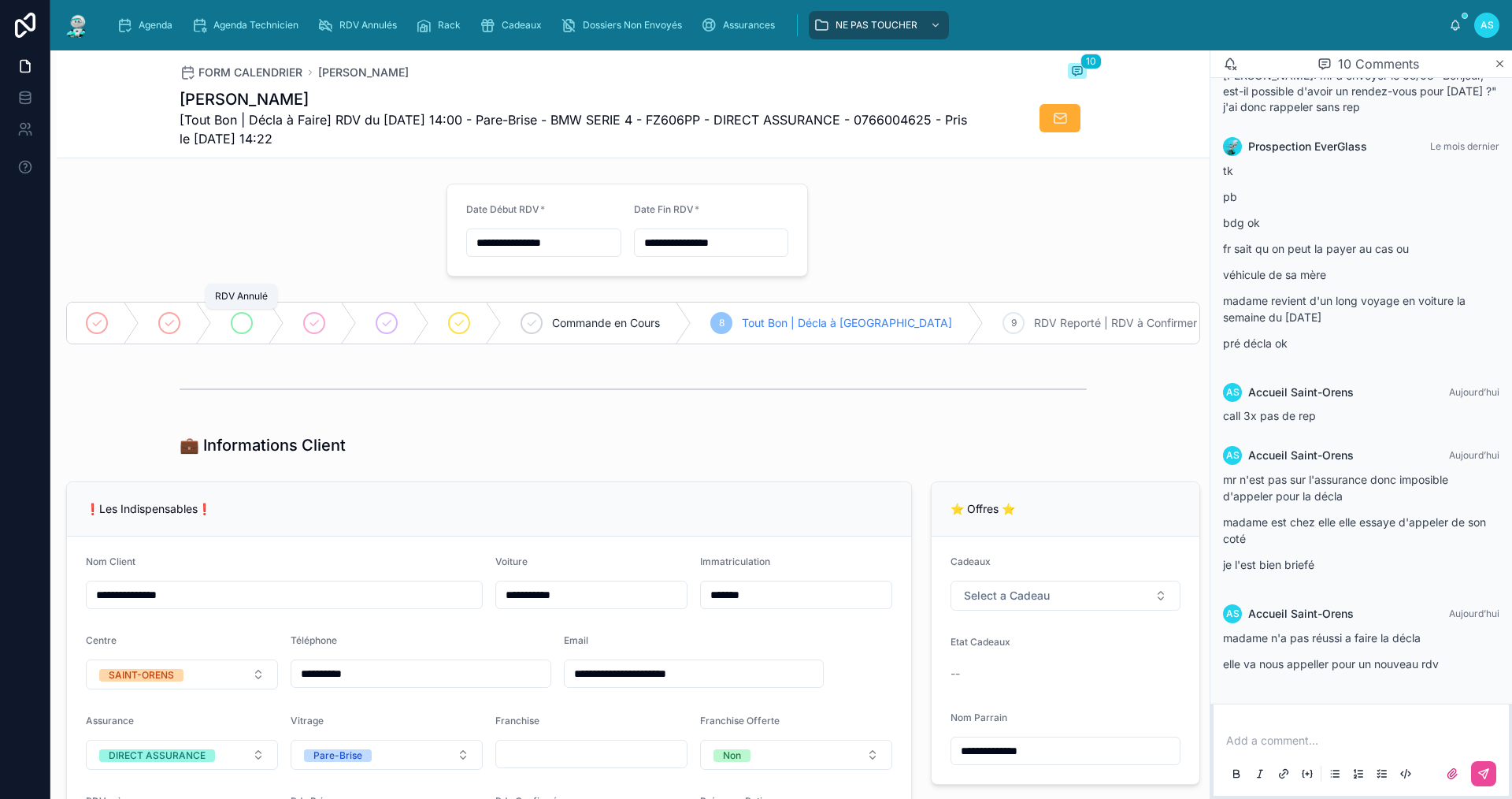
click at [241, 325] on icon at bounding box center [241, 324] width 8 height 6
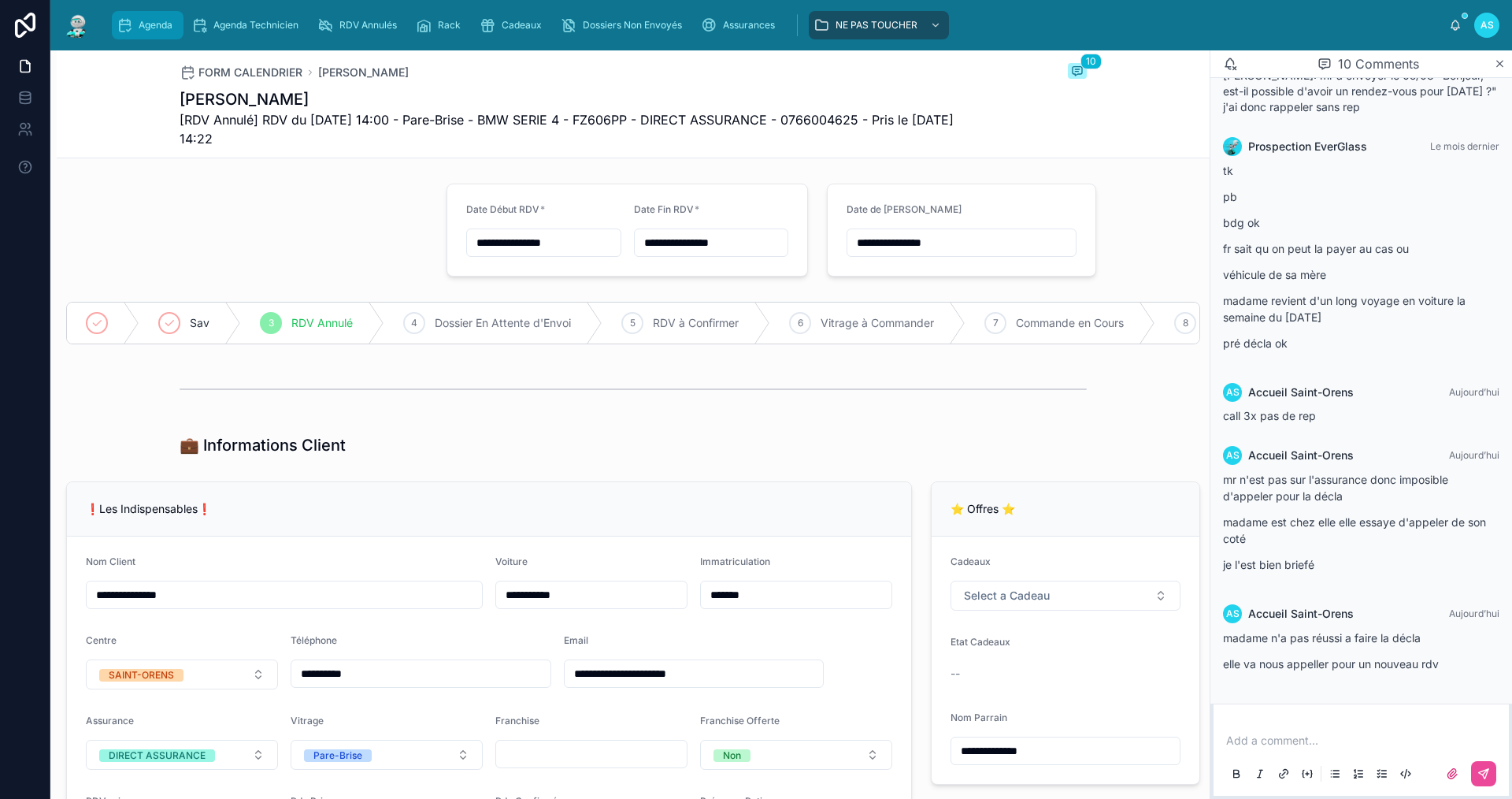
click at [142, 32] on div "Agenda" at bounding box center [147, 25] width 63 height 25
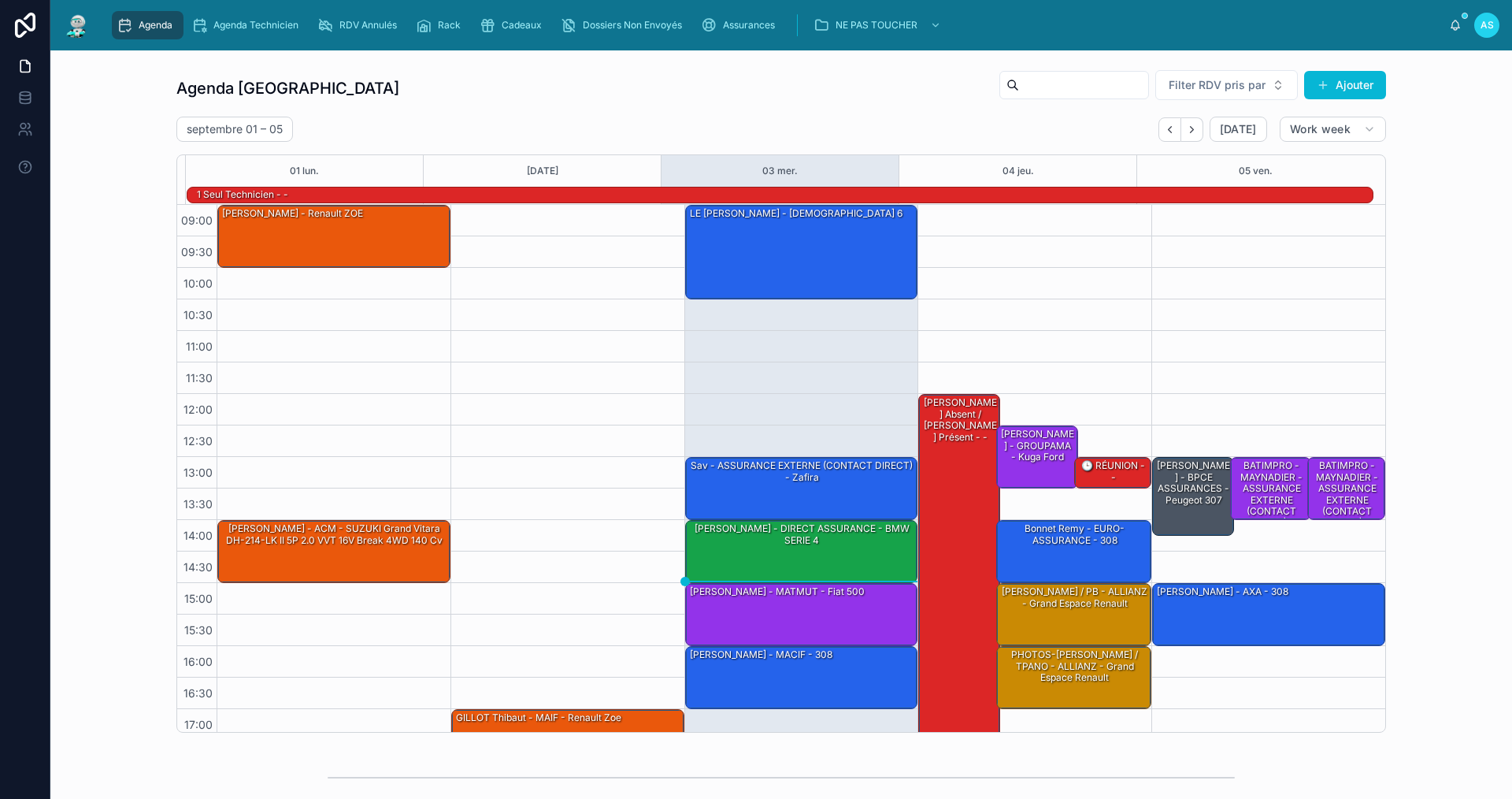
scroll to position [41, 0]
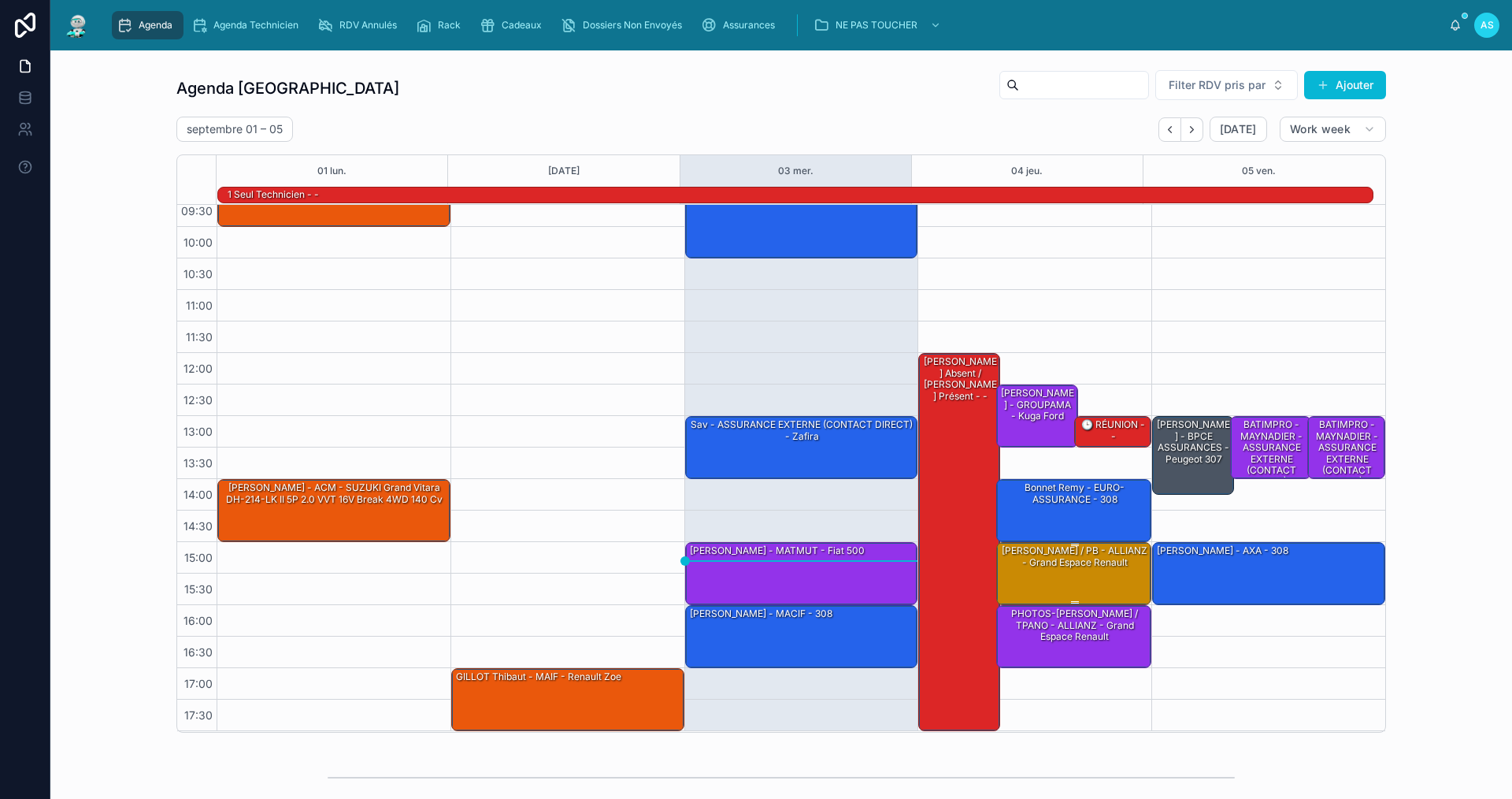
click at [1076, 566] on div "[PERSON_NAME] / PB - ALLIANZ - Grand espace Renault" at bounding box center [1074, 557] width 150 height 26
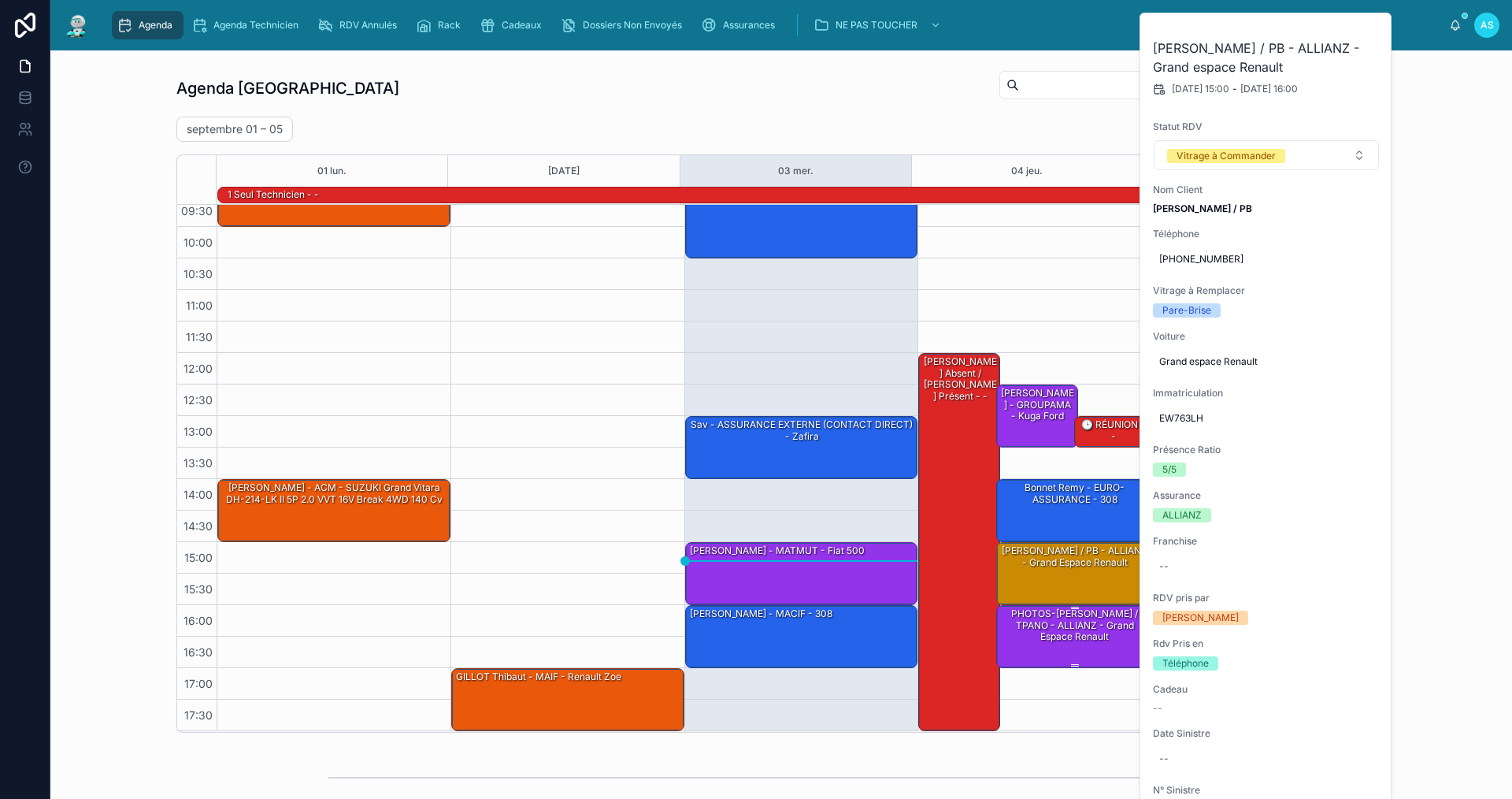
click at [1047, 635] on div "PHOTOS-[PERSON_NAME] / TPANO - ALLIANZ - Grand espace Renault" at bounding box center [1074, 624] width 150 height 37
click at [1370, 32] on icon at bounding box center [1370, 32] width 13 height 13
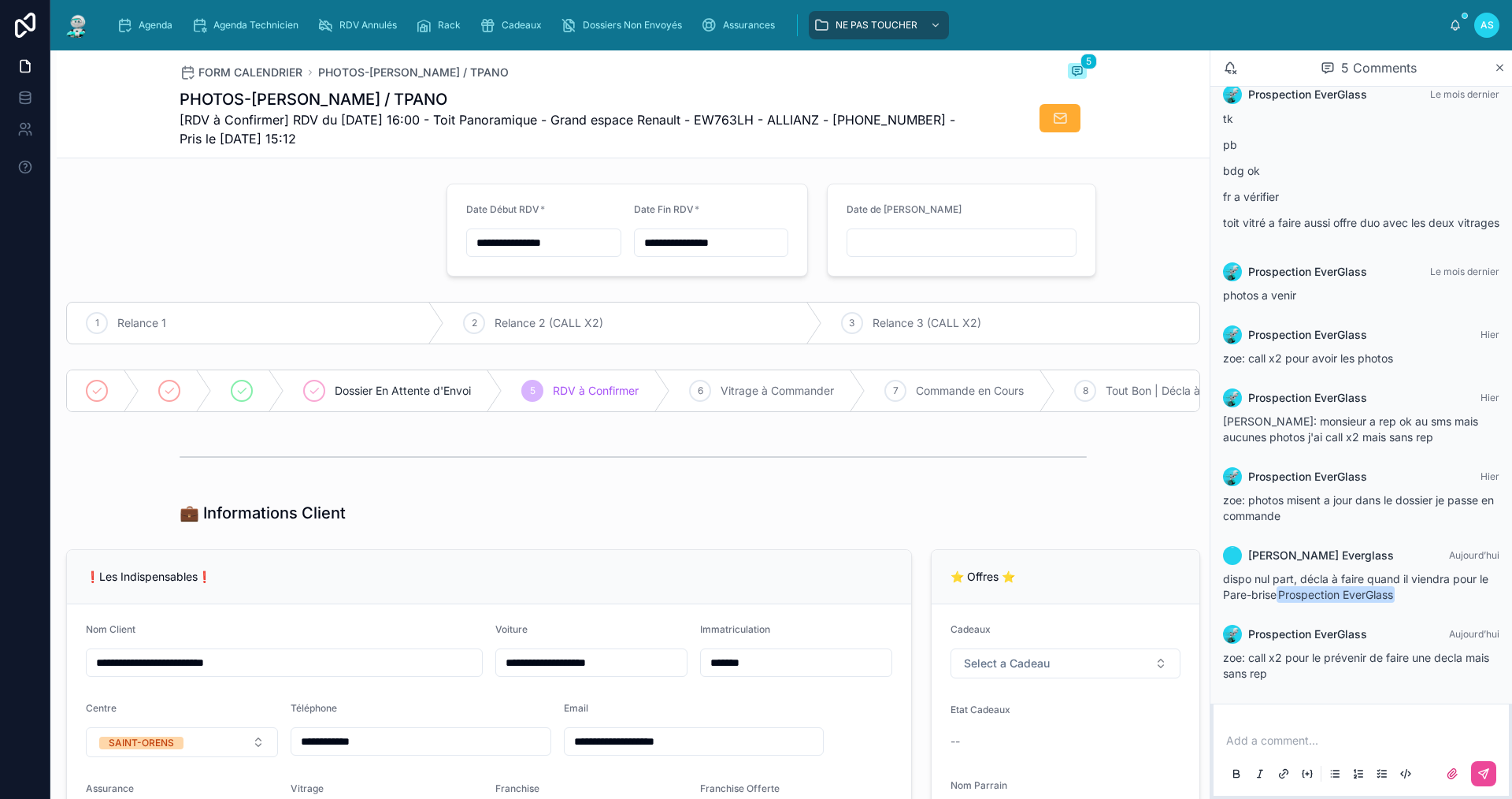
scroll to position [40, 0]
type input "**********"
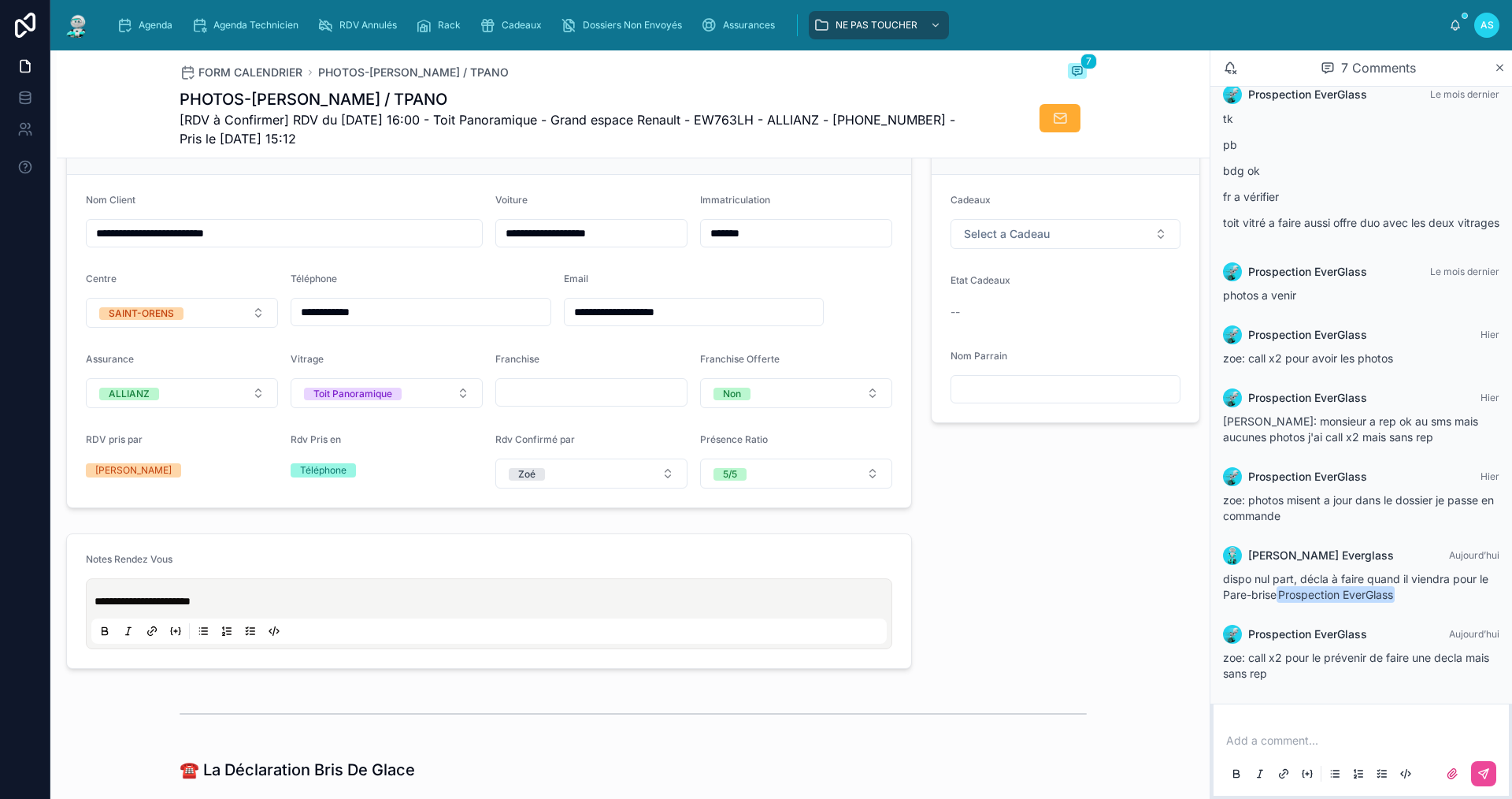
scroll to position [630, 0]
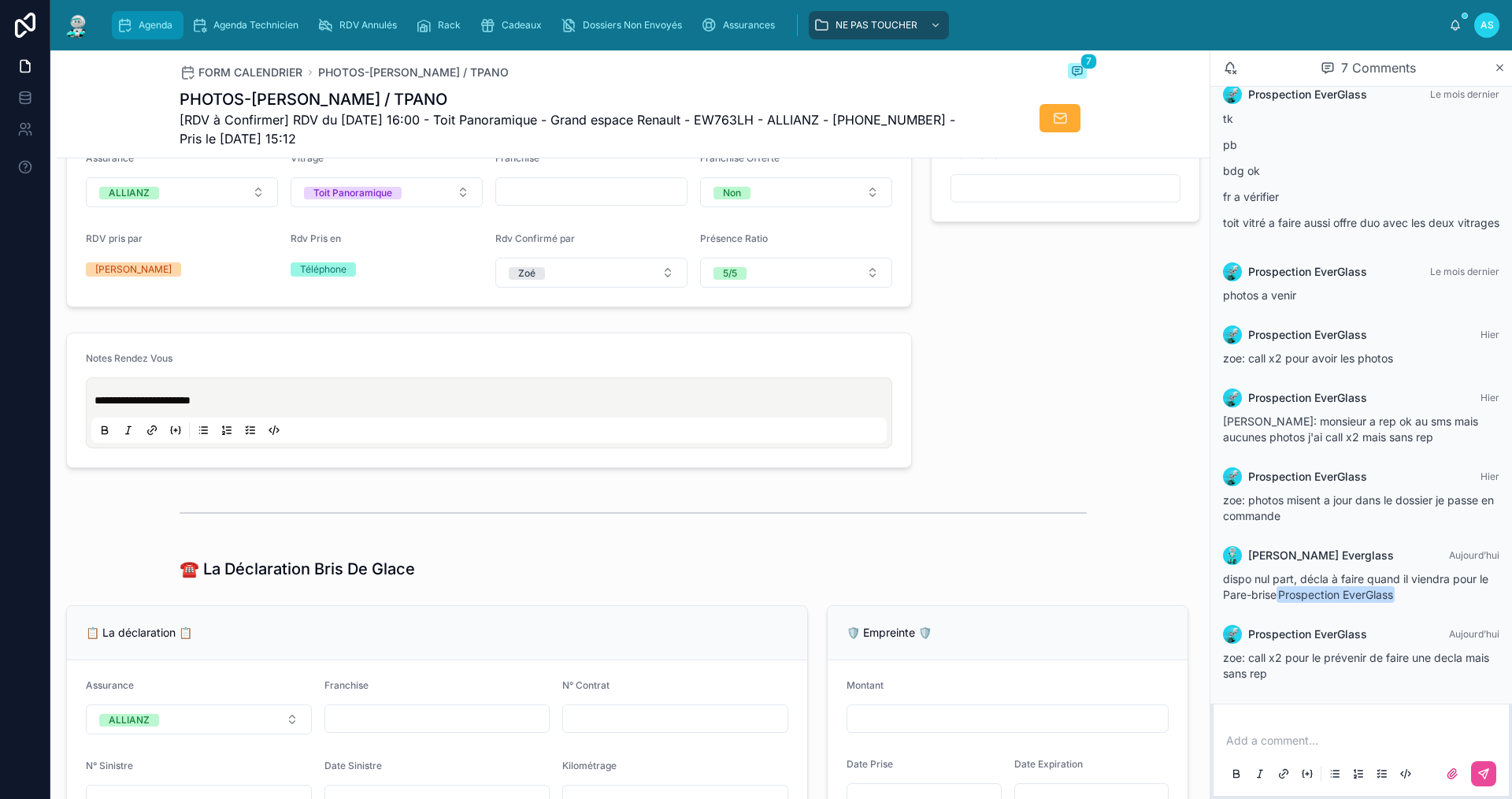
click at [146, 23] on span "Agenda" at bounding box center [155, 25] width 34 height 13
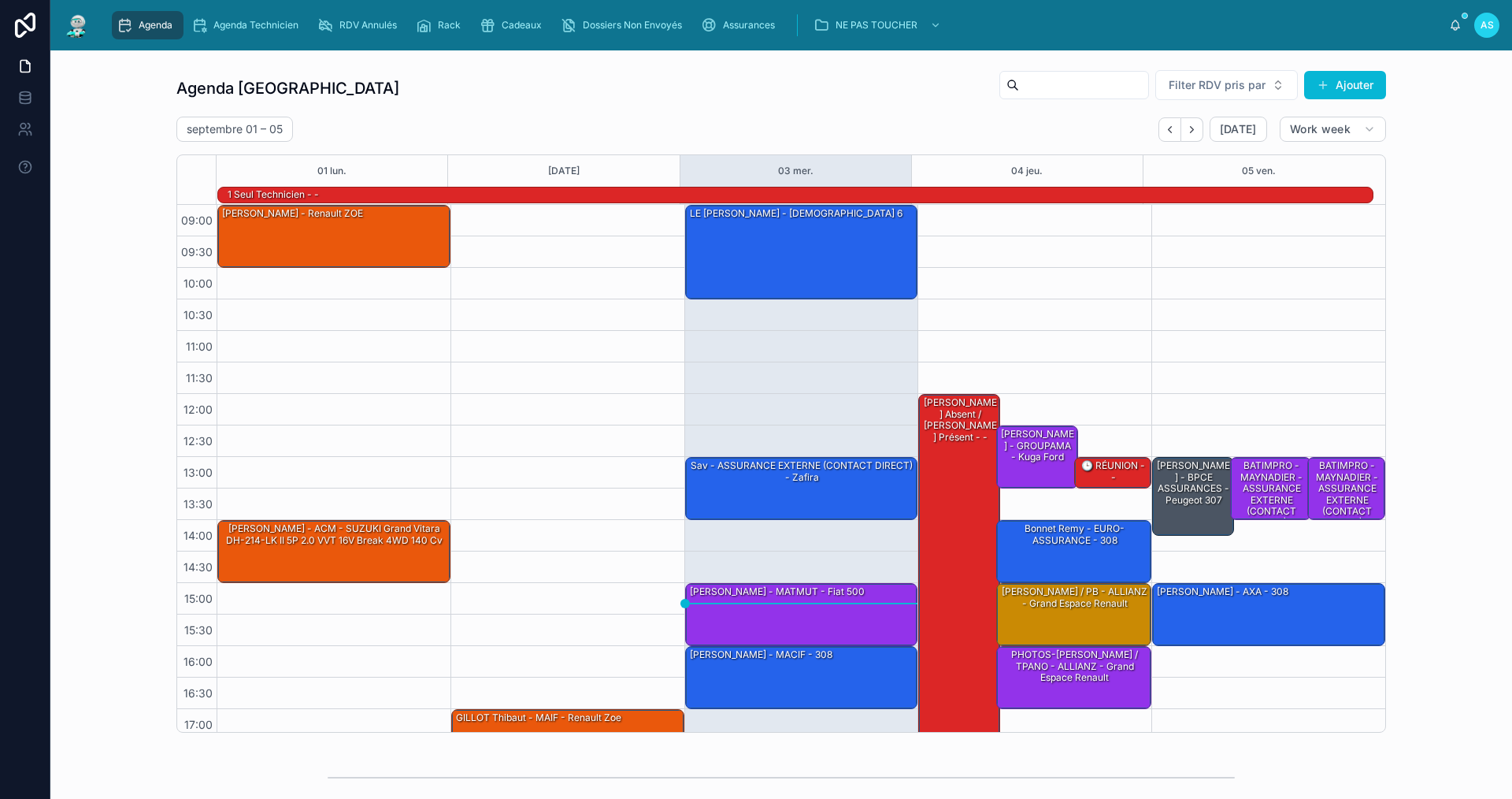
scroll to position [41, 0]
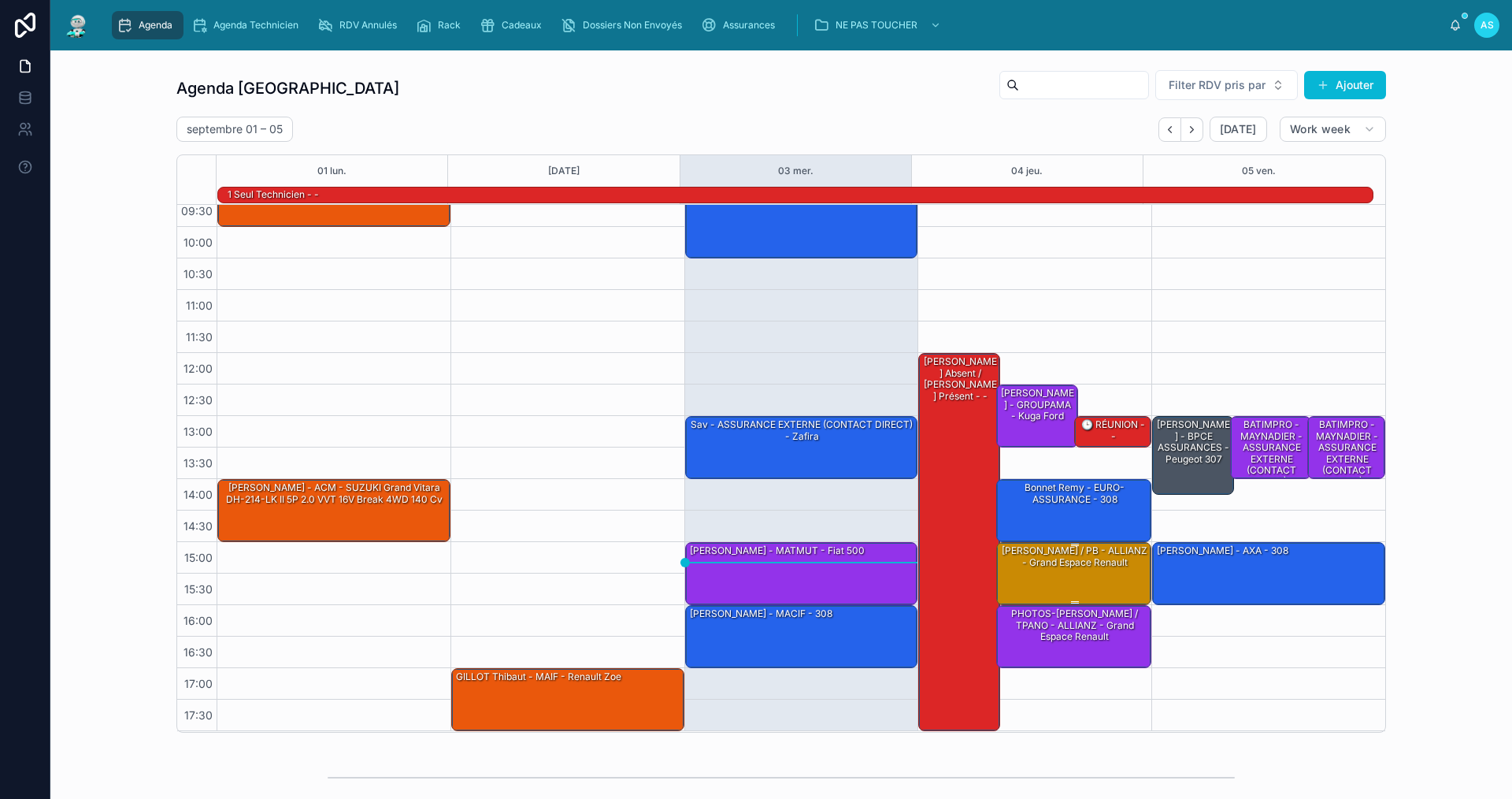
click at [1046, 576] on div "[PERSON_NAME] / PB - ALLIANZ - Grand espace Renault" at bounding box center [1074, 572] width 150 height 60
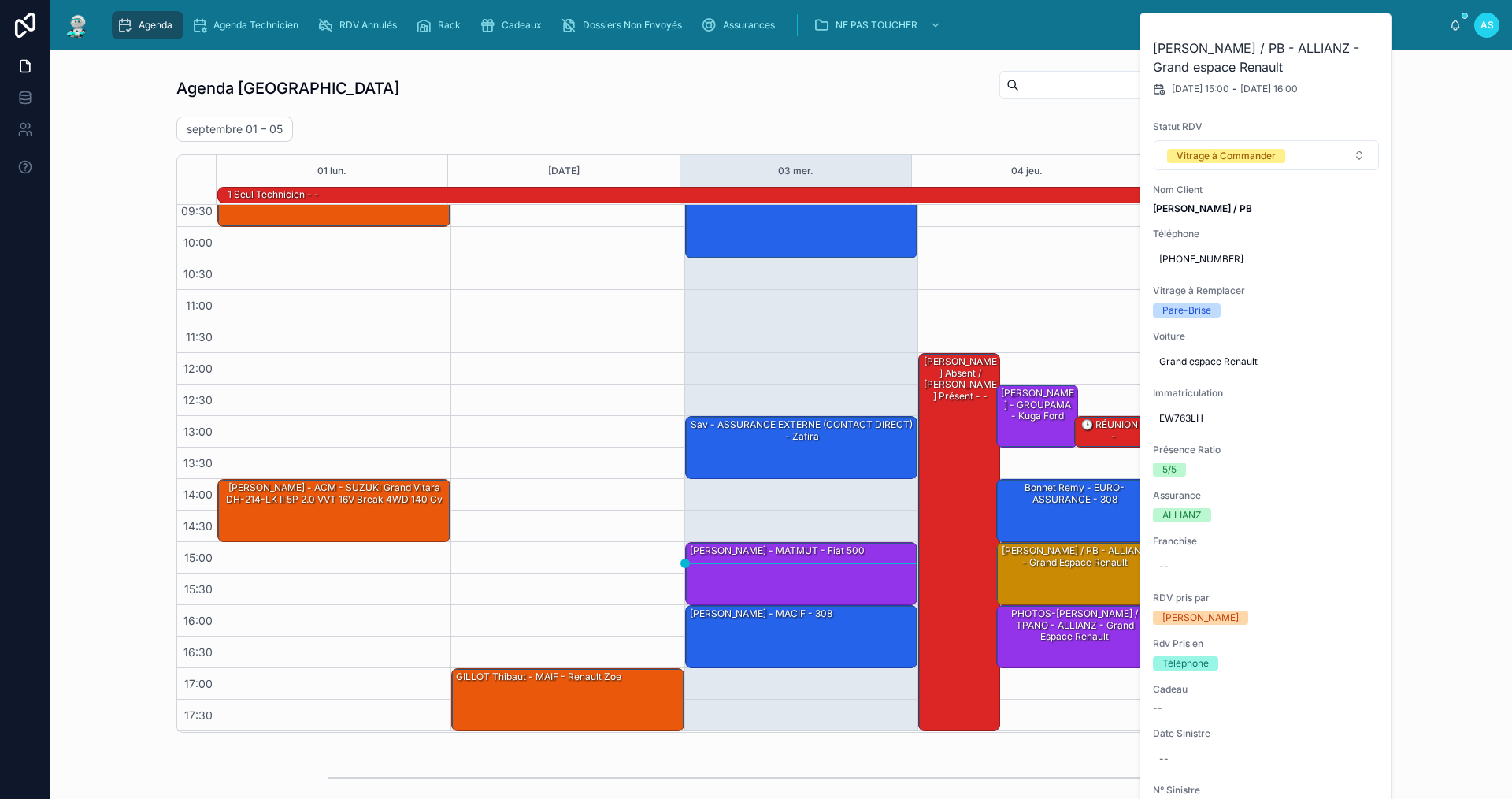
click at [1425, 685] on div "Agenda Saint-Orens Filter RDV pris par Ajouter [DATE] – [DATE] [DATE] Work week…" at bounding box center [781, 400] width 1436 height 676
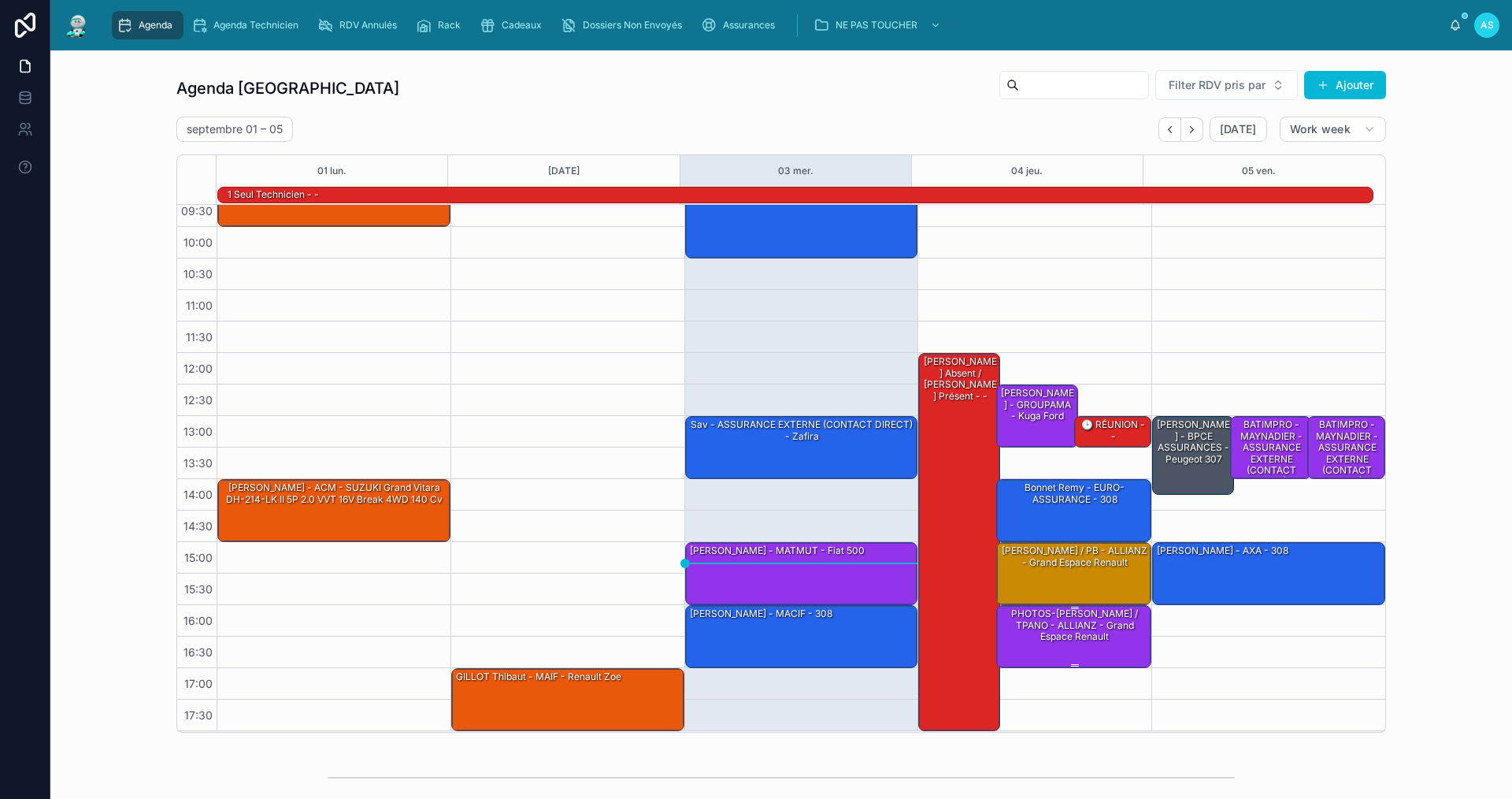
click at [1091, 638] on div "PHOTOS-[PERSON_NAME] / TPANO - ALLIANZ - Grand espace Renault" at bounding box center [1074, 624] width 150 height 37
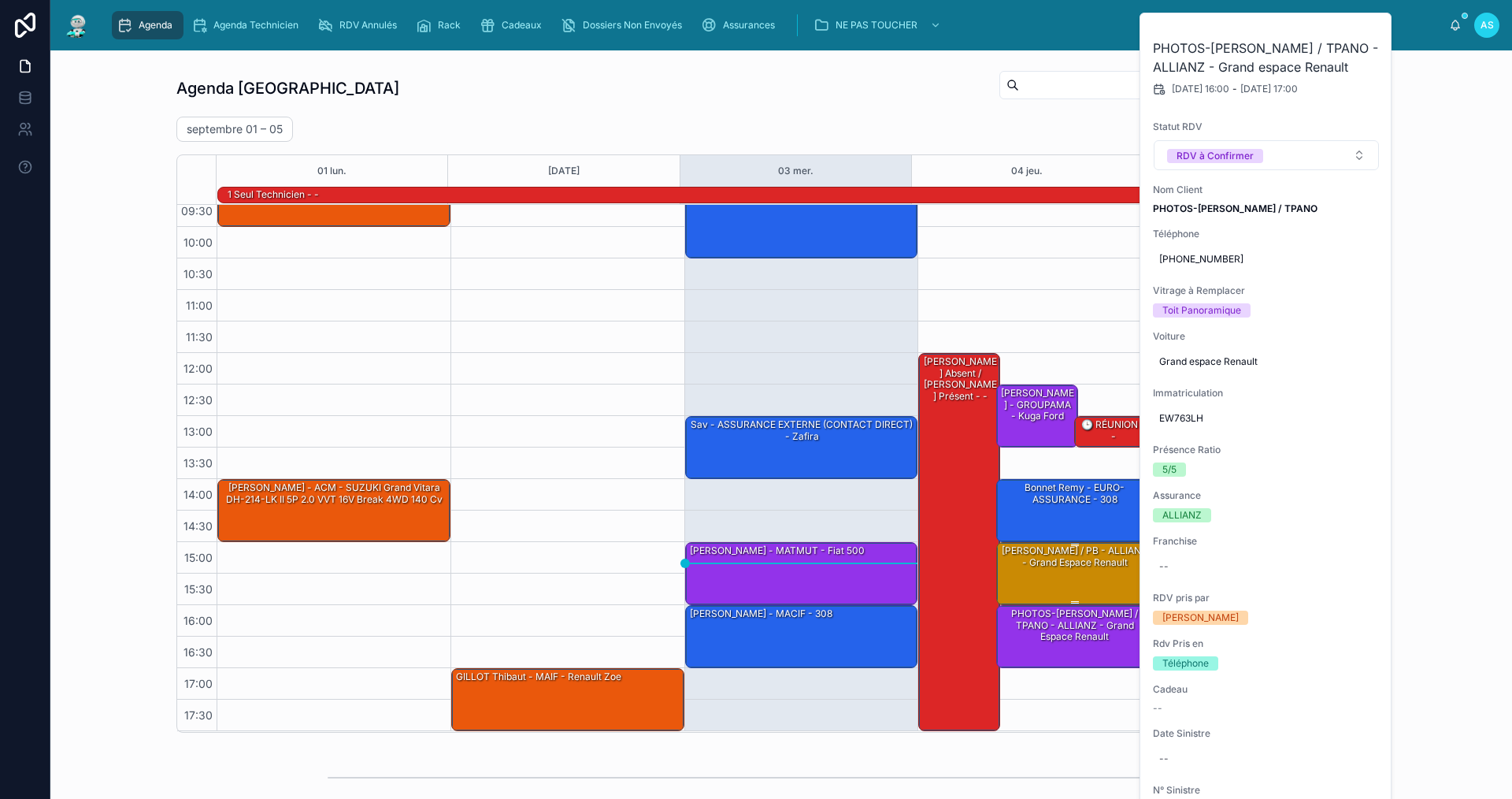
click at [1073, 575] on div "[PERSON_NAME] / PB - ALLIANZ - Grand espace Renault" at bounding box center [1074, 572] width 150 height 60
click at [1061, 626] on div "PHOTOS-[PERSON_NAME] / TPANO - ALLIANZ - Grand espace Renault" at bounding box center [1074, 624] width 150 height 37
click at [1064, 584] on div "[PERSON_NAME] / PB - ALLIANZ - Grand espace Renault" at bounding box center [1074, 572] width 150 height 60
click at [1361, 29] on button at bounding box center [1370, 32] width 32 height 25
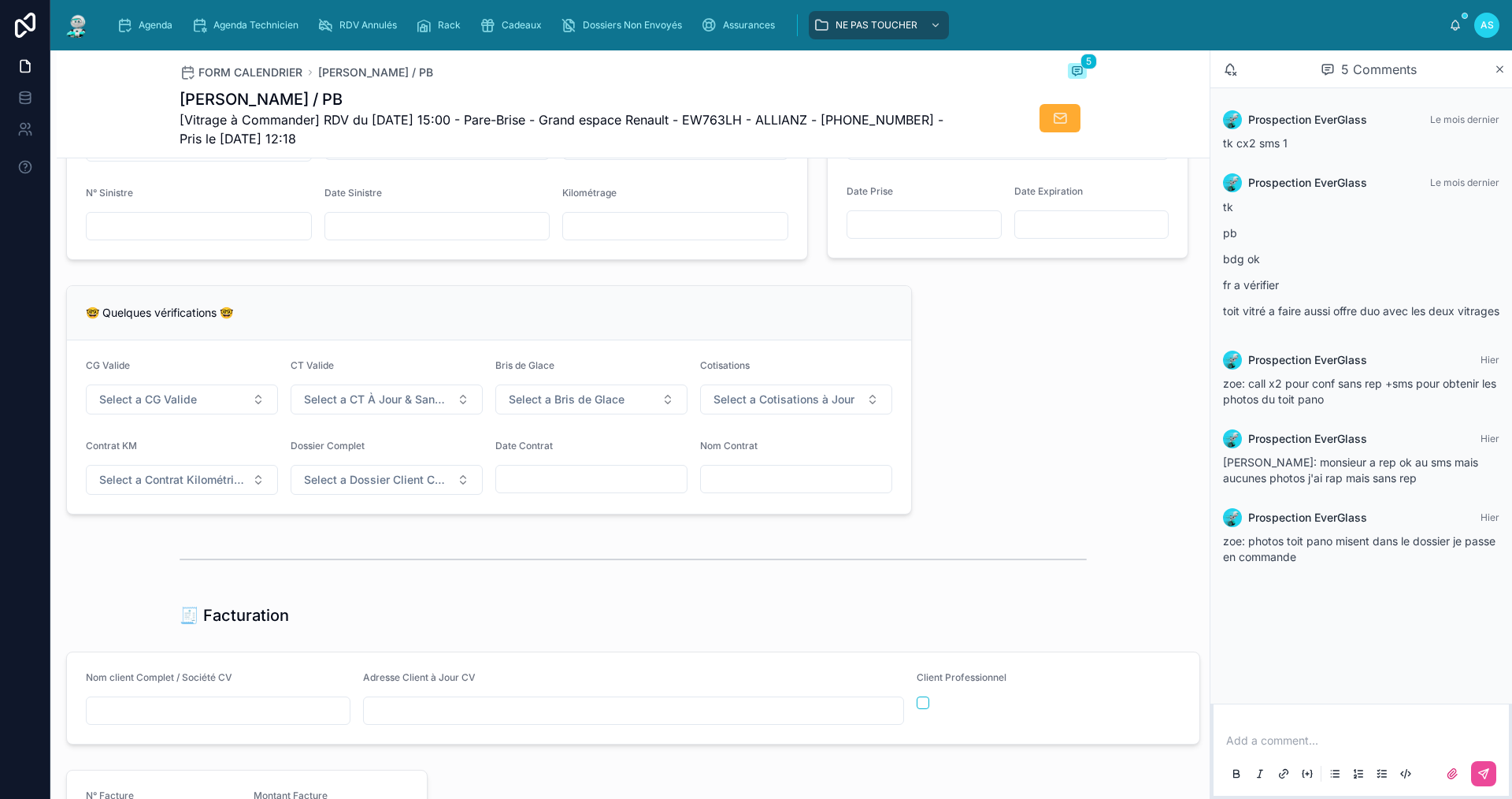
scroll to position [1182, 0]
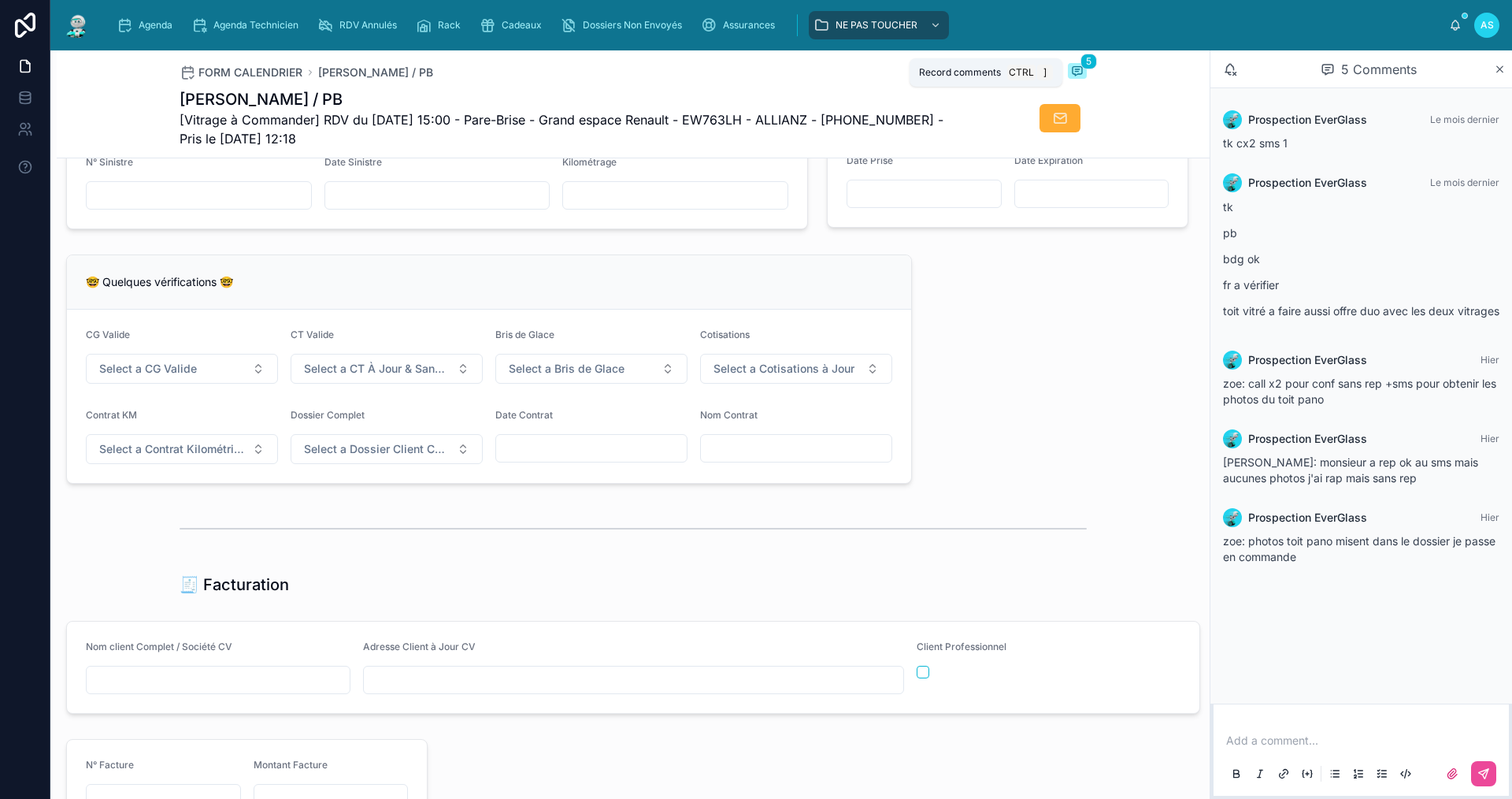
click at [1075, 69] on icon at bounding box center [1077, 71] width 13 height 13
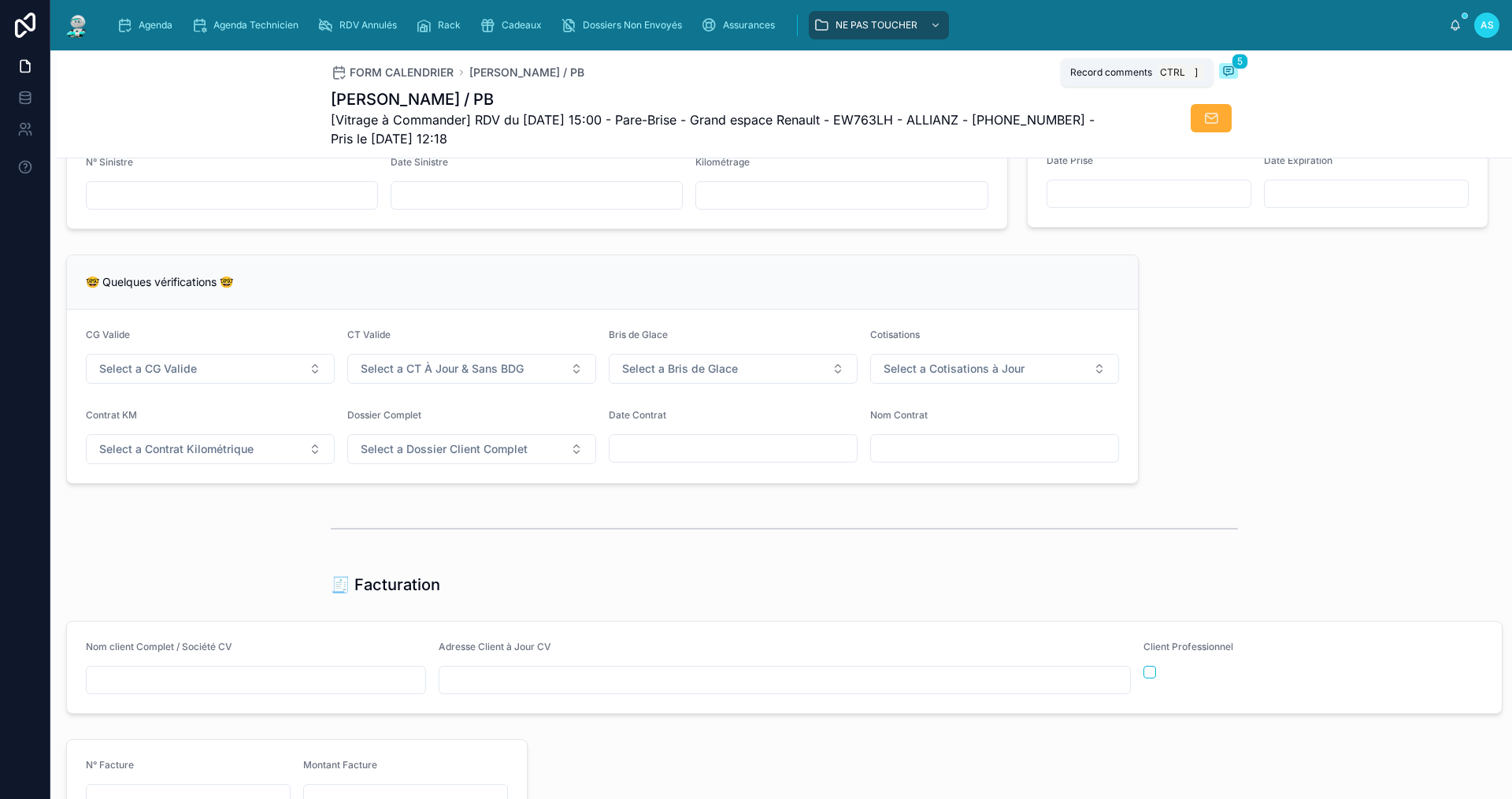
click at [1224, 71] on icon at bounding box center [1228, 71] width 13 height 13
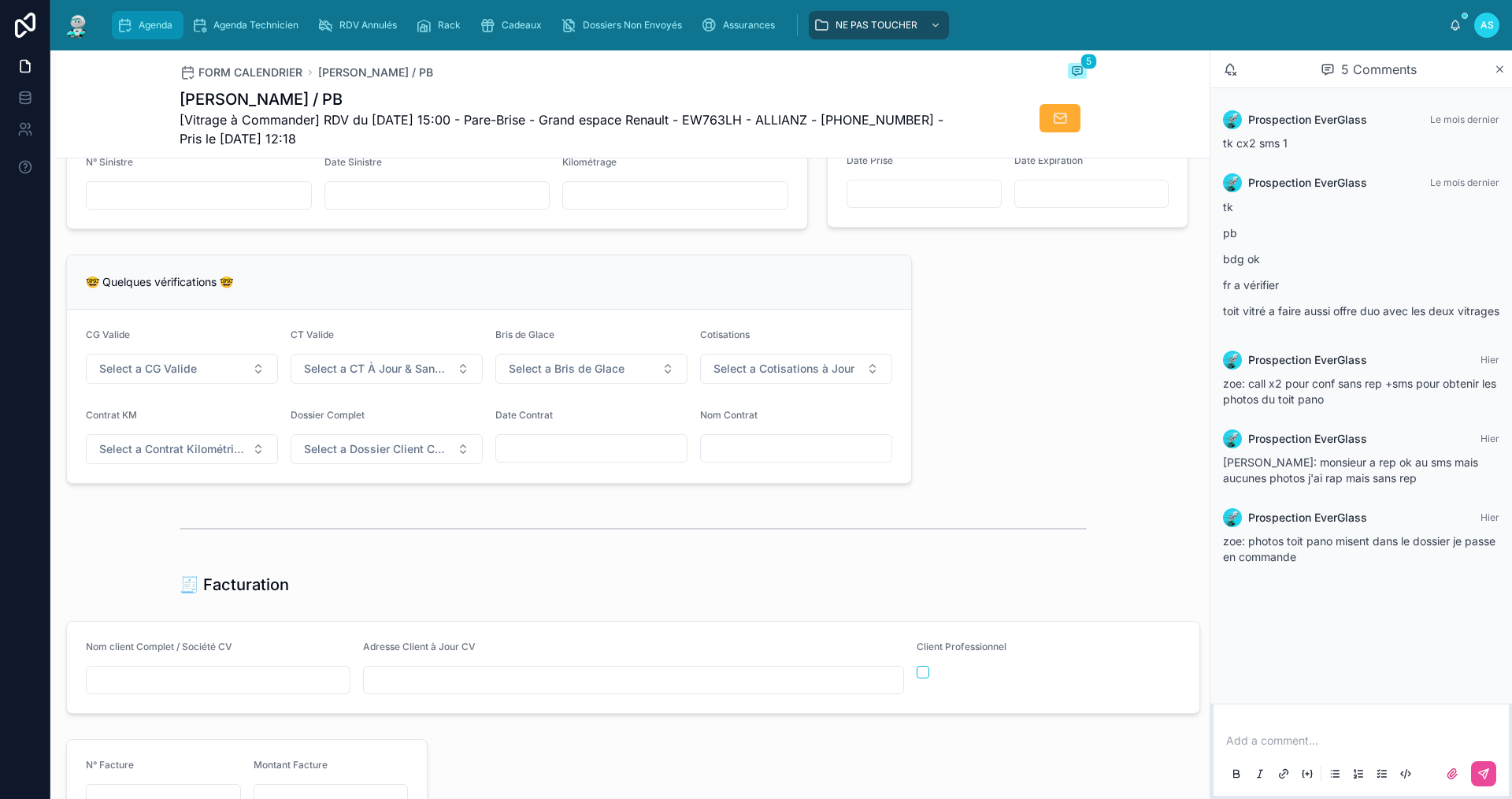
click at [126, 24] on icon "scrollable content" at bounding box center [124, 25] width 16 height 16
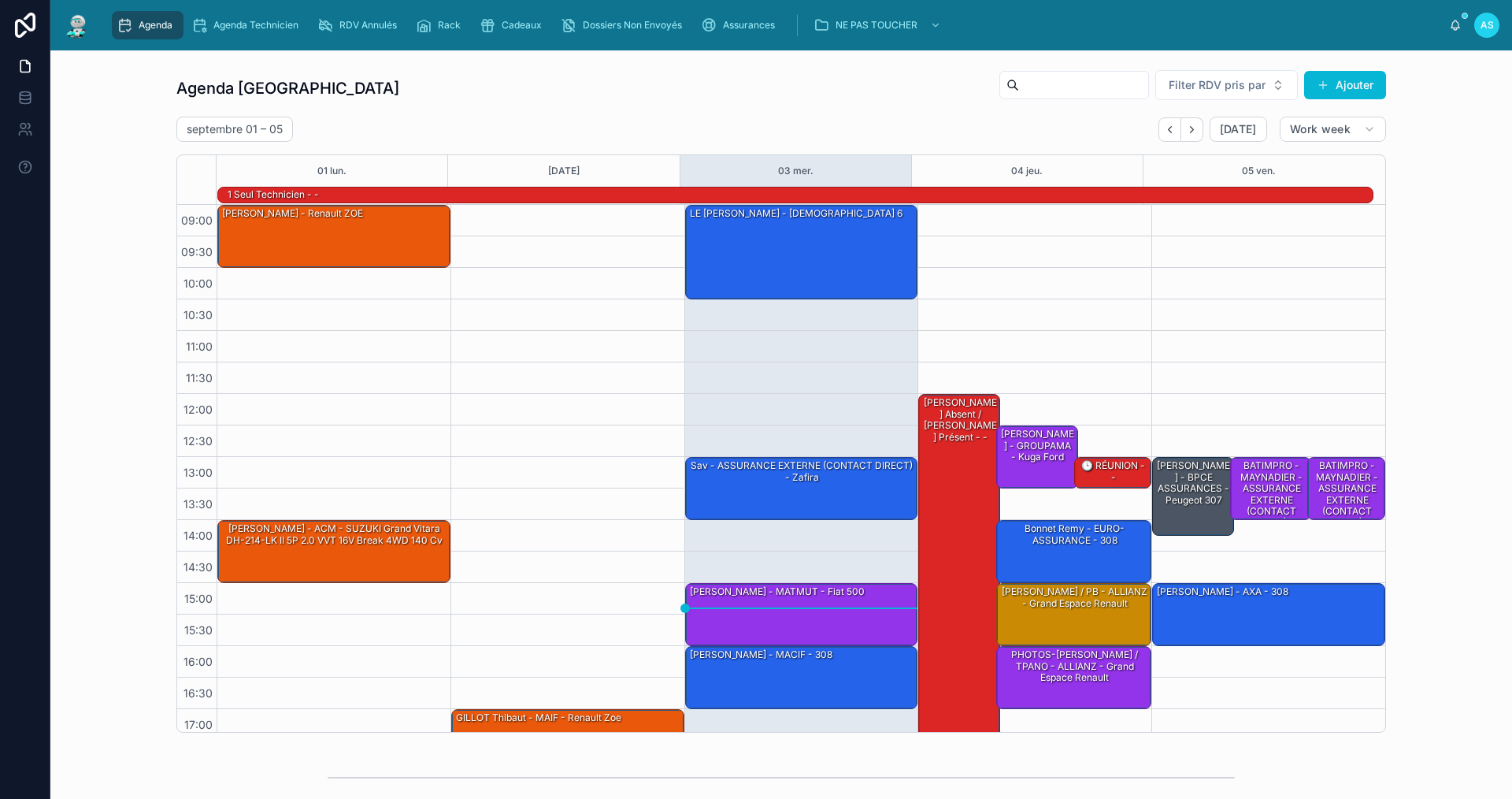
scroll to position [41, 0]
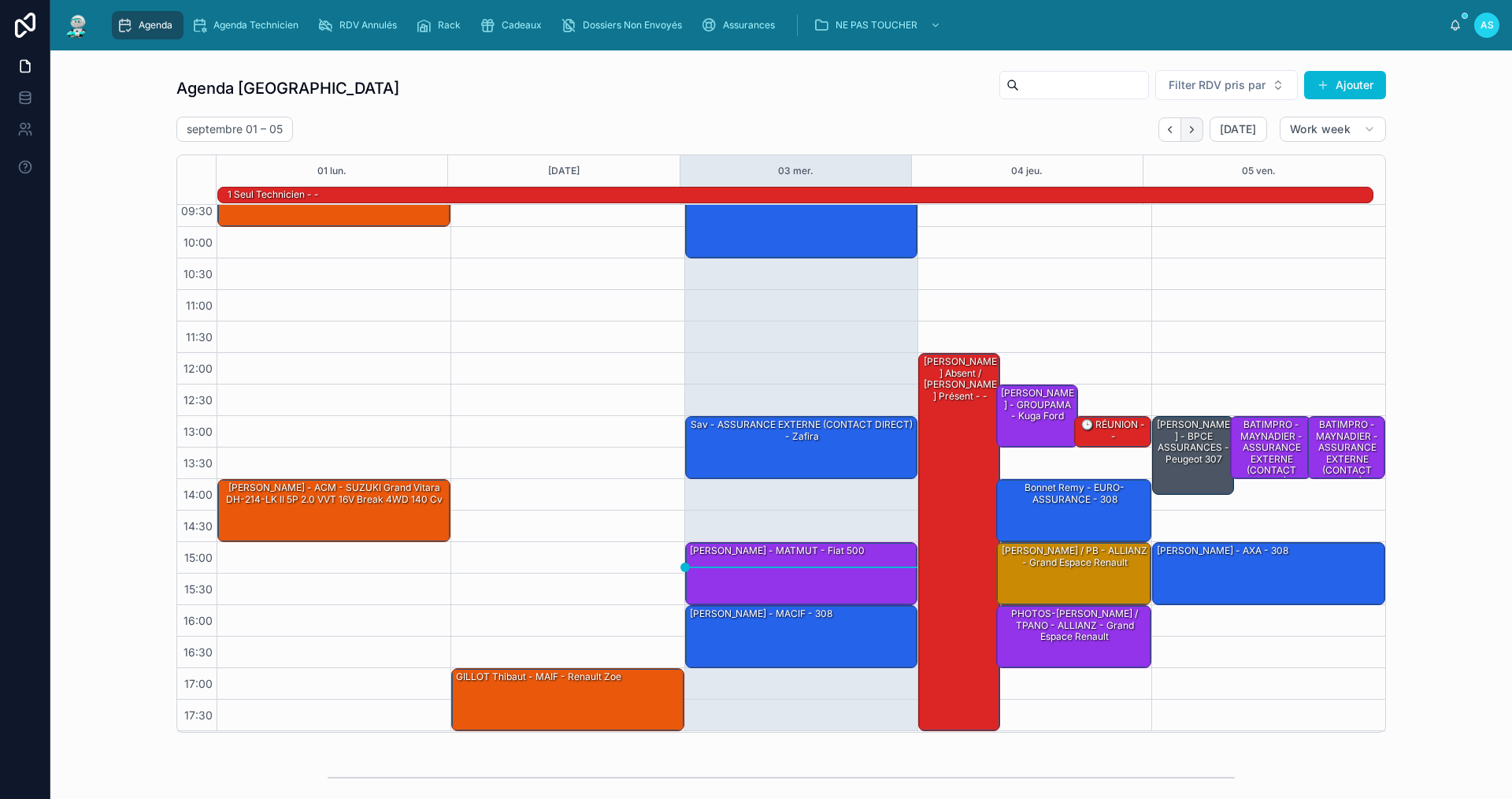
click at [1190, 123] on icon "Next" at bounding box center [1192, 129] width 12 height 12
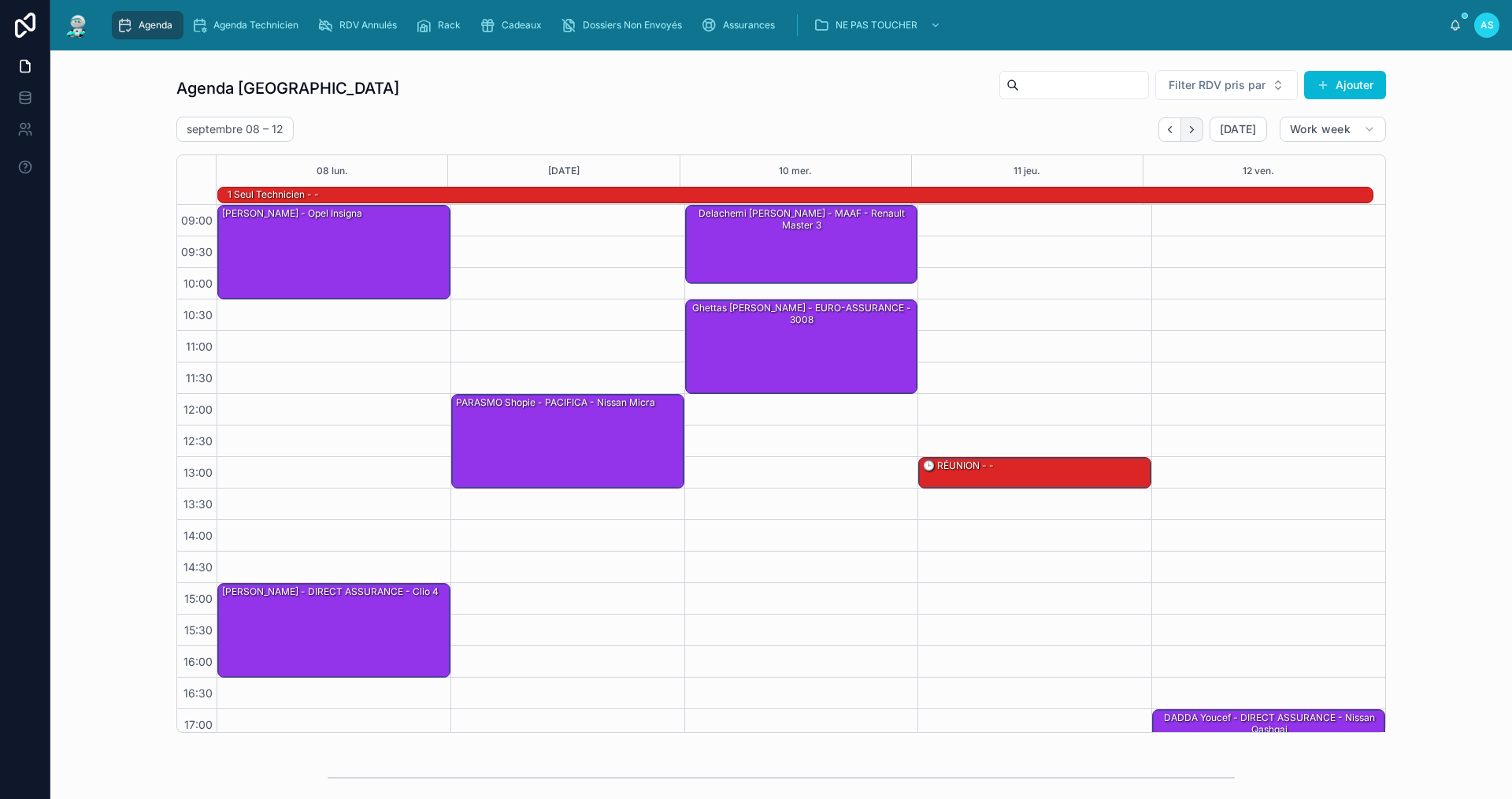
click at [1191, 132] on icon "Next" at bounding box center [1192, 129] width 12 height 12
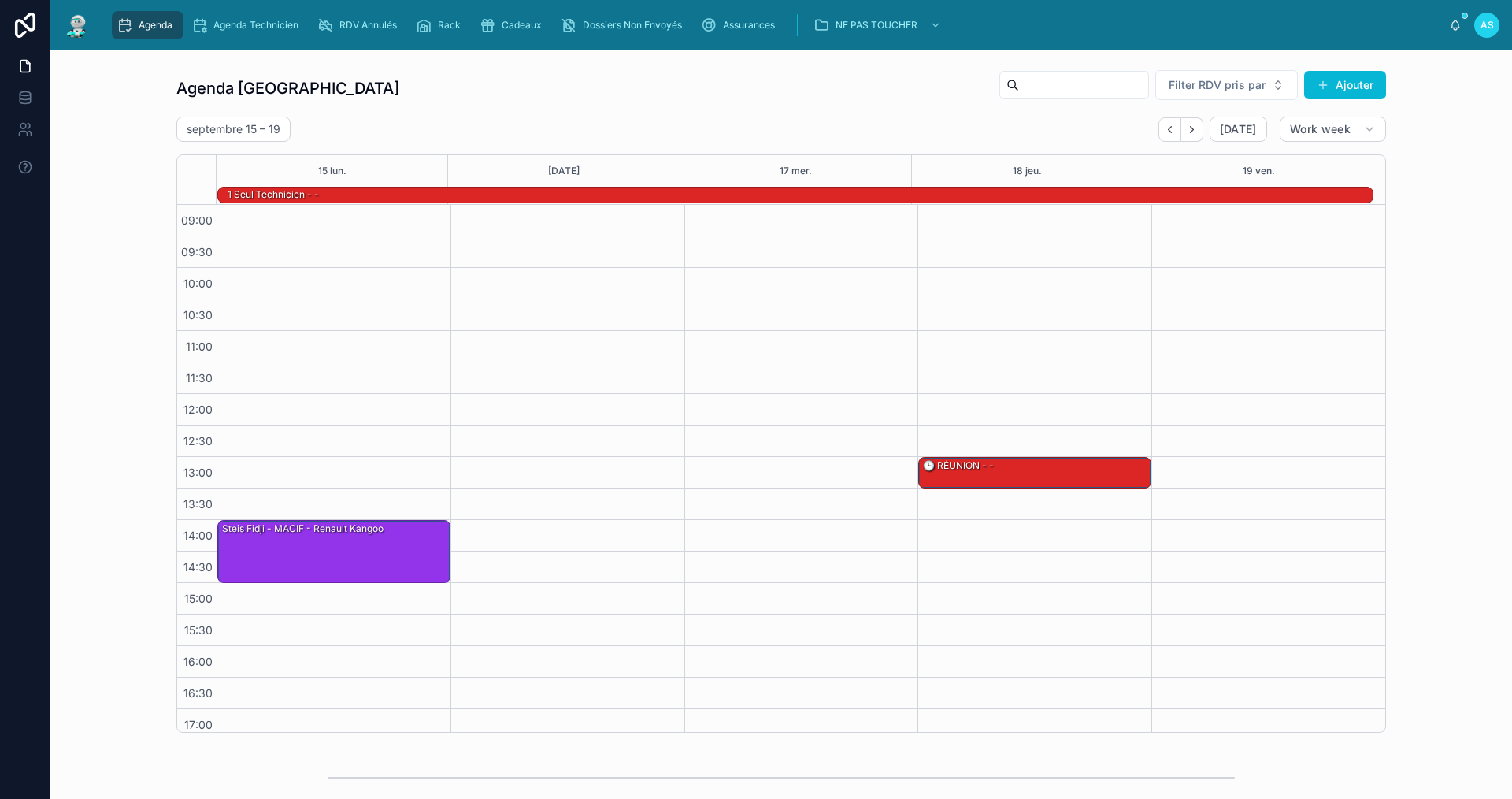
click at [1191, 132] on icon "Next" at bounding box center [1192, 129] width 12 height 12
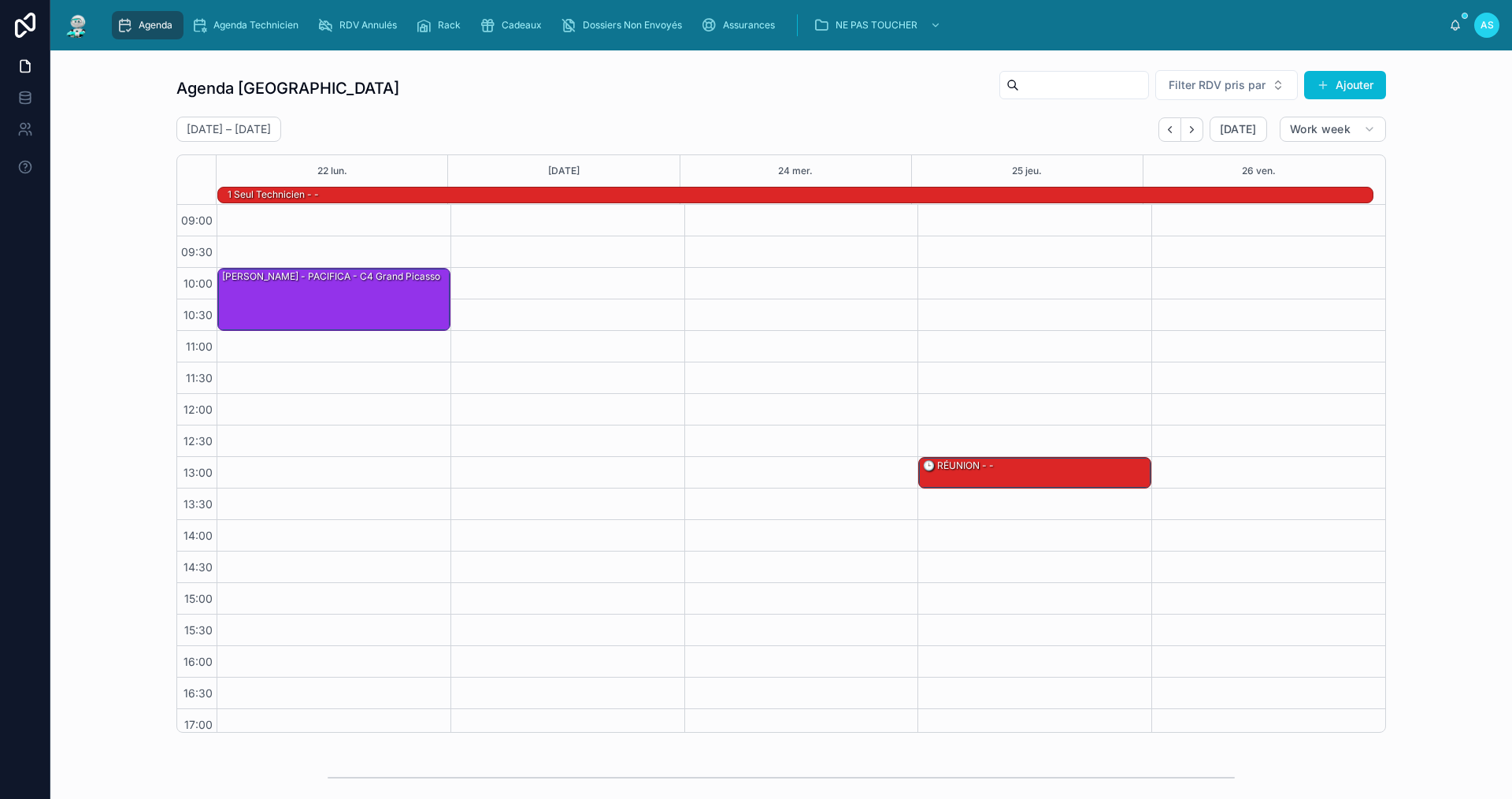
click at [1191, 132] on icon "Next" at bounding box center [1192, 129] width 12 height 12
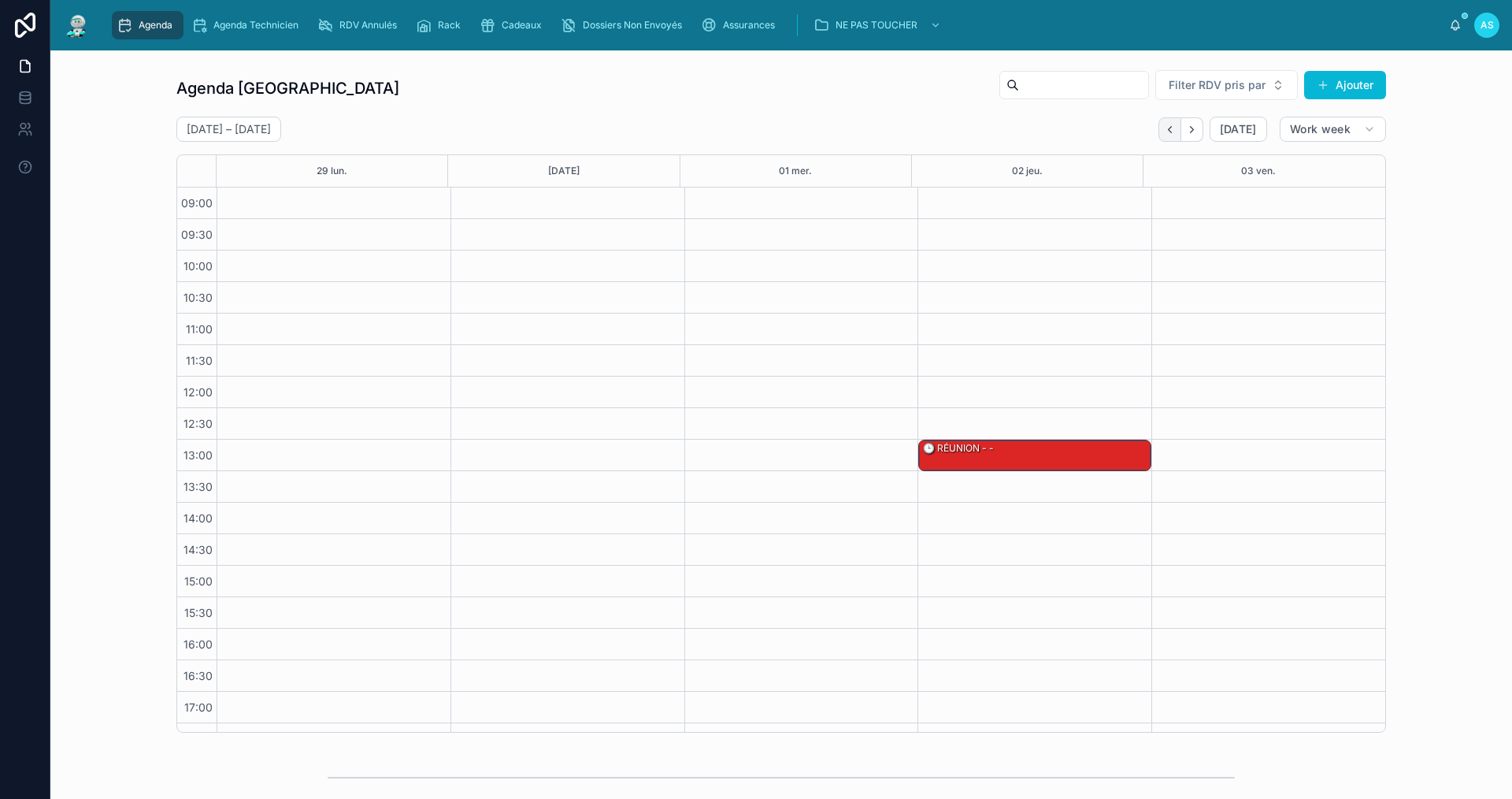
click at [1166, 132] on icon "Back" at bounding box center [1169, 129] width 12 height 12
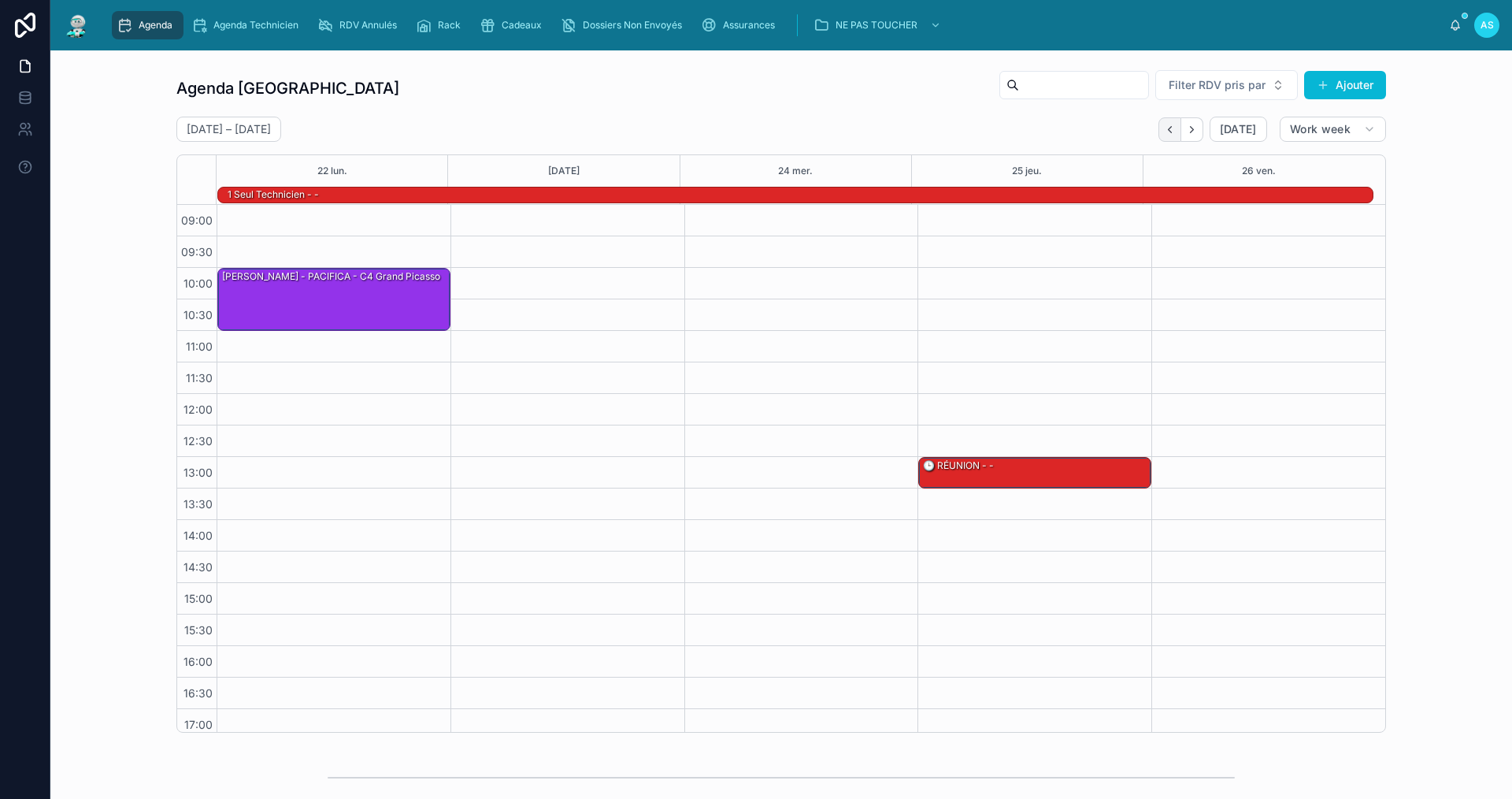
click at [1159, 131] on button "Back" at bounding box center [1169, 129] width 23 height 25
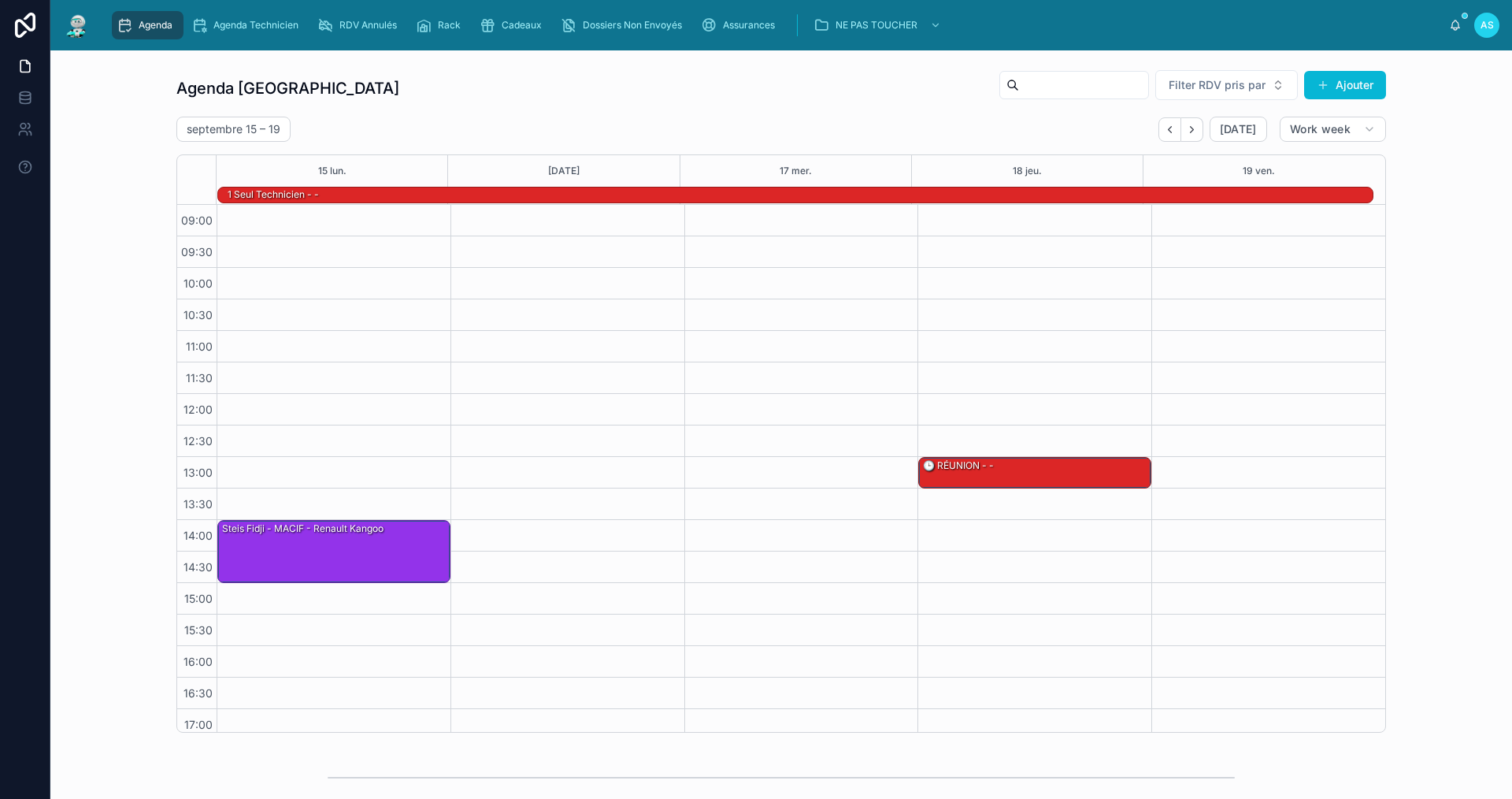
click at [1159, 131] on button "Back" at bounding box center [1169, 129] width 23 height 25
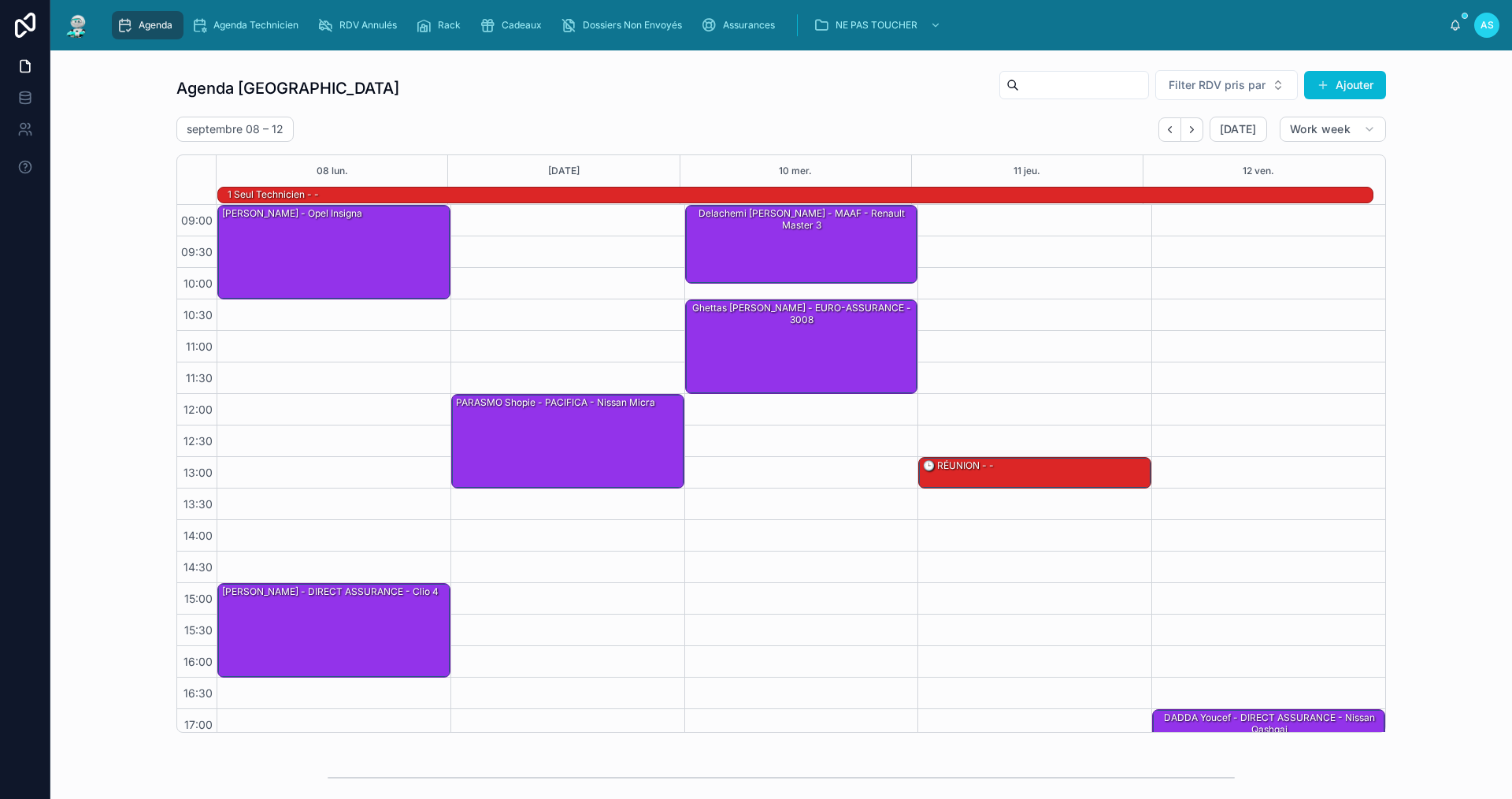
click at [1159, 131] on button "Back" at bounding box center [1169, 129] width 23 height 25
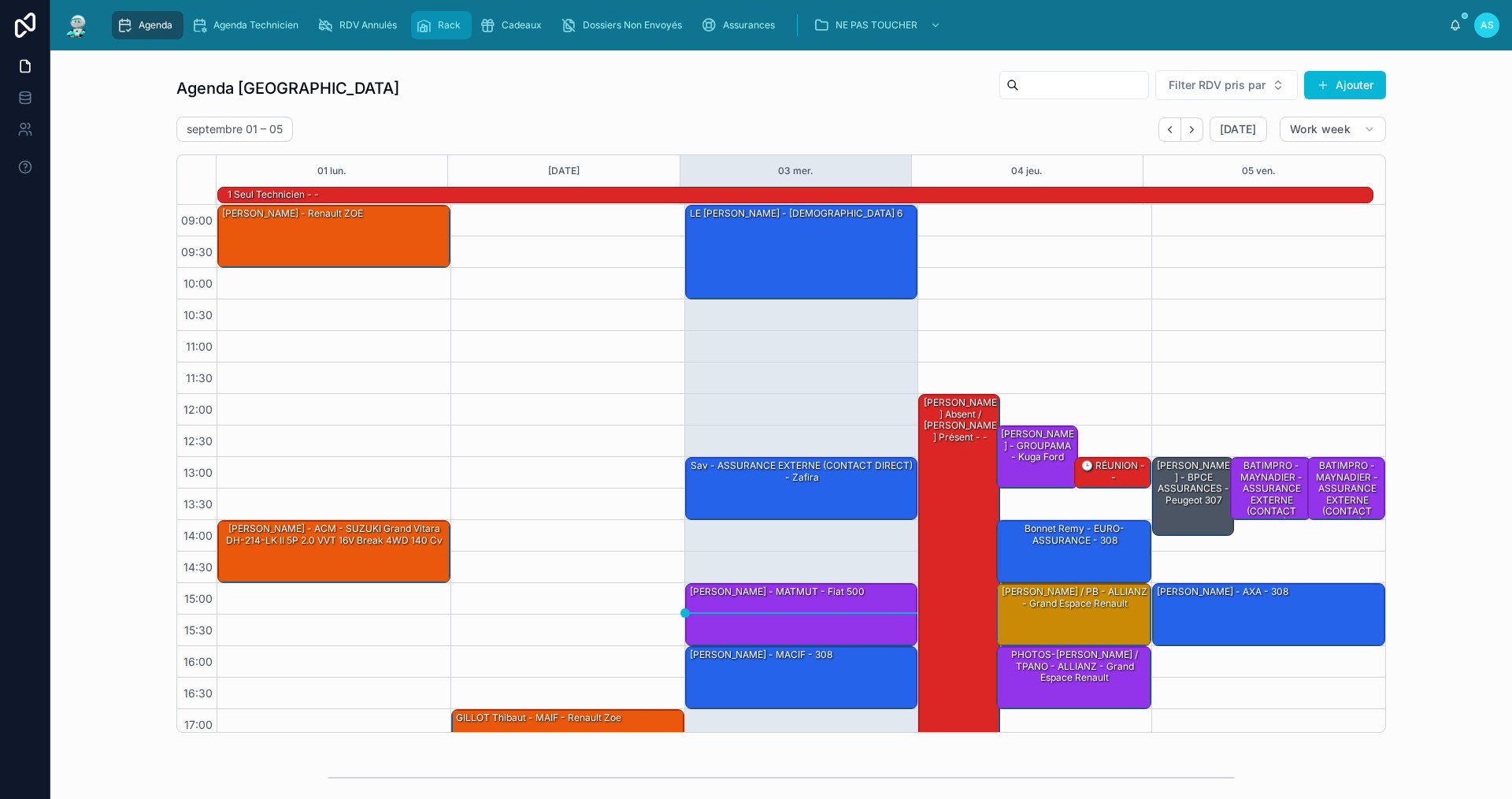
click at [429, 22] on icon "scrollable content" at bounding box center [423, 25] width 16 height 16
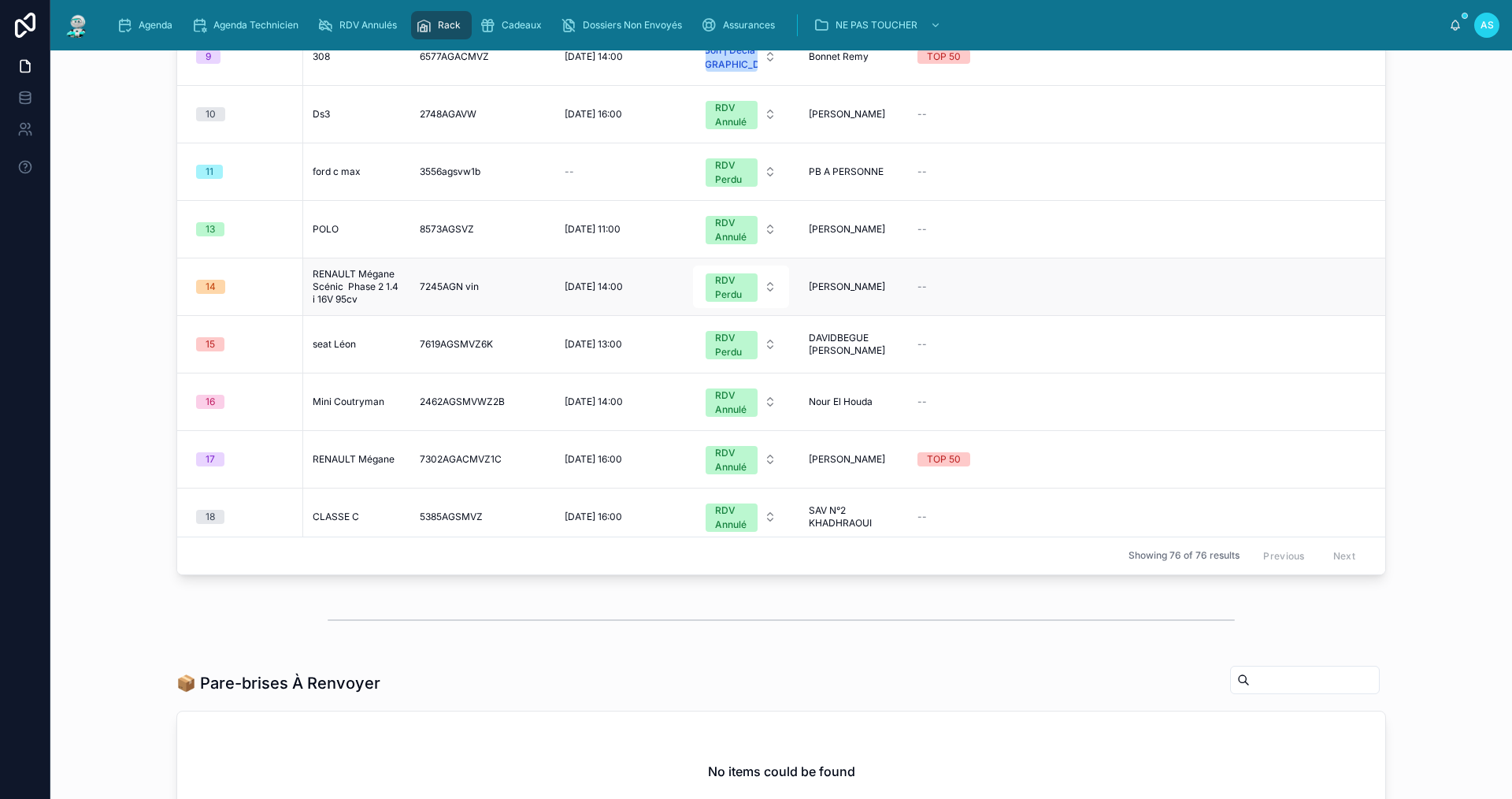
scroll to position [1497, 0]
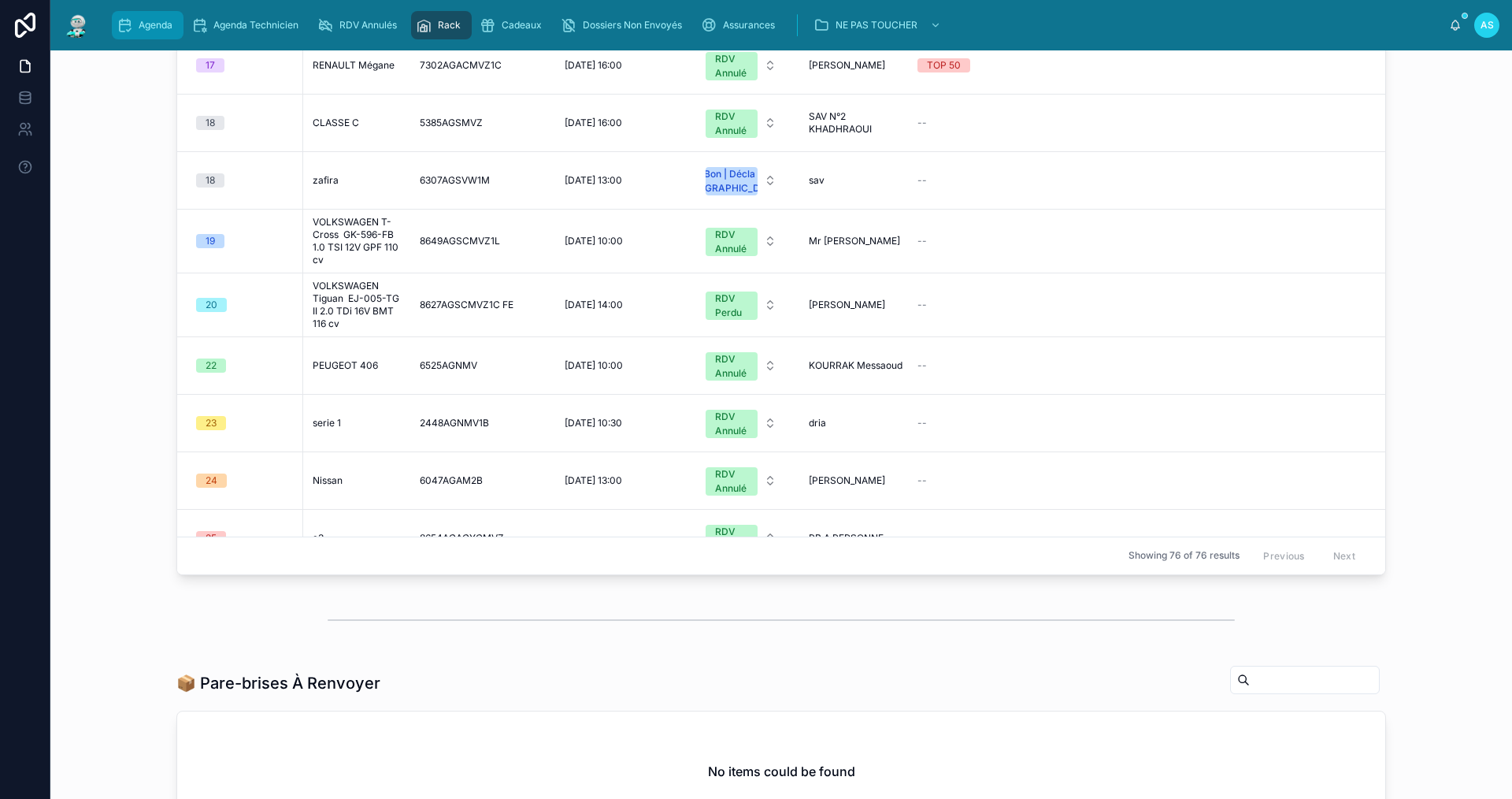
click at [145, 37] on div "Agenda" at bounding box center [147, 25] width 63 height 25
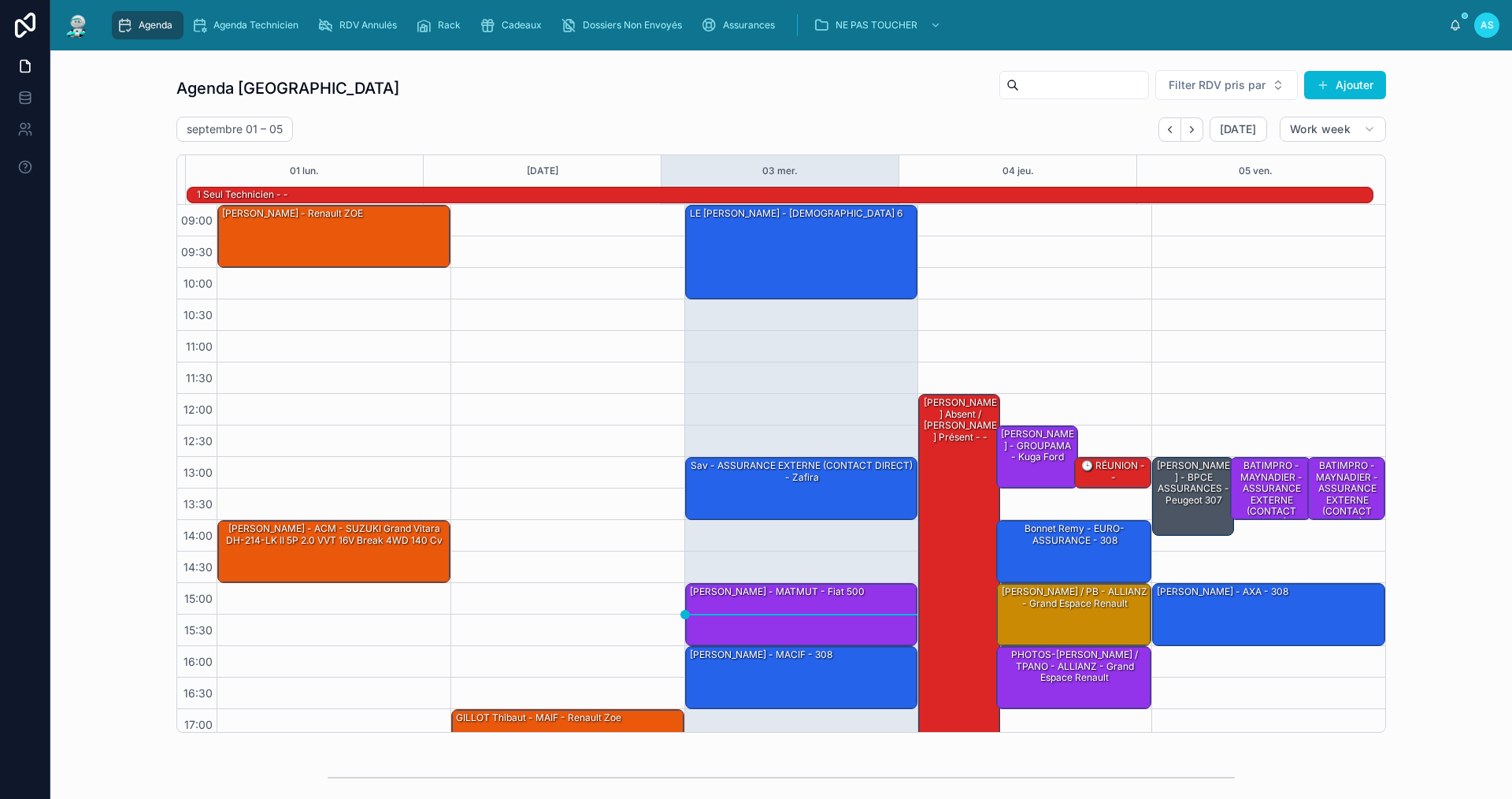
scroll to position [41, 0]
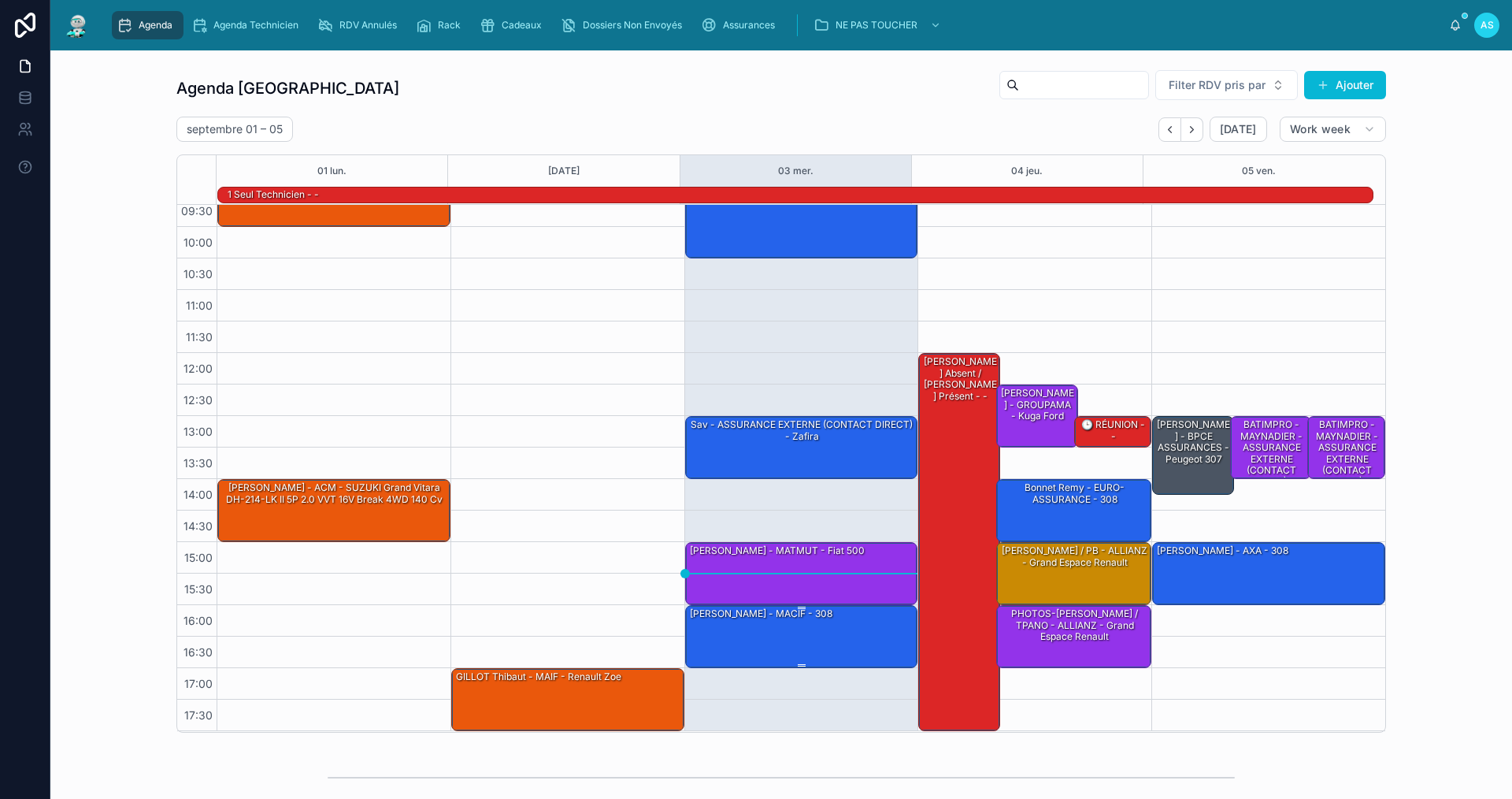
click at [800, 613] on div "[PERSON_NAME] - MACIF - 308" at bounding box center [761, 613] width 146 height 14
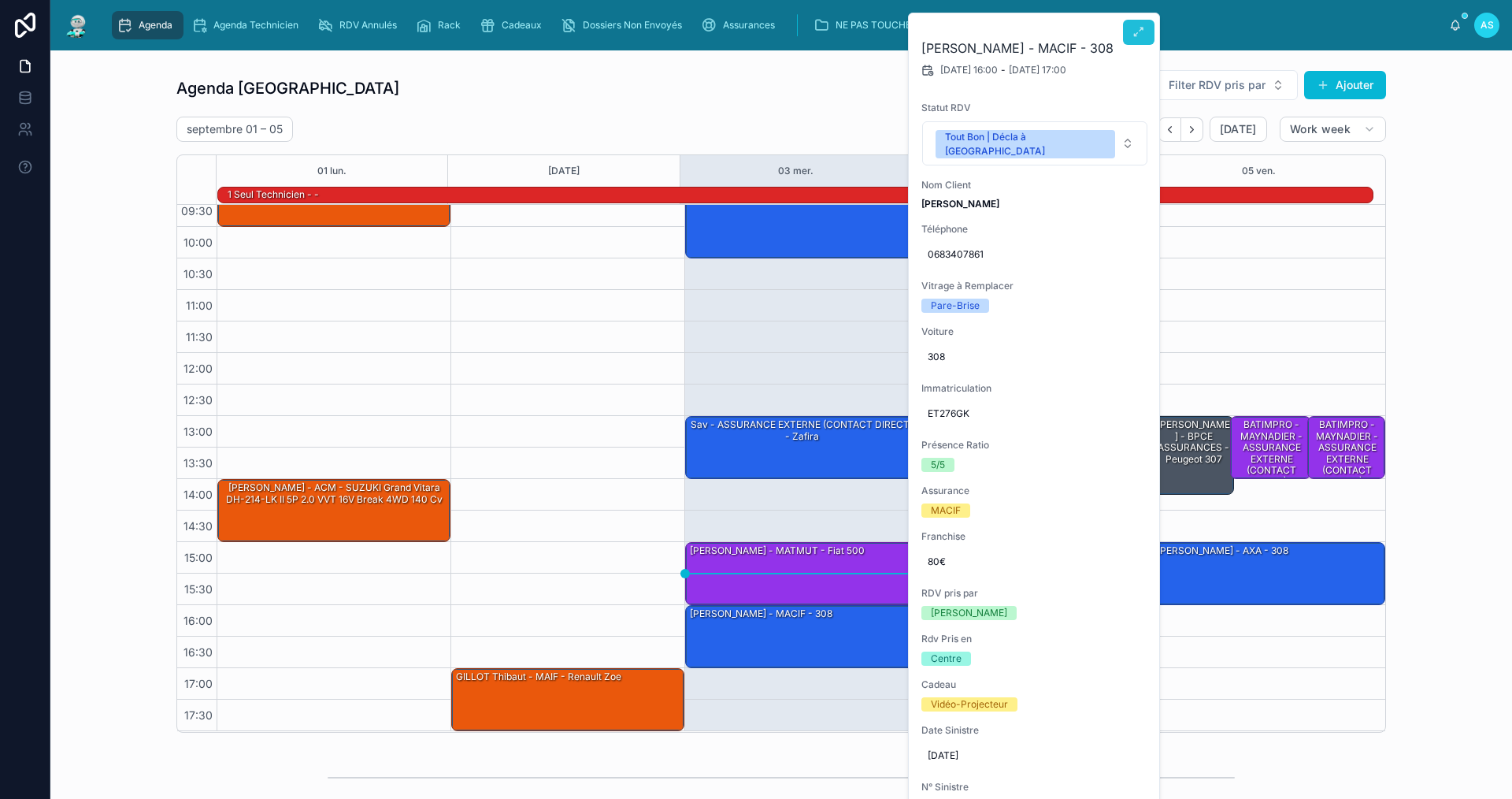
click at [1141, 28] on icon at bounding box center [1138, 32] width 13 height 13
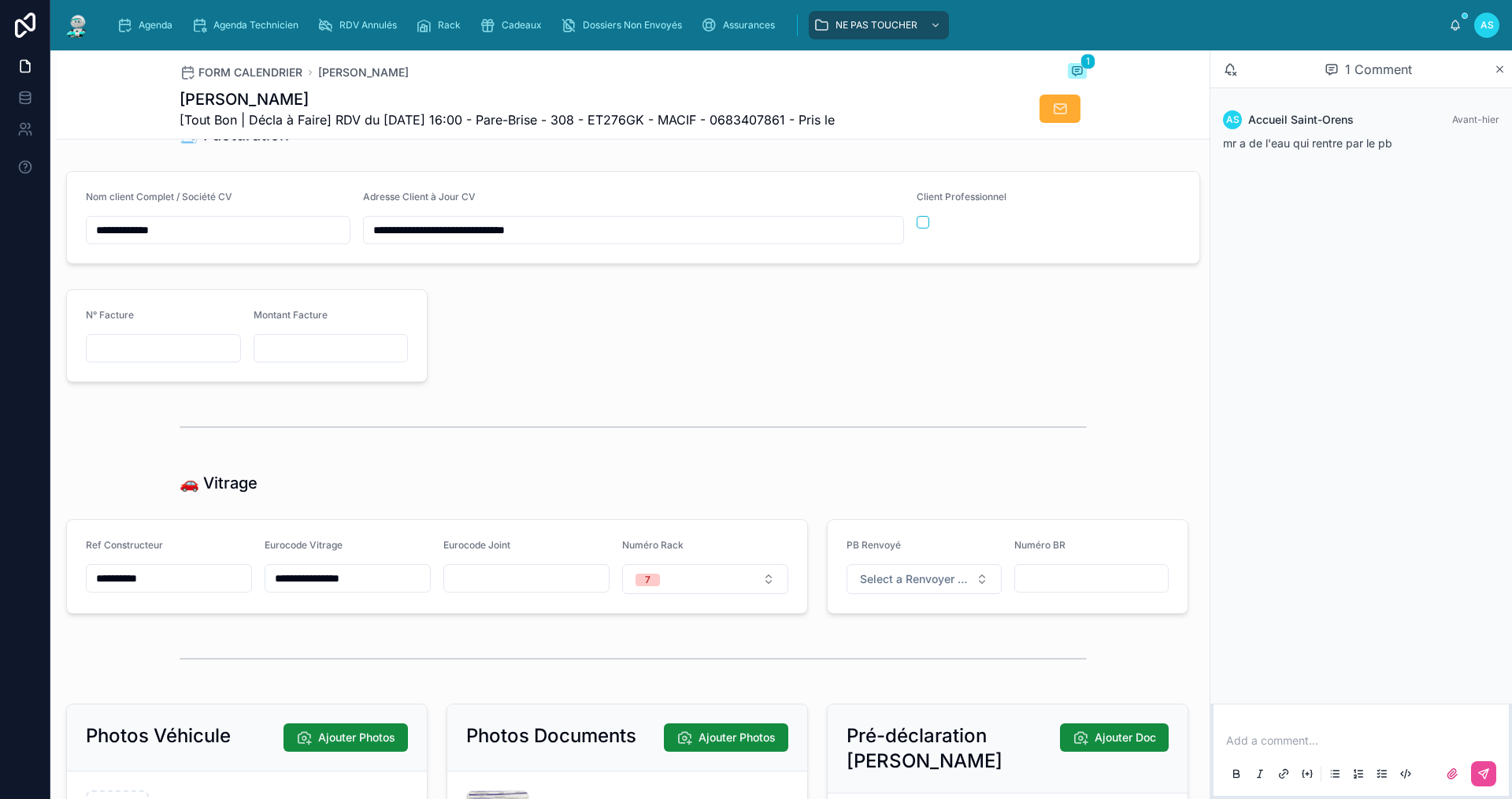
scroll to position [1654, 0]
